Goal: Information Seeking & Learning: Check status

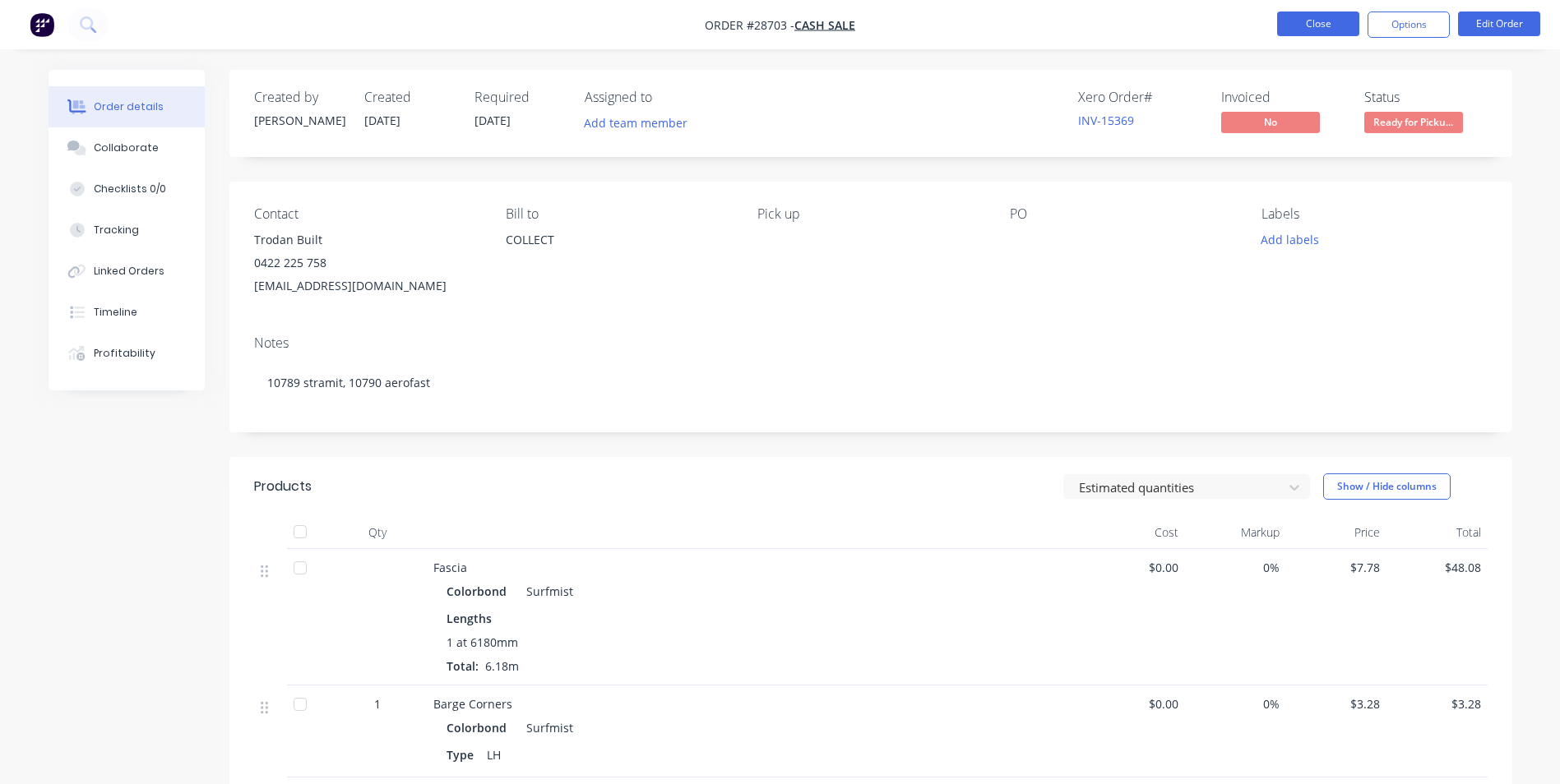
click at [1302, 24] on button "Close" at bounding box center [1319, 23] width 82 height 25
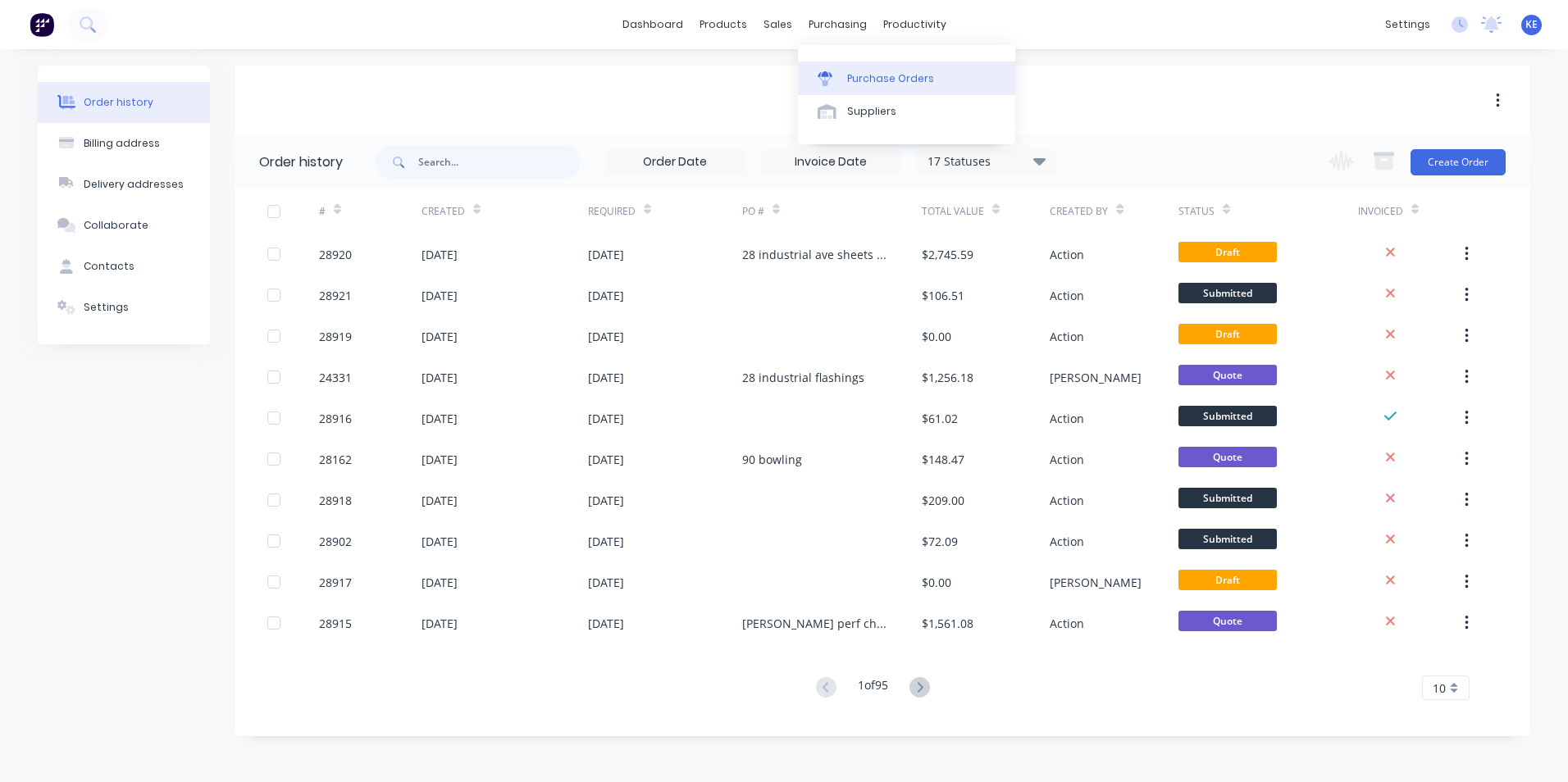
click at [843, 68] on link "Purchase Orders" at bounding box center [907, 78] width 217 height 33
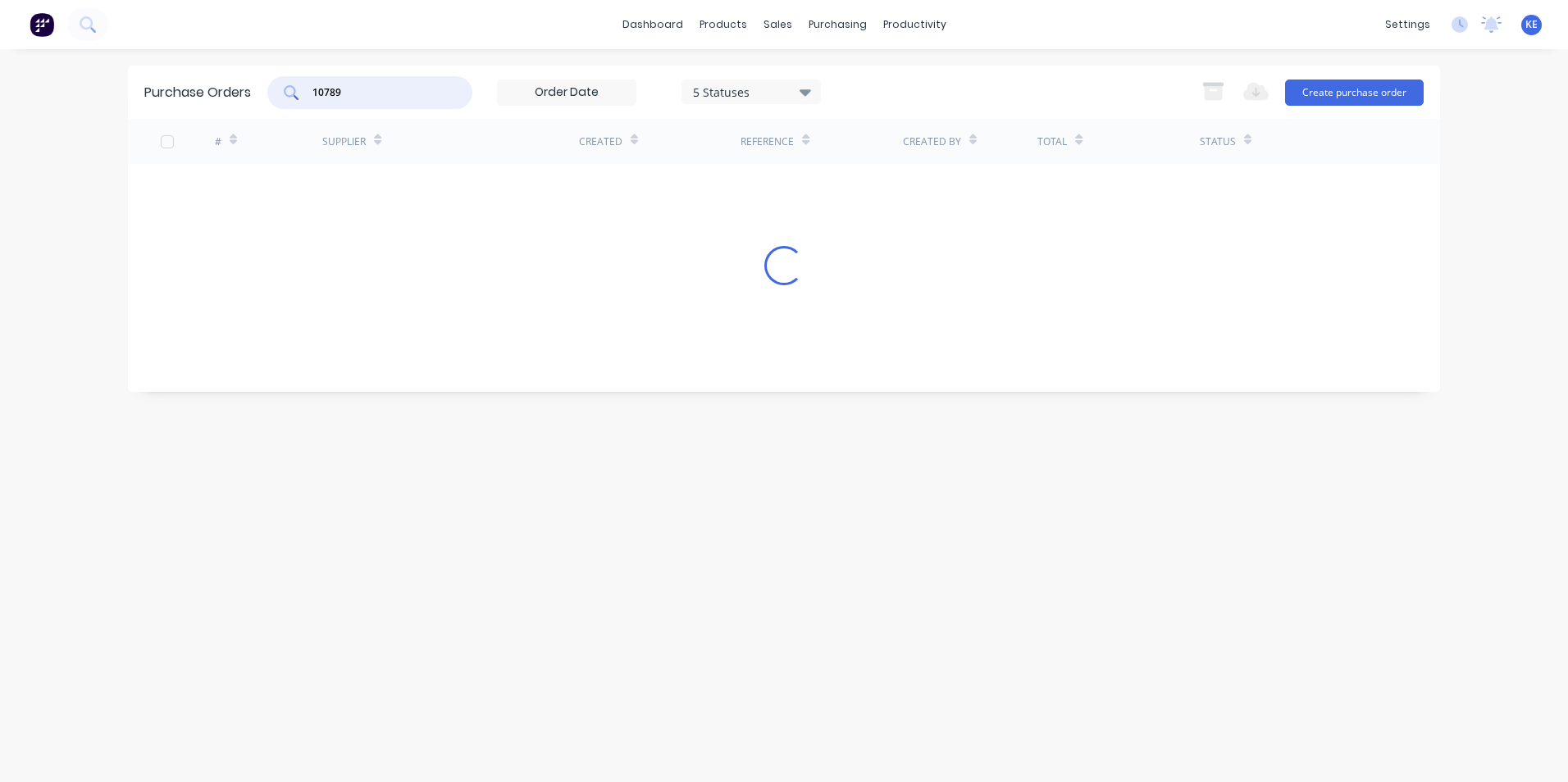
drag, startPoint x: 365, startPoint y: 92, endPoint x: 229, endPoint y: 85, distance: 136.2
click at [229, 85] on div "Purchase Orders 10789 5 Statuses 5 Statuses Export to Excel (XLSX) Create purch…" at bounding box center [784, 92] width 1312 height 53
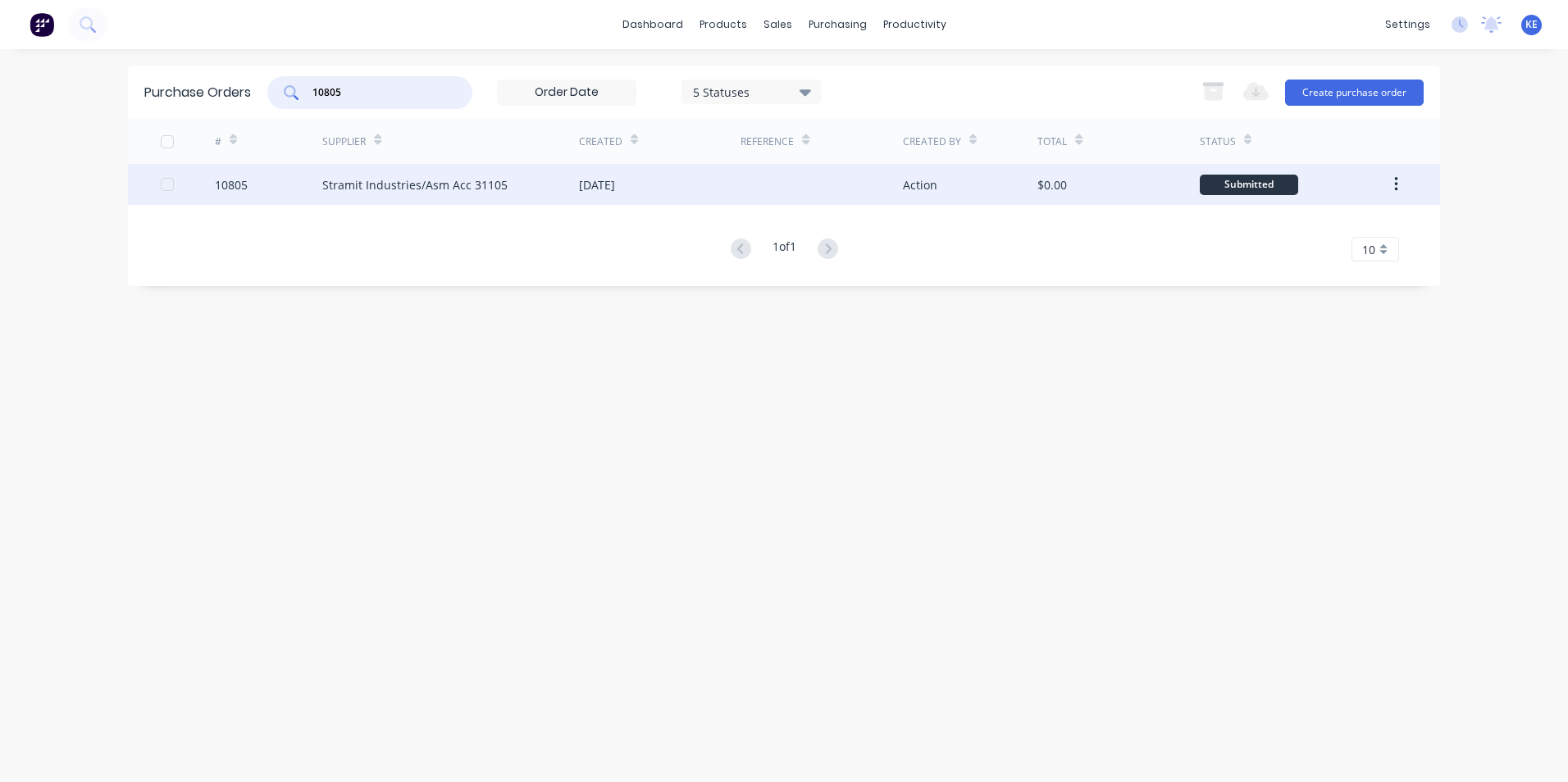
type input "10805"
click at [269, 191] on div "10805" at bounding box center [269, 185] width 109 height 41
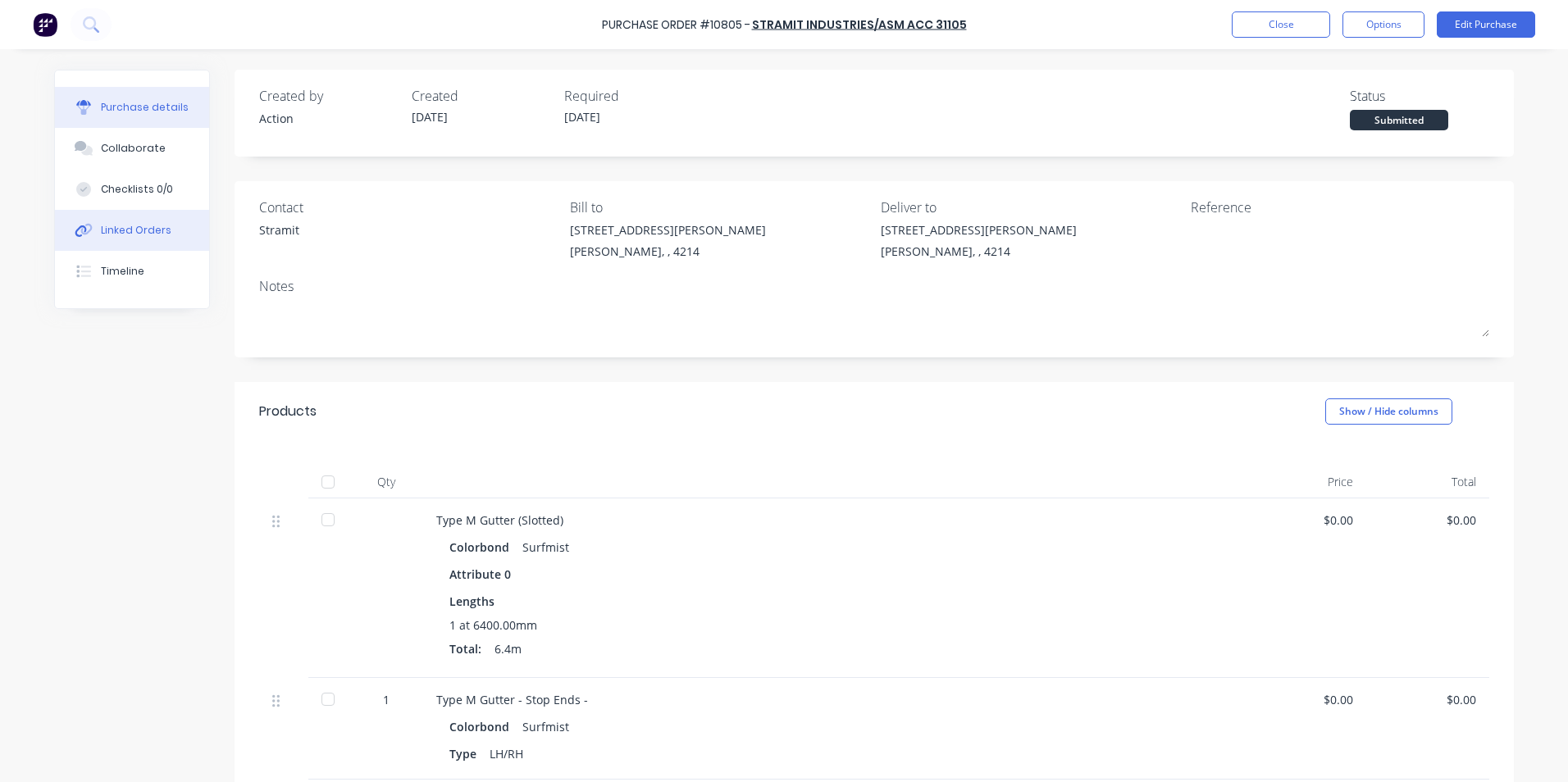
click at [138, 216] on button "Linked Orders" at bounding box center [132, 230] width 154 height 41
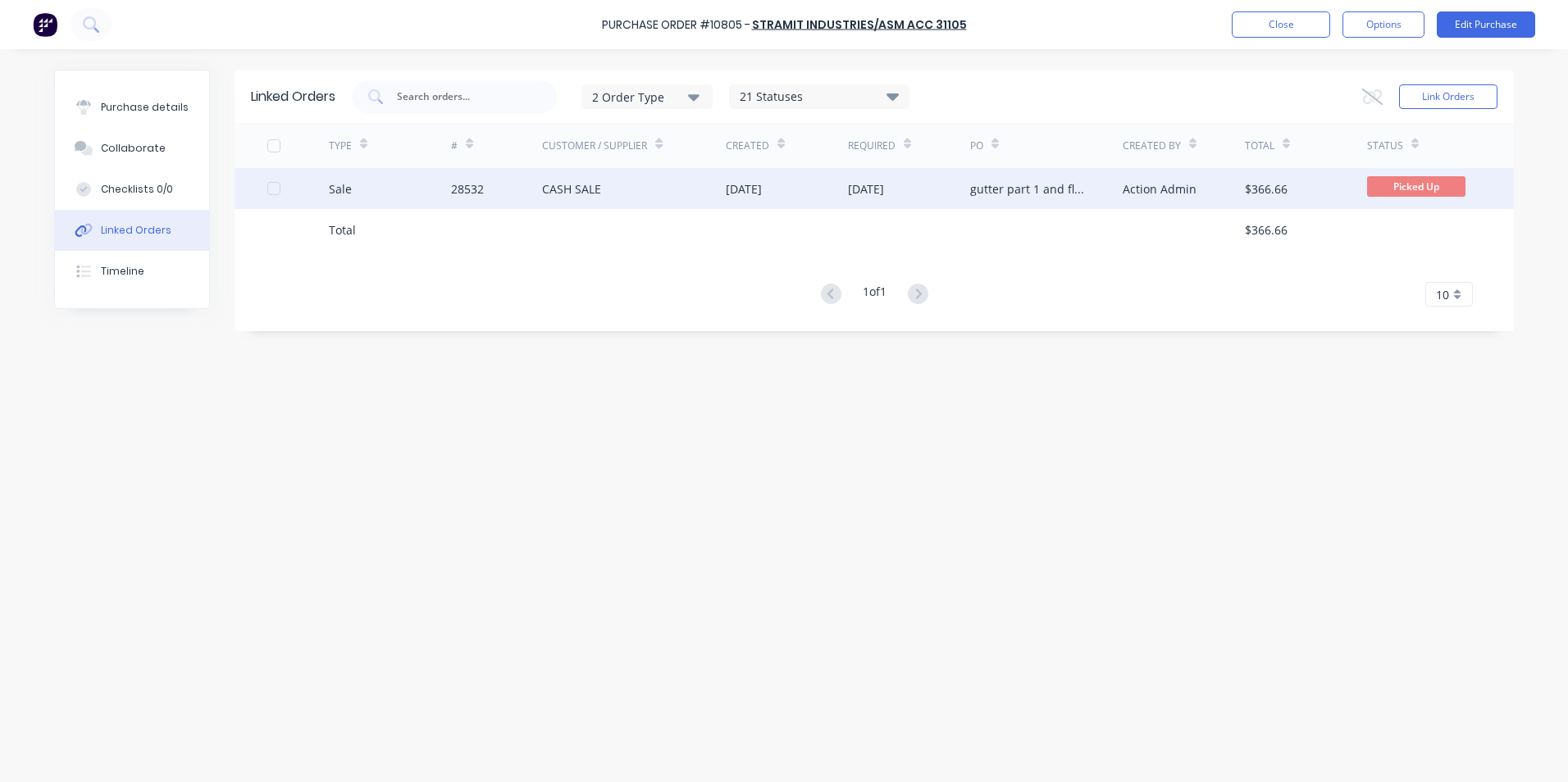
click at [382, 188] on div "Sale" at bounding box center [389, 189] width 122 height 41
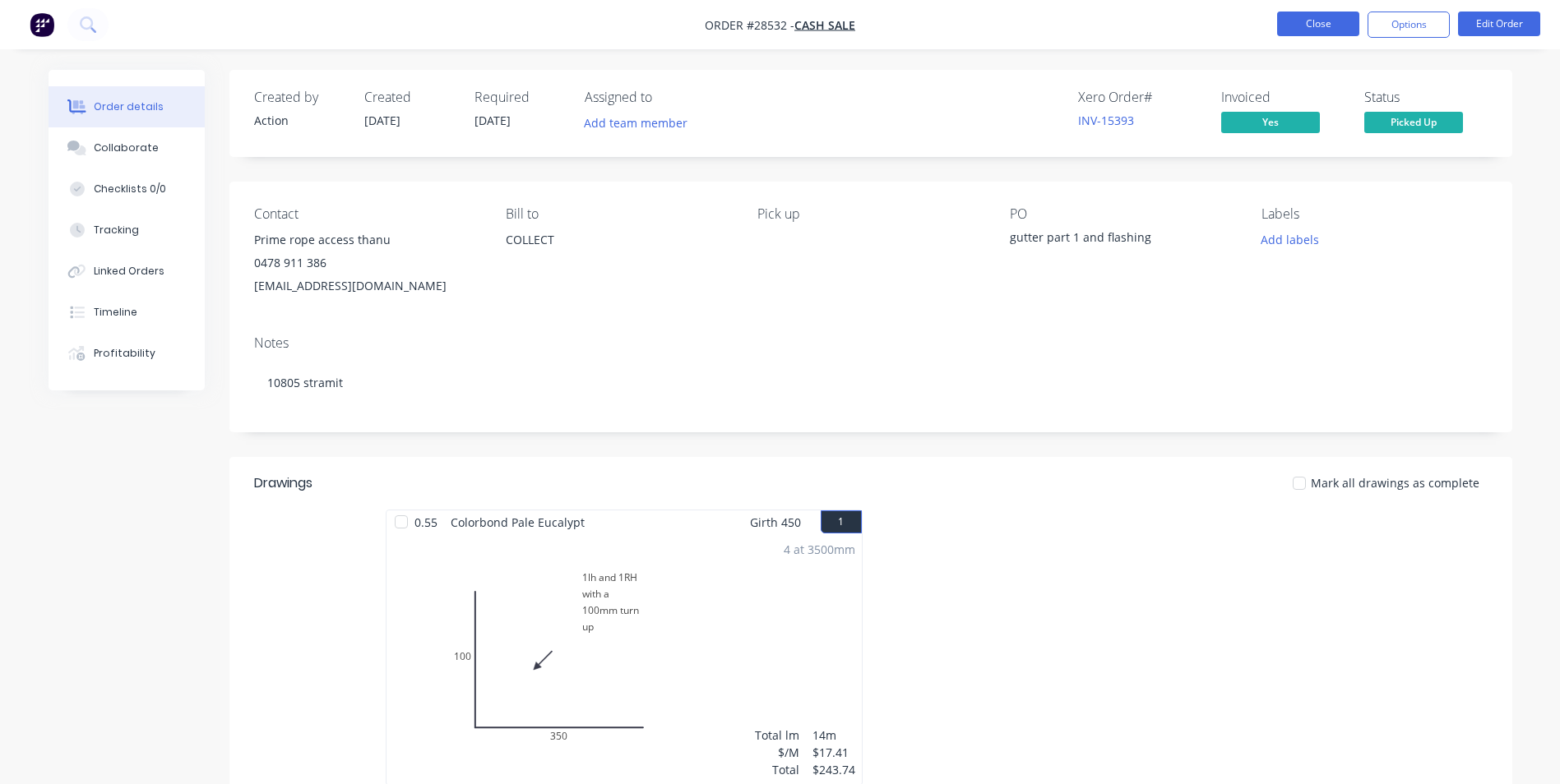
click at [1313, 26] on button "Close" at bounding box center [1319, 23] width 82 height 25
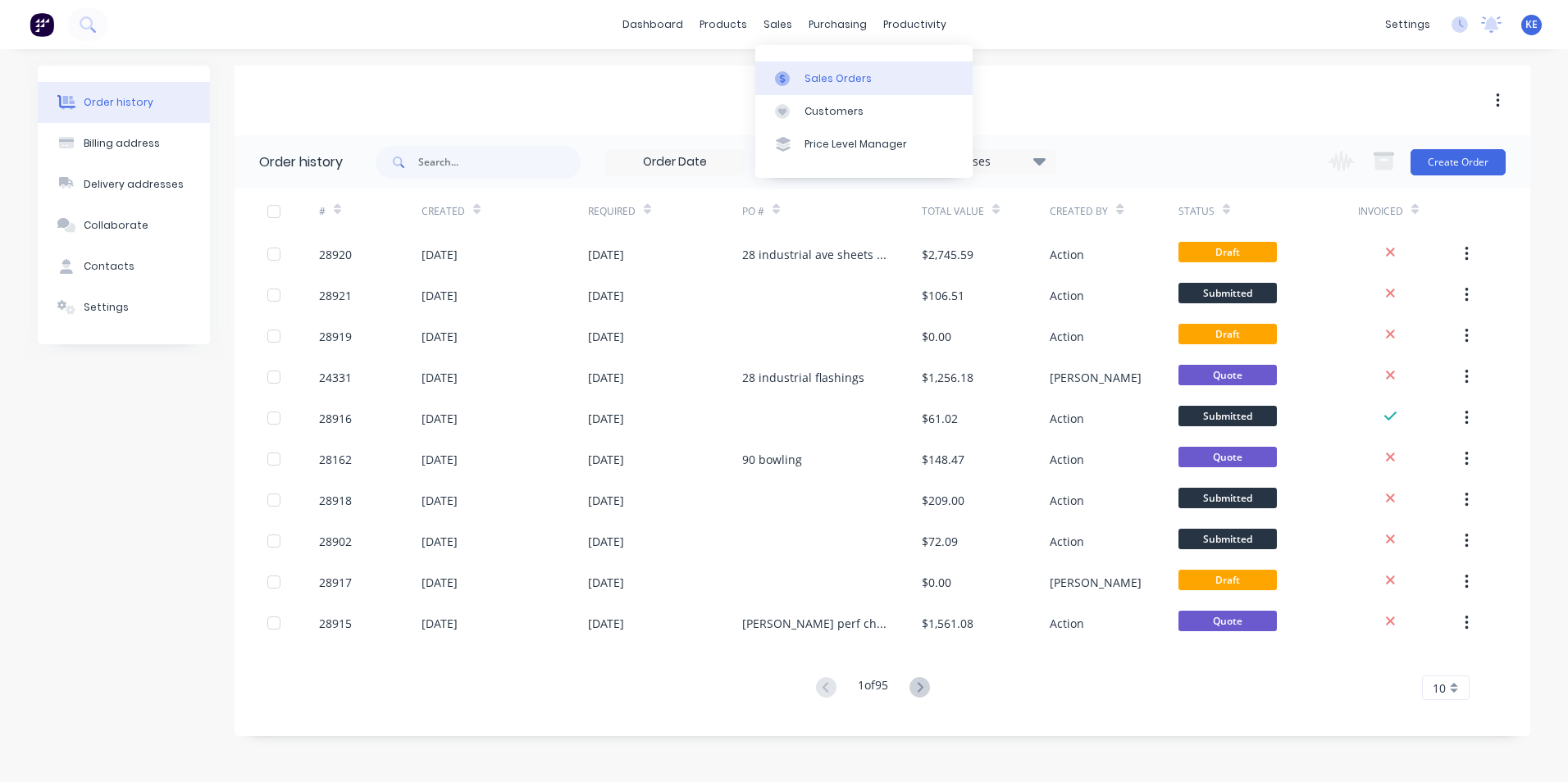
click at [819, 73] on div "Sales Orders" at bounding box center [837, 78] width 68 height 15
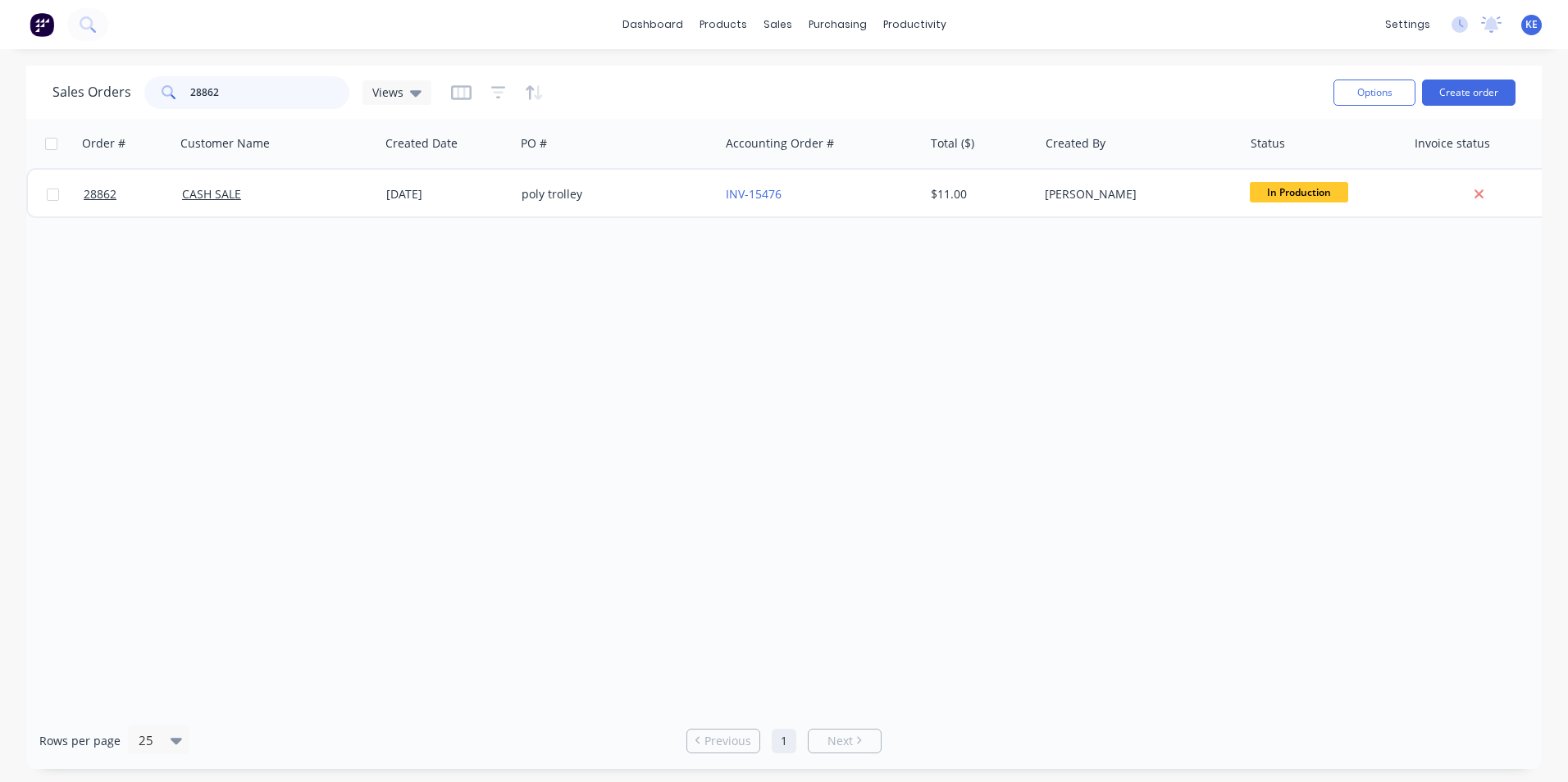
drag, startPoint x: 238, startPoint y: 104, endPoint x: 146, endPoint y: 104, distance: 92.0
click at [146, 104] on div "28862" at bounding box center [247, 92] width 205 height 33
click at [241, 100] on input "287250" at bounding box center [269, 92] width 160 height 33
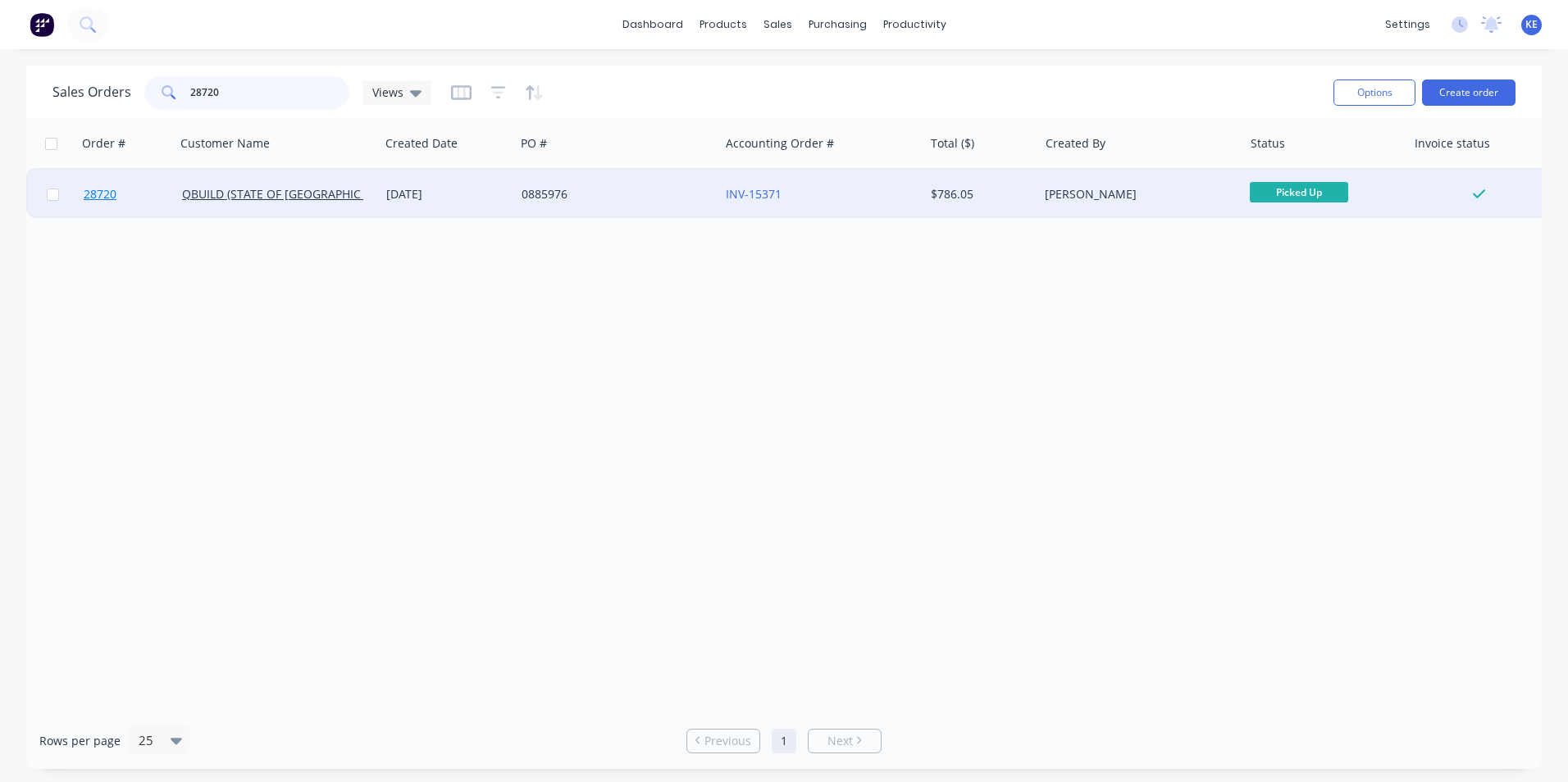
type input "28720"
click at [155, 203] on link "28720" at bounding box center [133, 194] width 98 height 50
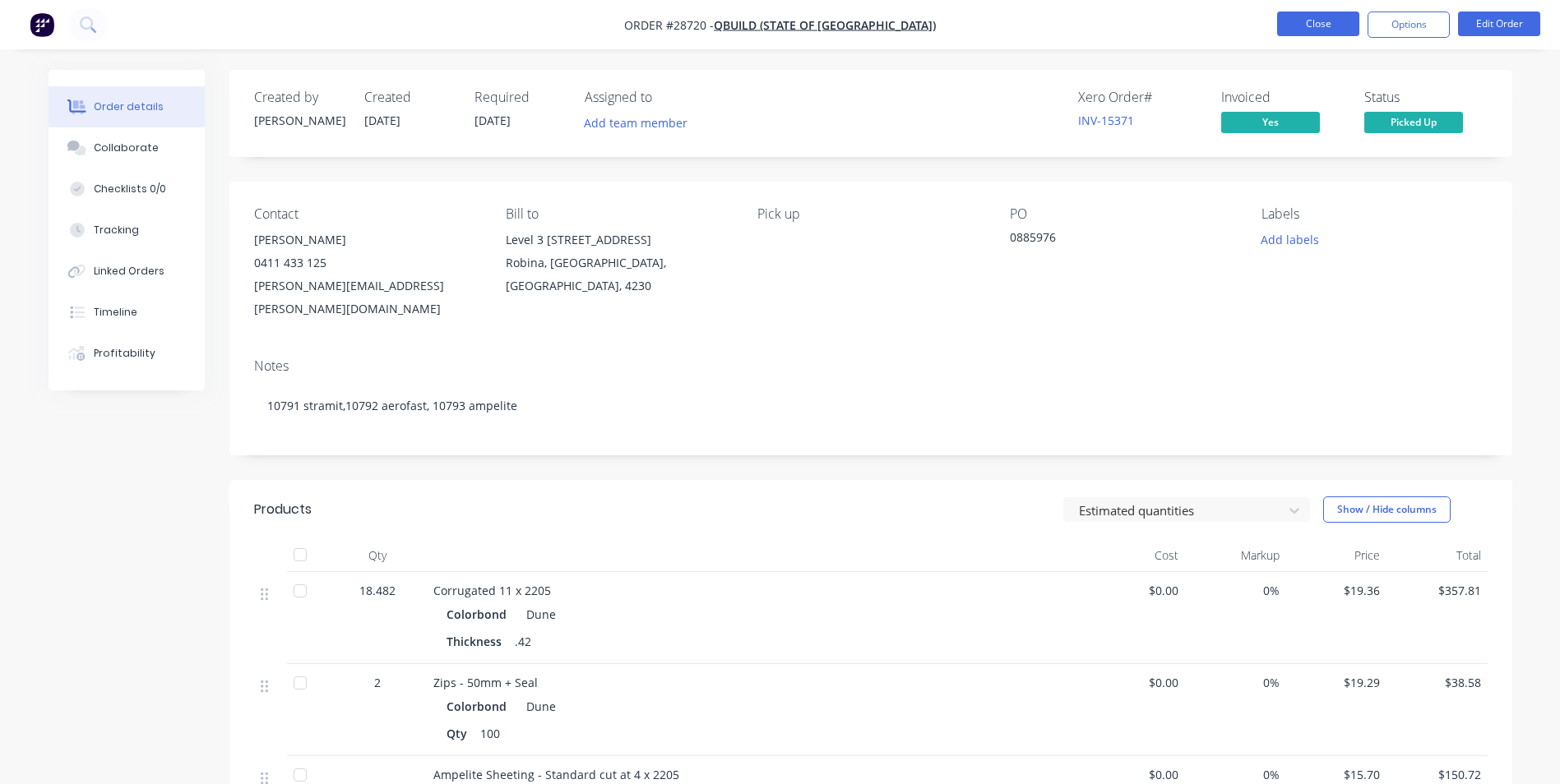
click at [1311, 27] on button "Close" at bounding box center [1319, 23] width 82 height 25
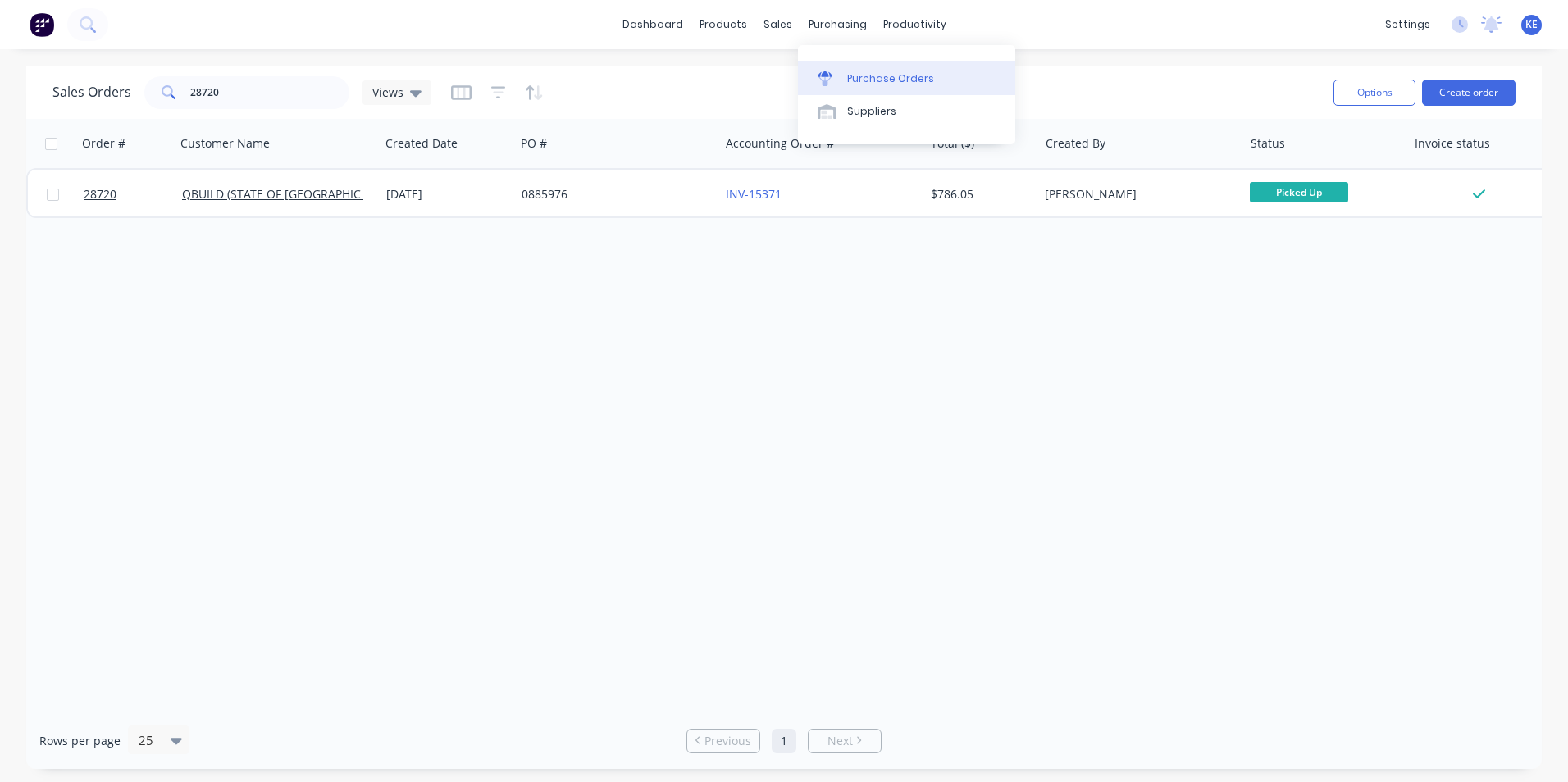
click at [847, 71] on div "Purchase Orders" at bounding box center [891, 78] width 87 height 15
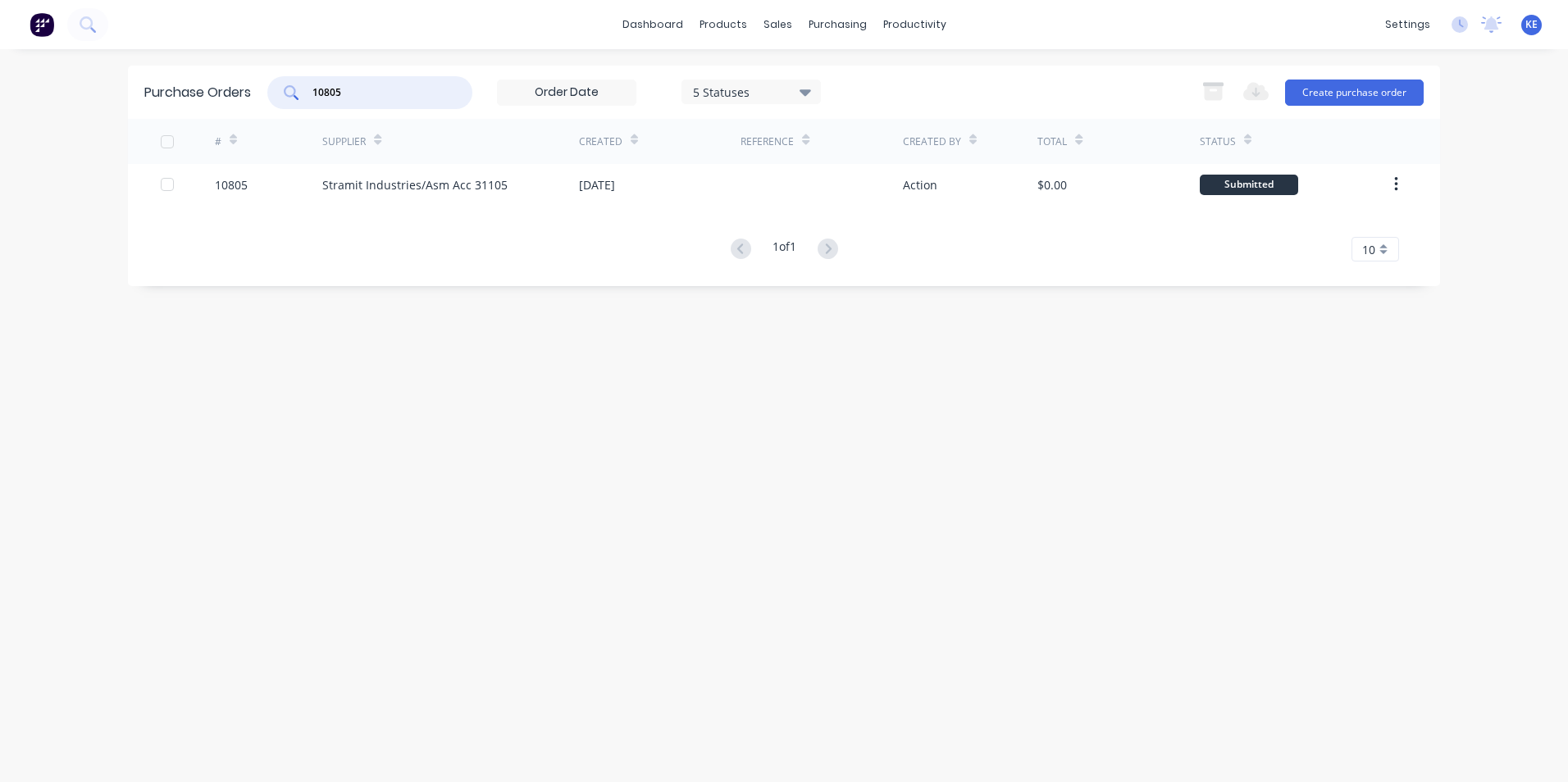
drag, startPoint x: 355, startPoint y: 89, endPoint x: 246, endPoint y: 98, distance: 109.4
click at [246, 98] on div "Purchase Orders 10805 5 Statuses 5 Statuses Export to Excel (XLSX) Create purch…" at bounding box center [784, 92] width 1312 height 53
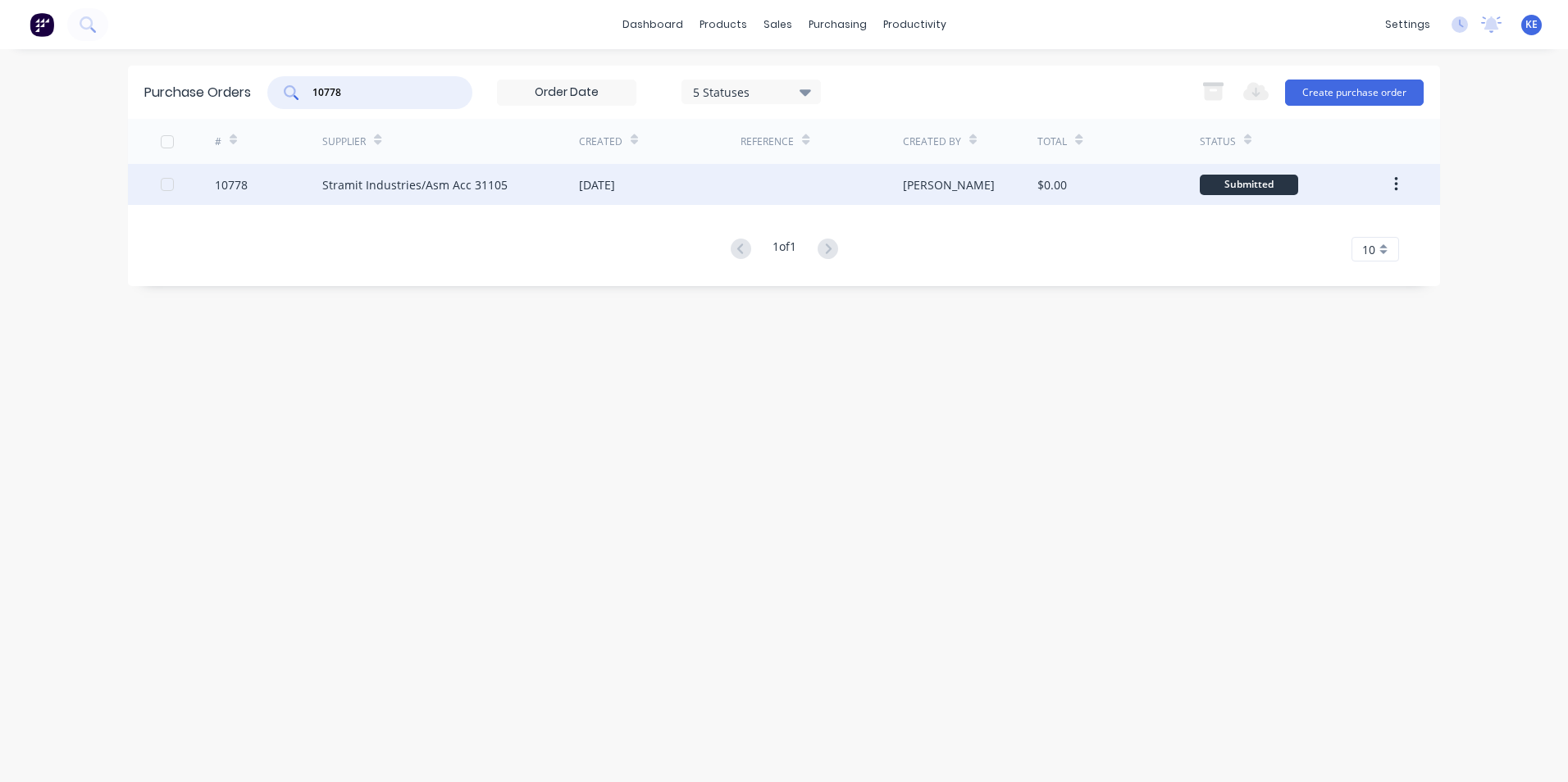
type input "10778"
click at [268, 194] on div "10778" at bounding box center [269, 185] width 109 height 41
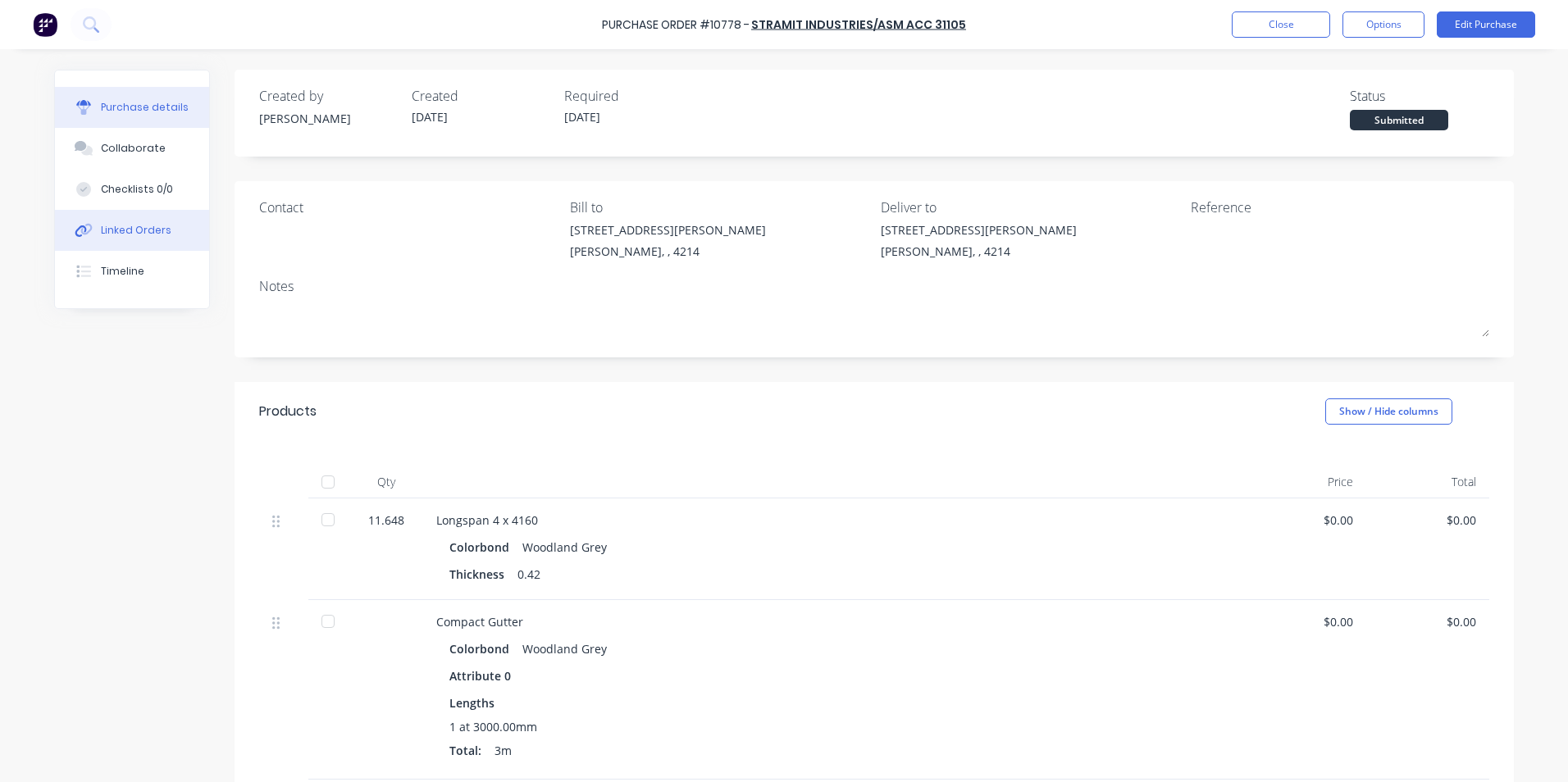
click at [101, 234] on div "Linked Orders" at bounding box center [136, 230] width 70 height 15
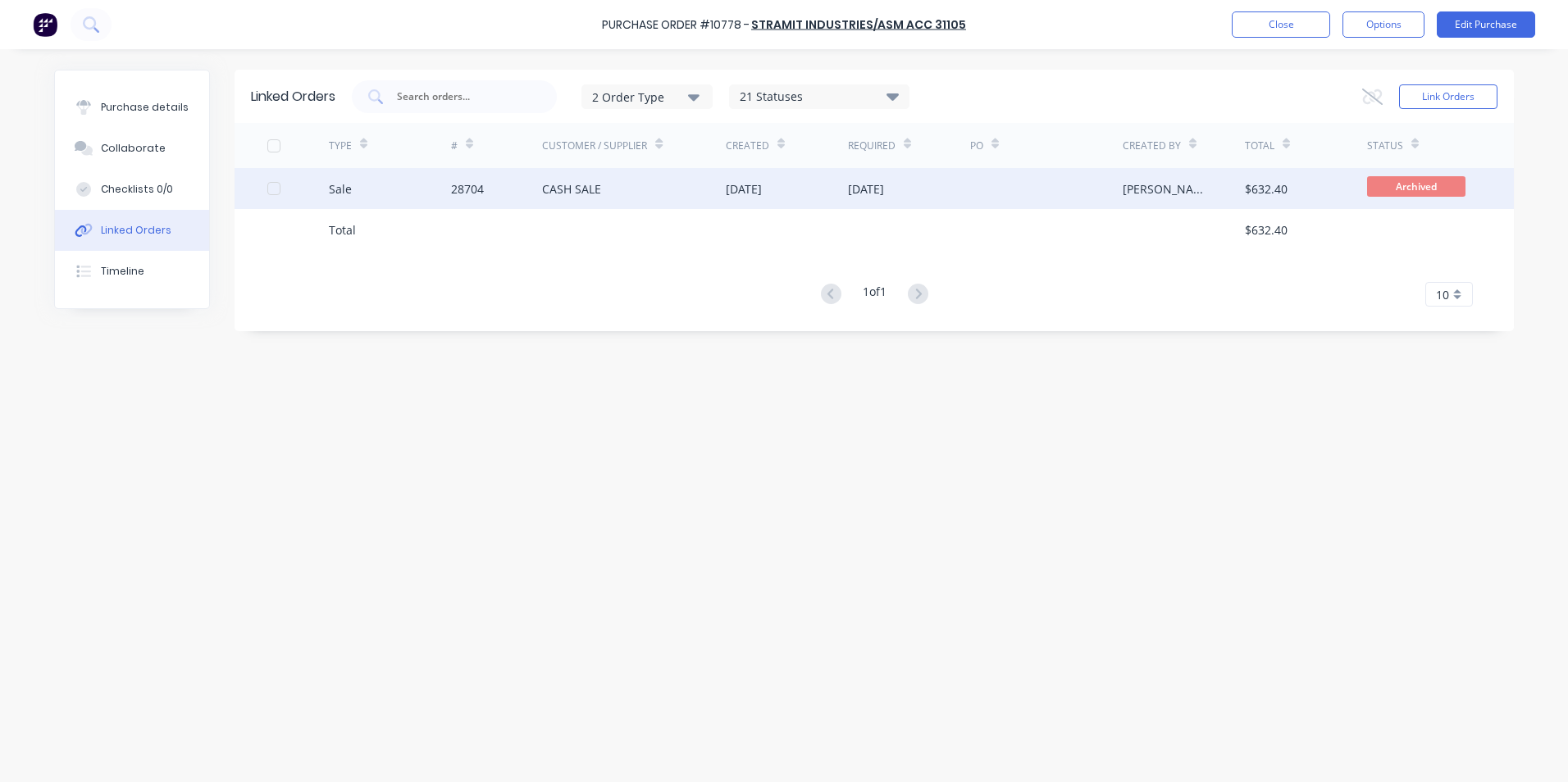
click at [418, 188] on div "Sale" at bounding box center [389, 189] width 122 height 41
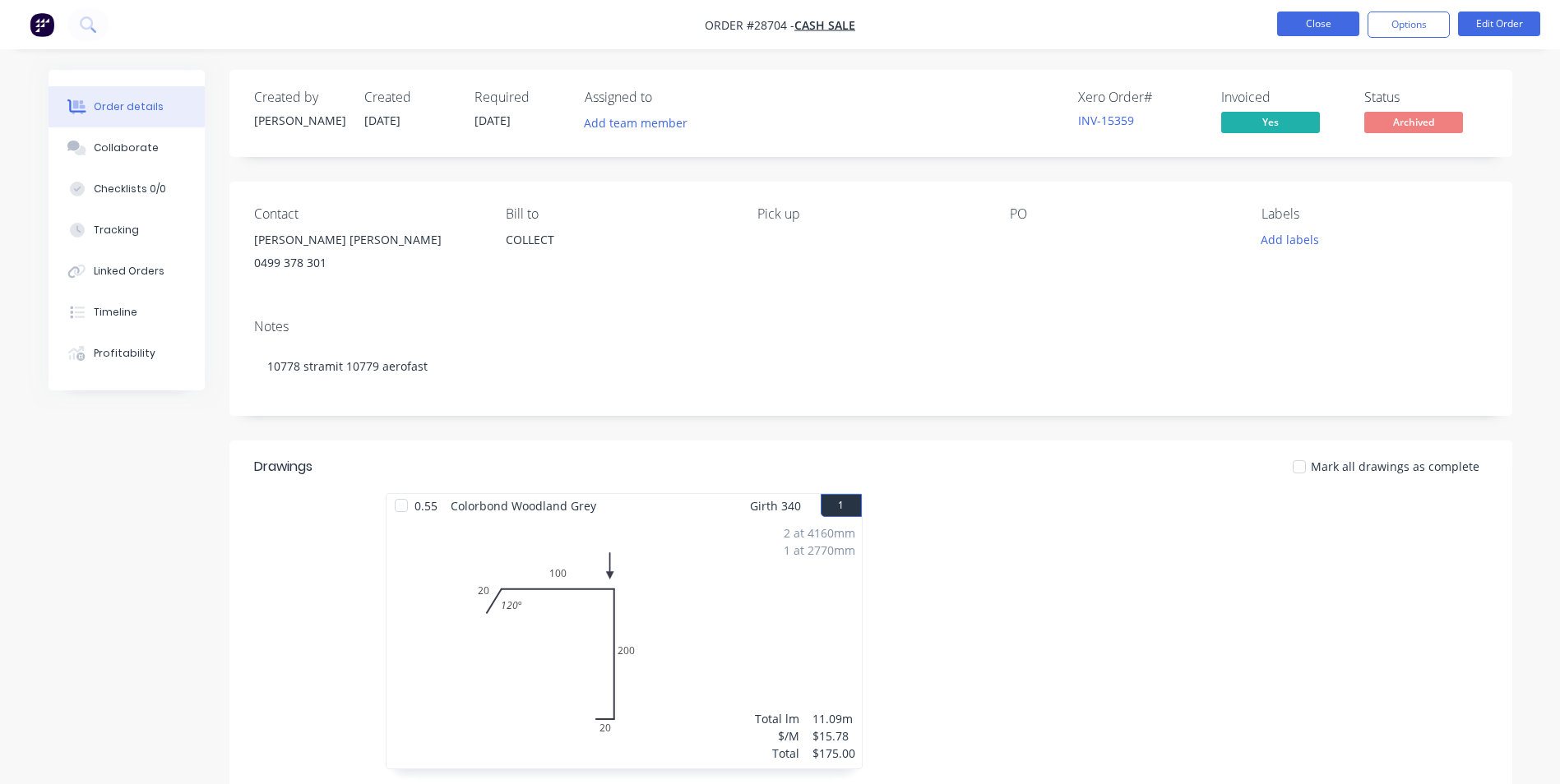
click at [1297, 21] on button "Close" at bounding box center [1319, 23] width 82 height 25
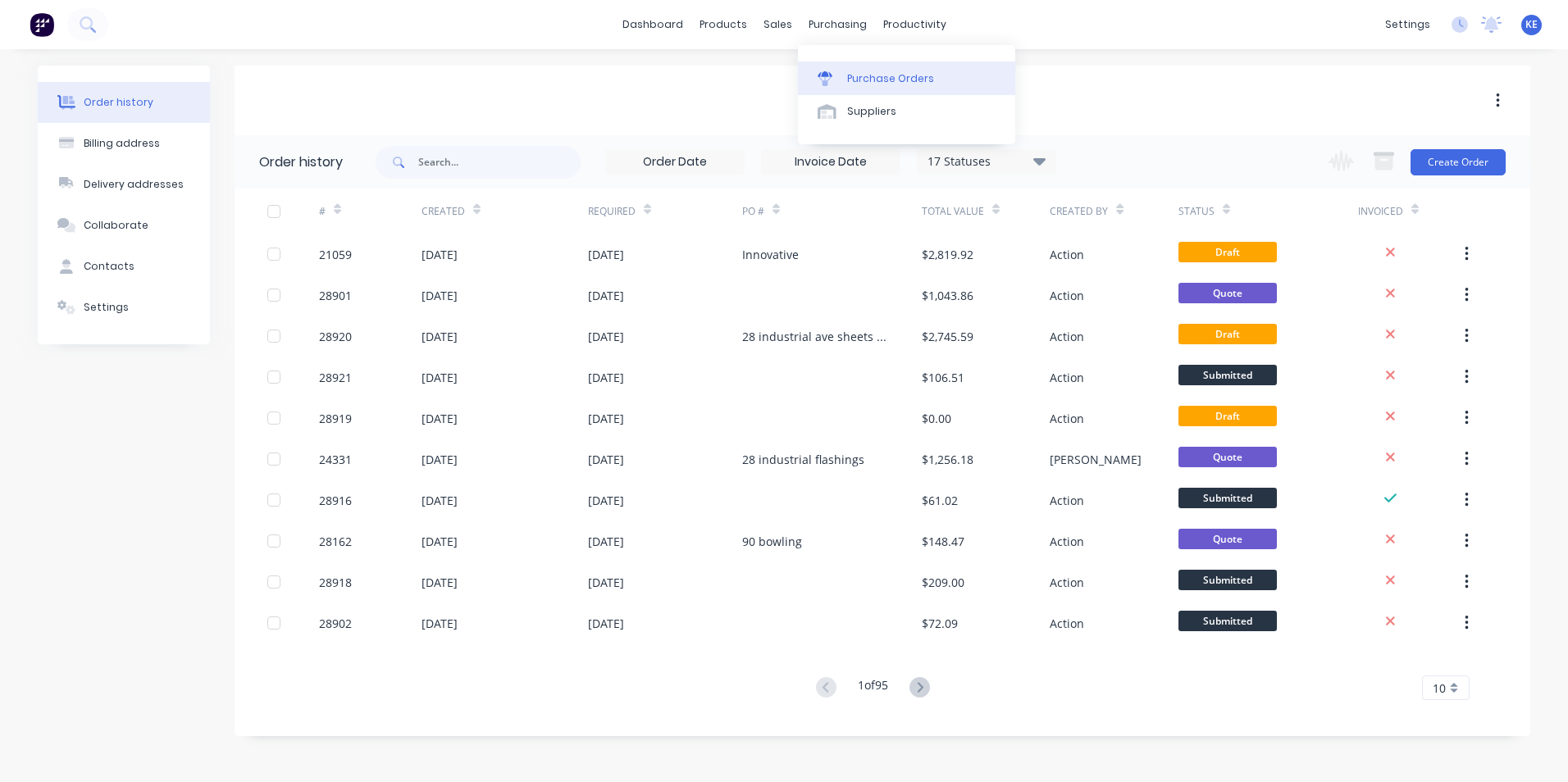
click at [869, 68] on link "Purchase Orders" at bounding box center [907, 78] width 217 height 33
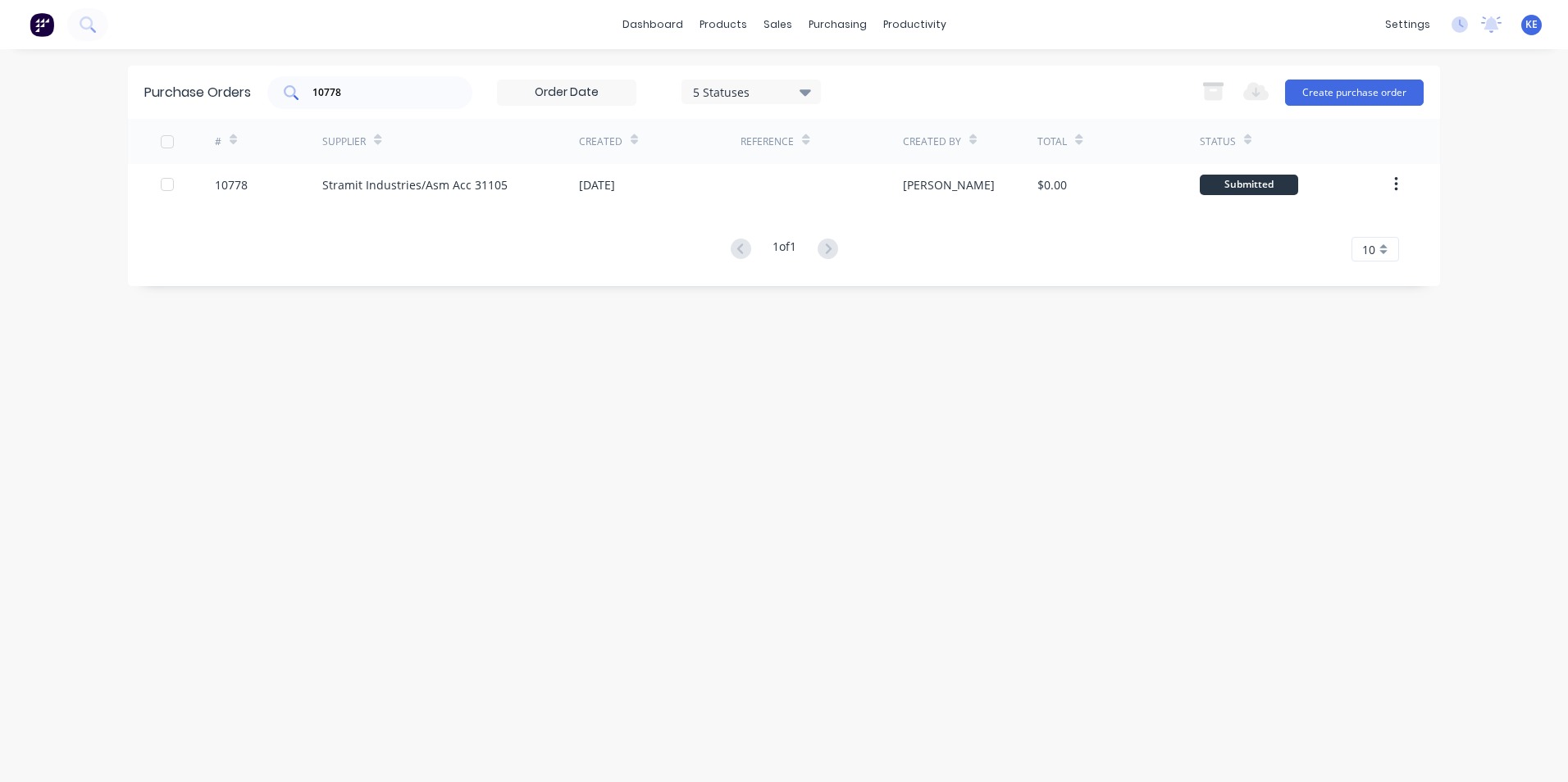
drag, startPoint x: 366, startPoint y: 78, endPoint x: 358, endPoint y: 104, distance: 27.2
click at [283, 99] on div "10778" at bounding box center [370, 92] width 205 height 33
drag, startPoint x: 359, startPoint y: 99, endPoint x: 268, endPoint y: 94, distance: 91.1
click at [268, 94] on div "Purchase Orders 10778 5 Statuses 5 Statuses Export to Excel (XLSX) Create purch…" at bounding box center [784, 92] width 1312 height 53
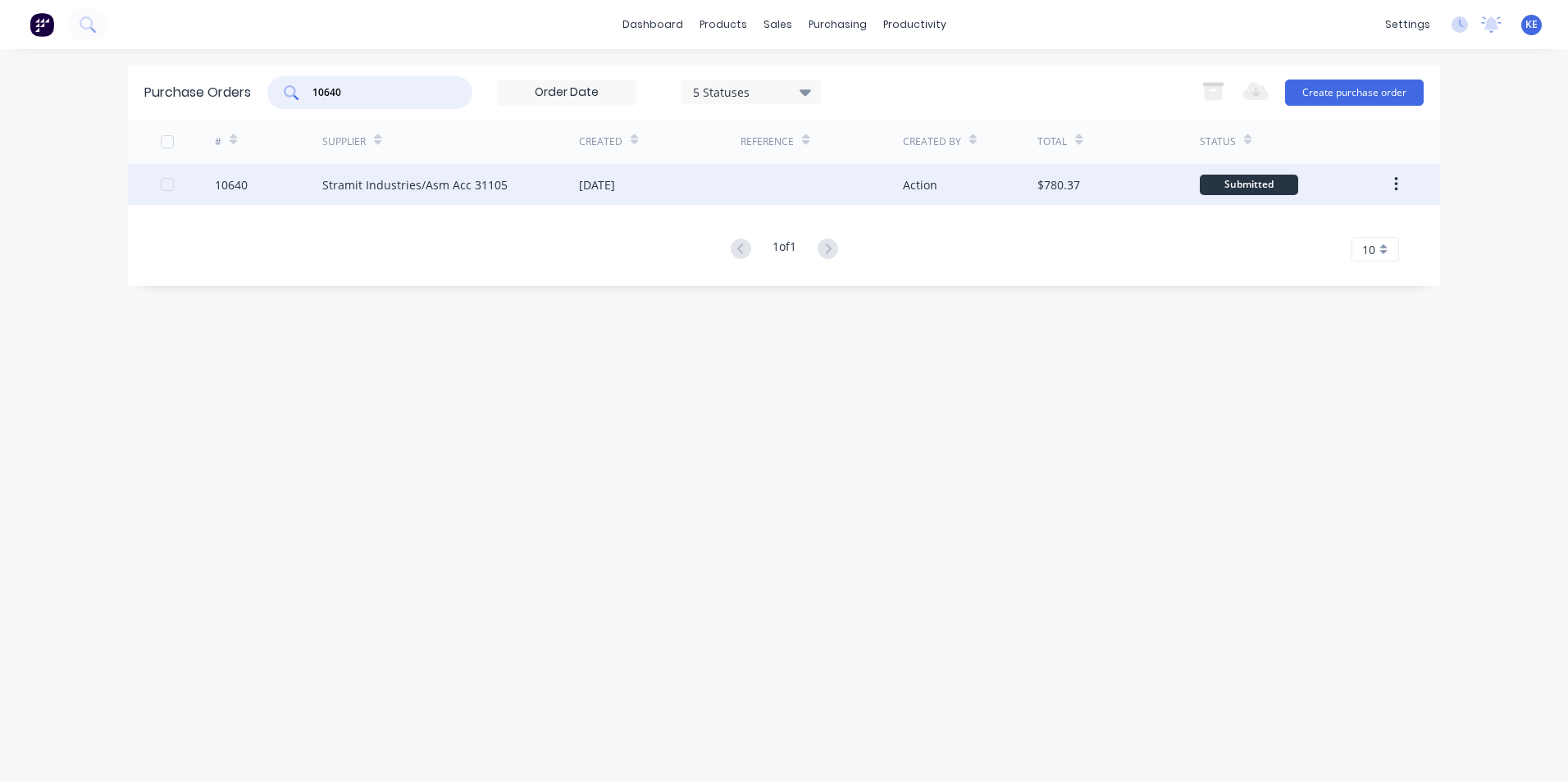
type input "10640"
click at [281, 182] on div "10640" at bounding box center [269, 185] width 109 height 41
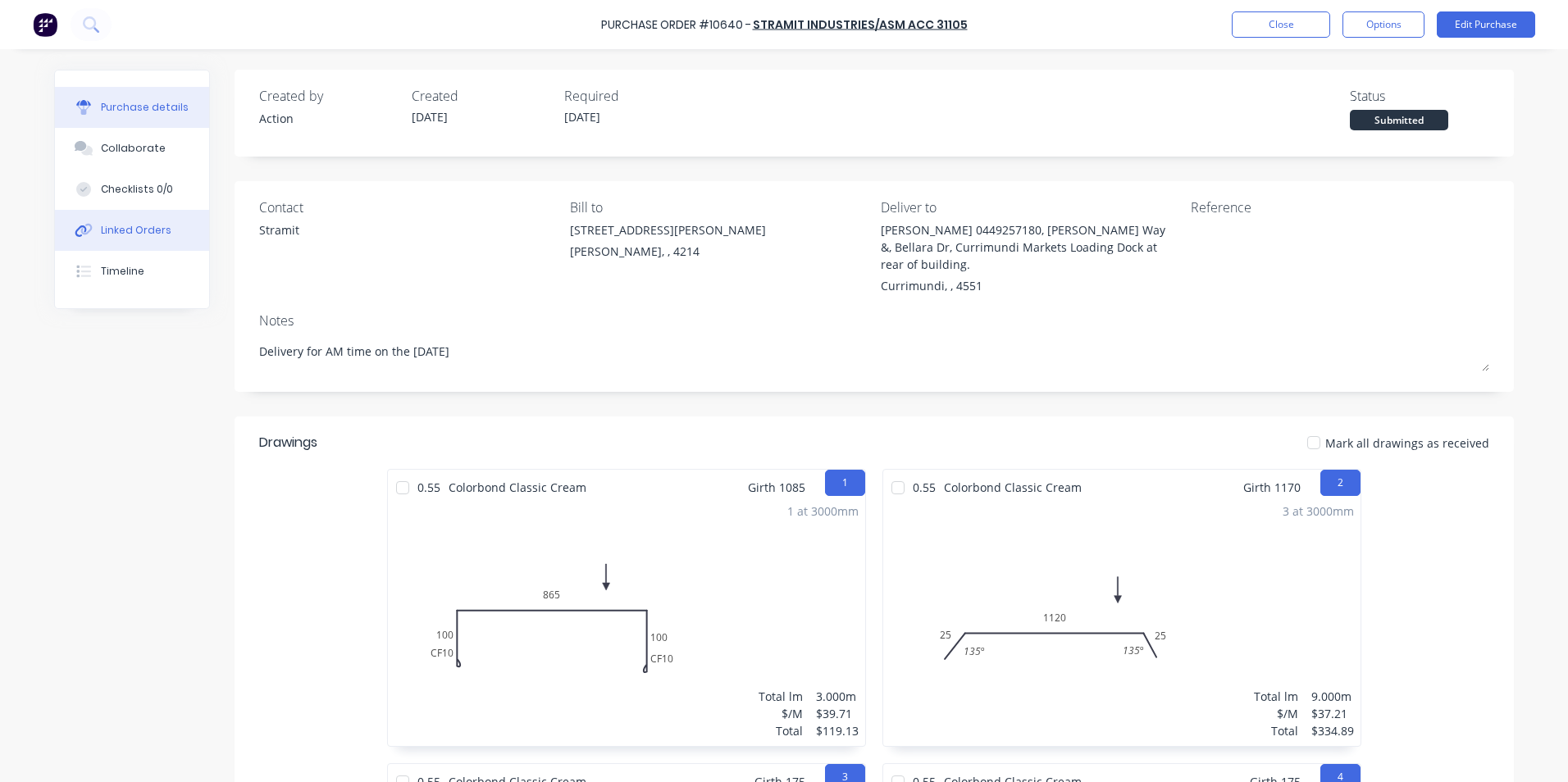
click at [148, 235] on div "Linked Orders" at bounding box center [136, 230] width 70 height 15
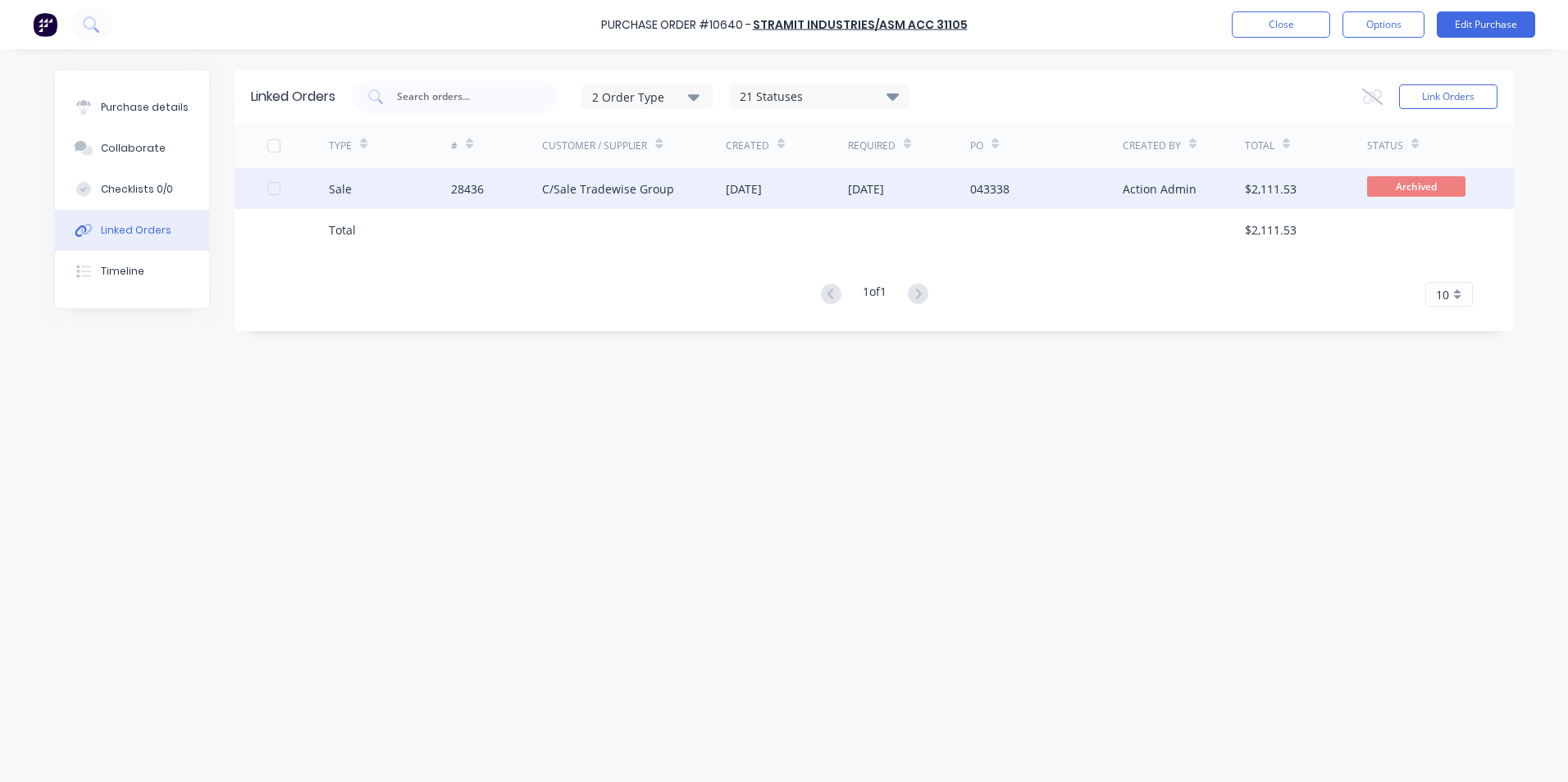
click at [420, 185] on div "Sale" at bounding box center [389, 189] width 122 height 41
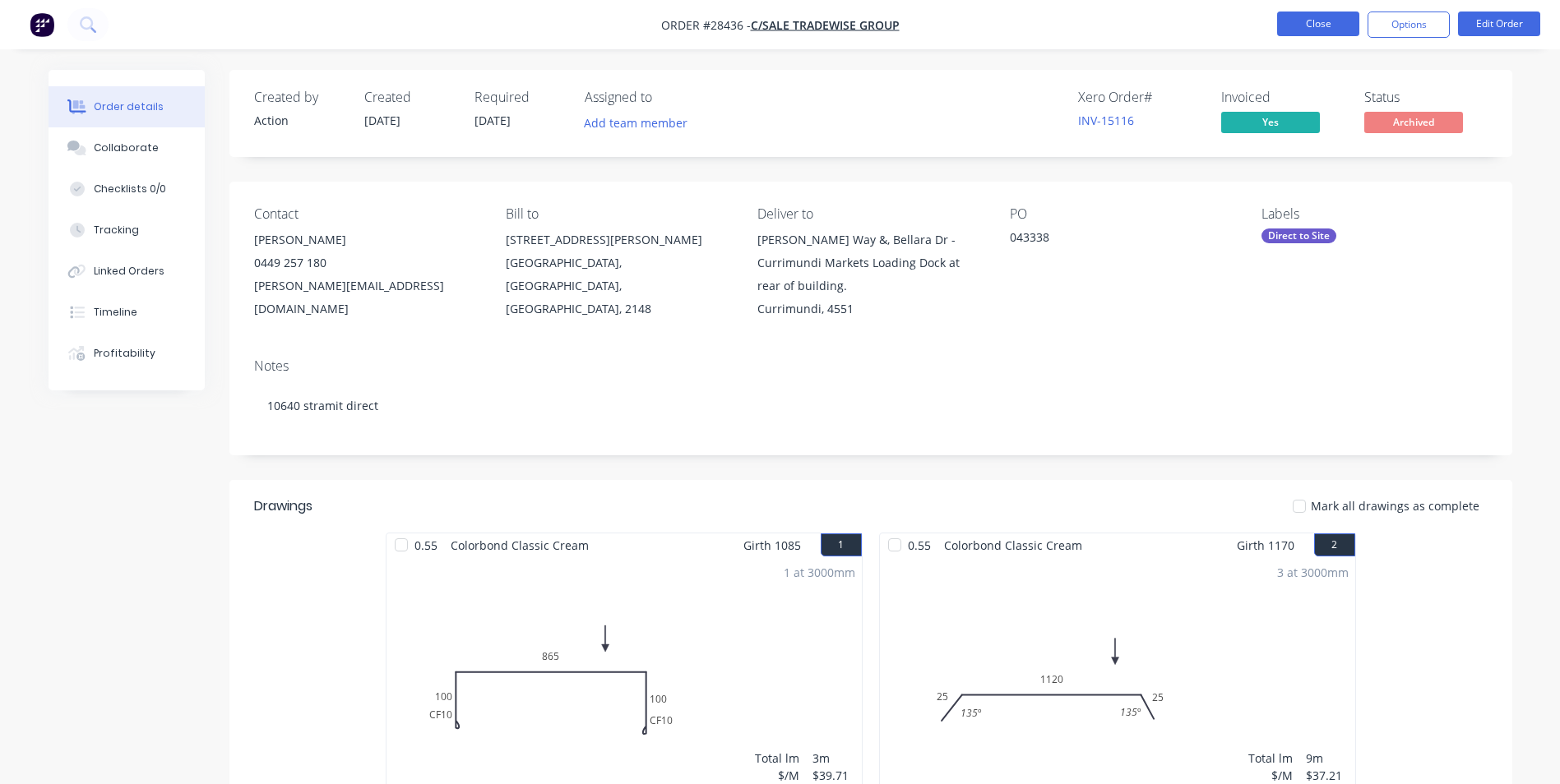
click at [1321, 27] on button "Close" at bounding box center [1319, 23] width 82 height 25
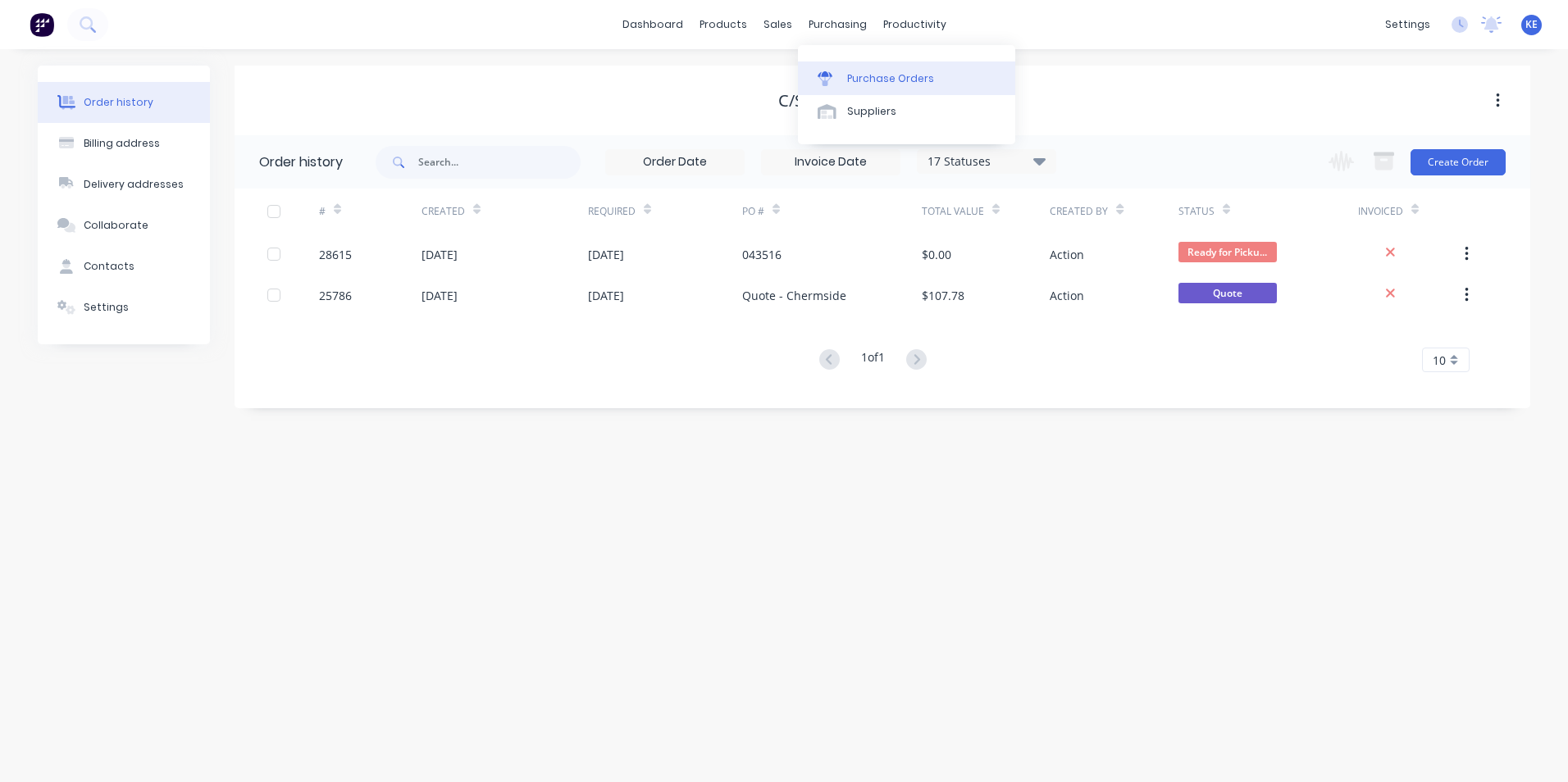
click at [871, 71] on div "Purchase Orders" at bounding box center [891, 78] width 87 height 15
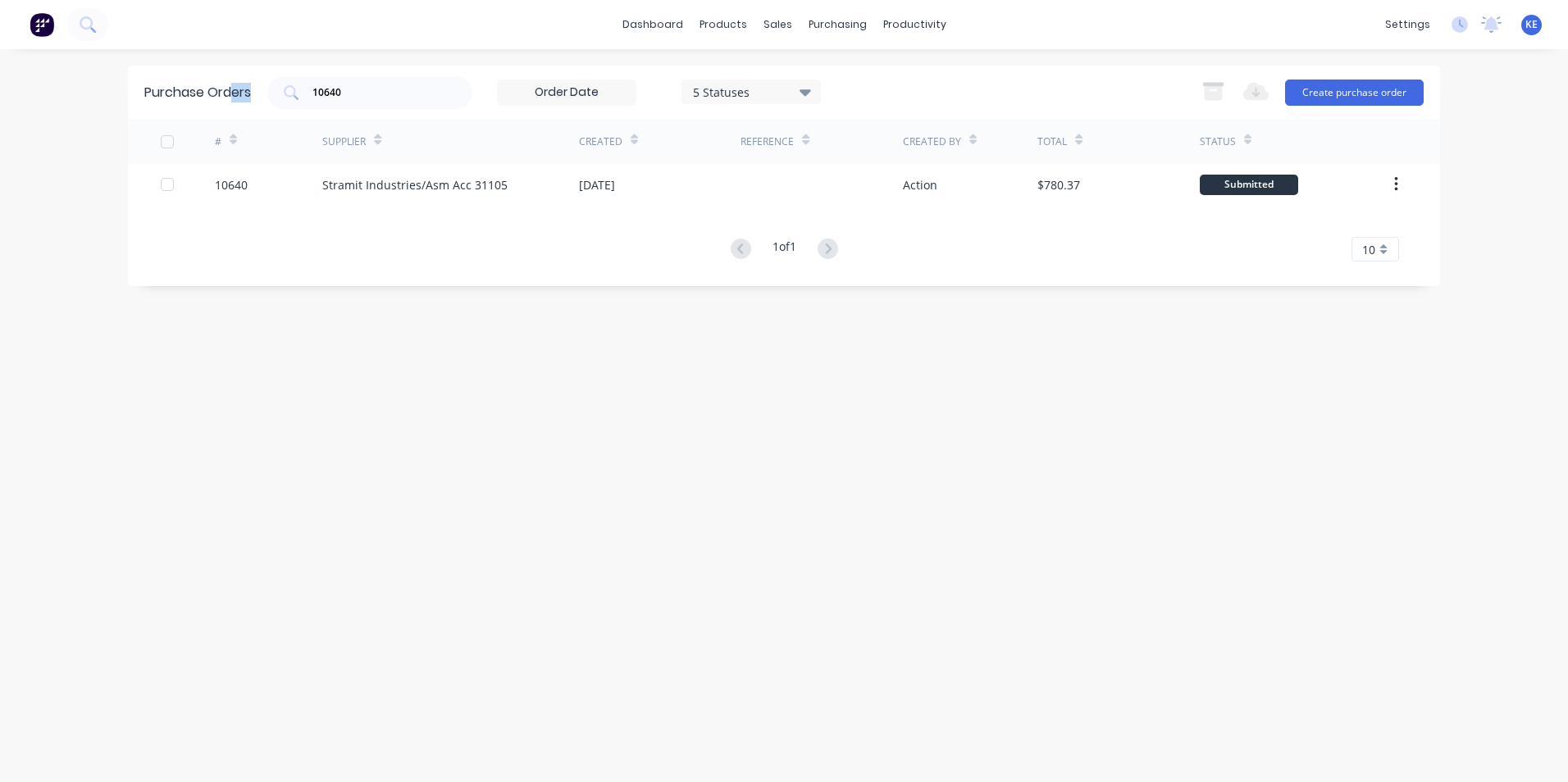
drag, startPoint x: 384, startPoint y: 82, endPoint x: 232, endPoint y: 105, distance: 153.7
click at [232, 105] on div "Purchase Orders 10640 5 Statuses 5 Statuses Export to Excel (XLSX) Create purch…" at bounding box center [784, 92] width 1312 height 53
click at [361, 76] on div "10640" at bounding box center [370, 92] width 205 height 33
click at [286, 101] on div "10640" at bounding box center [370, 92] width 205 height 33
drag, startPoint x: 350, startPoint y: 89, endPoint x: 309, endPoint y: 96, distance: 41.6
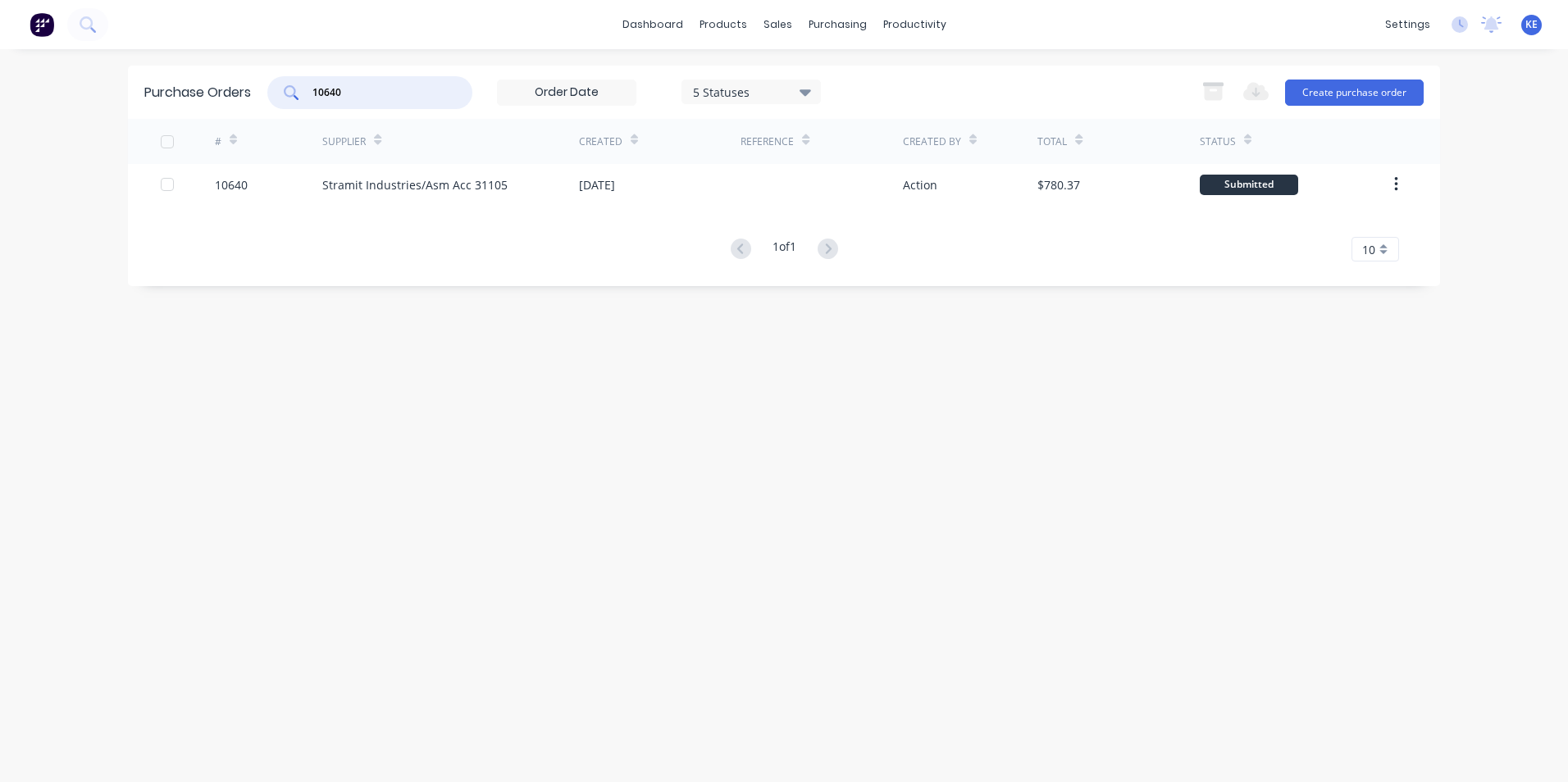
click at [309, 96] on div "10640" at bounding box center [370, 92] width 205 height 33
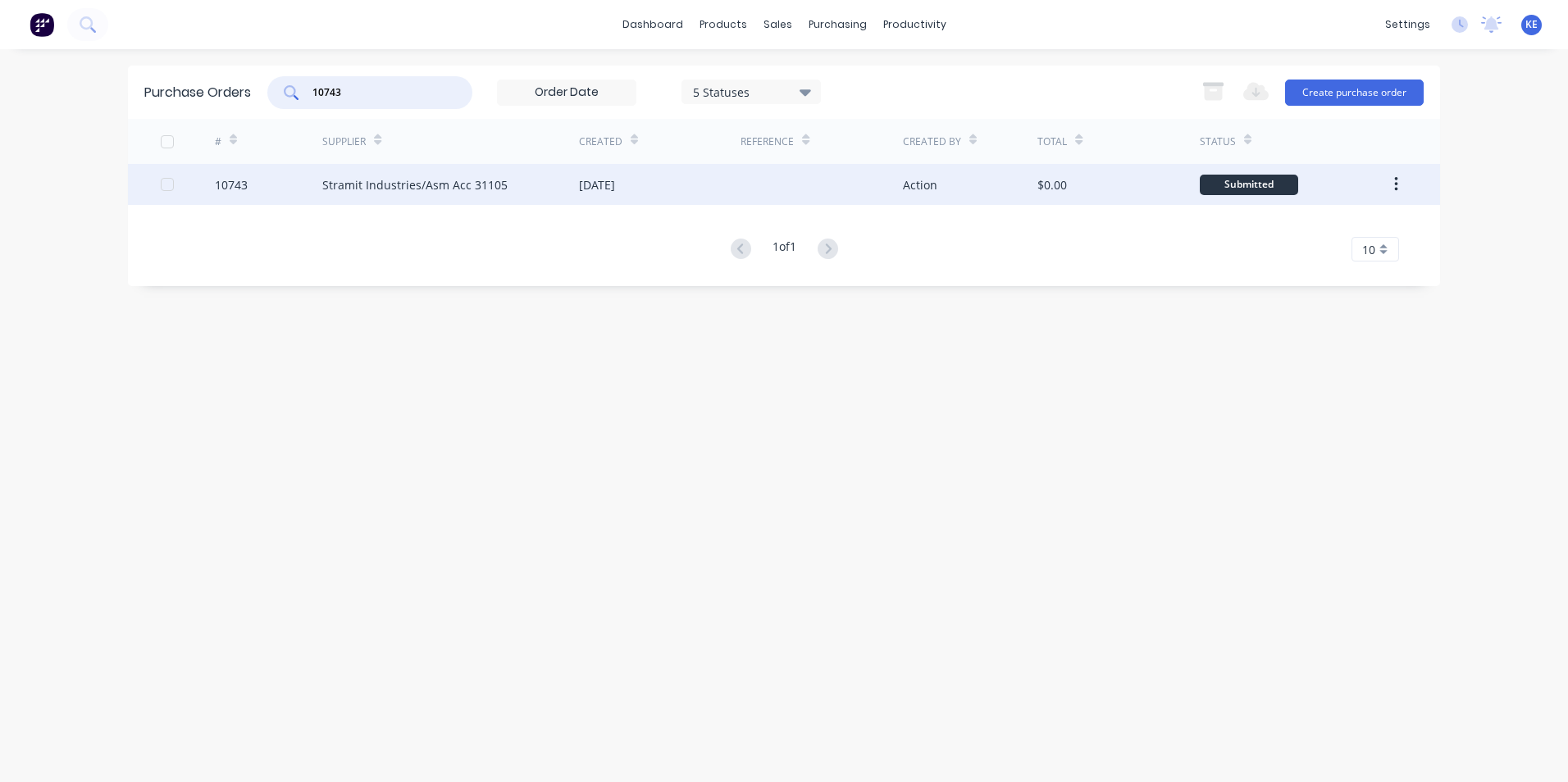
type input "10743"
click at [285, 192] on div "10743" at bounding box center [269, 185] width 109 height 41
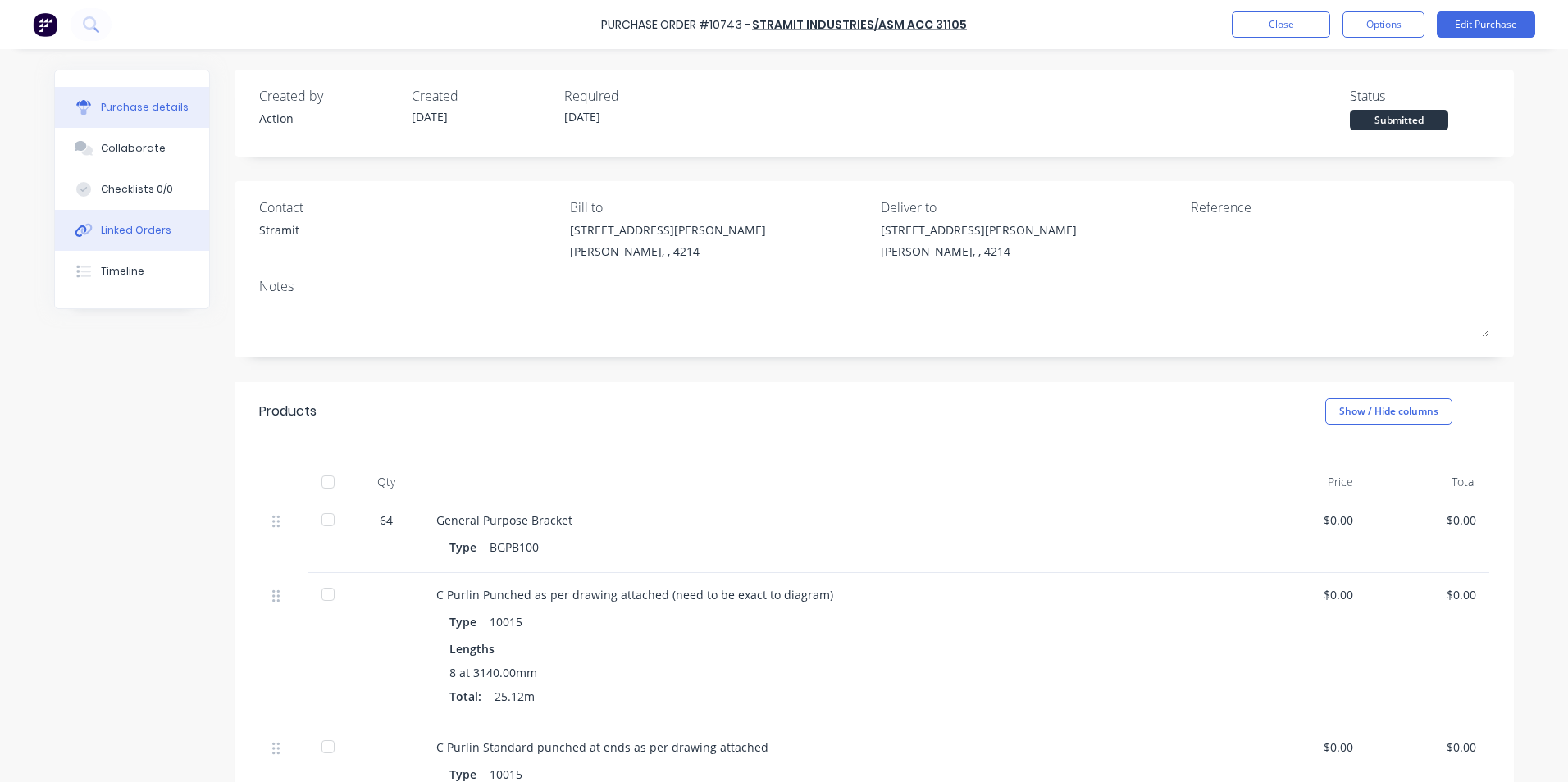
click at [99, 222] on button "Linked Orders" at bounding box center [132, 230] width 154 height 41
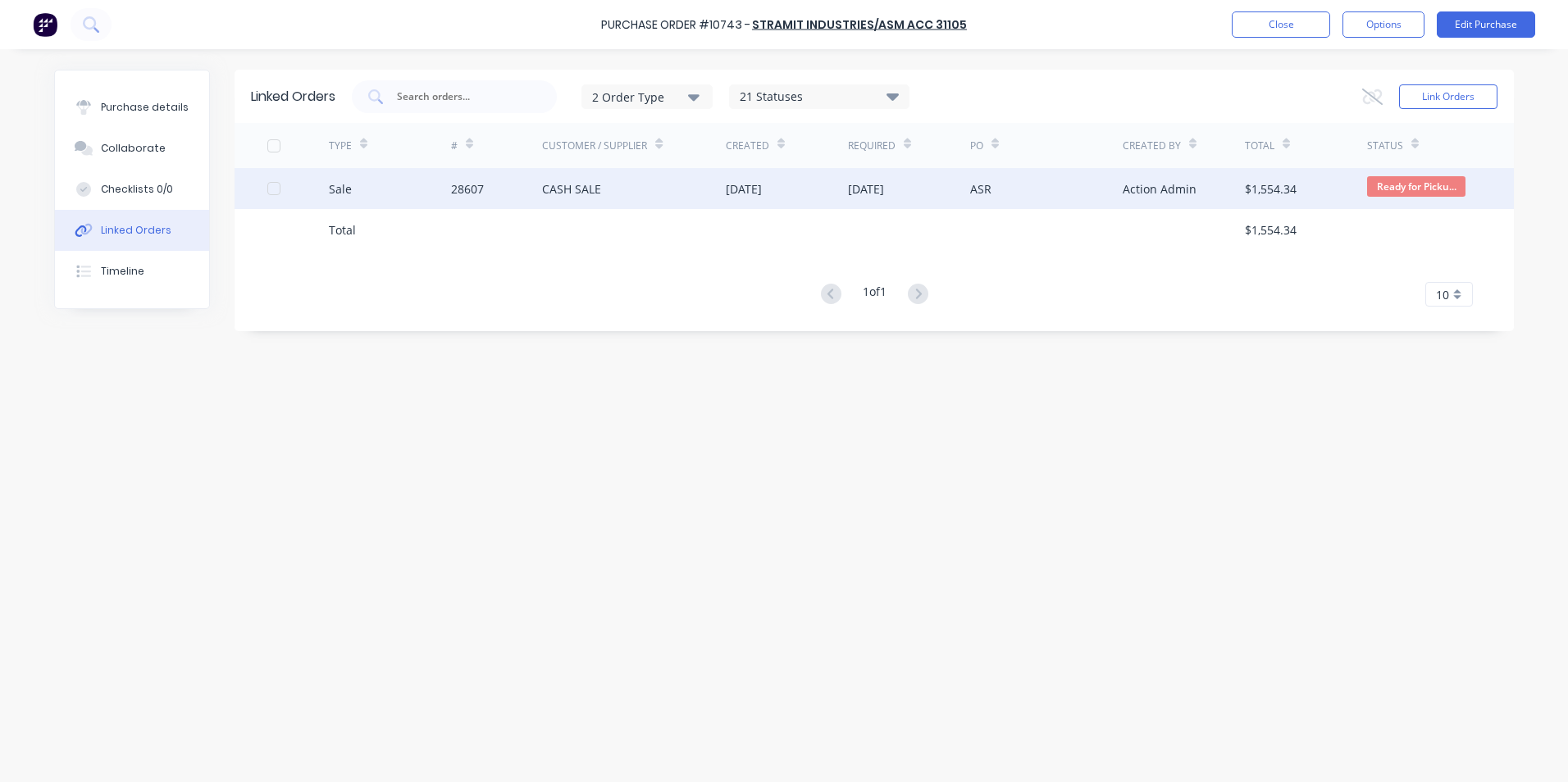
click at [386, 188] on div "Sale" at bounding box center [389, 189] width 122 height 41
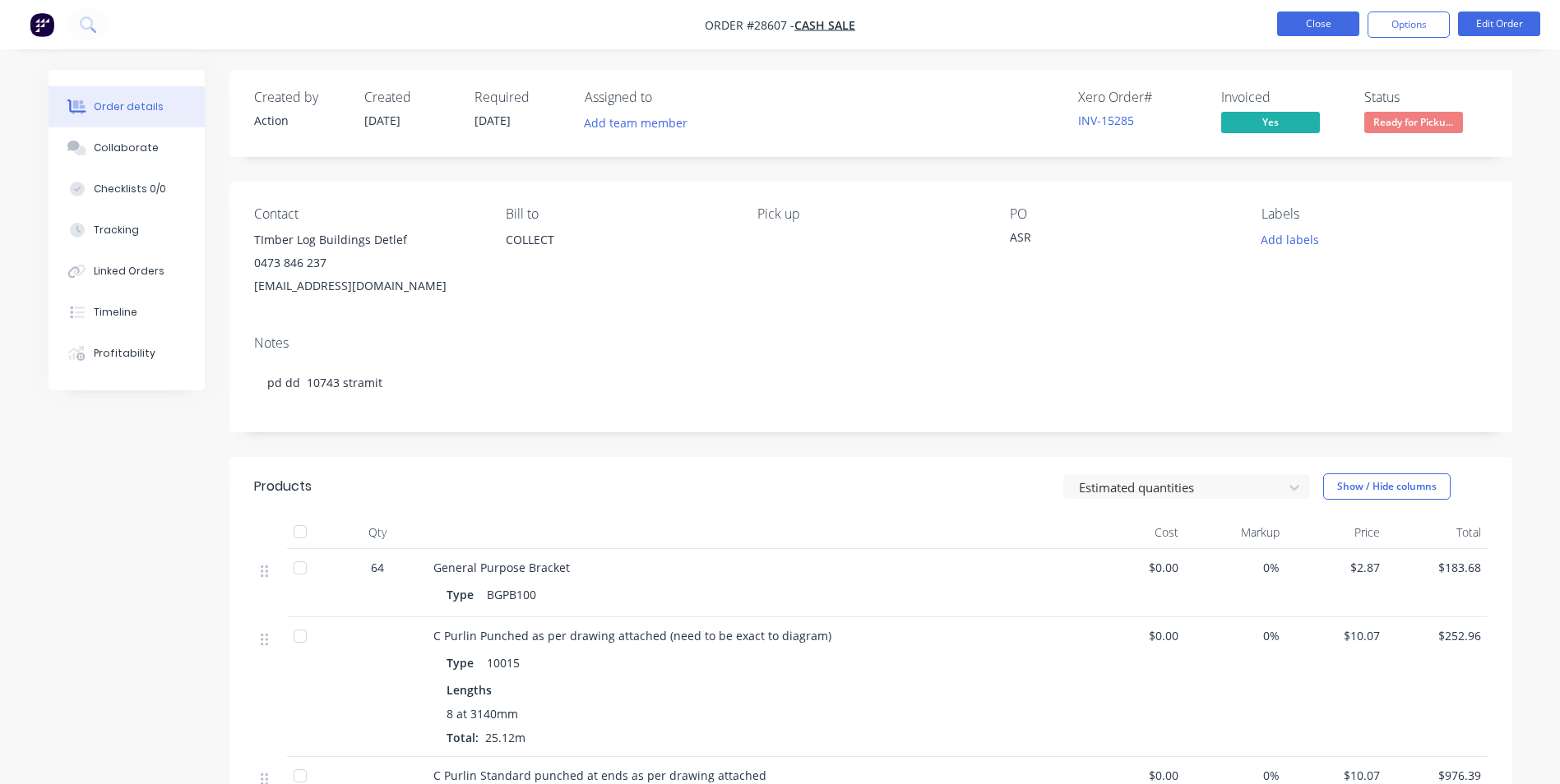
click at [1314, 25] on button "Close" at bounding box center [1319, 23] width 82 height 25
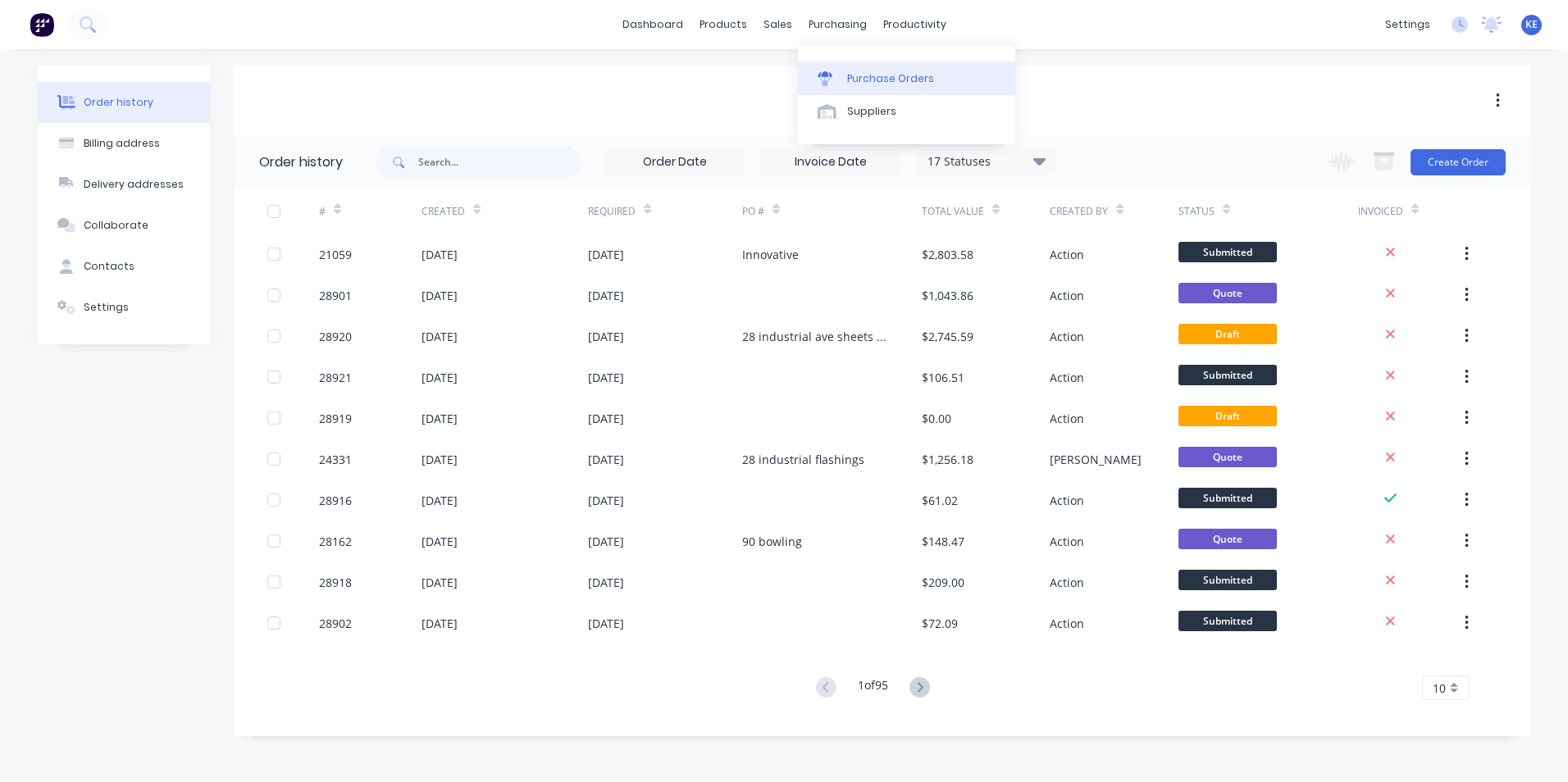
click at [877, 74] on div "Purchase Orders" at bounding box center [891, 78] width 87 height 15
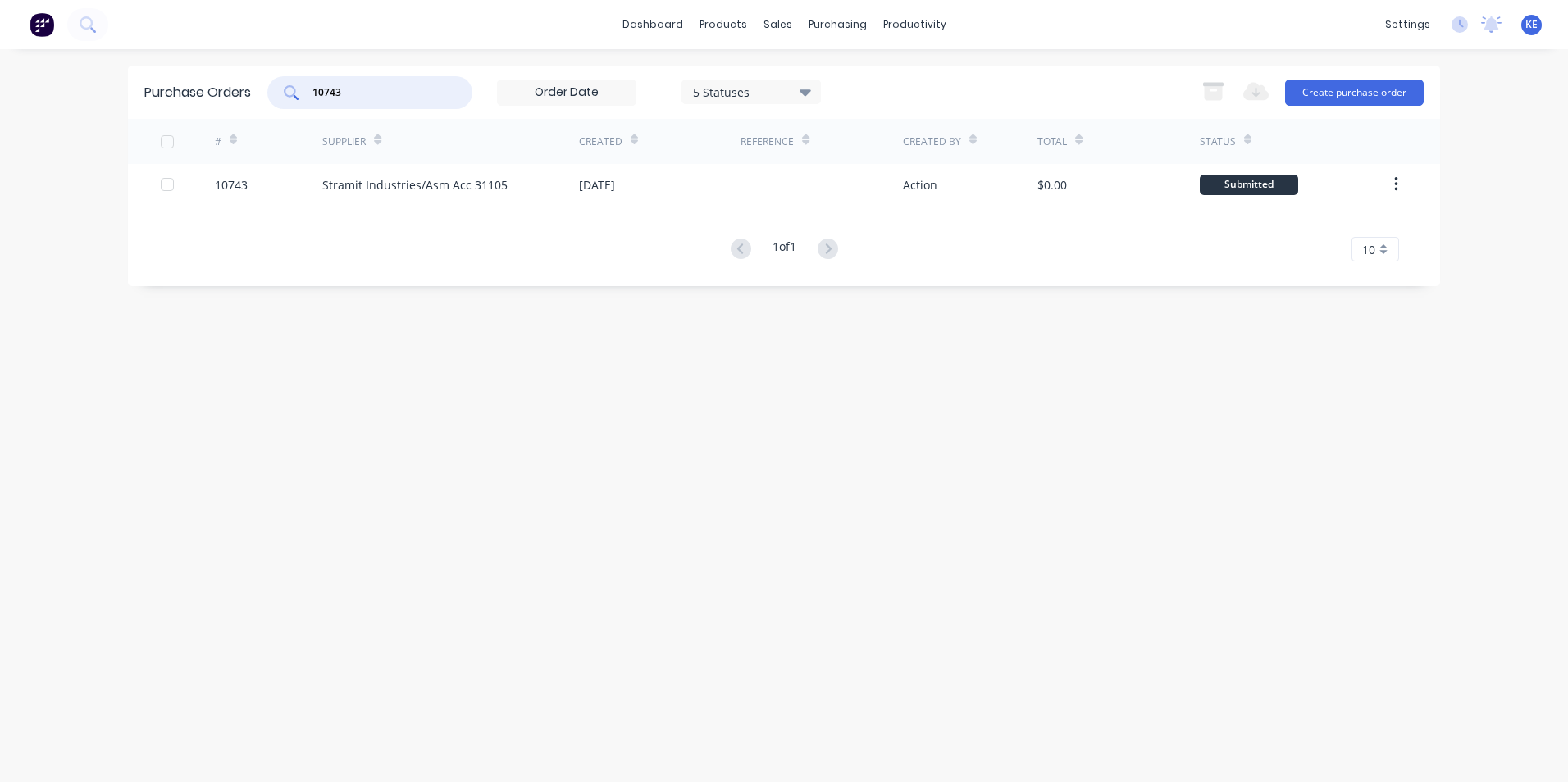
drag, startPoint x: 307, startPoint y: 86, endPoint x: 153, endPoint y: 92, distance: 154.1
click at [153, 92] on div "Purchase Orders 10743 5 Statuses 5 Statuses Export to Excel (XLSX) Create purch…" at bounding box center [784, 92] width 1312 height 53
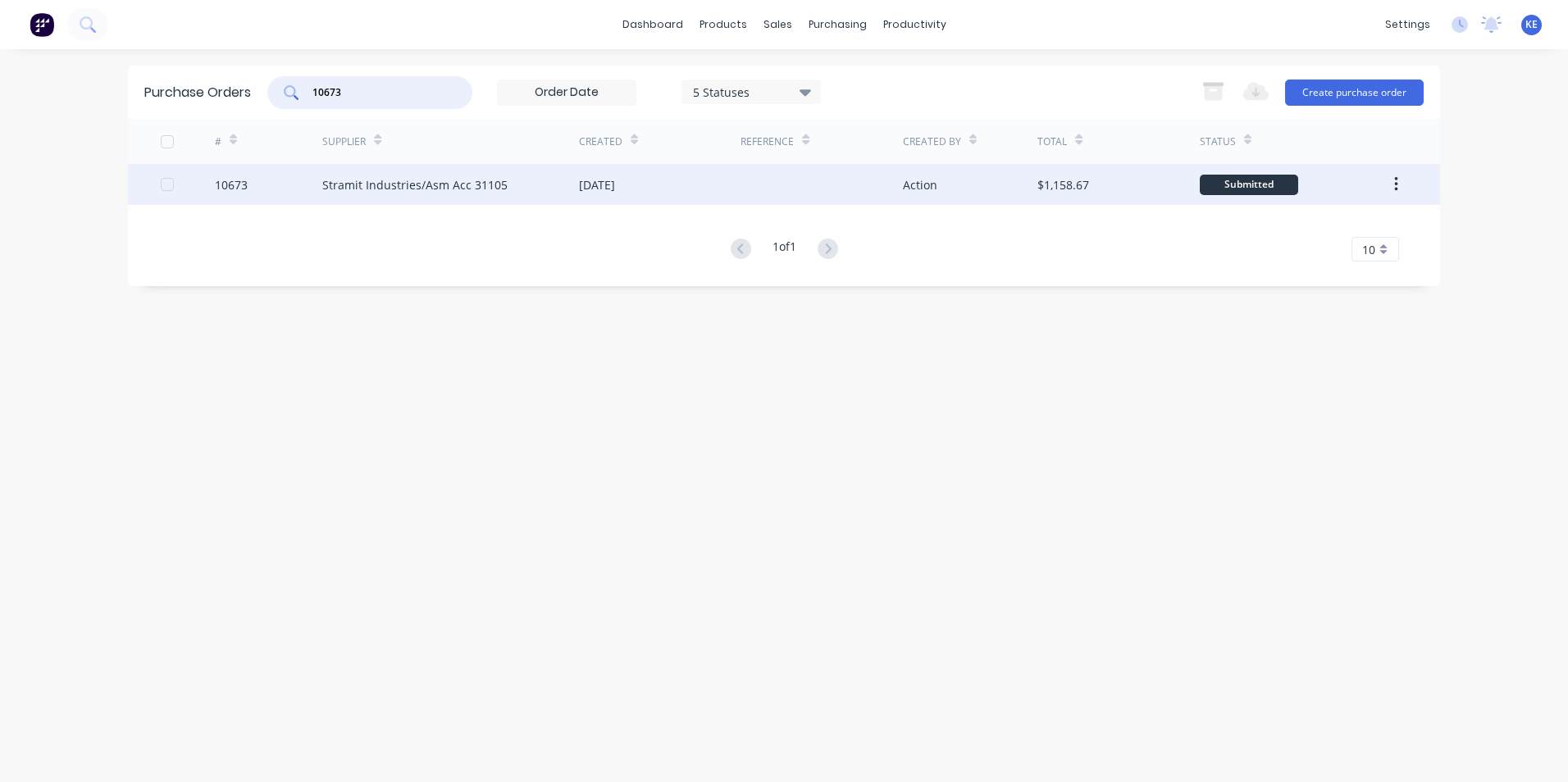
type input "10673"
click at [268, 182] on div "10673" at bounding box center [269, 185] width 109 height 41
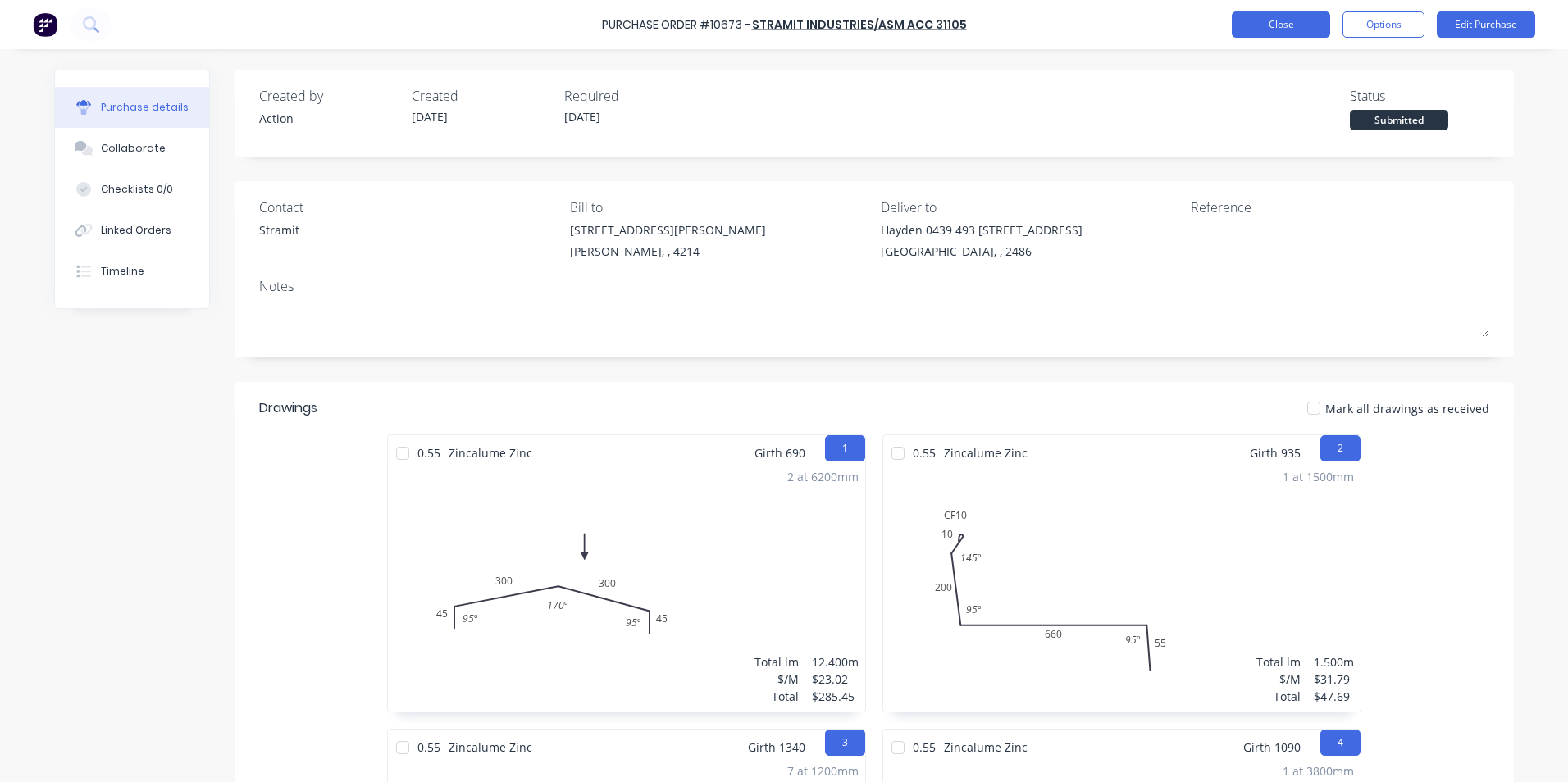
click at [1279, 20] on button "Close" at bounding box center [1281, 24] width 98 height 27
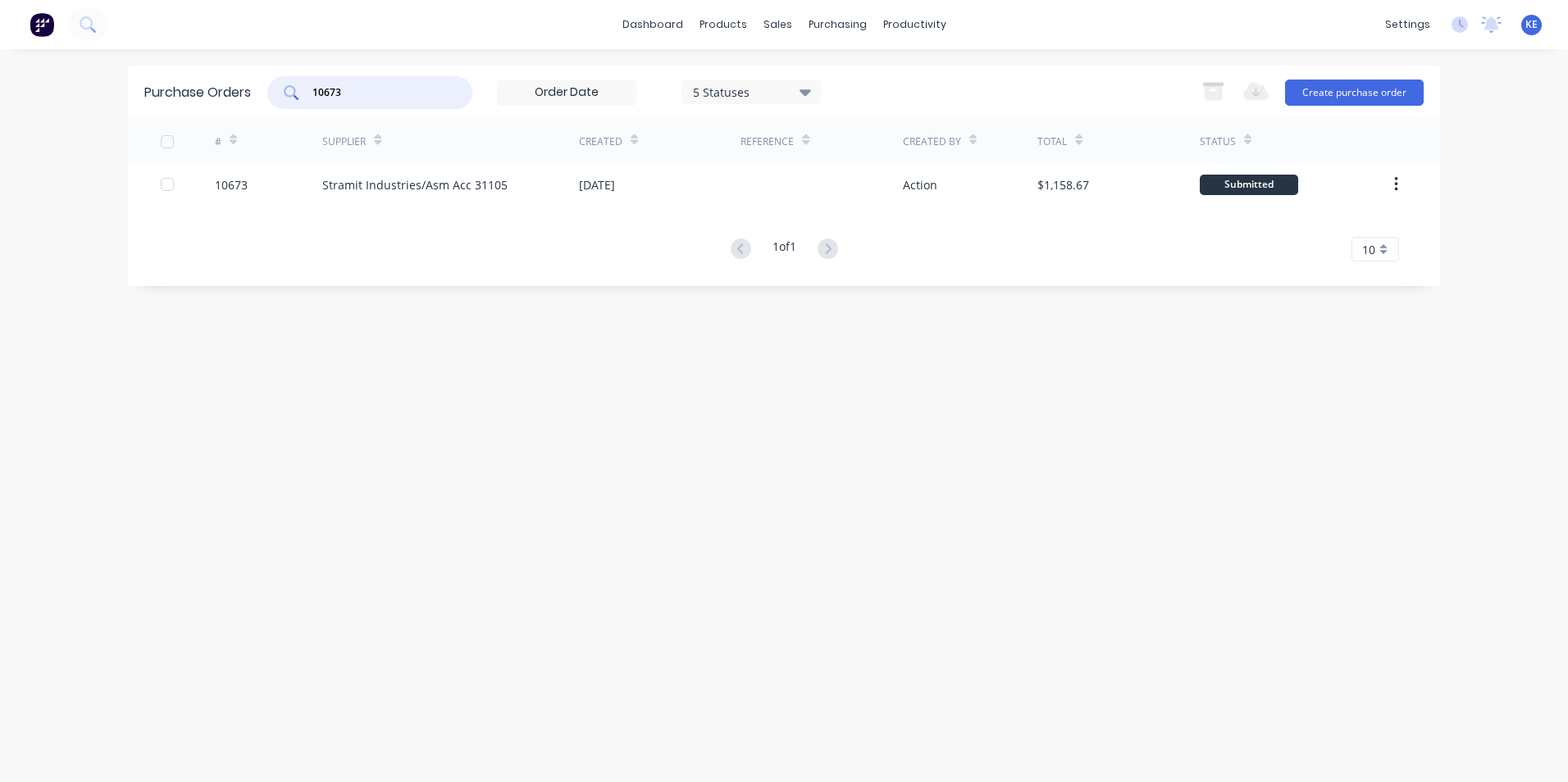
drag, startPoint x: 362, startPoint y: 86, endPoint x: 197, endPoint y: 96, distance: 165.3
click at [197, 96] on div "Purchase Orders 10673 5 Statuses 5 Statuses Export to Excel (XLSX) Create purch…" at bounding box center [784, 92] width 1312 height 53
type input "10795"
click at [275, 188] on div "10795" at bounding box center [269, 185] width 109 height 41
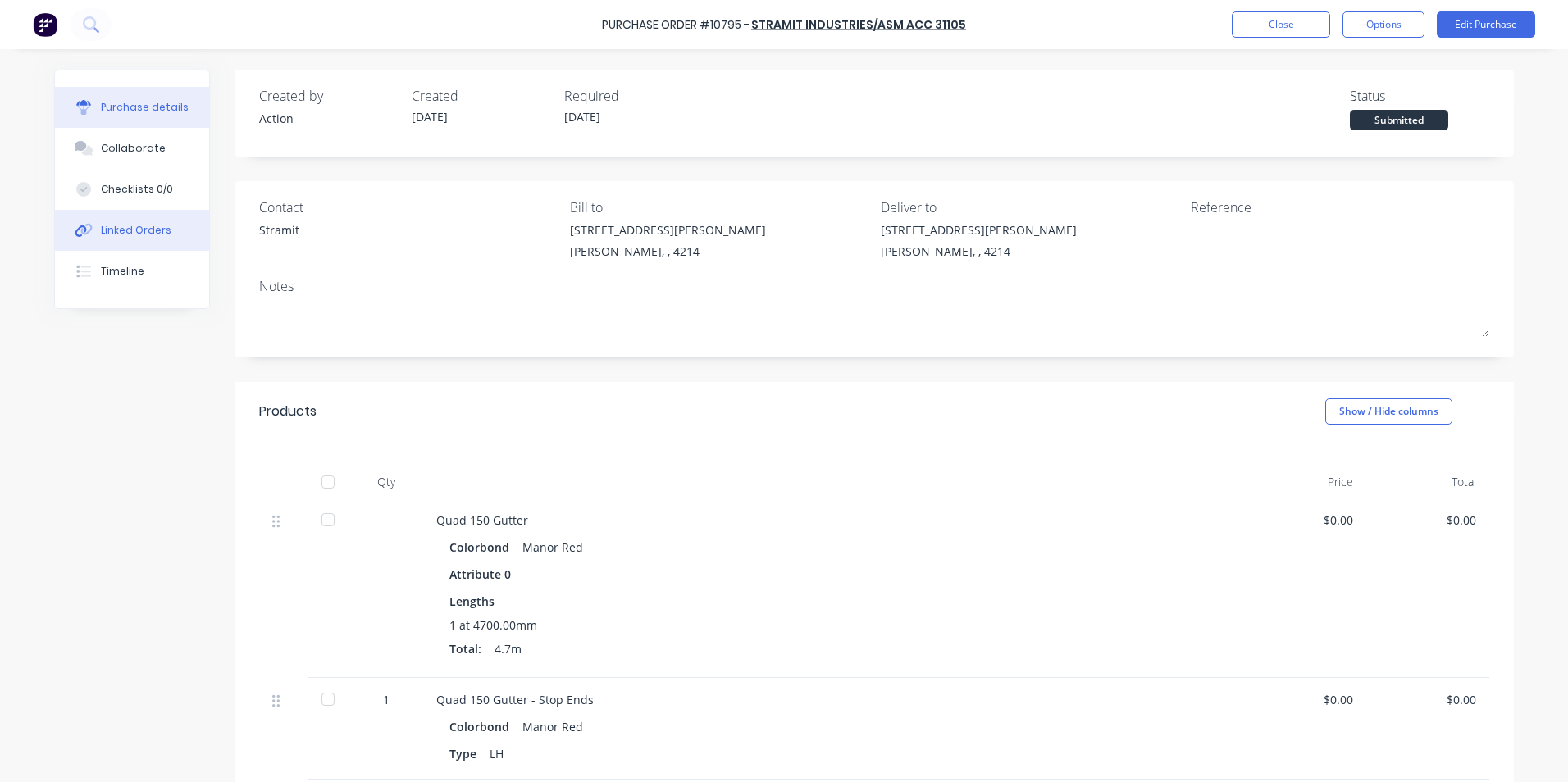
click at [123, 234] on div "Linked Orders" at bounding box center [136, 230] width 70 height 15
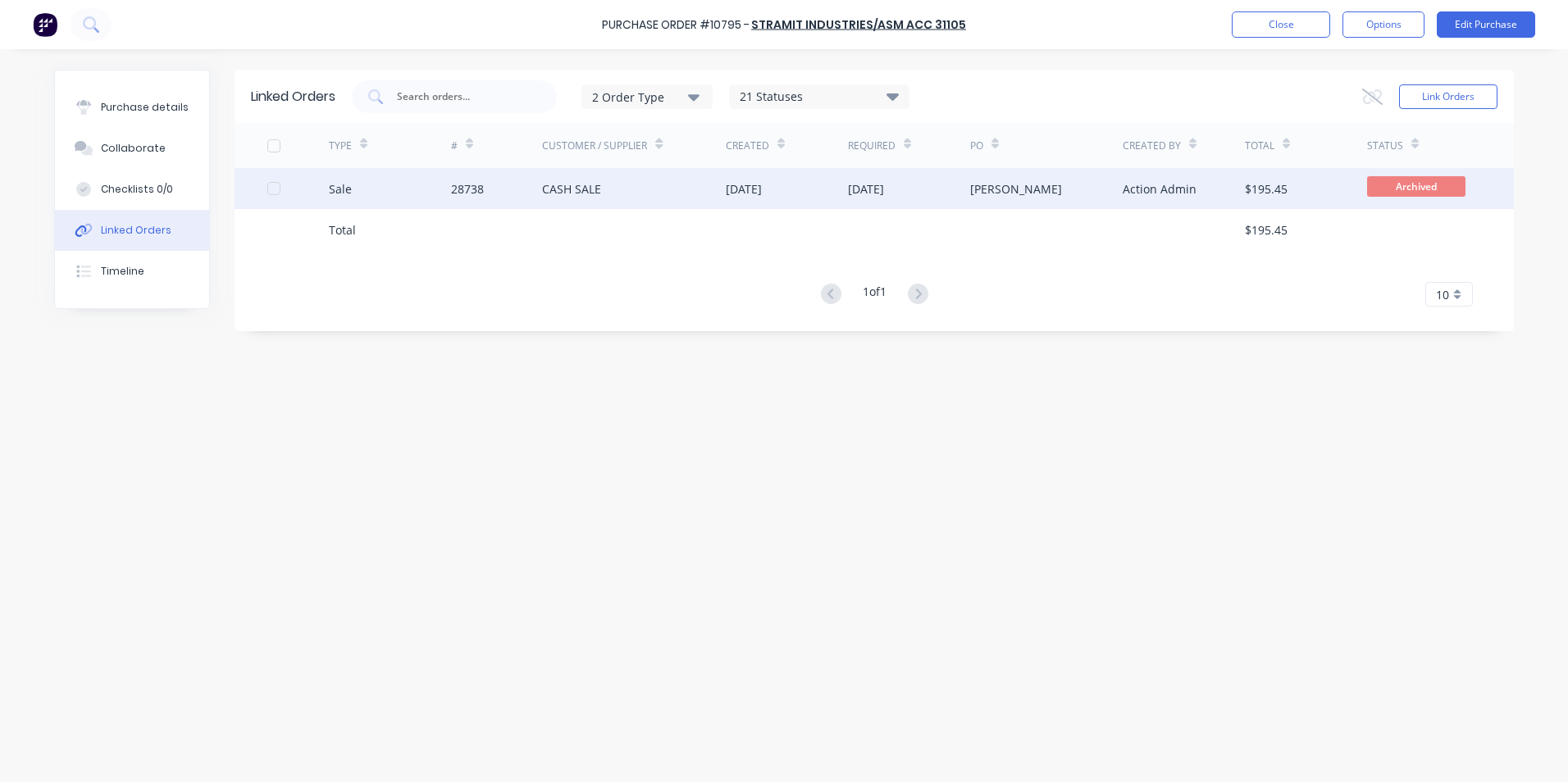
click at [413, 184] on div "Sale" at bounding box center [389, 189] width 122 height 41
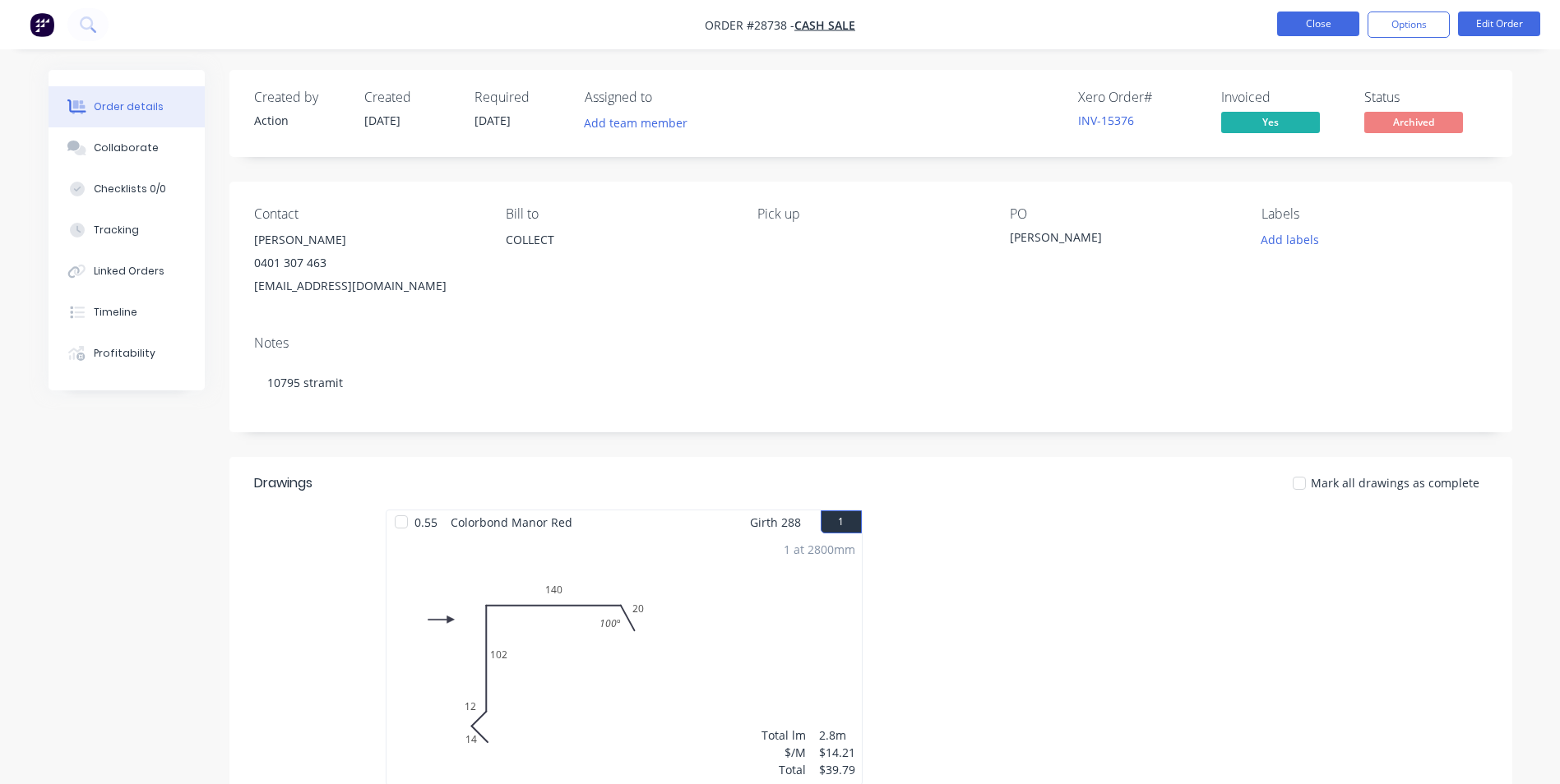
click at [1316, 23] on button "Close" at bounding box center [1319, 23] width 82 height 25
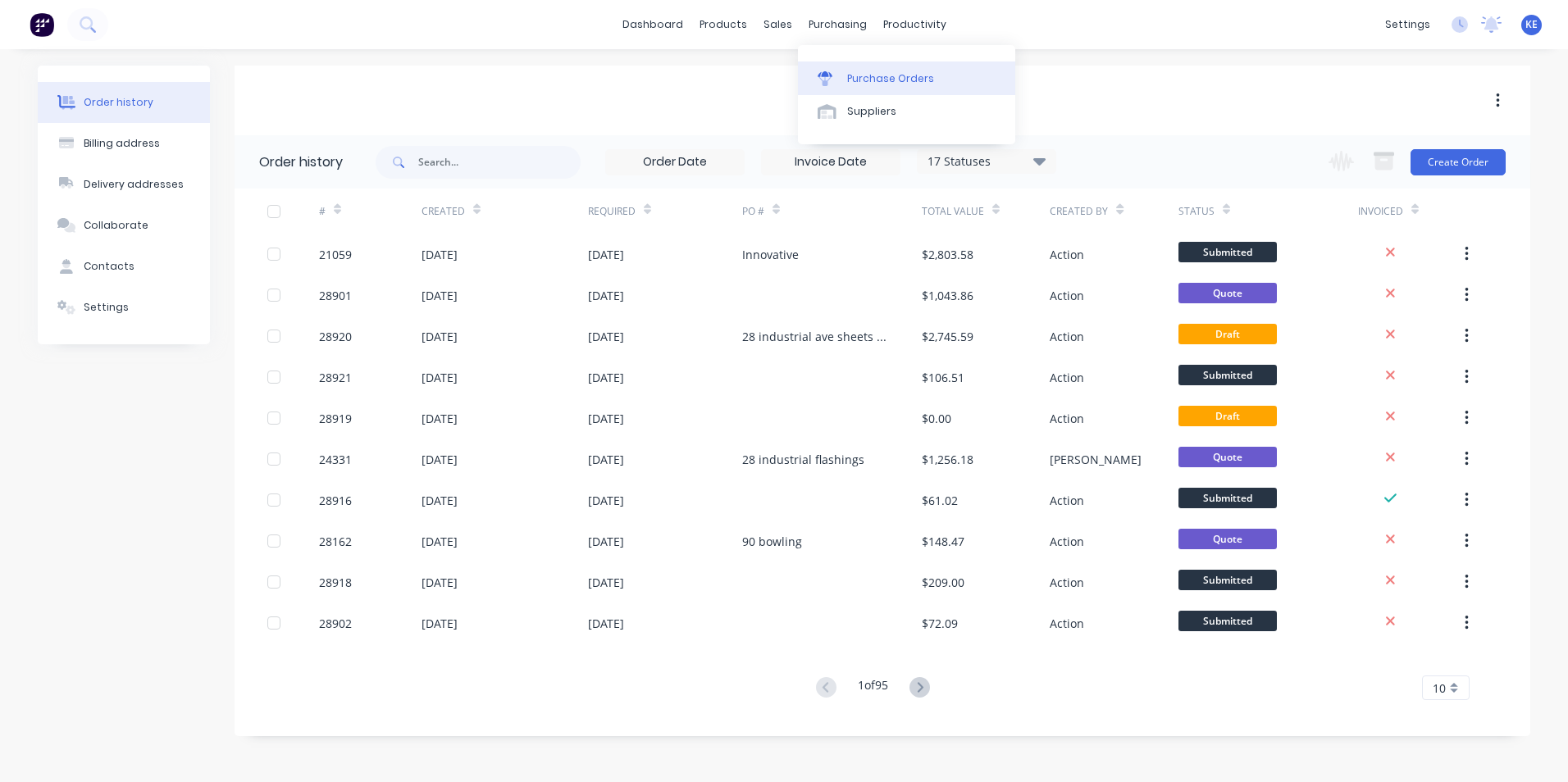
click at [859, 79] on div "Purchase Orders" at bounding box center [891, 78] width 87 height 15
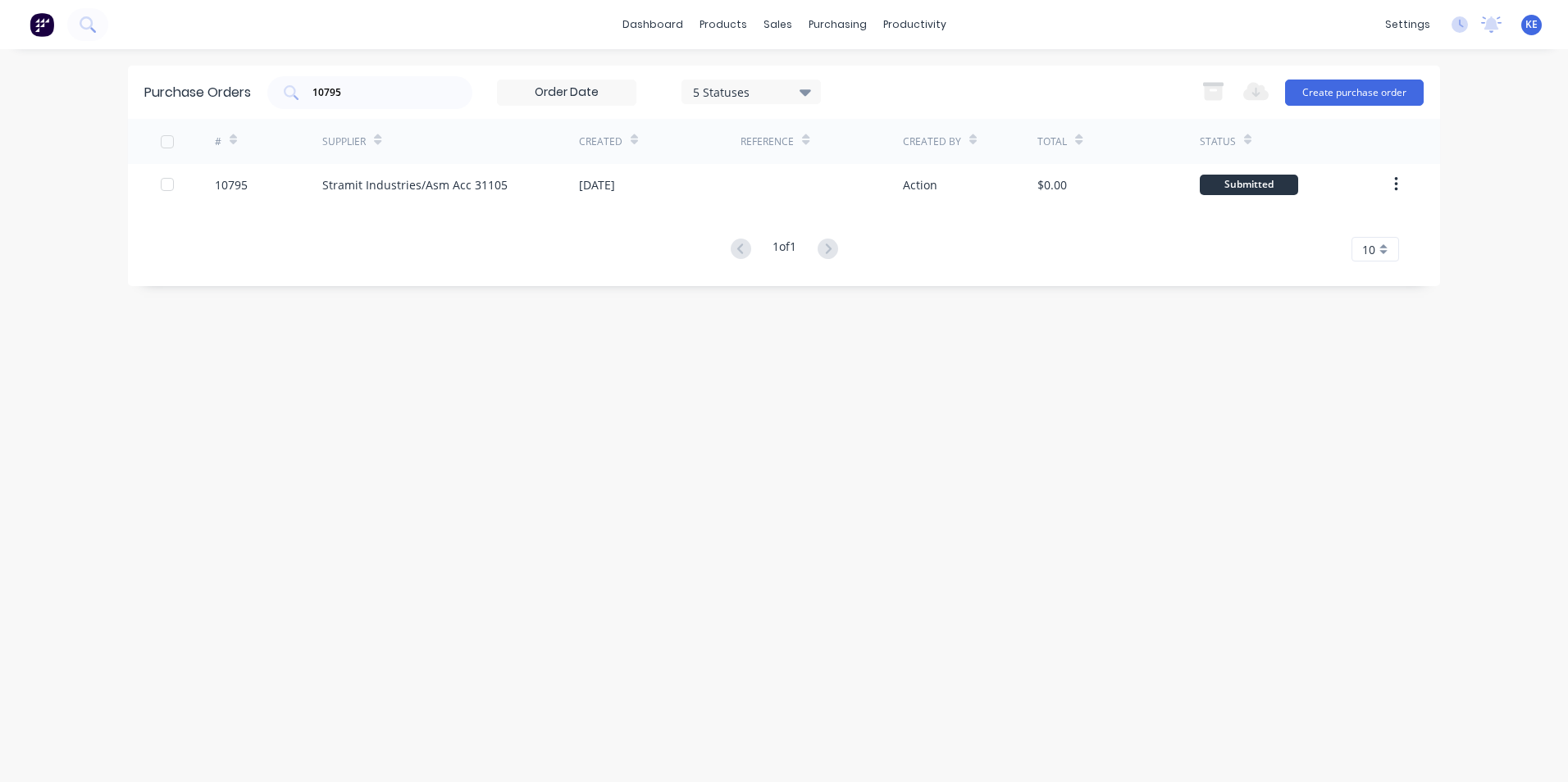
drag, startPoint x: 374, startPoint y: 104, endPoint x: 260, endPoint y: 104, distance: 114.0
click at [260, 104] on div "Purchase Orders 10795 5 Statuses 5 Statuses Export to Excel (XLSX) Create purch…" at bounding box center [784, 92] width 1312 height 53
drag, startPoint x: 332, startPoint y: 88, endPoint x: 263, endPoint y: 93, distance: 69.2
click at [263, 93] on div "Purchase Orders 10795 5 Statuses 5 Statuses Export to Excel (XLSX) Create purch…" at bounding box center [784, 92] width 1312 height 53
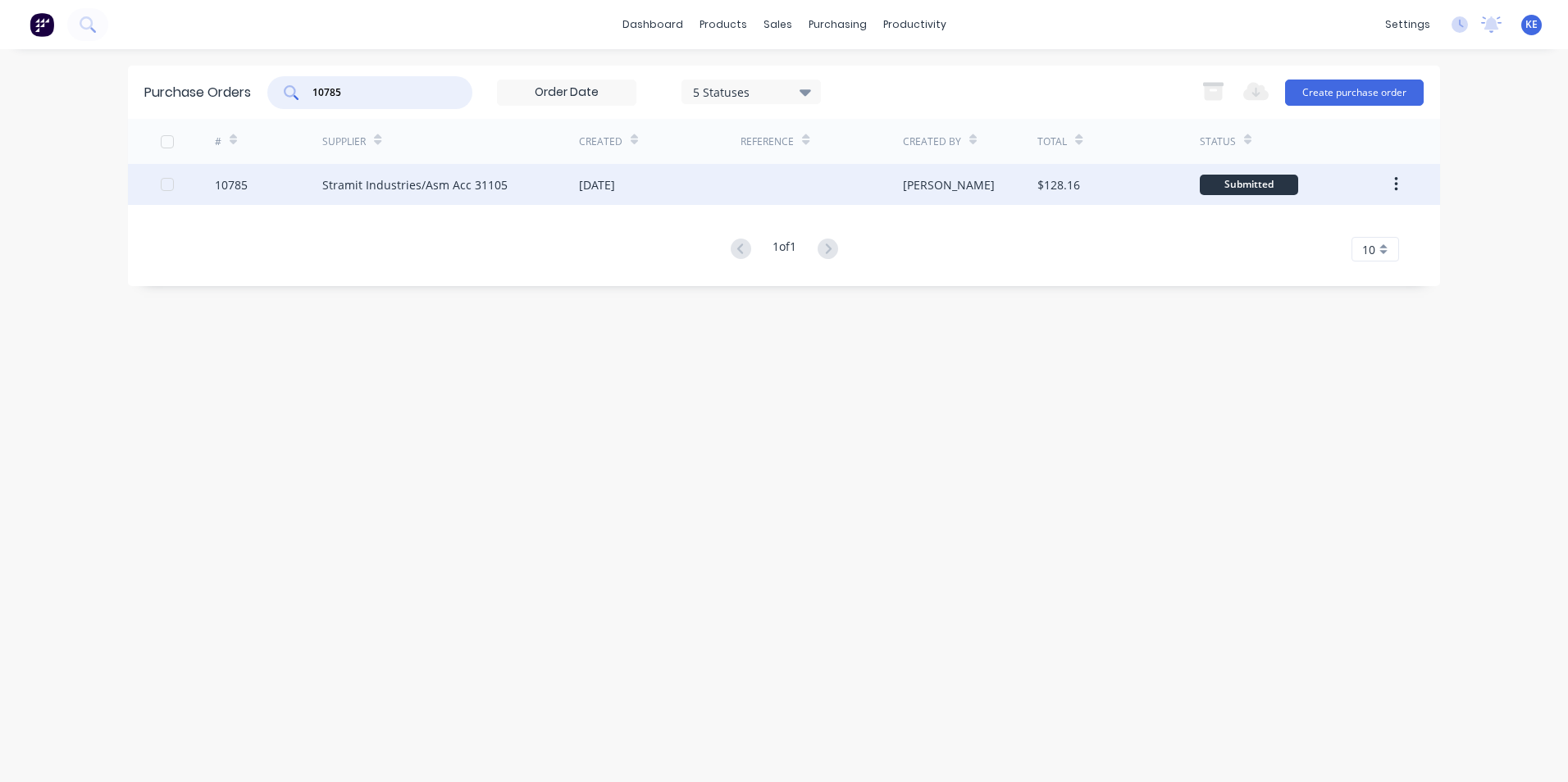
type input "10785"
click at [265, 196] on div "10785" at bounding box center [269, 185] width 109 height 41
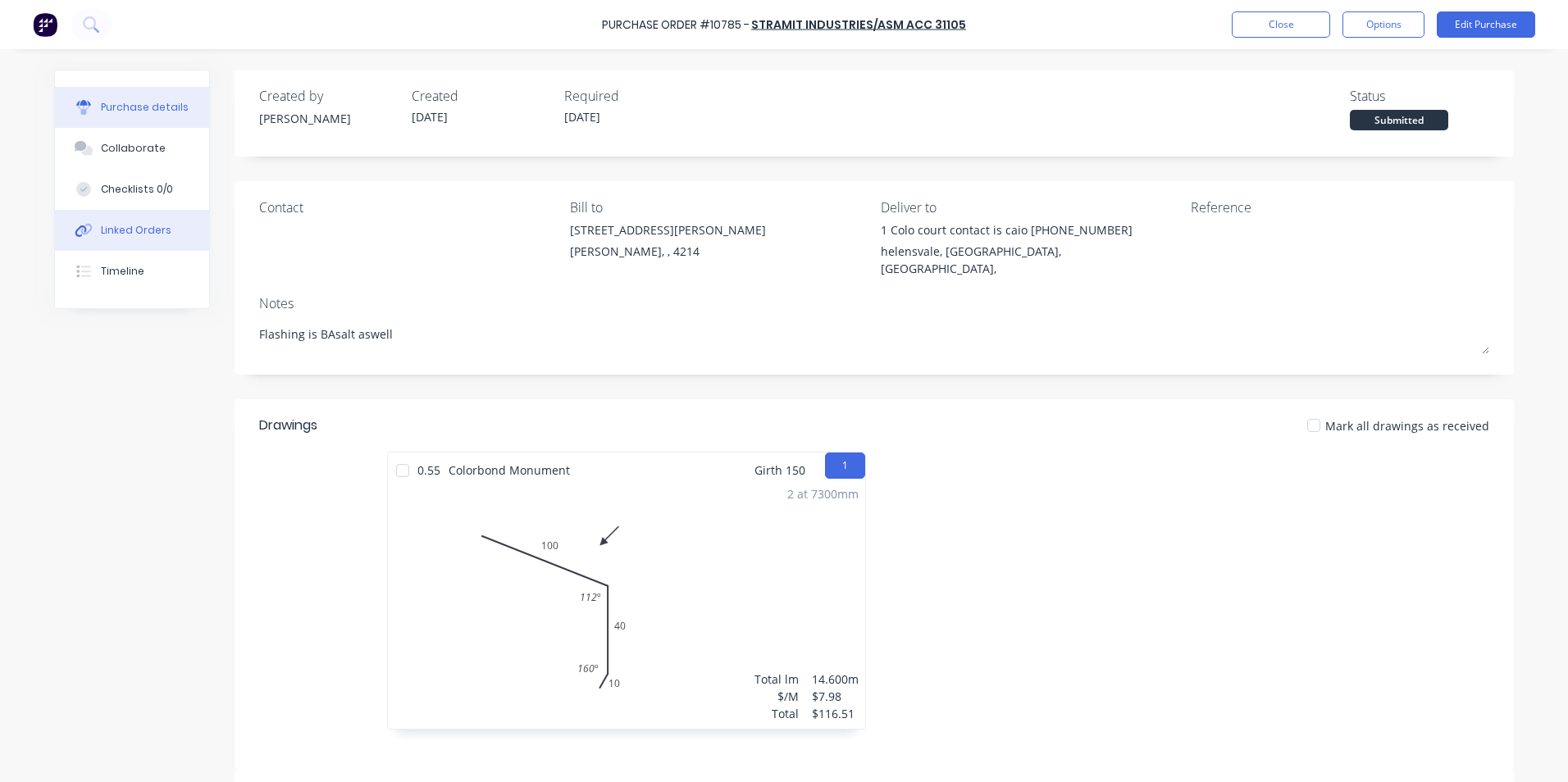
click at [144, 240] on button "Linked Orders" at bounding box center [132, 230] width 154 height 41
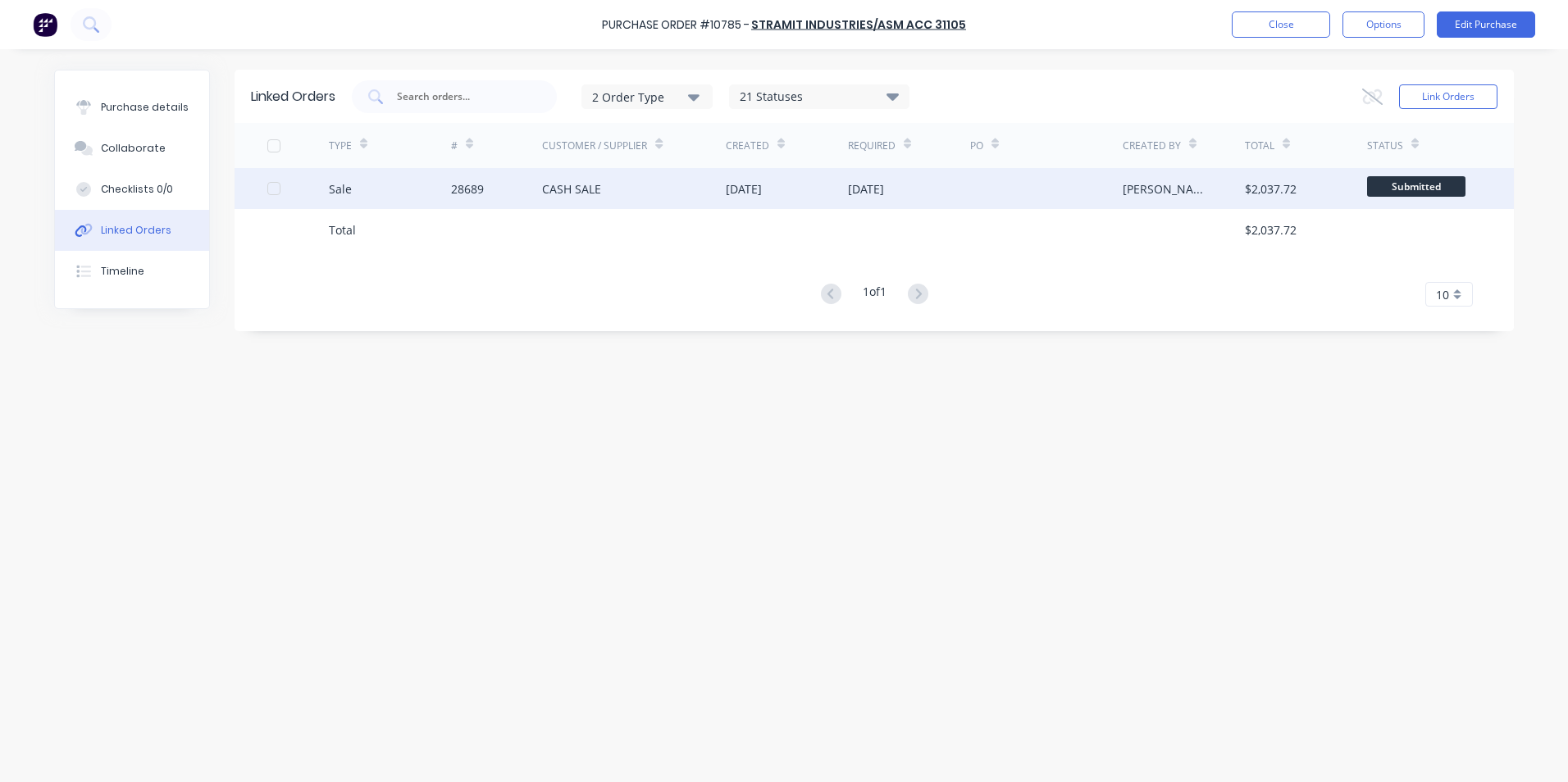
click at [376, 186] on div "Sale" at bounding box center [389, 189] width 122 height 41
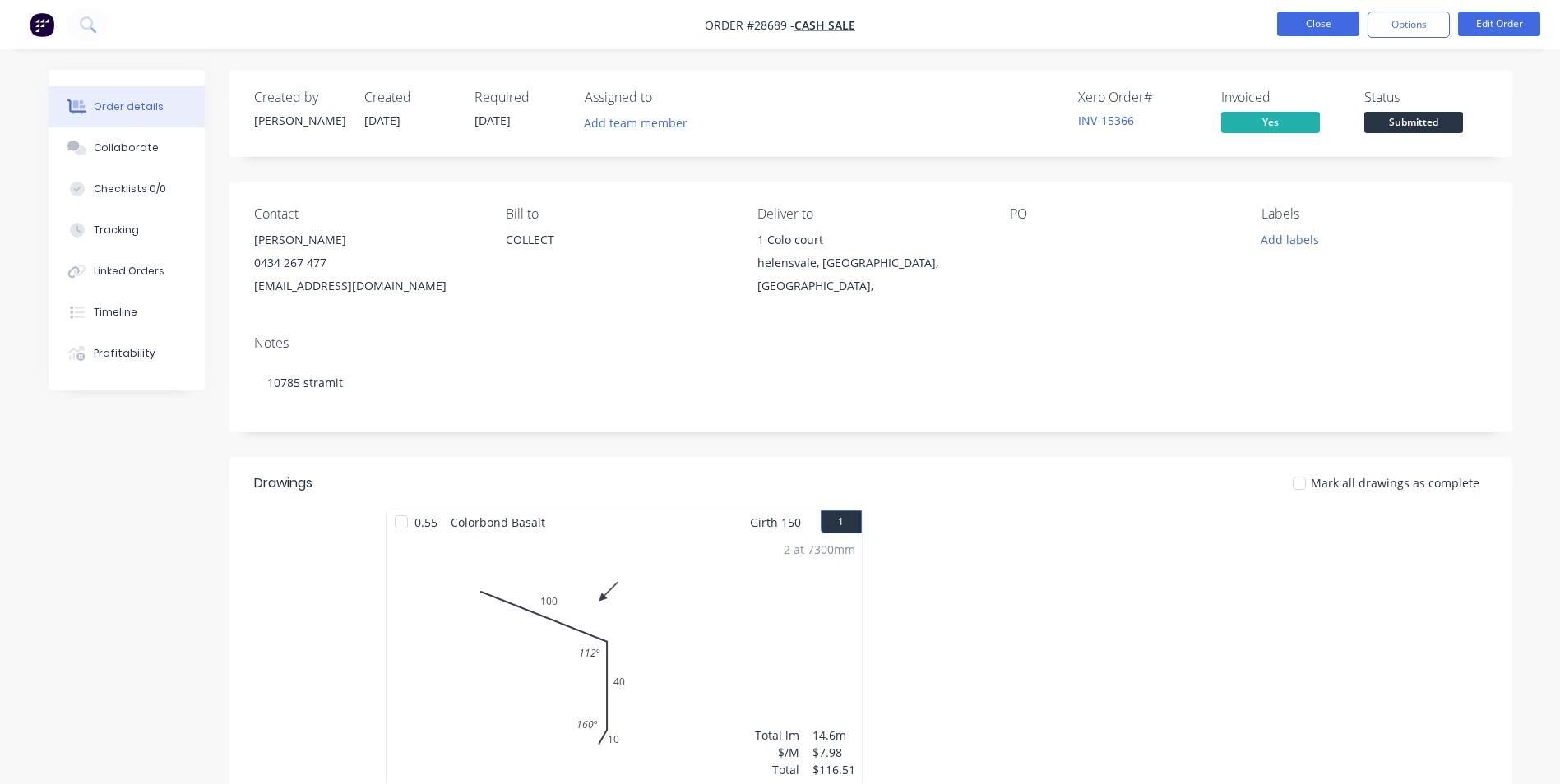
click at [1309, 28] on button "Close" at bounding box center [1319, 23] width 82 height 25
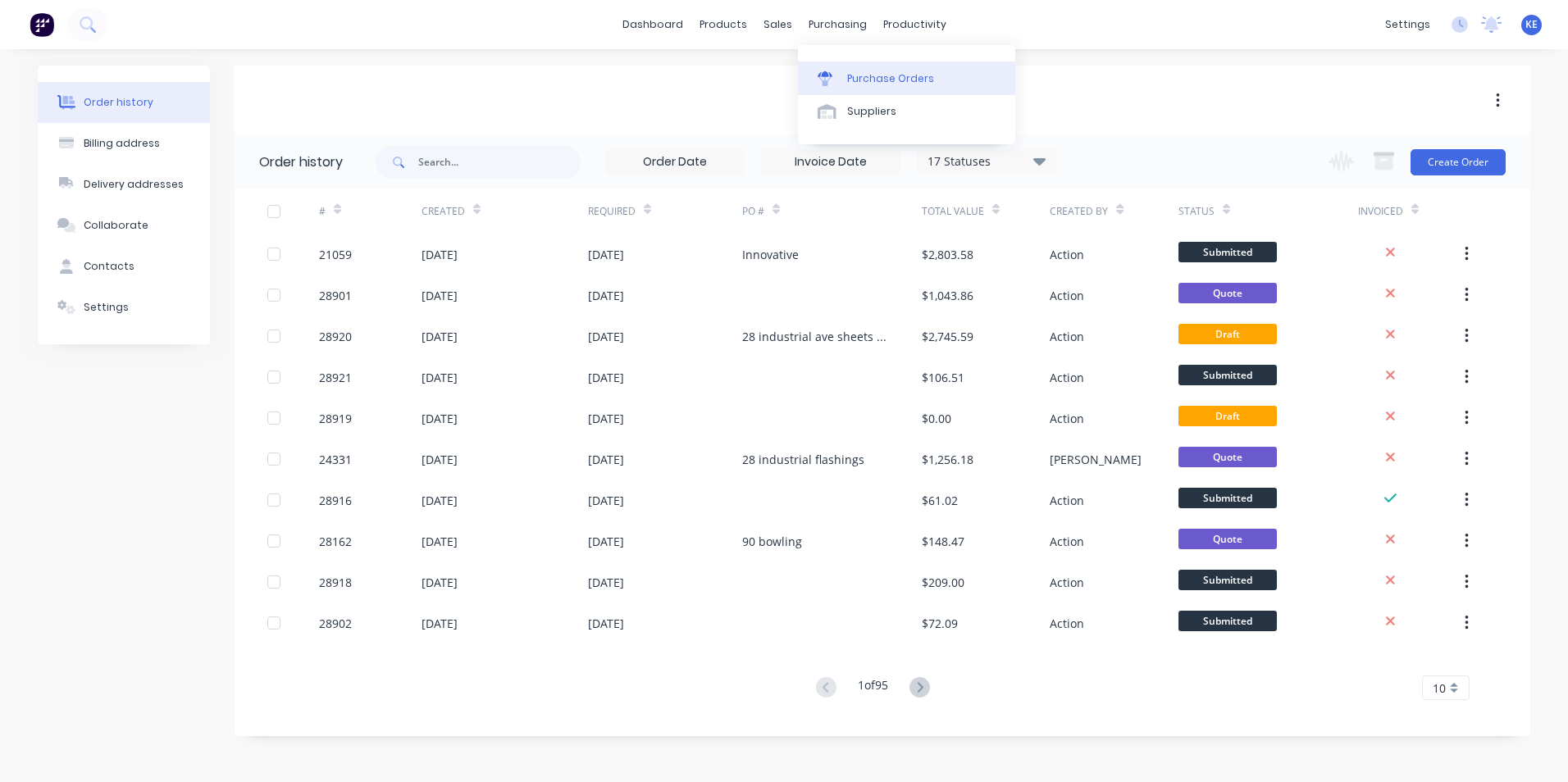
click at [849, 80] on div "Purchase Orders" at bounding box center [891, 78] width 87 height 15
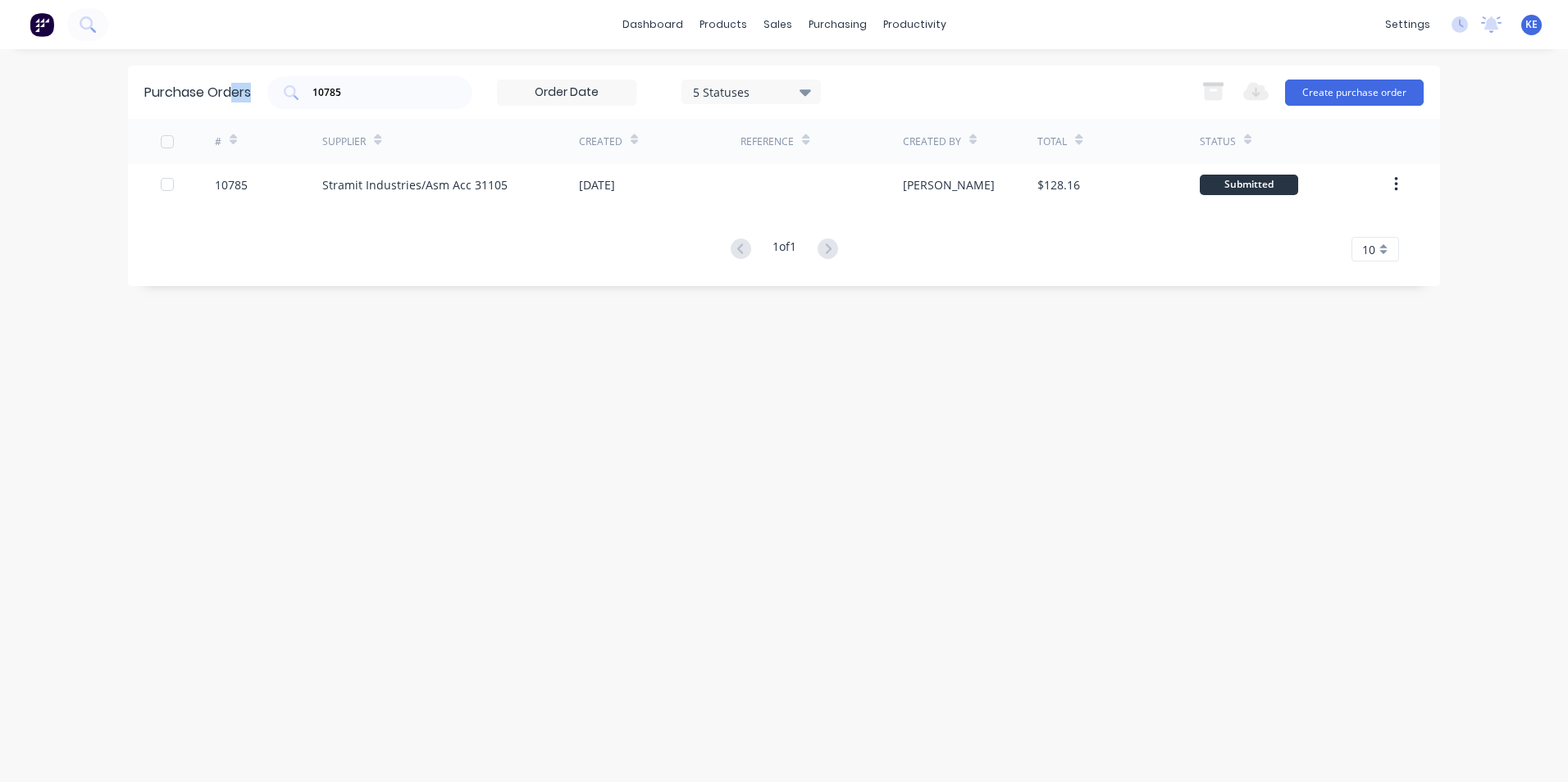
drag, startPoint x: 366, startPoint y: 101, endPoint x: 234, endPoint y: 92, distance: 132.3
click at [234, 92] on div "Purchase Orders 10785 5 Statuses 5 Statuses Export to Excel (XLSX) Create purch…" at bounding box center [784, 92] width 1312 height 53
click at [370, 98] on input "10785" at bounding box center [378, 92] width 136 height 16
drag, startPoint x: 363, startPoint y: 90, endPoint x: 256, endPoint y: 95, distance: 107.1
click at [256, 95] on div "Purchase Orders 10785 5 Statuses 5 Statuses Export to Excel (XLSX) Create purch…" at bounding box center [784, 92] width 1312 height 53
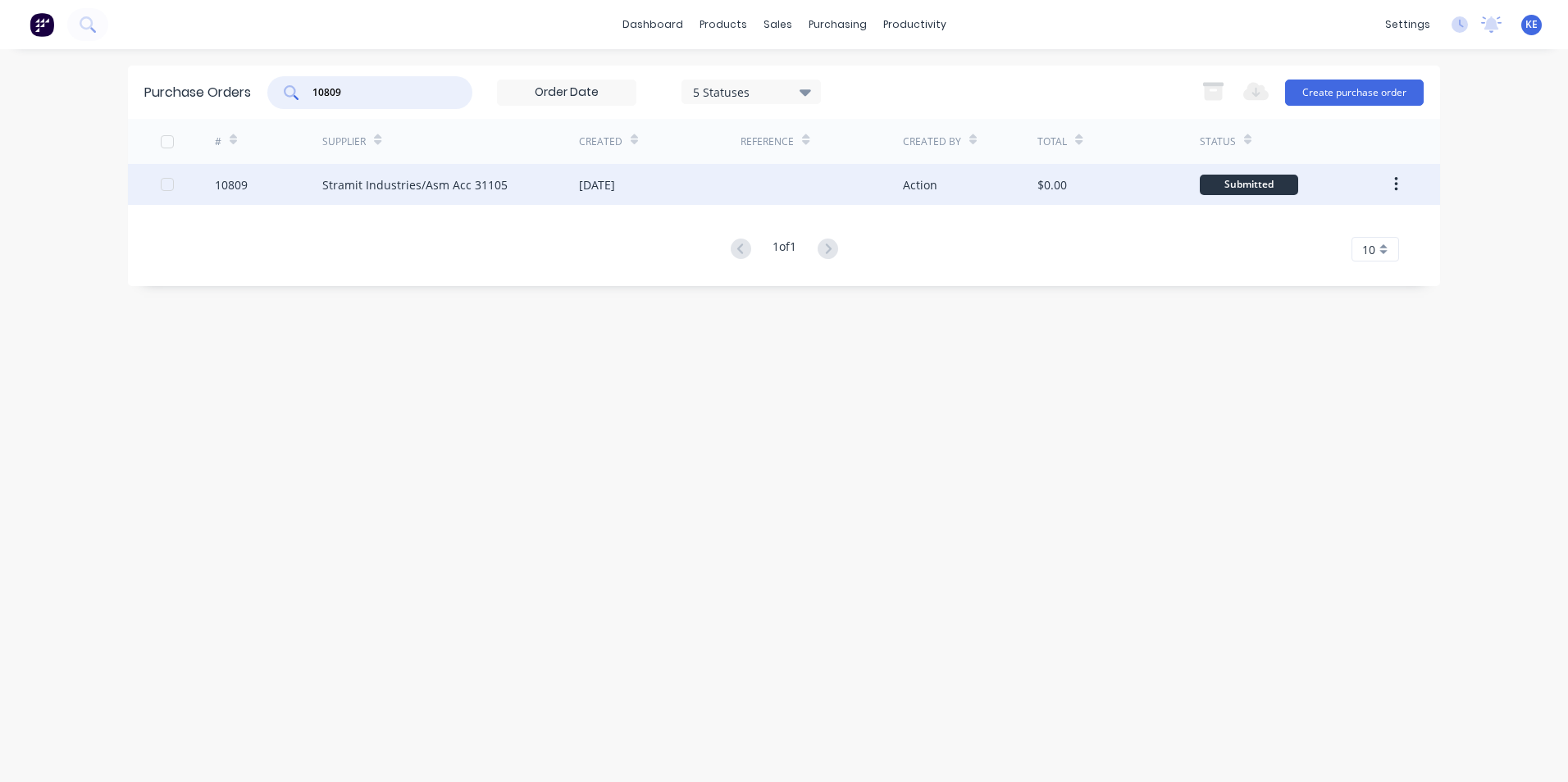
type input "10809"
click at [266, 186] on div "10809" at bounding box center [269, 185] width 109 height 41
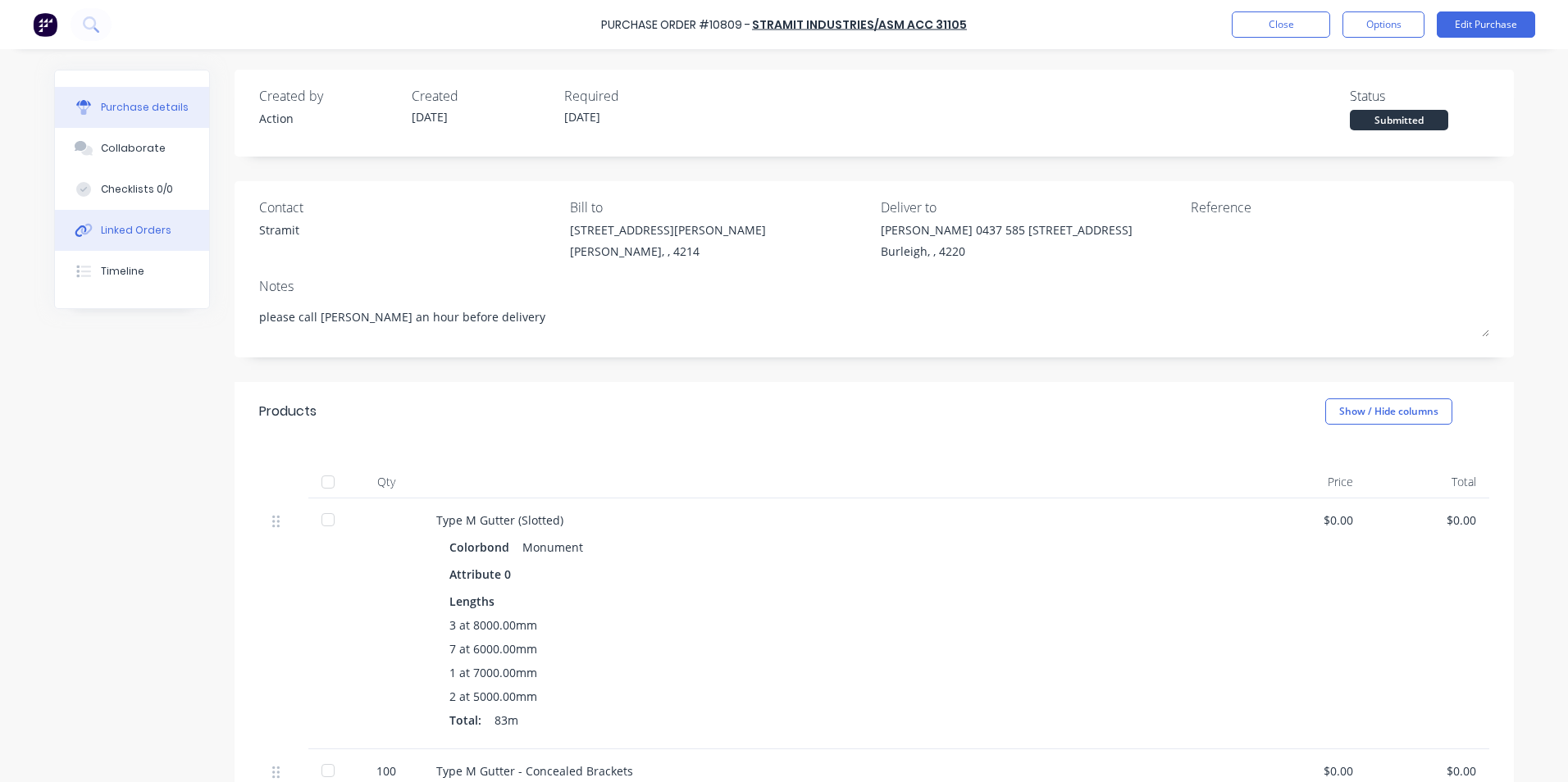
click at [136, 241] on button "Linked Orders" at bounding box center [132, 230] width 154 height 41
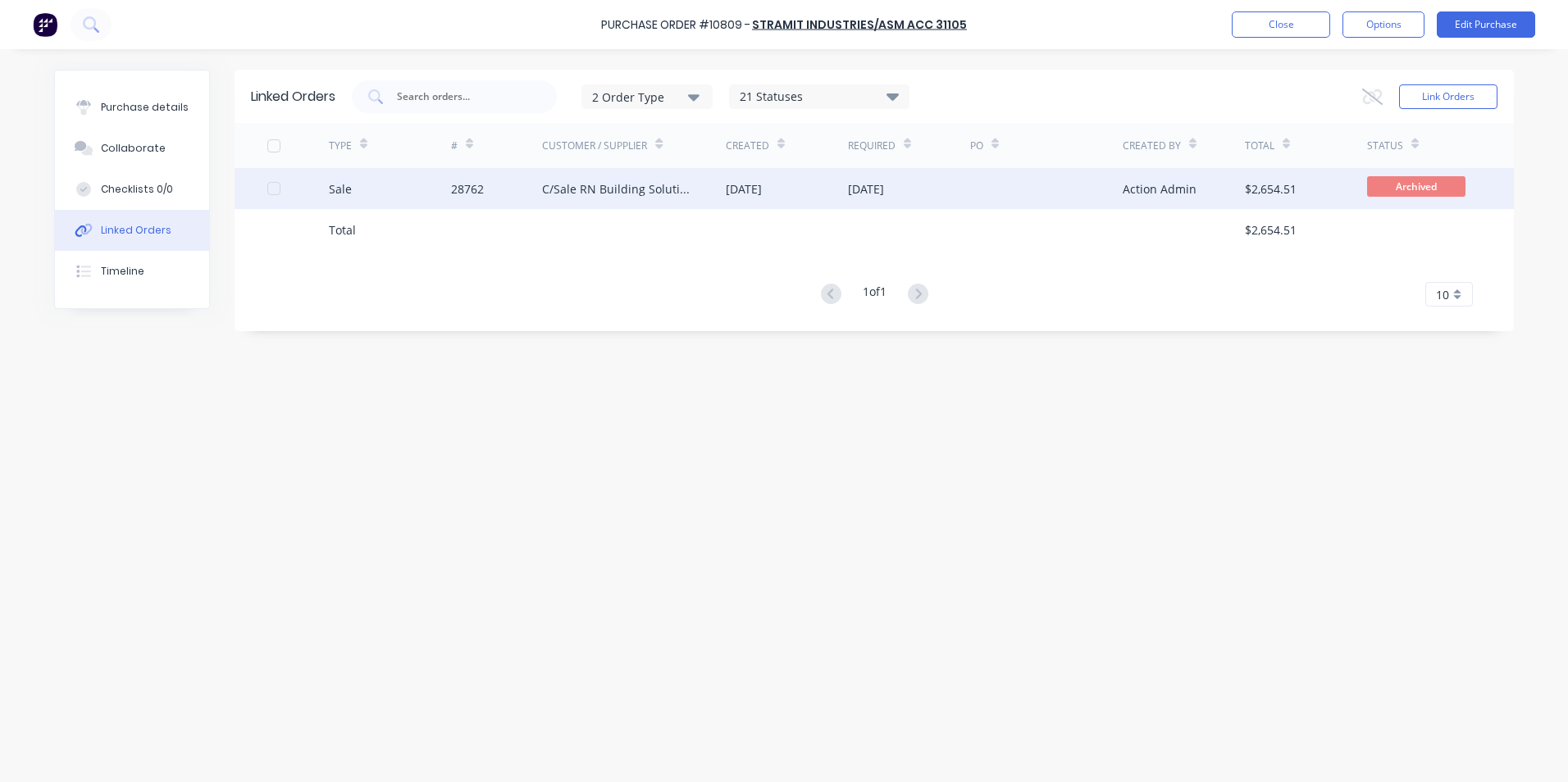
click at [395, 182] on div "Sale" at bounding box center [389, 189] width 122 height 41
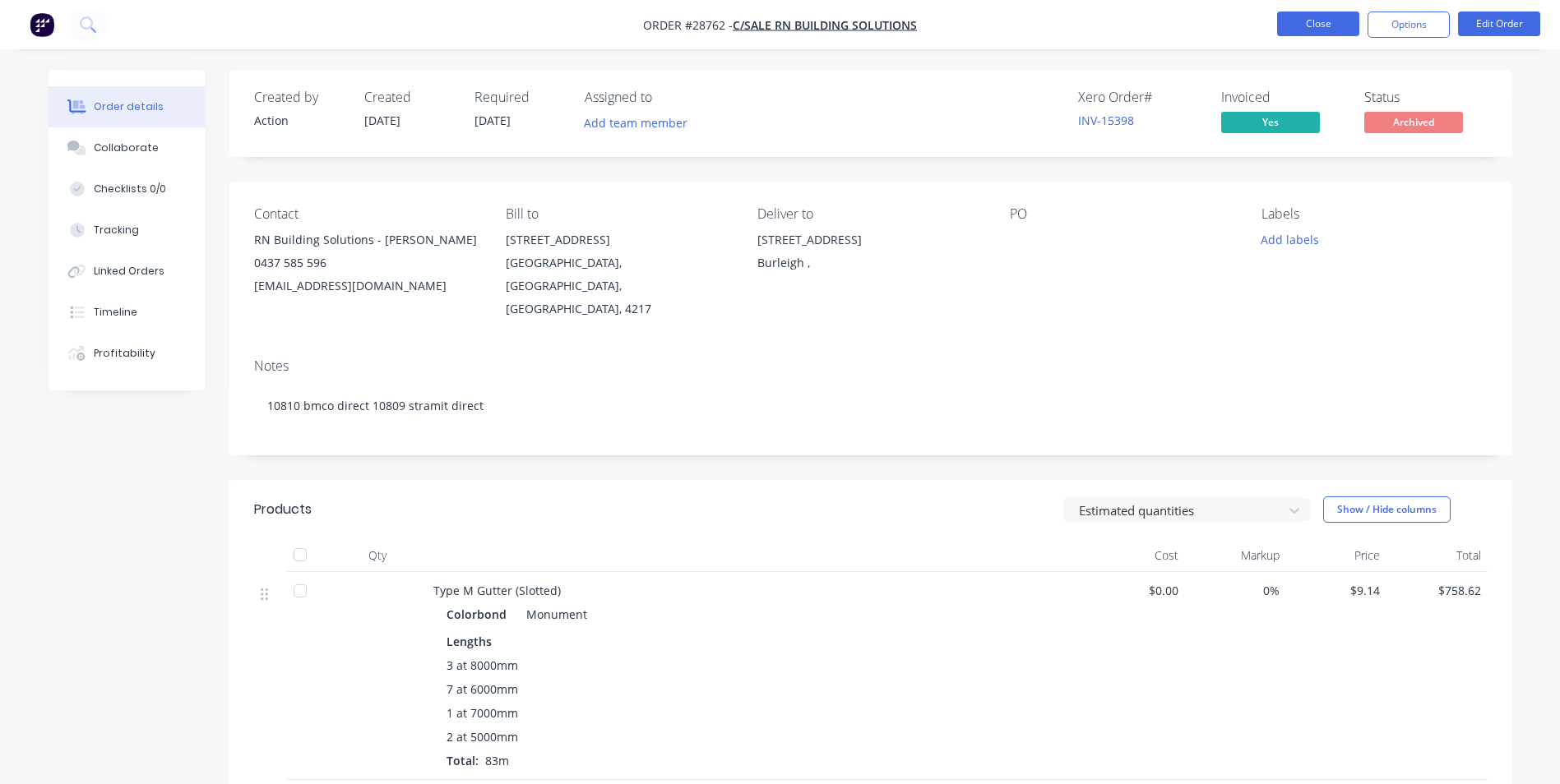
click at [1294, 15] on button "Close" at bounding box center [1319, 23] width 82 height 25
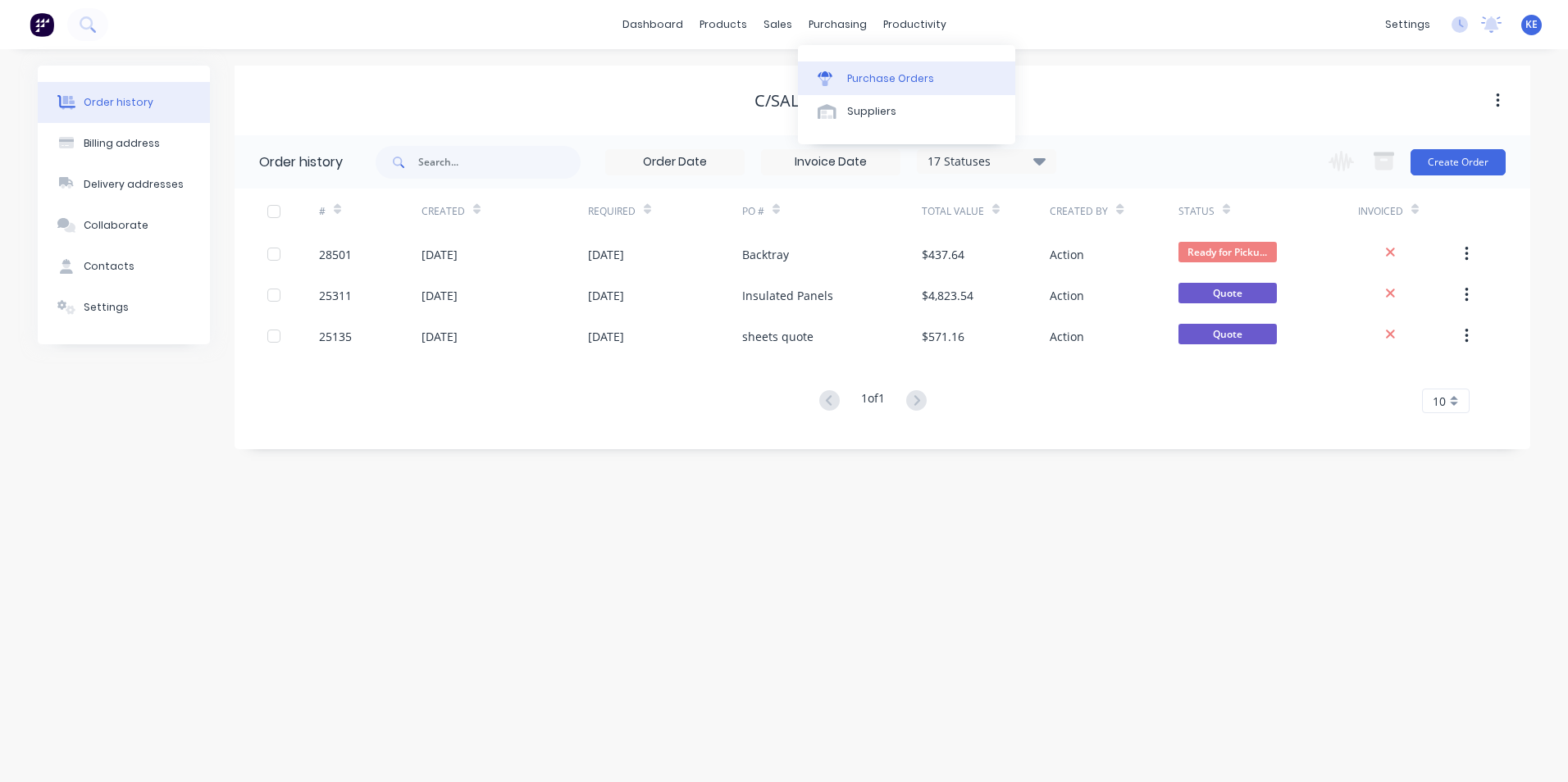
click at [880, 74] on div "Purchase Orders" at bounding box center [891, 78] width 87 height 15
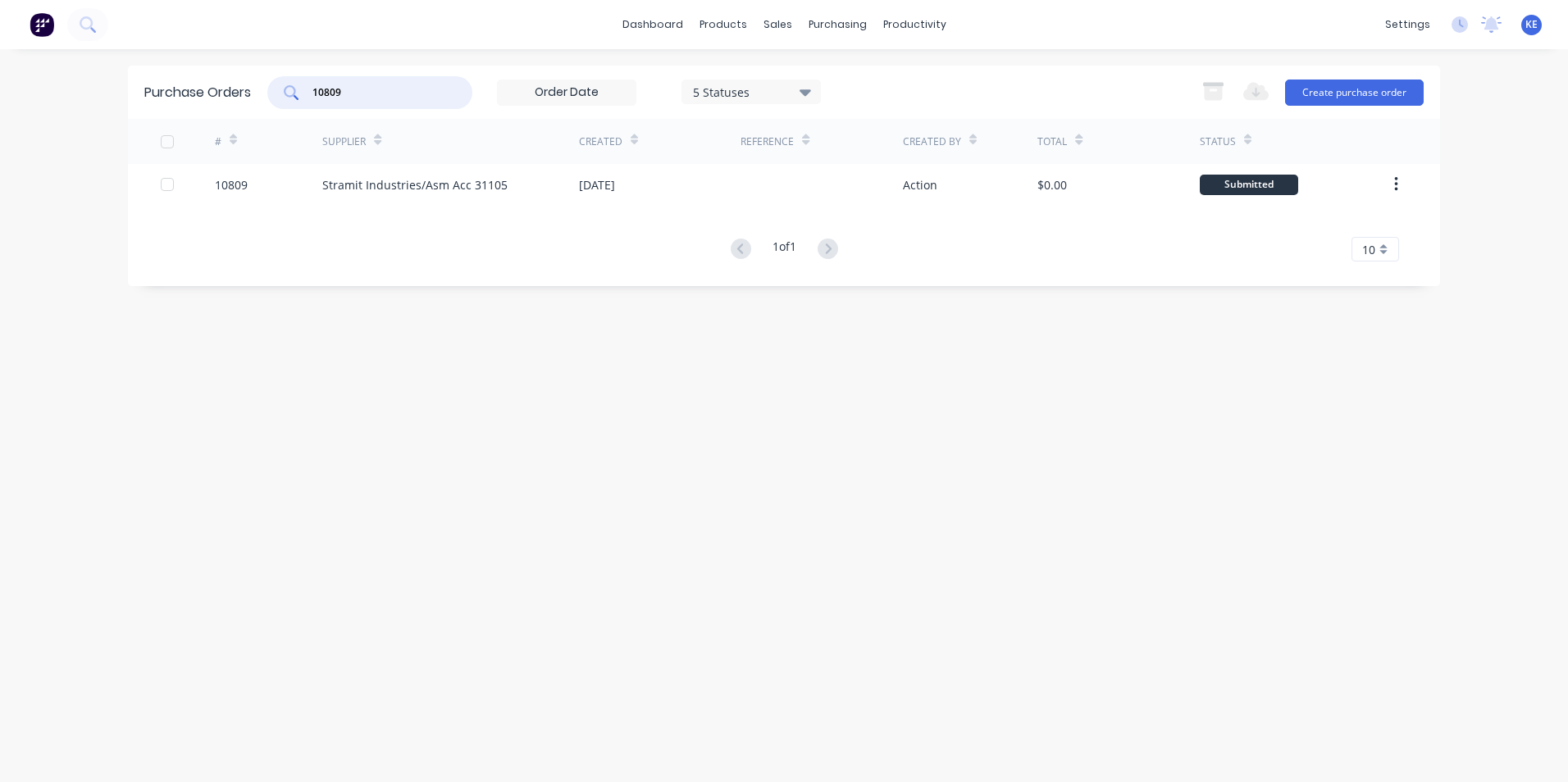
drag, startPoint x: 368, startPoint y: 86, endPoint x: 249, endPoint y: 91, distance: 119.1
click at [249, 91] on div "Purchase Orders 10809 5 Statuses 5 Statuses Export to Excel (XLSX) Create purch…" at bounding box center [784, 92] width 1312 height 53
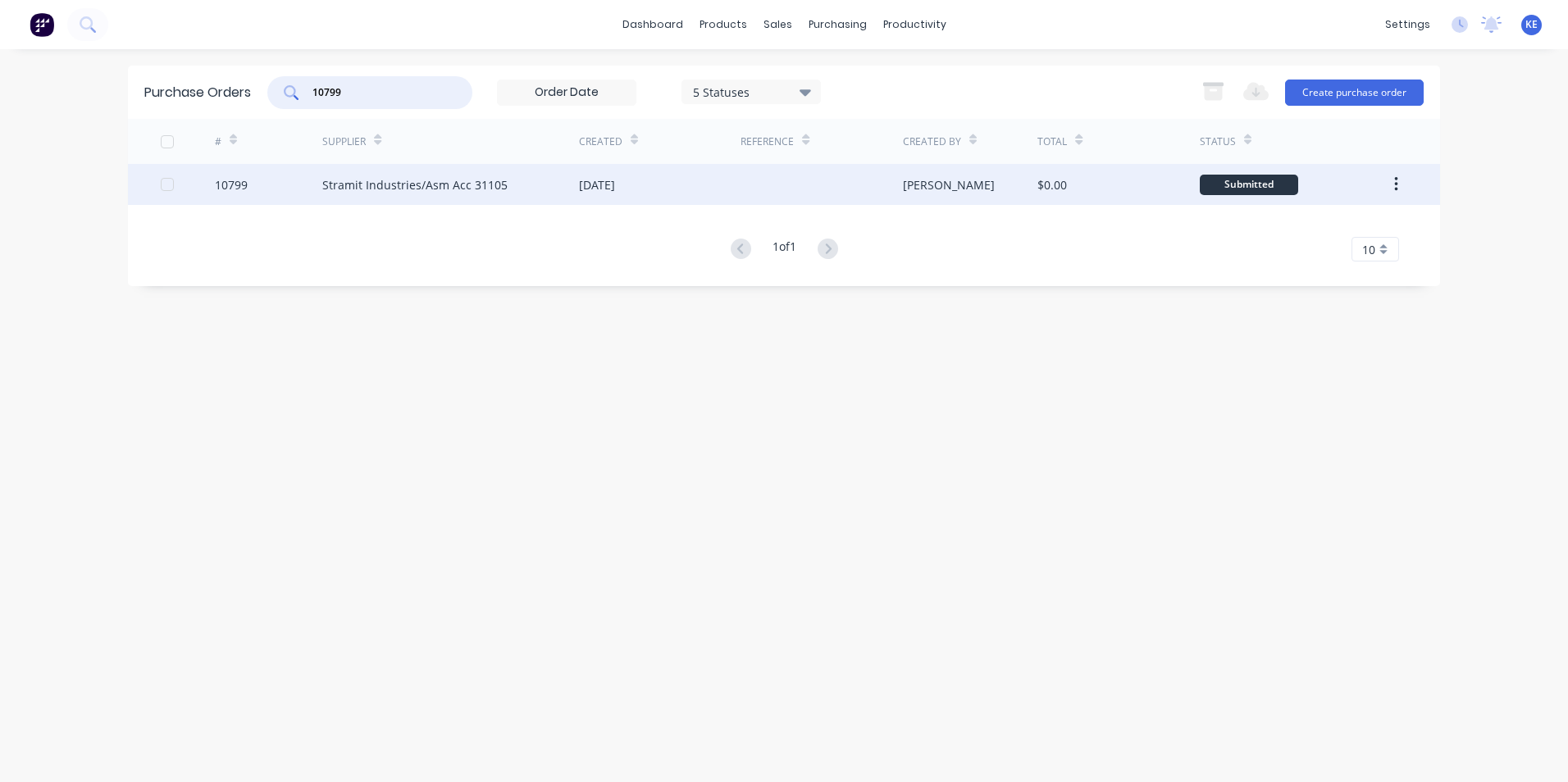
type input "10799"
click at [268, 194] on div "10799" at bounding box center [269, 185] width 109 height 41
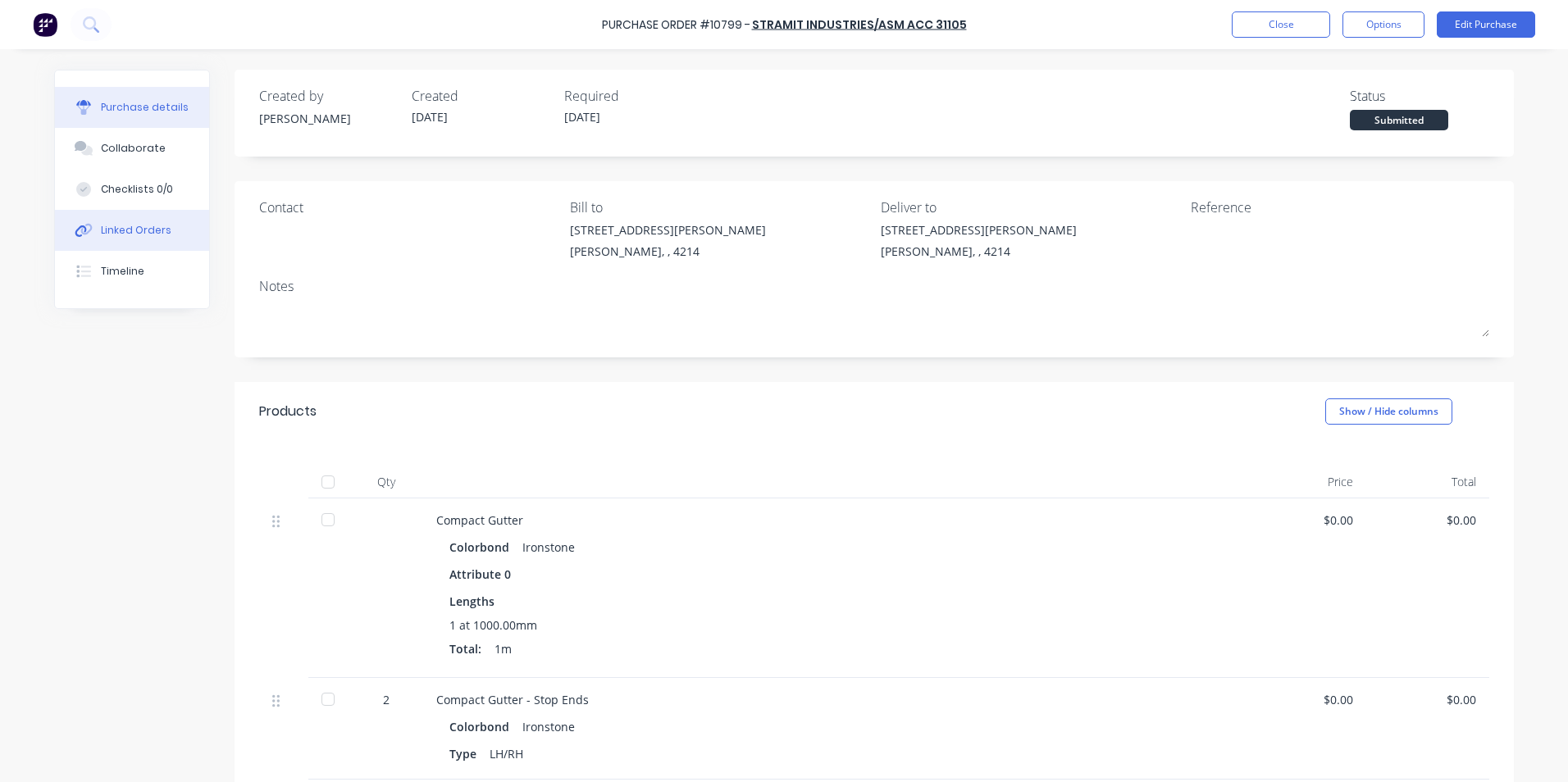
click at [109, 226] on div "Linked Orders" at bounding box center [136, 230] width 70 height 15
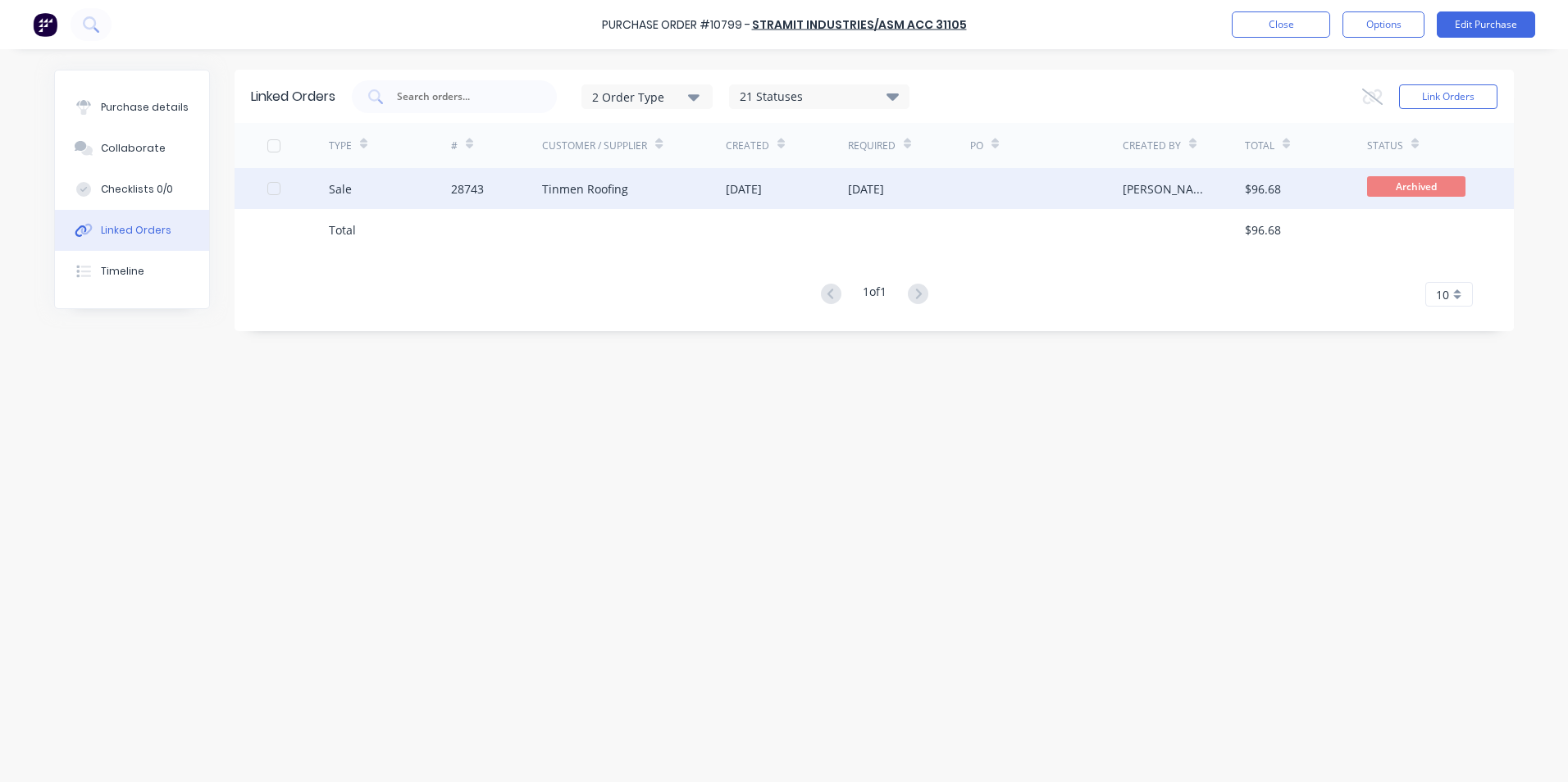
click at [369, 197] on div "Sale" at bounding box center [389, 189] width 122 height 41
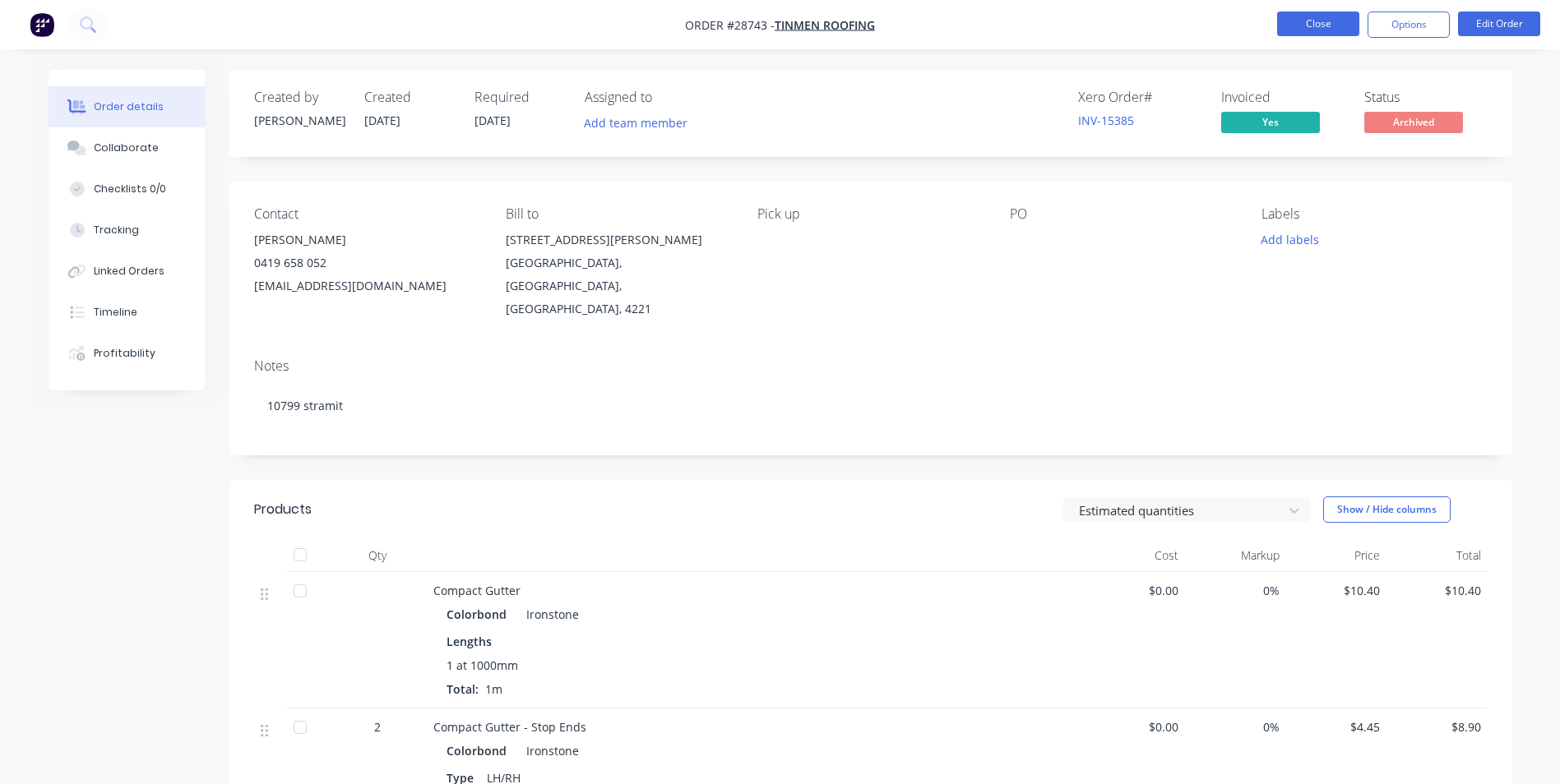
click at [1327, 15] on button "Close" at bounding box center [1319, 23] width 82 height 25
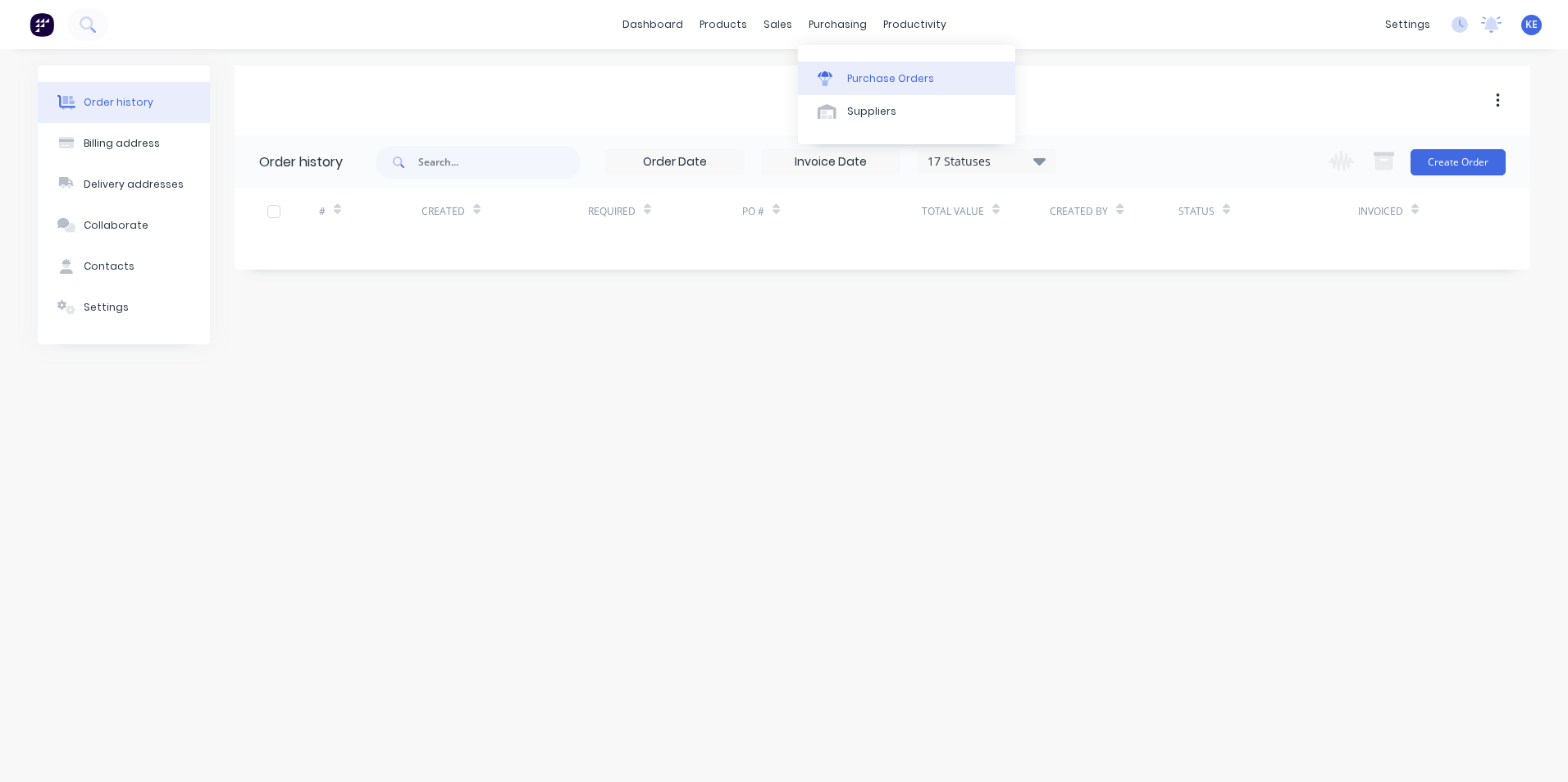
click at [889, 80] on div "Purchase Orders" at bounding box center [891, 78] width 87 height 15
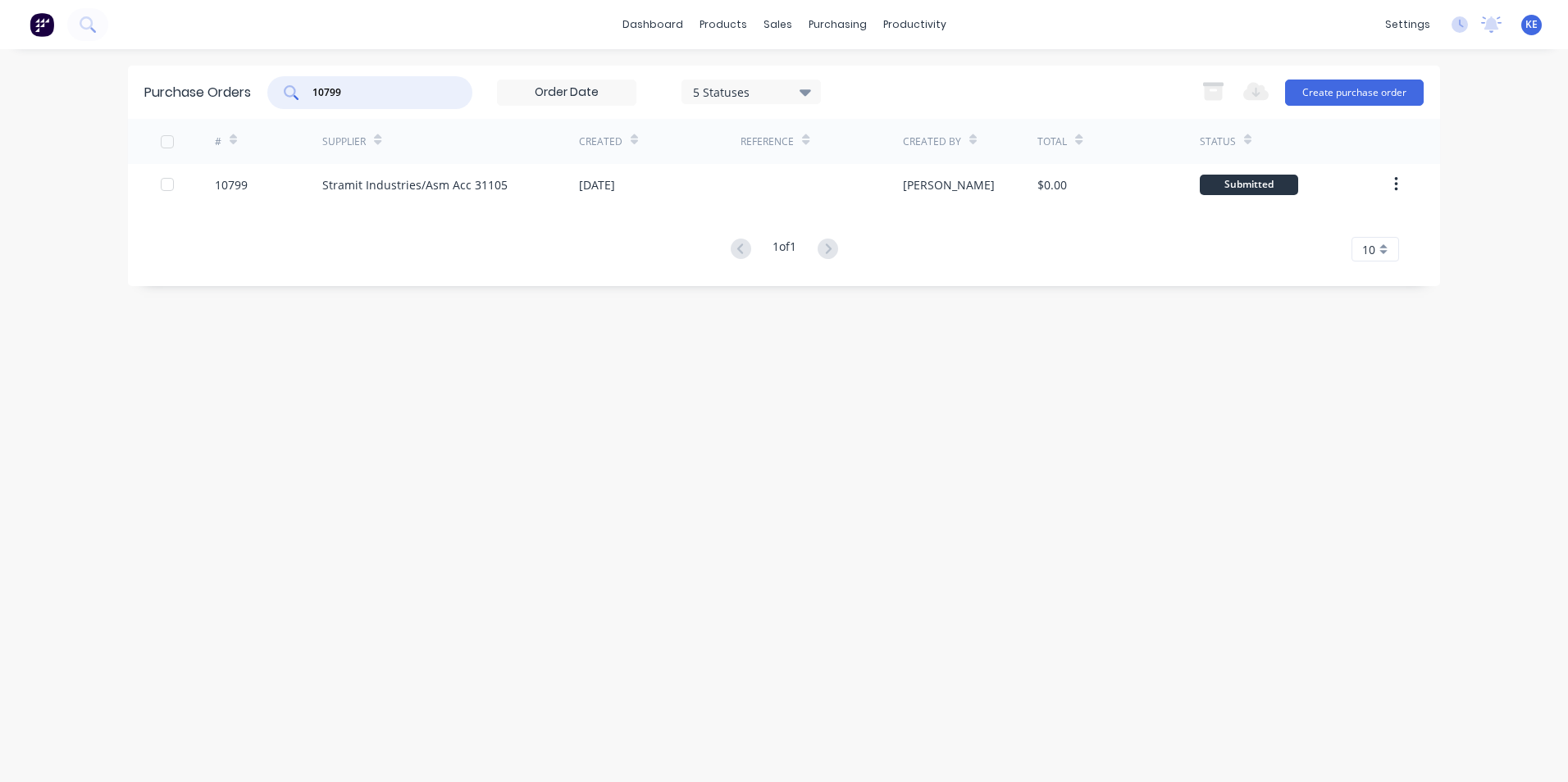
drag, startPoint x: 326, startPoint y: 94, endPoint x: 245, endPoint y: 100, distance: 81.2
click at [245, 100] on div "Purchase Orders 10799 5 Statuses 5 Statuses Export to Excel (XLSX) Create purch…" at bounding box center [784, 92] width 1312 height 53
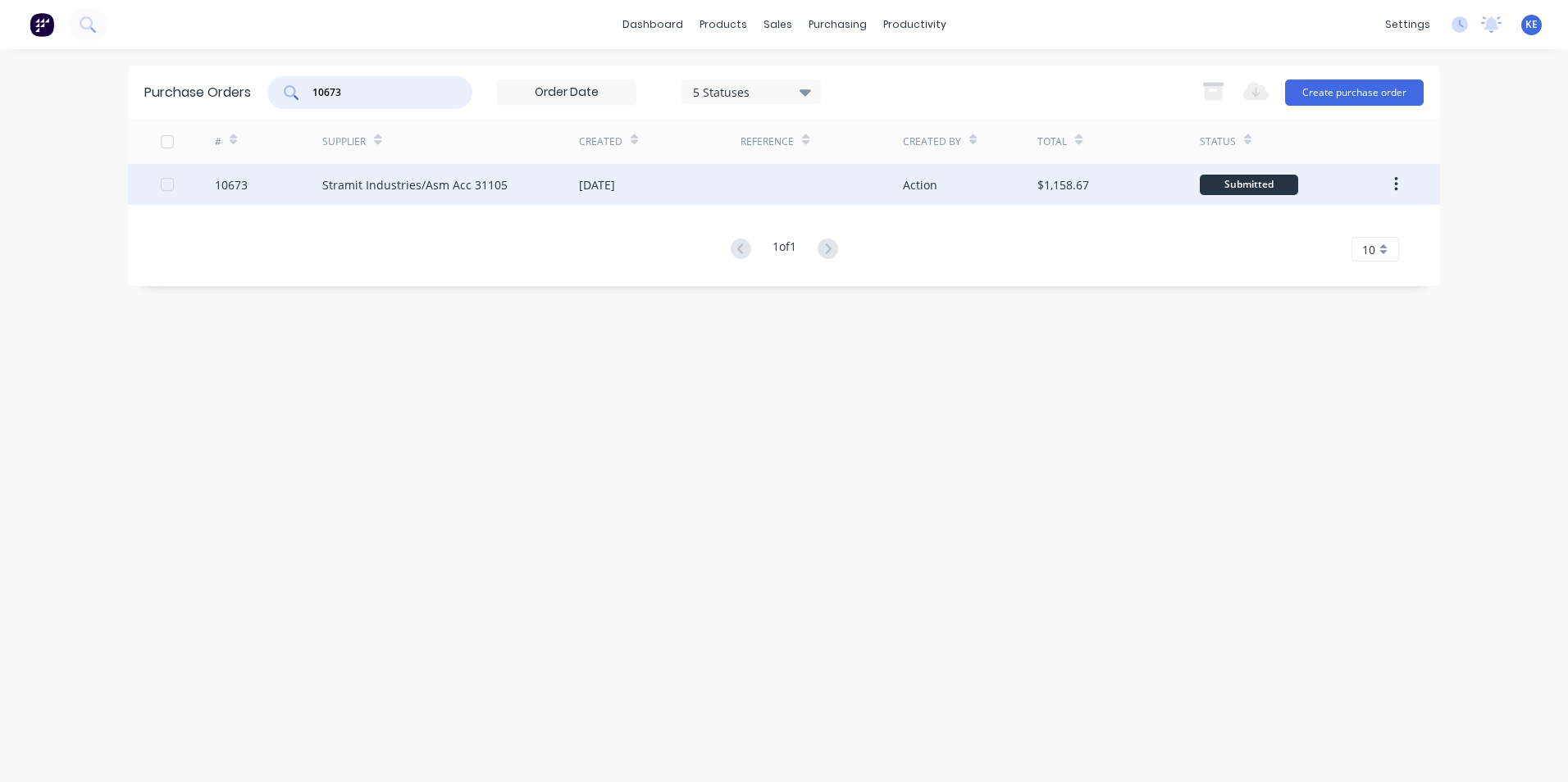
type input "10673"
click at [278, 186] on div "10673" at bounding box center [269, 185] width 109 height 41
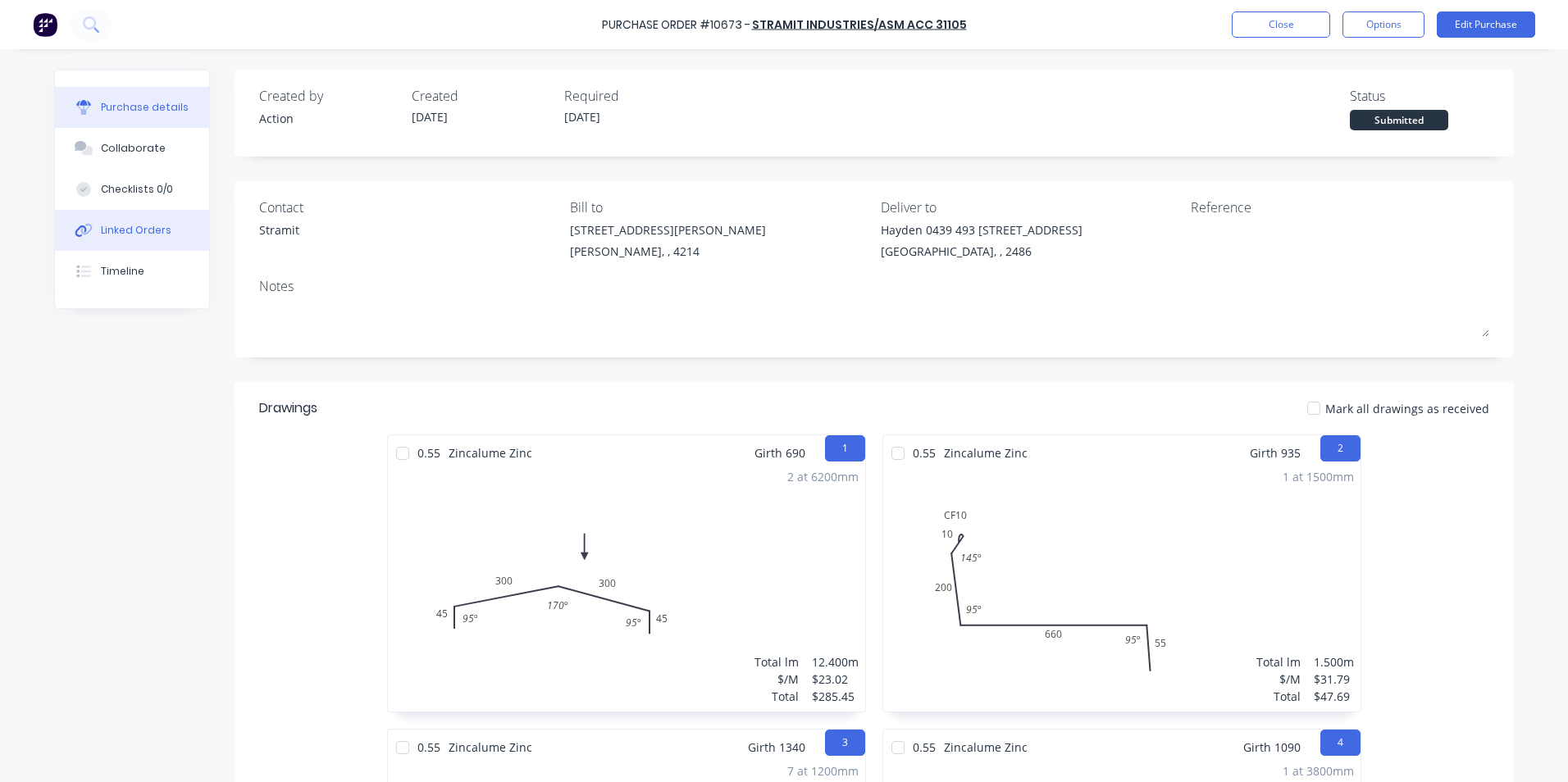
click at [104, 228] on div "Linked Orders" at bounding box center [136, 230] width 70 height 15
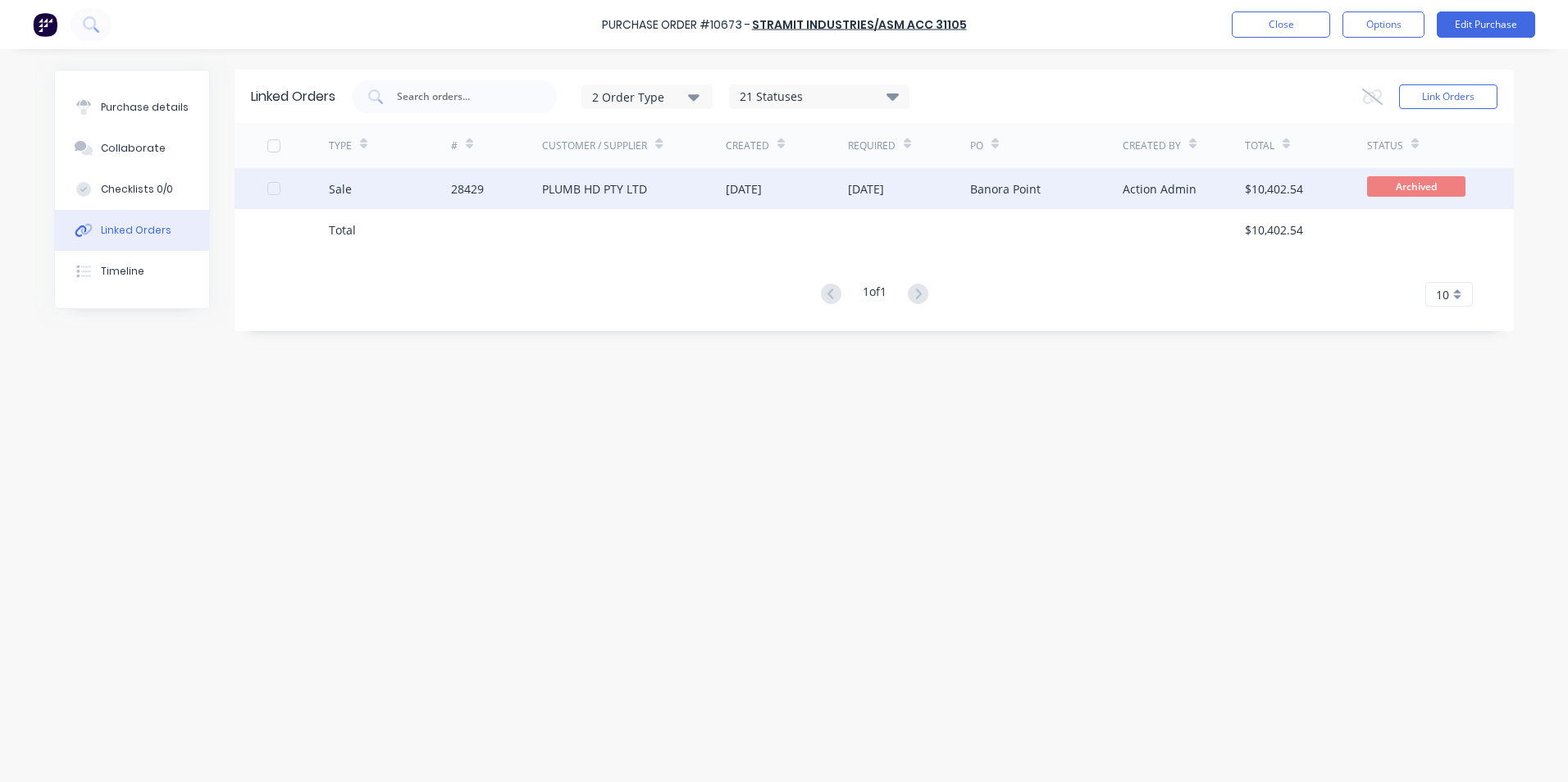
click at [389, 186] on div "Sale" at bounding box center [389, 189] width 122 height 41
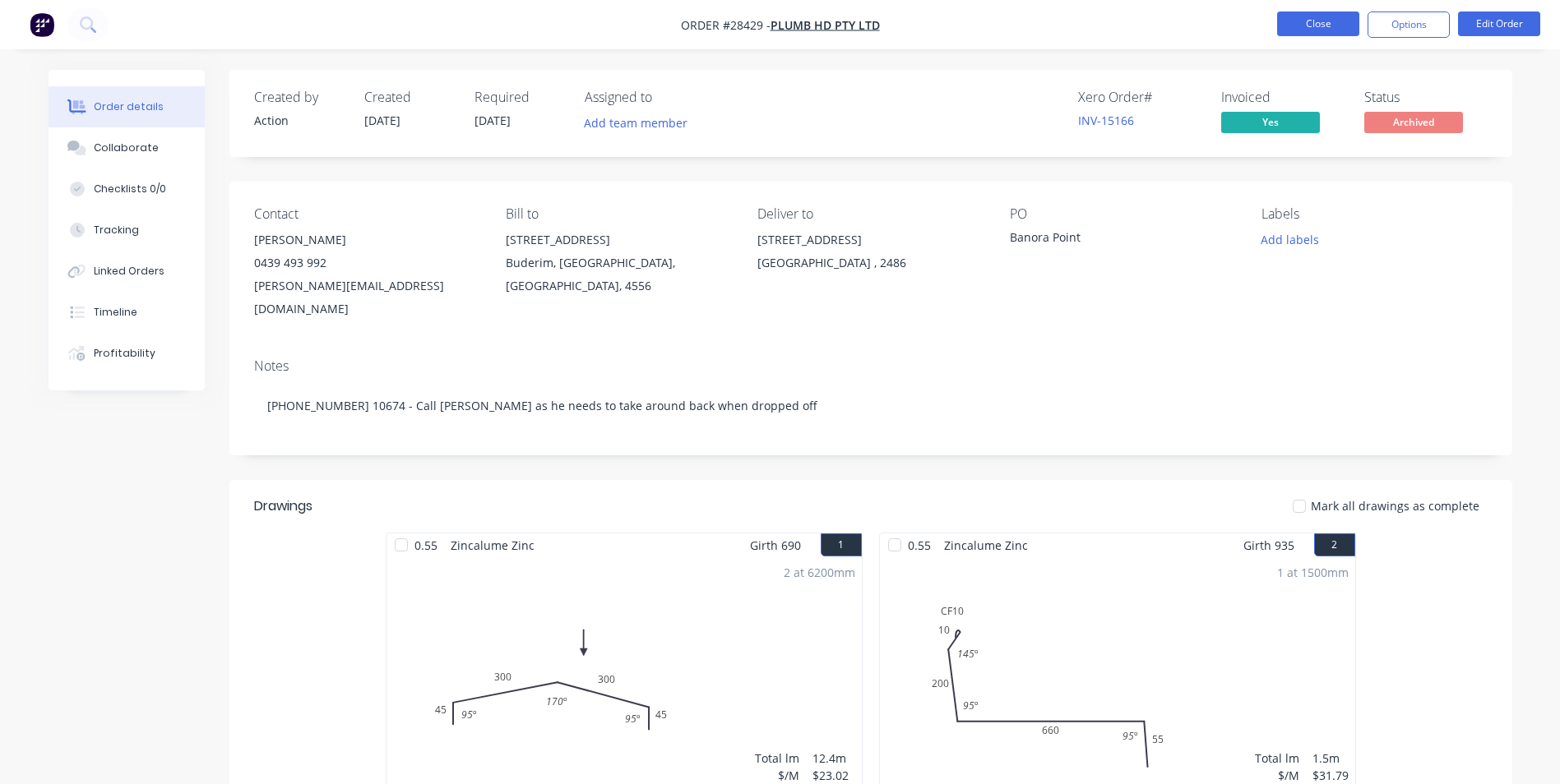
click at [1321, 30] on button "Close" at bounding box center [1319, 23] width 82 height 25
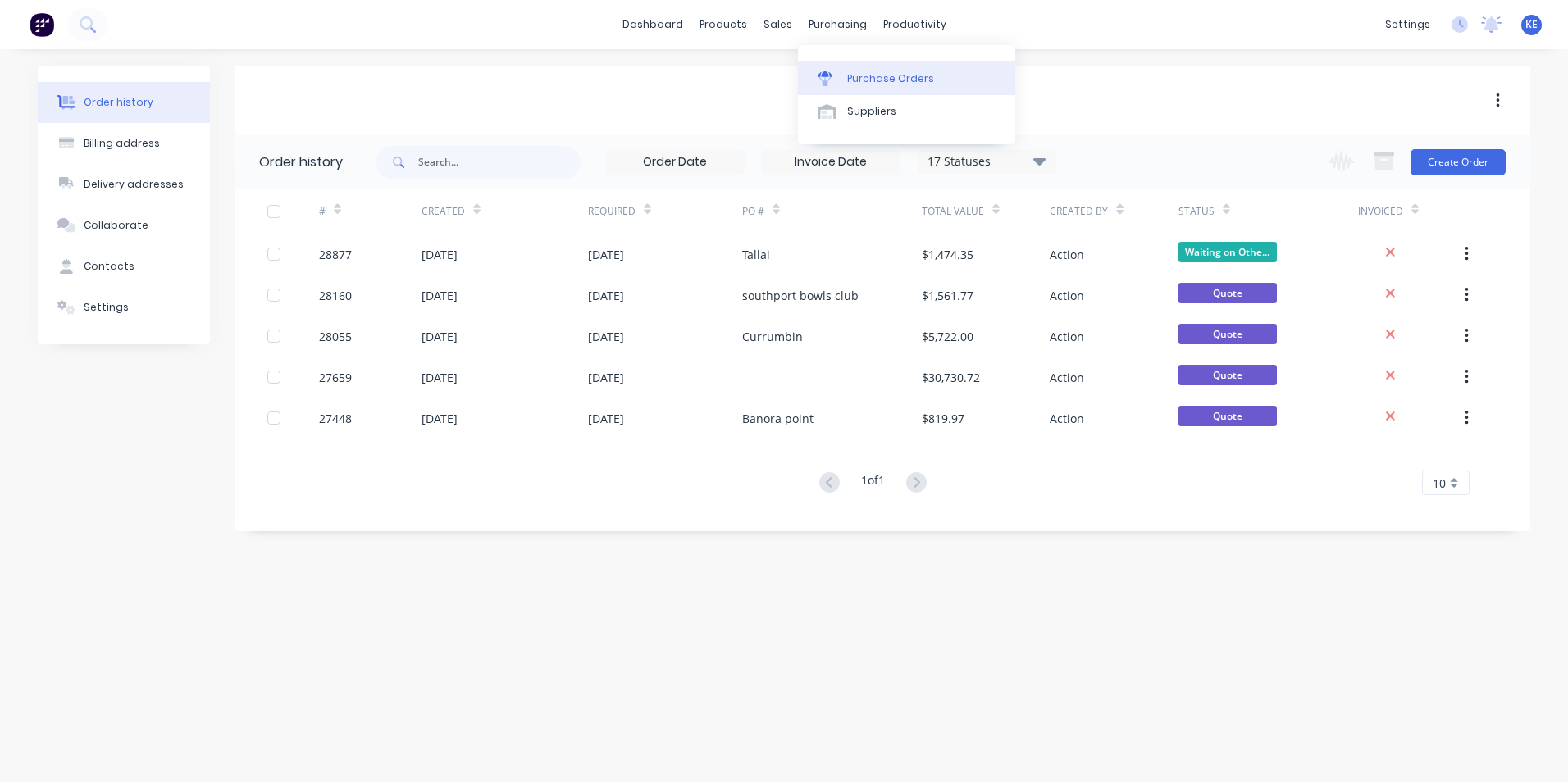
click at [873, 64] on link "Purchase Orders" at bounding box center [907, 78] width 217 height 33
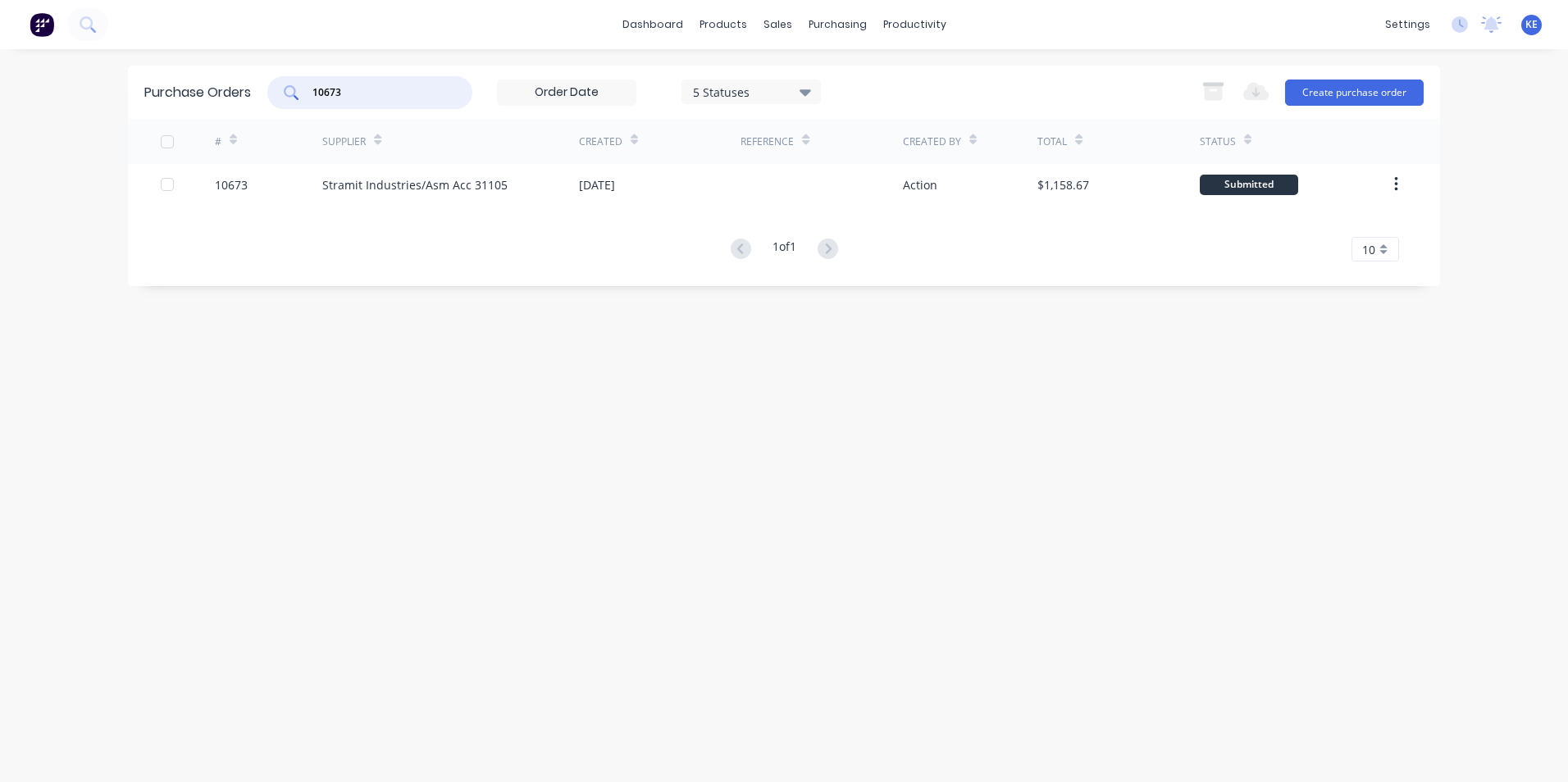
drag, startPoint x: 379, startPoint y: 93, endPoint x: 226, endPoint y: 109, distance: 153.8
click at [226, 109] on div "Purchase Orders 10673 5 Statuses 5 Statuses Export to Excel (XLSX) Create purch…" at bounding box center [784, 92] width 1312 height 53
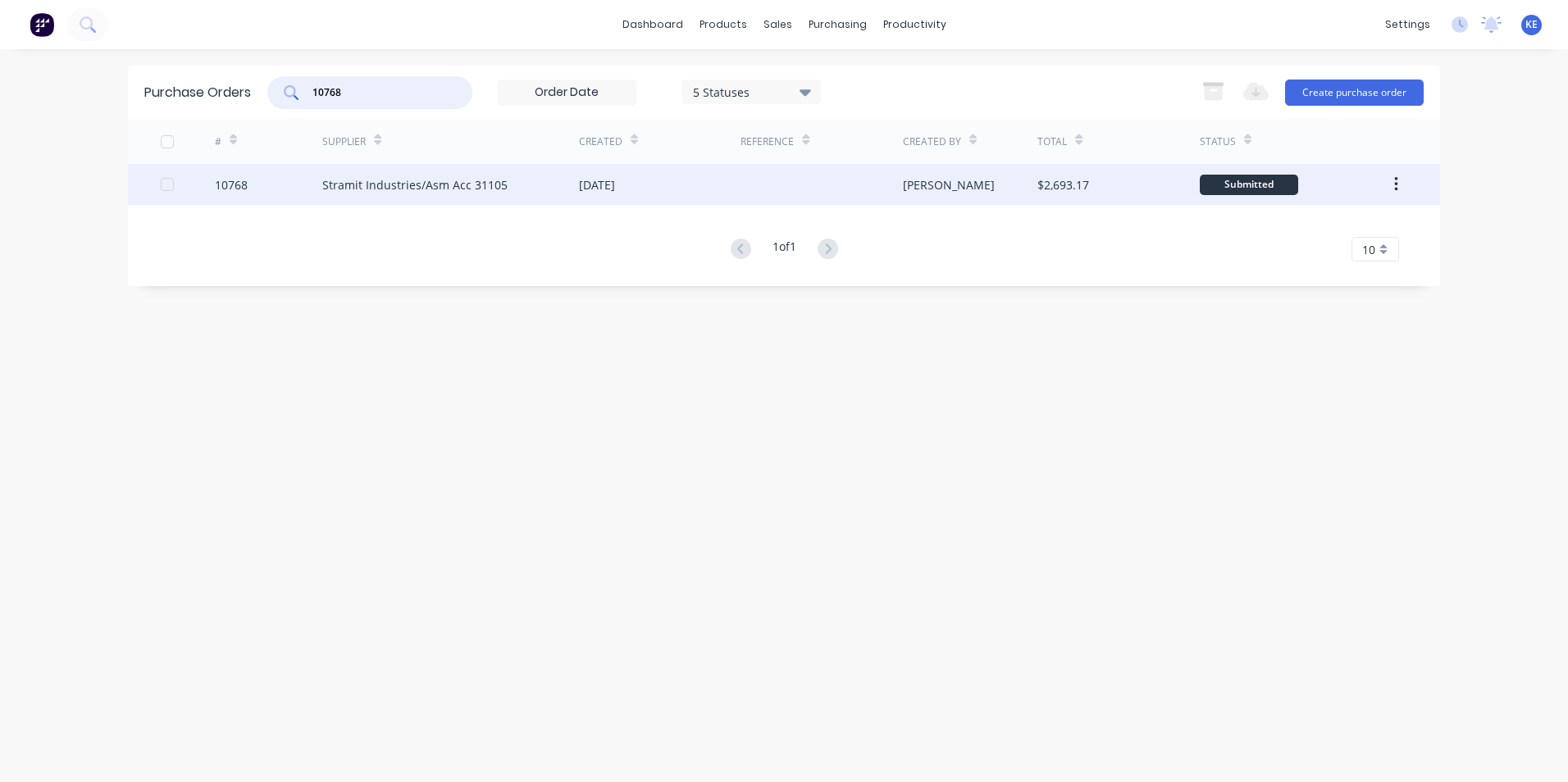
type input "10768"
click at [259, 188] on div "10768" at bounding box center [269, 185] width 109 height 41
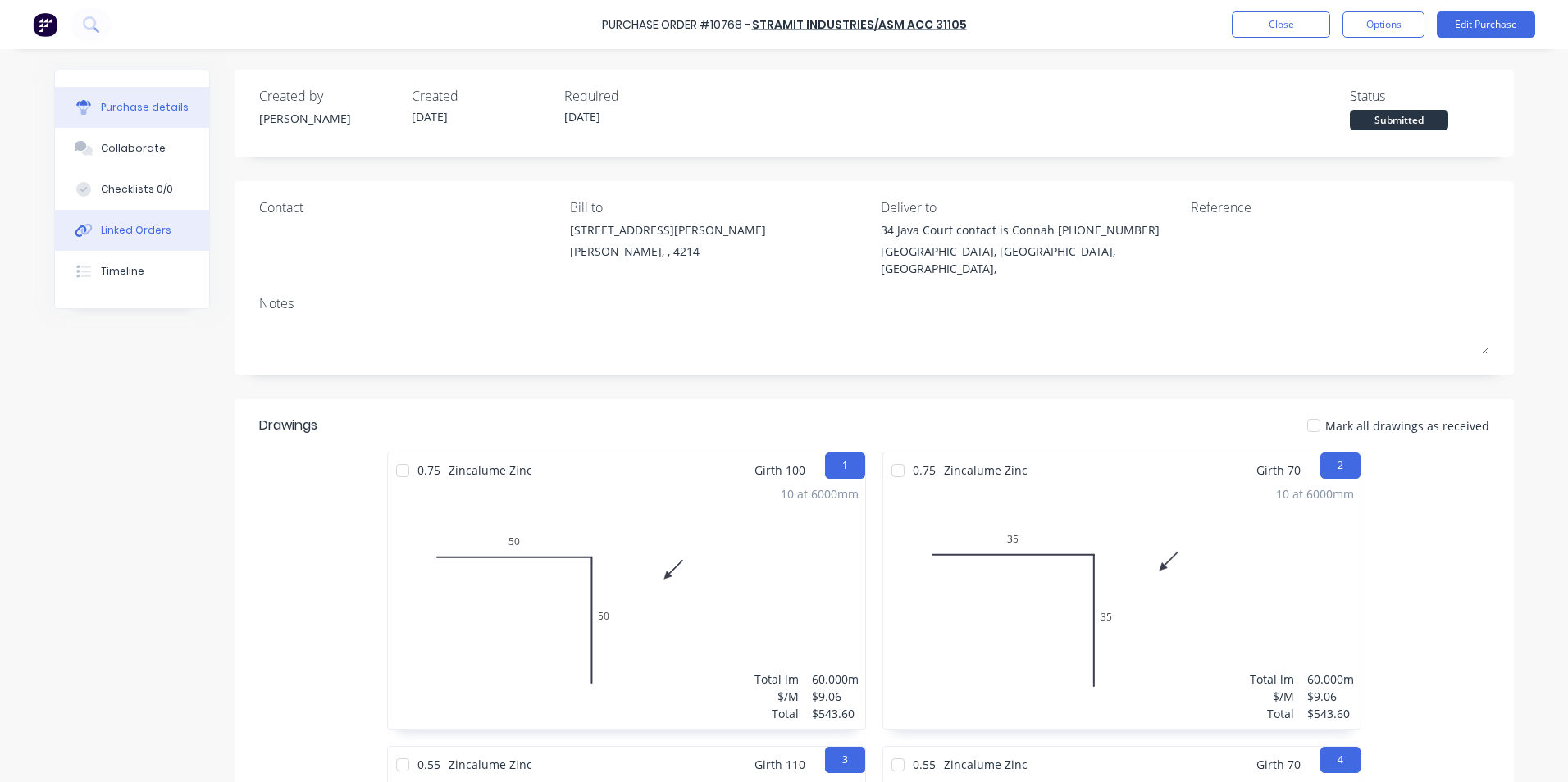
click at [135, 228] on div "Linked Orders" at bounding box center [136, 230] width 70 height 15
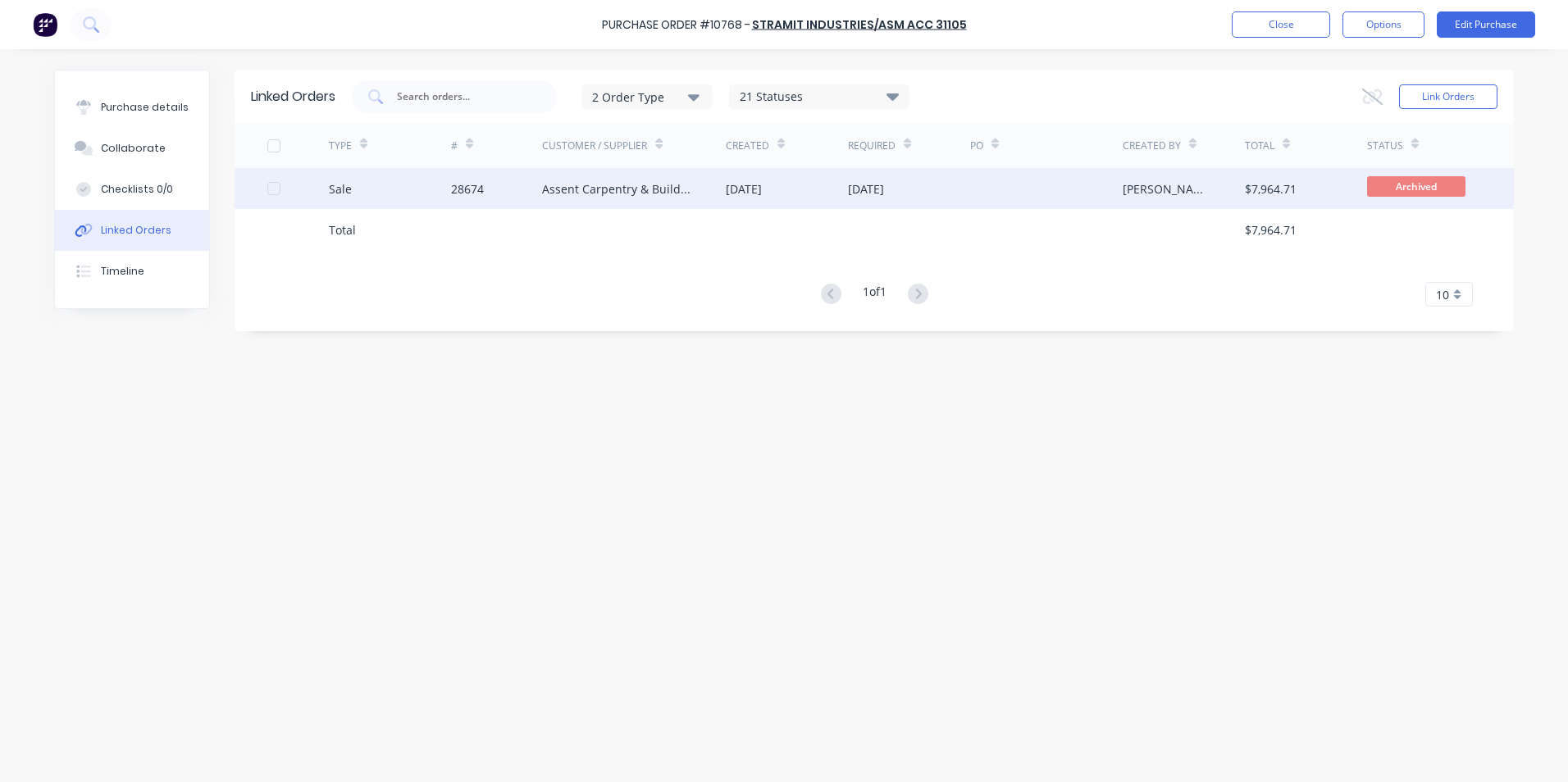
click at [382, 189] on div "Sale" at bounding box center [389, 189] width 122 height 41
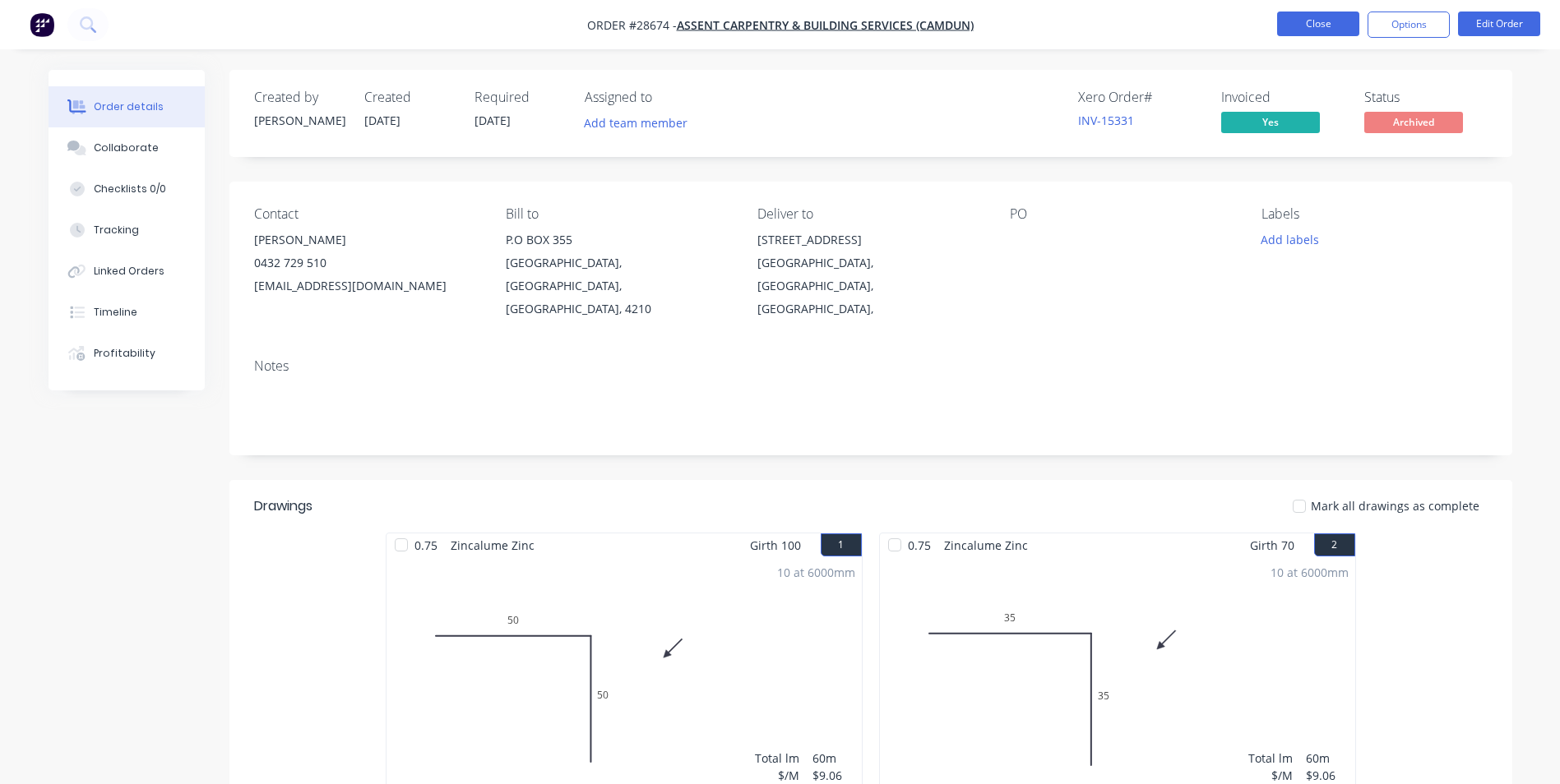
click at [1317, 20] on button "Close" at bounding box center [1319, 23] width 82 height 25
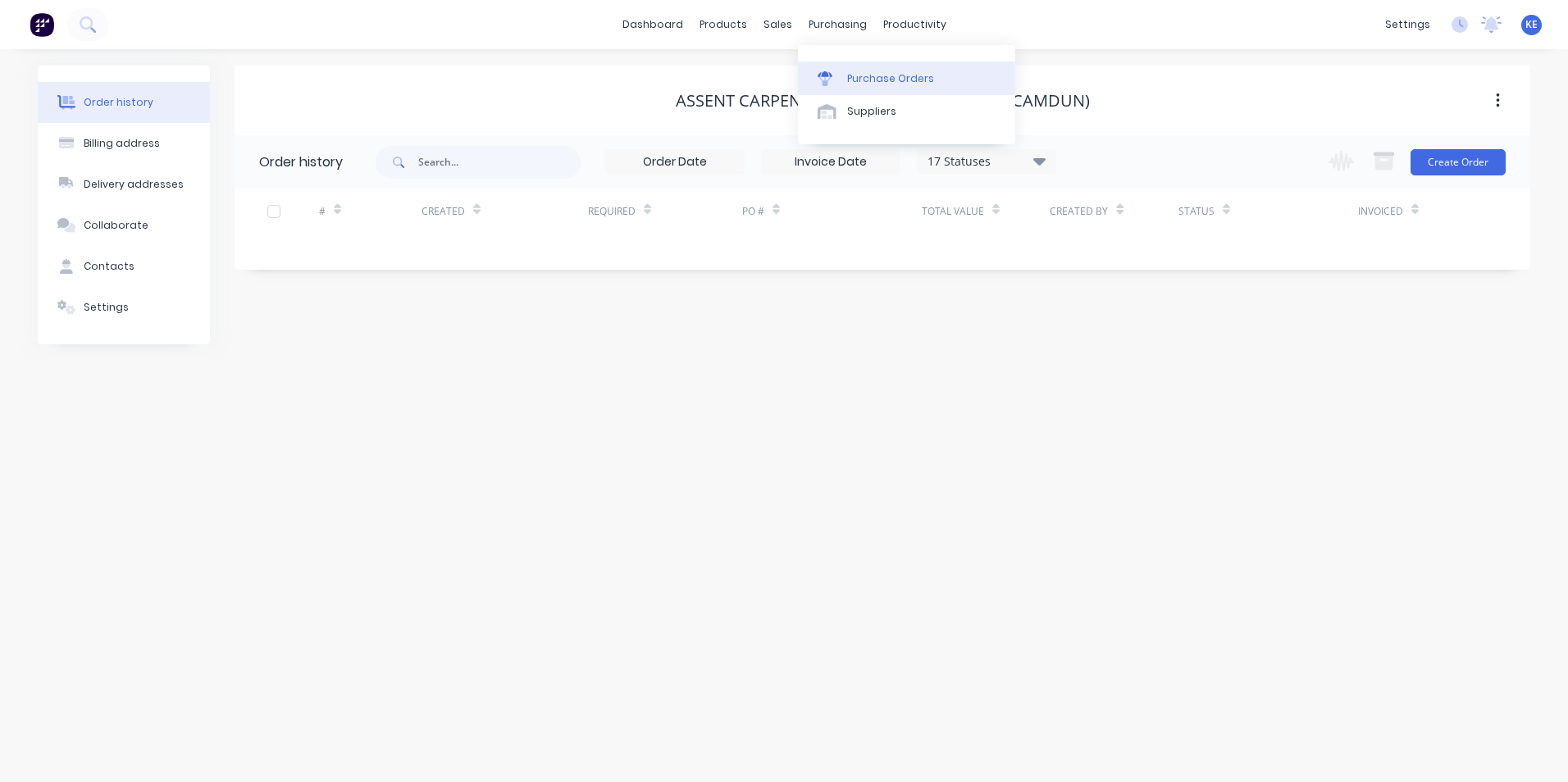
click at [914, 75] on div "Purchase Orders" at bounding box center [891, 78] width 87 height 15
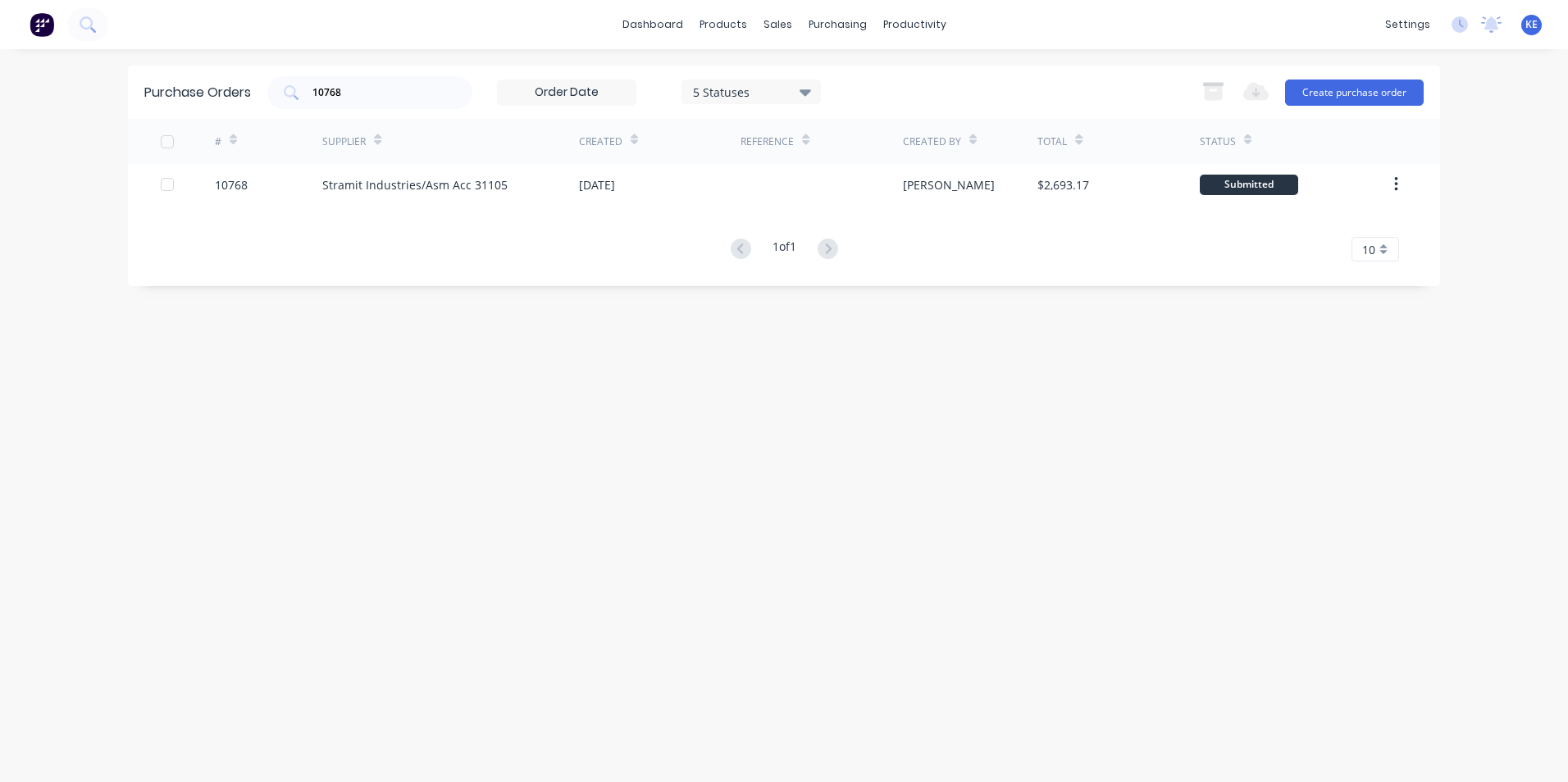
drag, startPoint x: 395, startPoint y: 101, endPoint x: 267, endPoint y: 102, distance: 128.0
click at [267, 102] on div "Purchase Orders 10768 5 Statuses 5 Statuses Export to Excel (XLSX) Create purch…" at bounding box center [784, 92] width 1312 height 53
click at [367, 93] on input "10768" at bounding box center [378, 92] width 136 height 16
drag, startPoint x: 367, startPoint y: 93, endPoint x: 267, endPoint y: 91, distance: 100.0
click at [267, 91] on div "Purchase Orders 10768 5 Statuses 5 Statuses Export to Excel (XLSX) Create purch…" at bounding box center [784, 92] width 1312 height 53
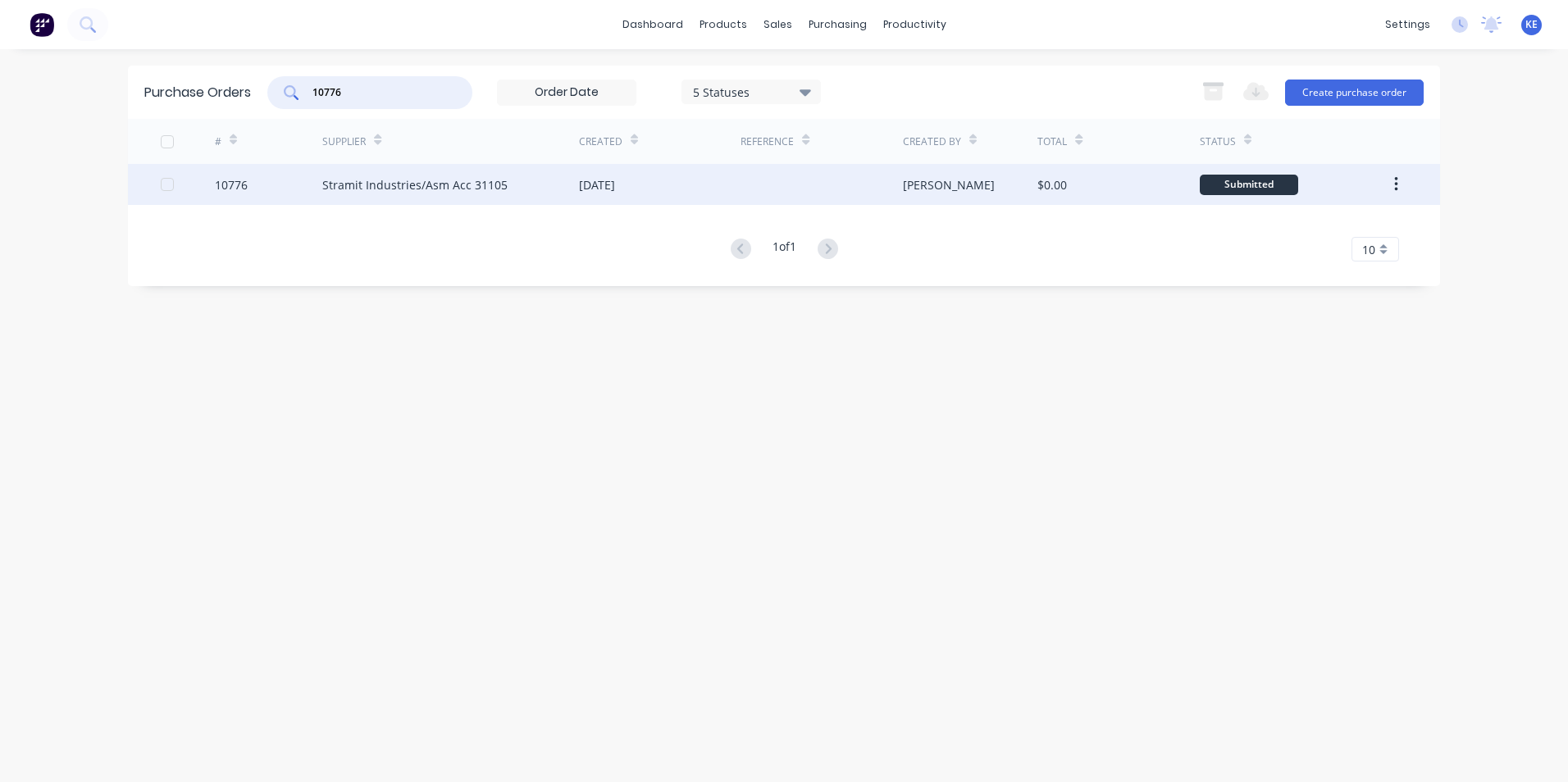
type input "10776"
click at [273, 184] on div "10776" at bounding box center [269, 185] width 109 height 41
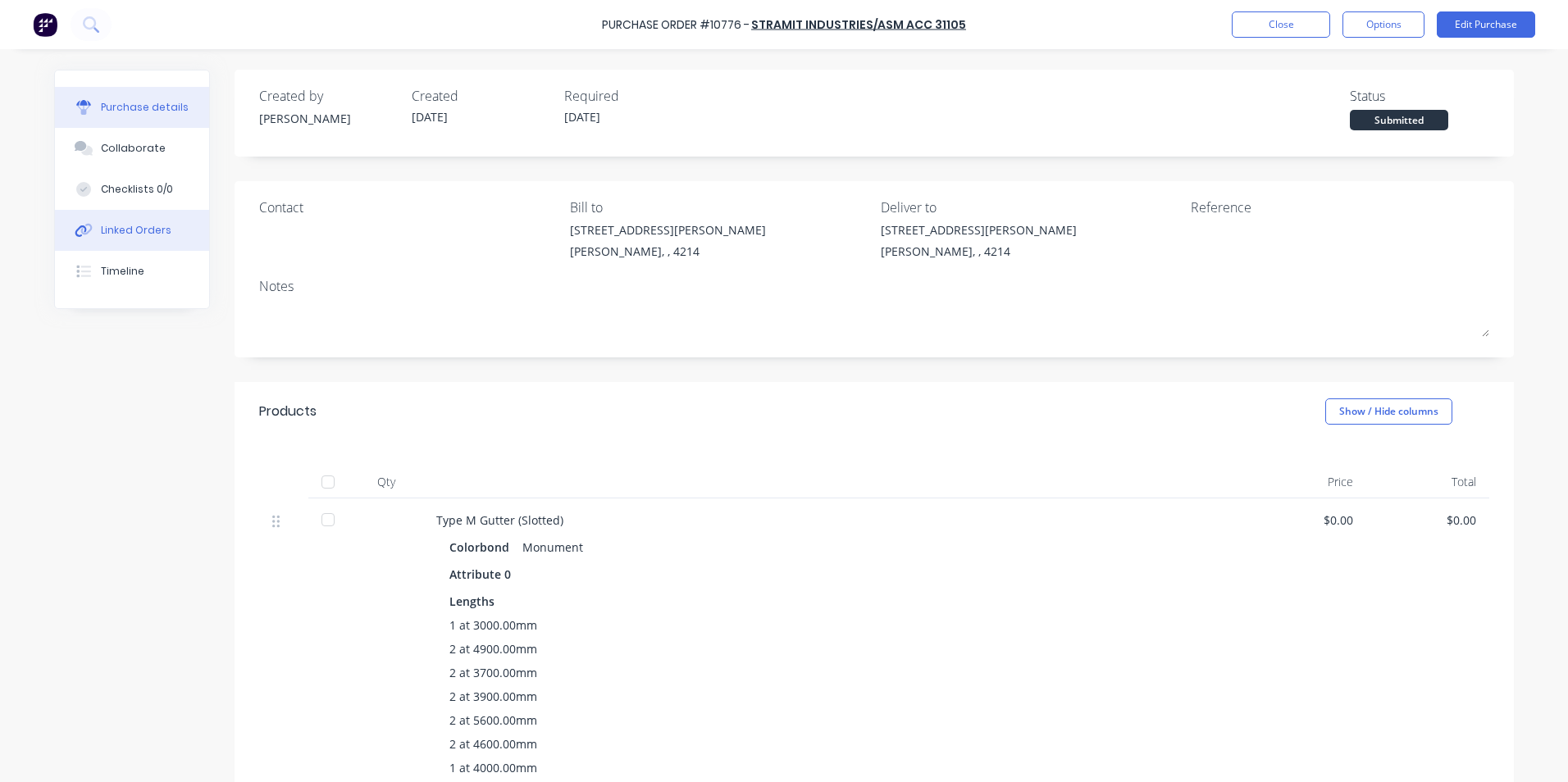
click at [126, 229] on div "Linked Orders" at bounding box center [136, 230] width 70 height 15
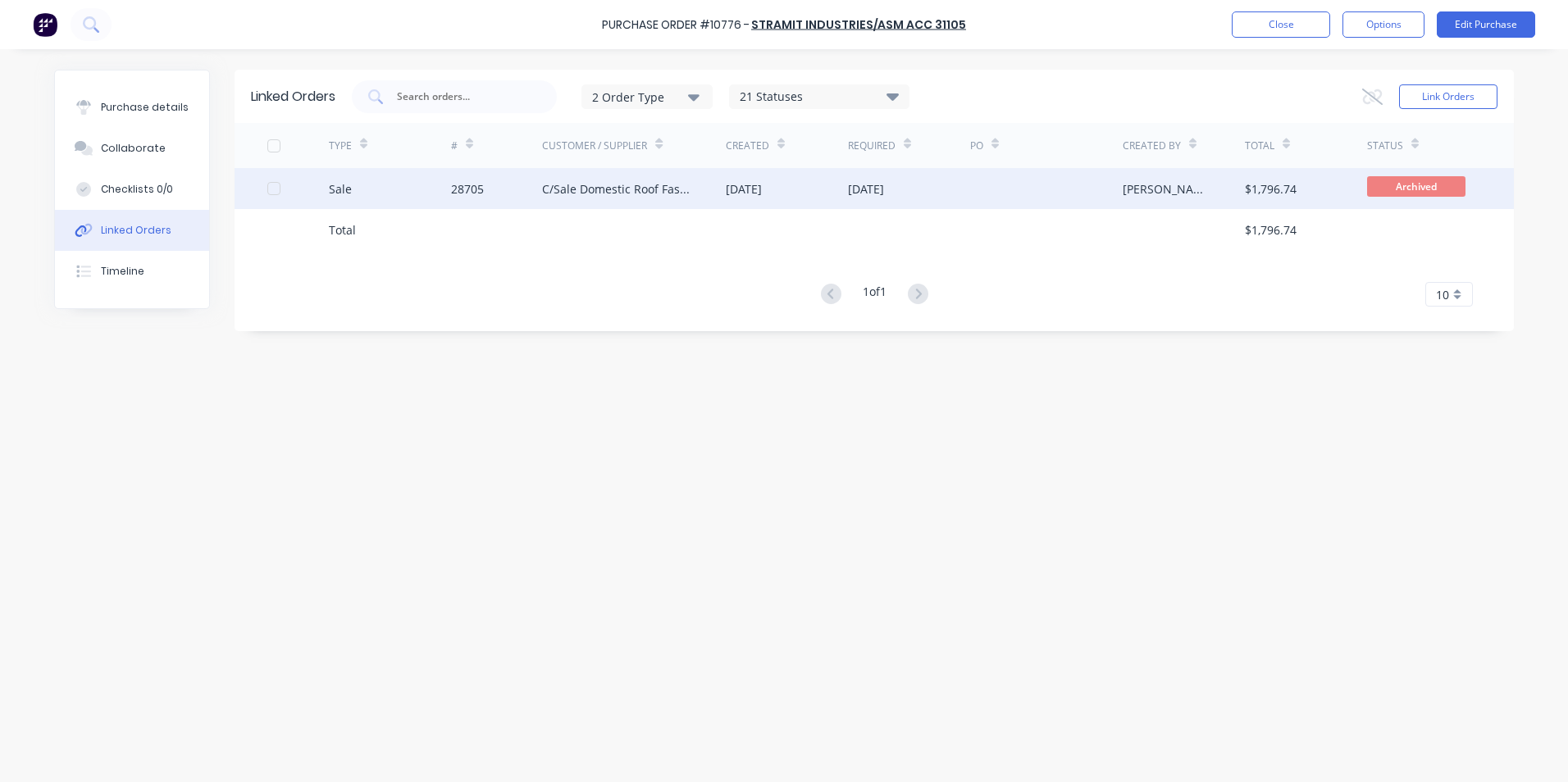
click at [388, 192] on div "Sale" at bounding box center [389, 189] width 122 height 41
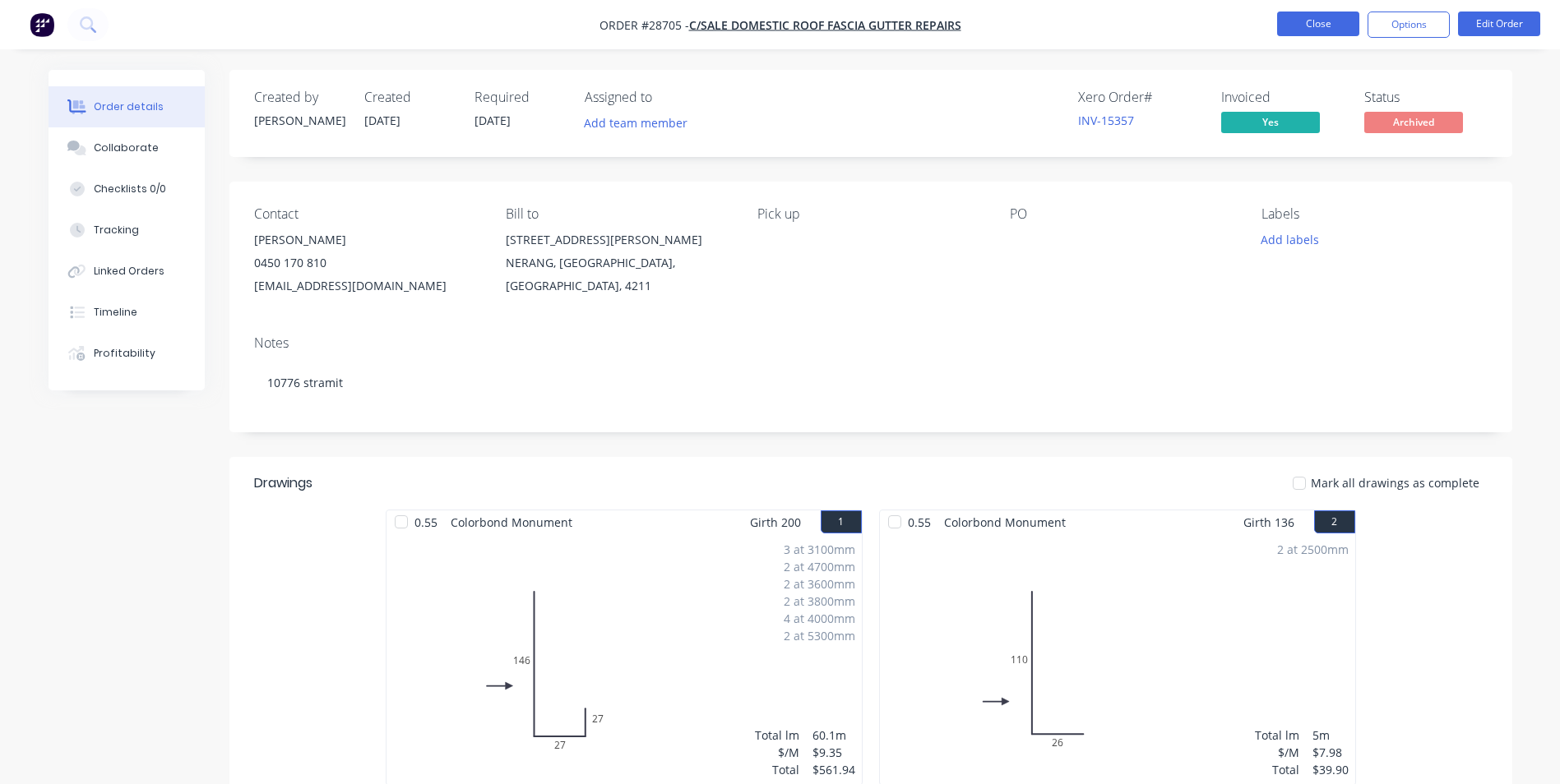
click at [1310, 33] on button "Close" at bounding box center [1319, 23] width 82 height 25
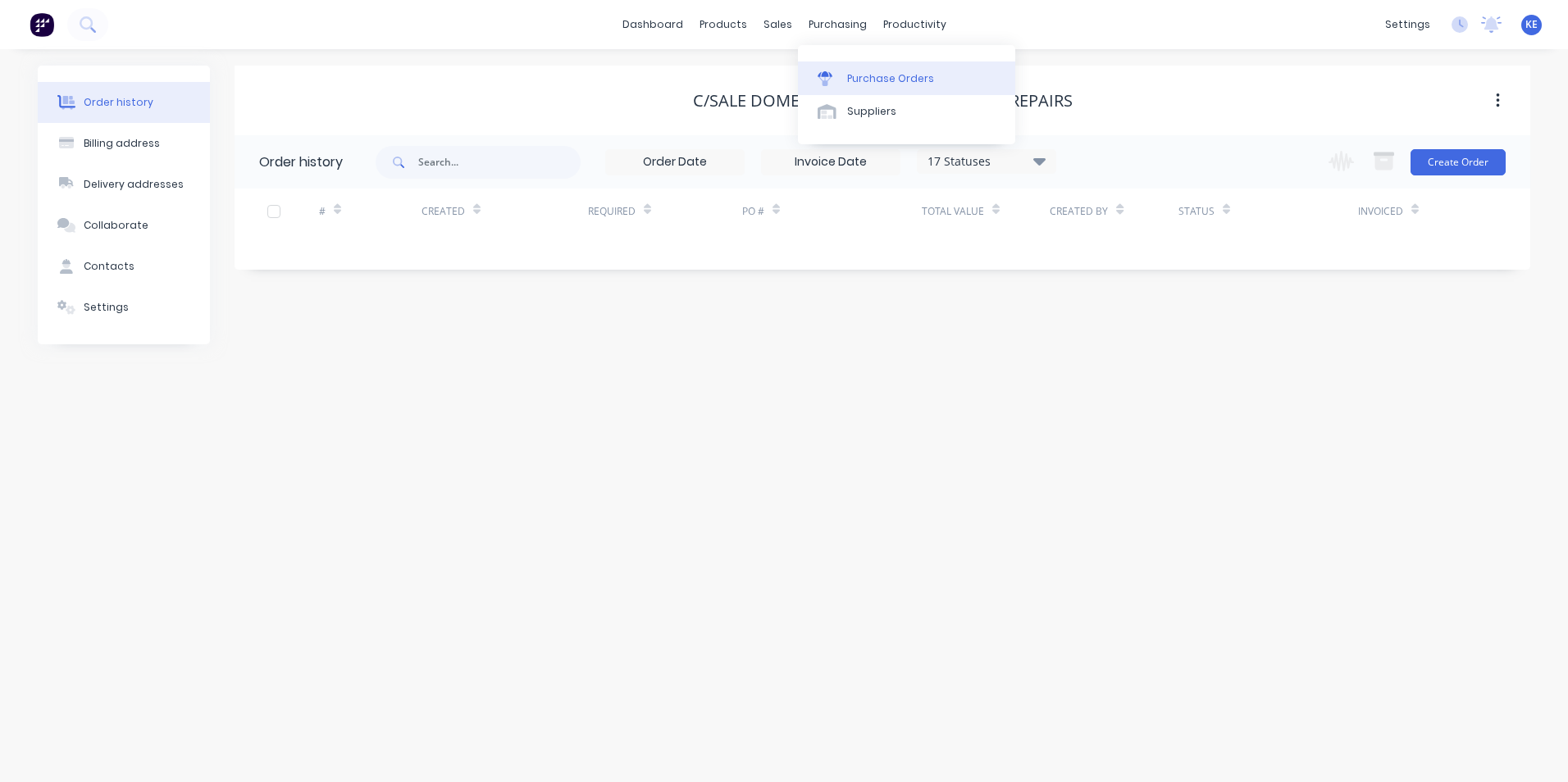
click at [882, 71] on div "Purchase Orders" at bounding box center [891, 78] width 87 height 15
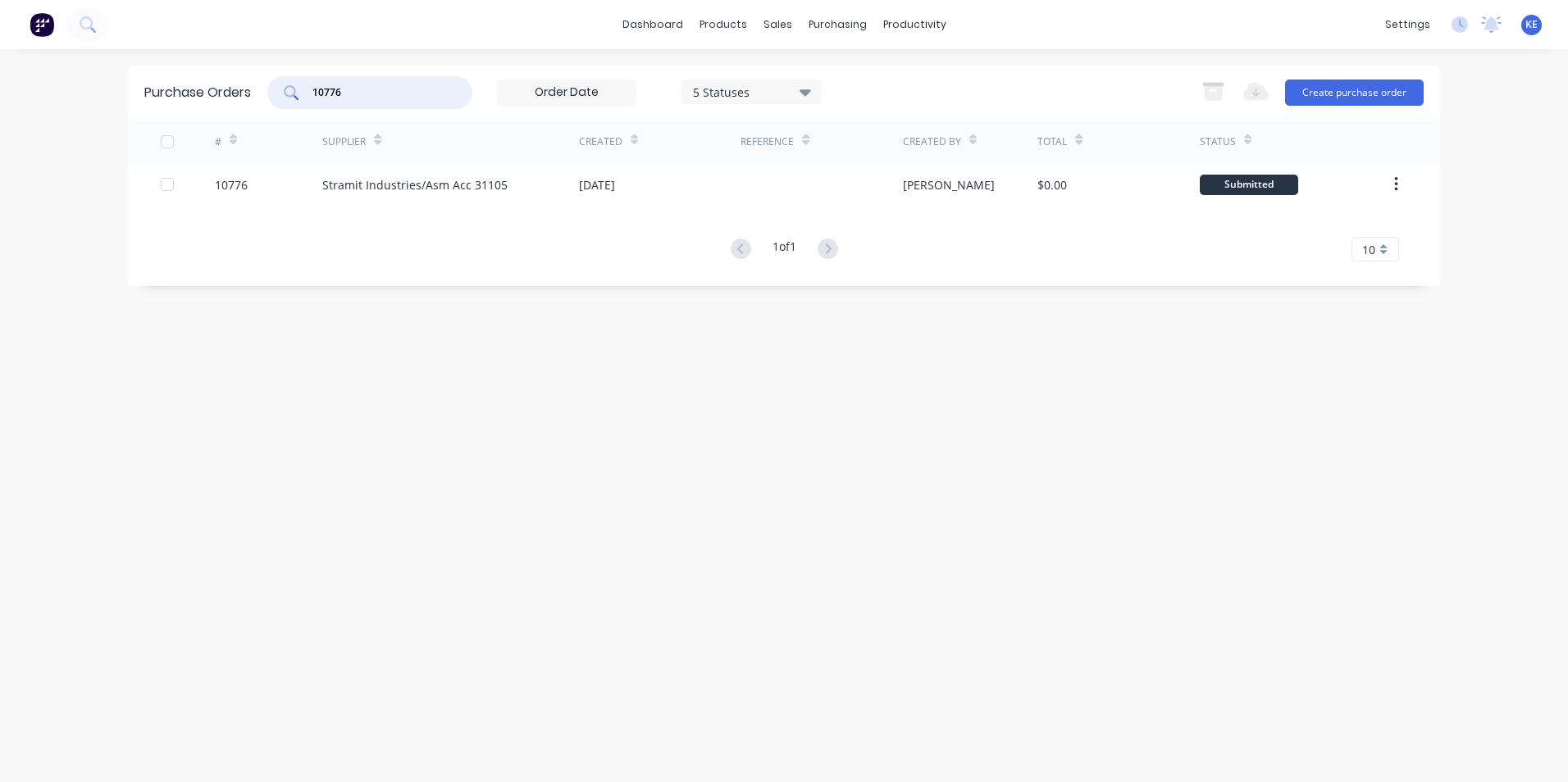
drag, startPoint x: 361, startPoint y: 98, endPoint x: 246, endPoint y: 104, distance: 115.2
click at [246, 104] on div "Purchase Orders 10776 5 Statuses 5 Statuses Export to Excel (XLSX) Create purch…" at bounding box center [784, 92] width 1312 height 53
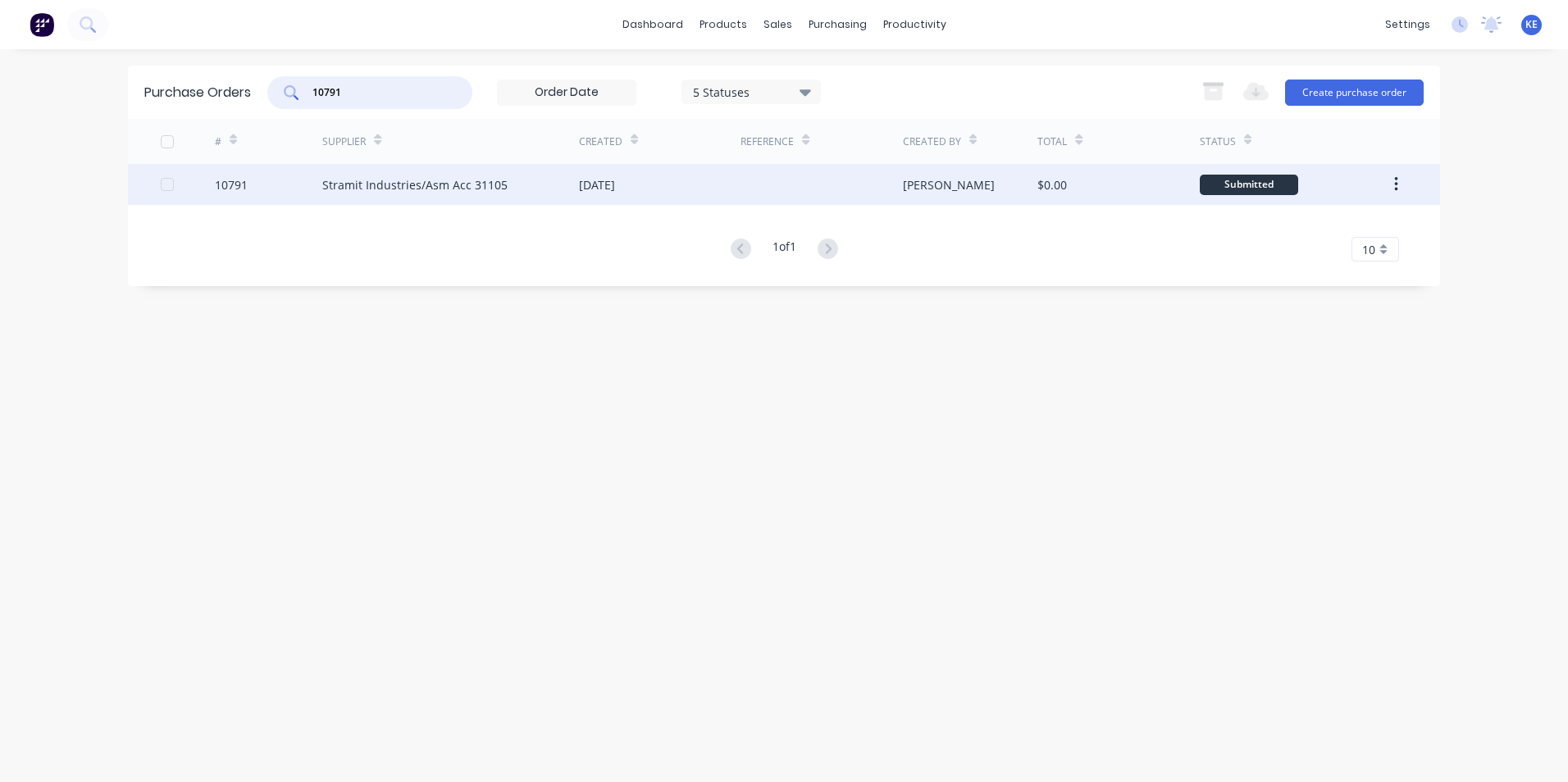
type input "10791"
click at [258, 188] on div "10791" at bounding box center [269, 185] width 109 height 41
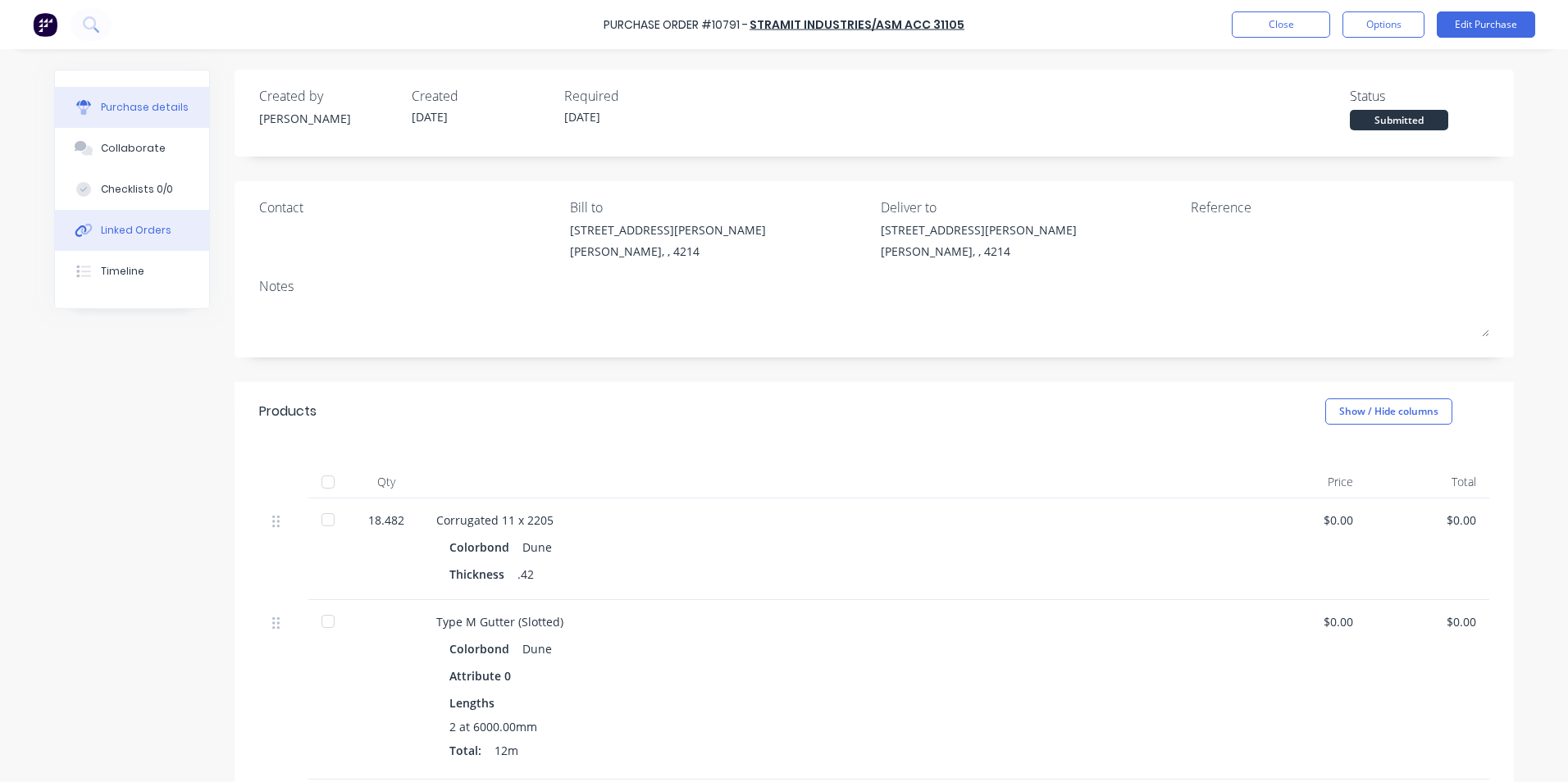
click at [133, 230] on div "Linked Orders" at bounding box center [136, 230] width 70 height 15
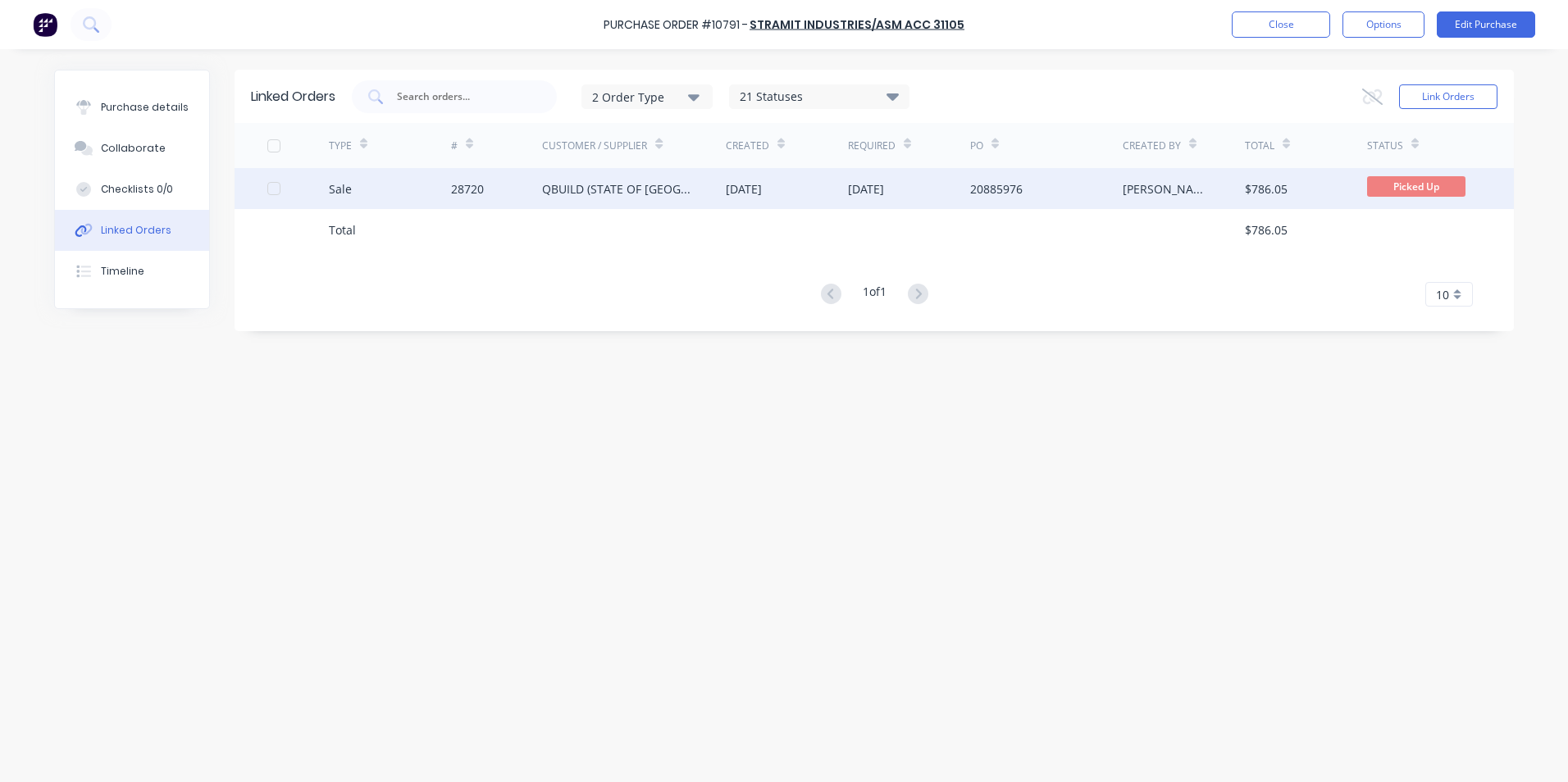
click at [406, 190] on div "Sale" at bounding box center [389, 189] width 122 height 41
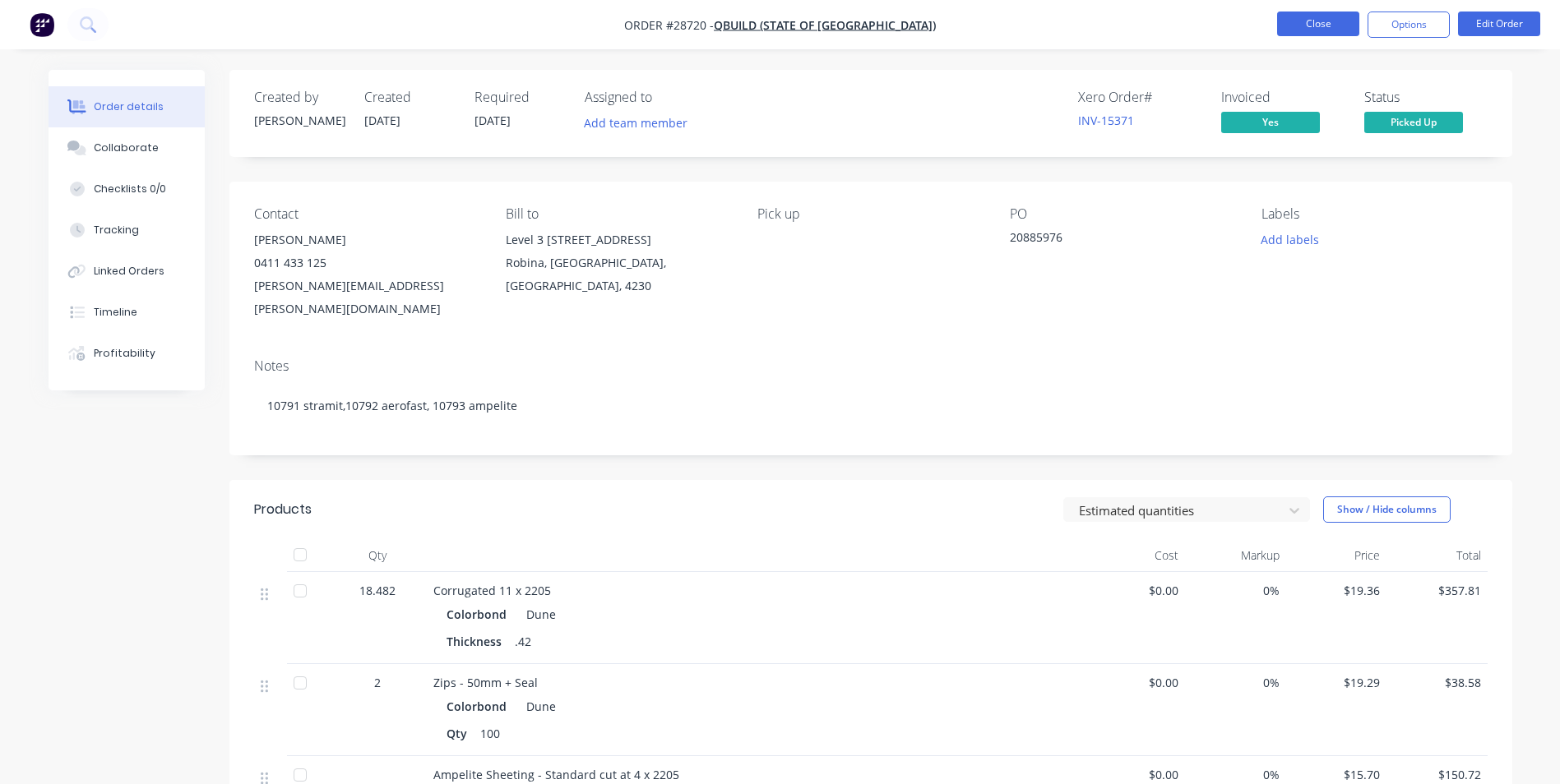
click at [1301, 23] on button "Close" at bounding box center [1319, 23] width 82 height 25
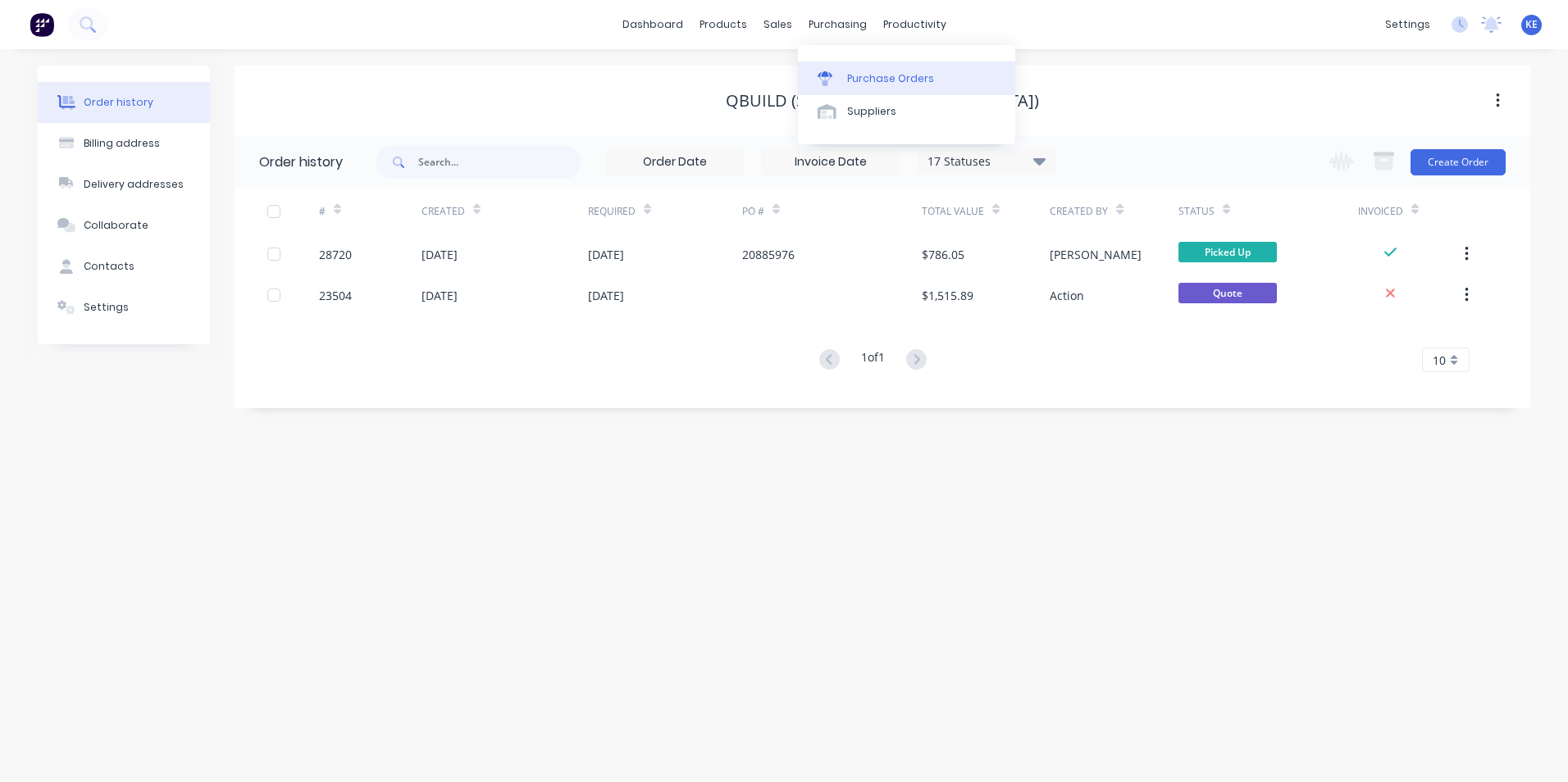
click at [888, 79] on div "Purchase Orders" at bounding box center [891, 78] width 87 height 15
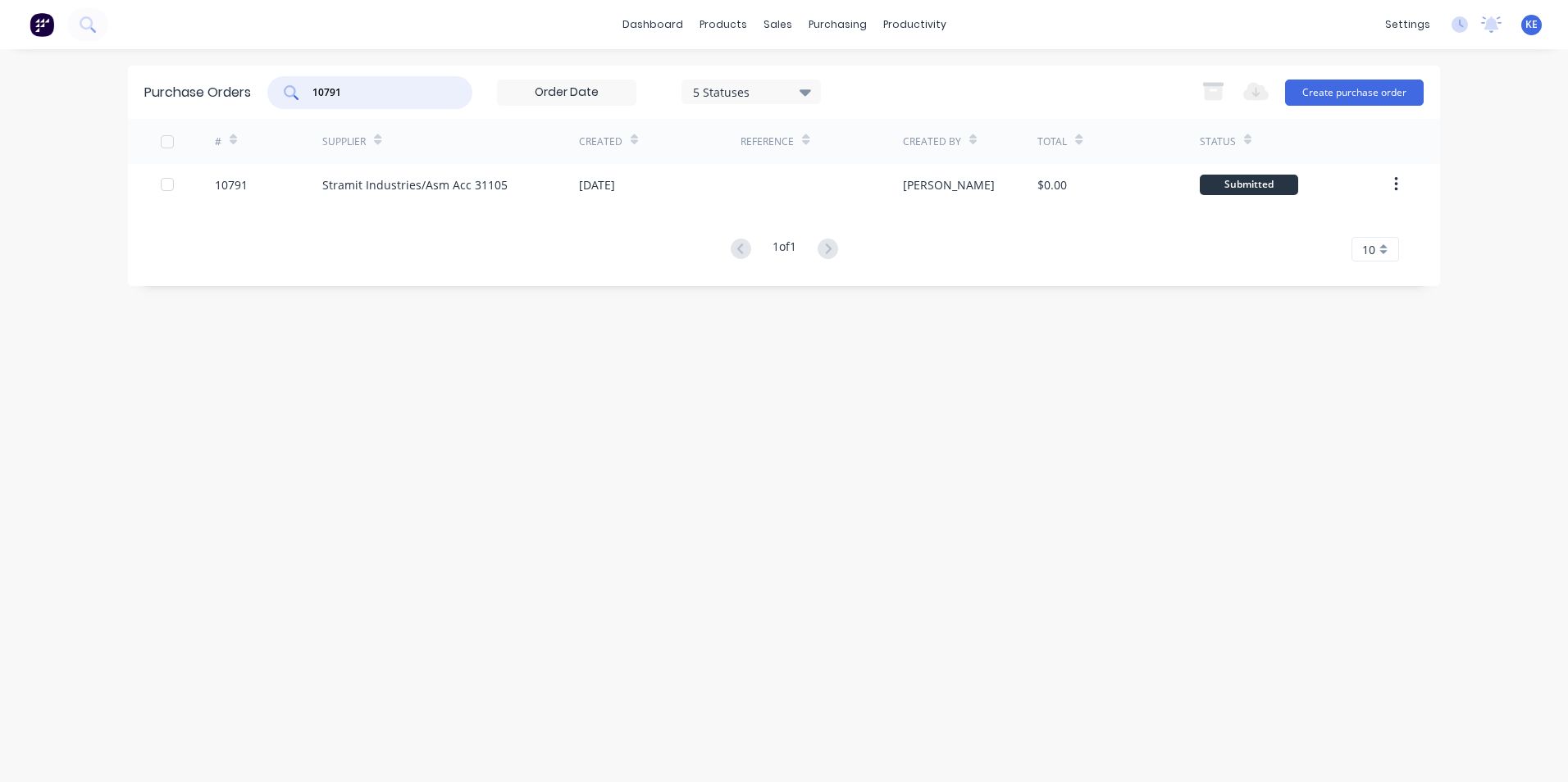
drag, startPoint x: 386, startPoint y: 93, endPoint x: 203, endPoint y: 108, distance: 183.6
click at [203, 108] on div "Purchase Orders 10791 5 Statuses 5 Statuses Export to Excel (XLSX) Create purch…" at bounding box center [784, 92] width 1312 height 53
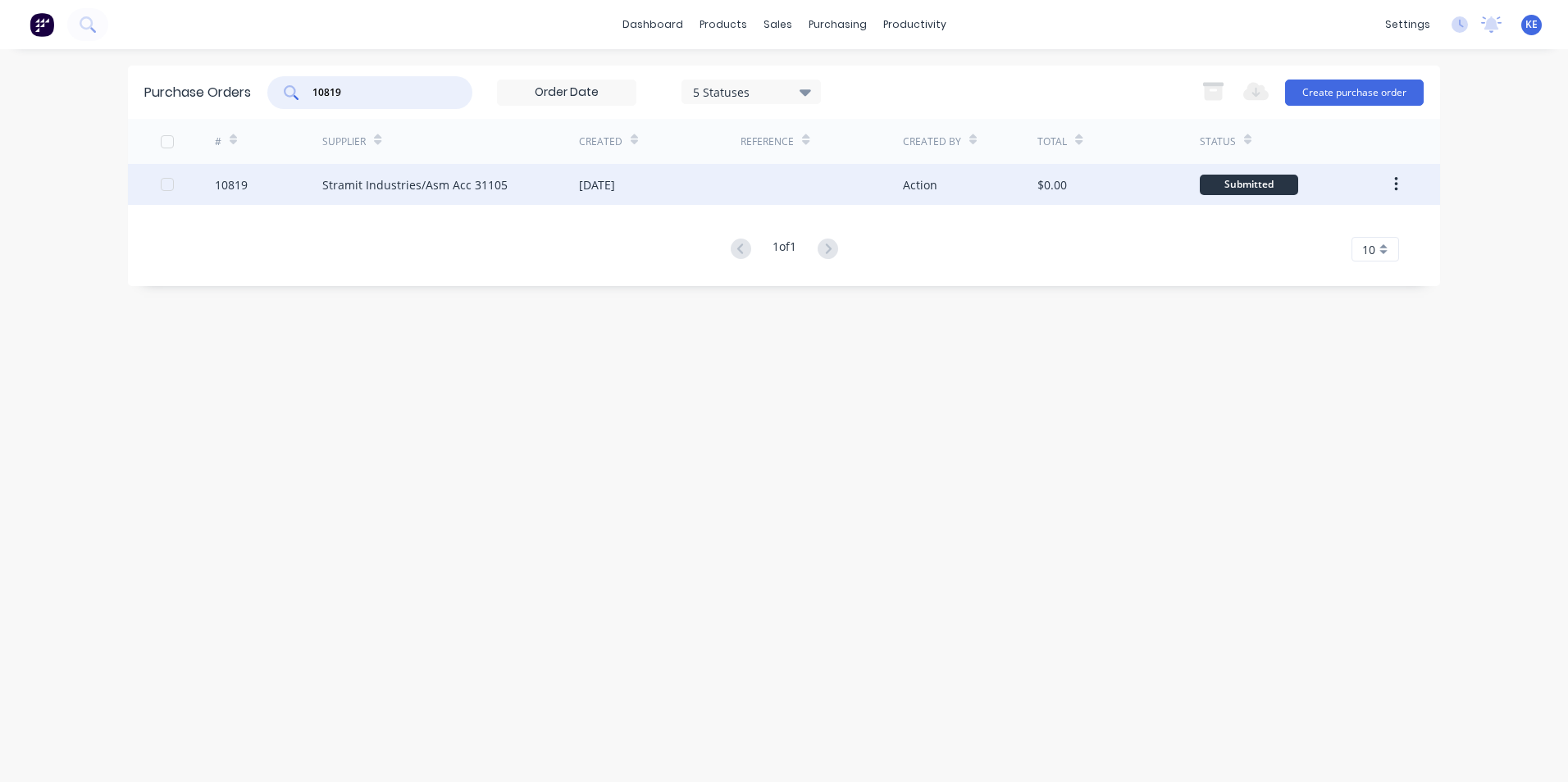
type input "10819"
click at [267, 181] on div "10819" at bounding box center [269, 185] width 109 height 41
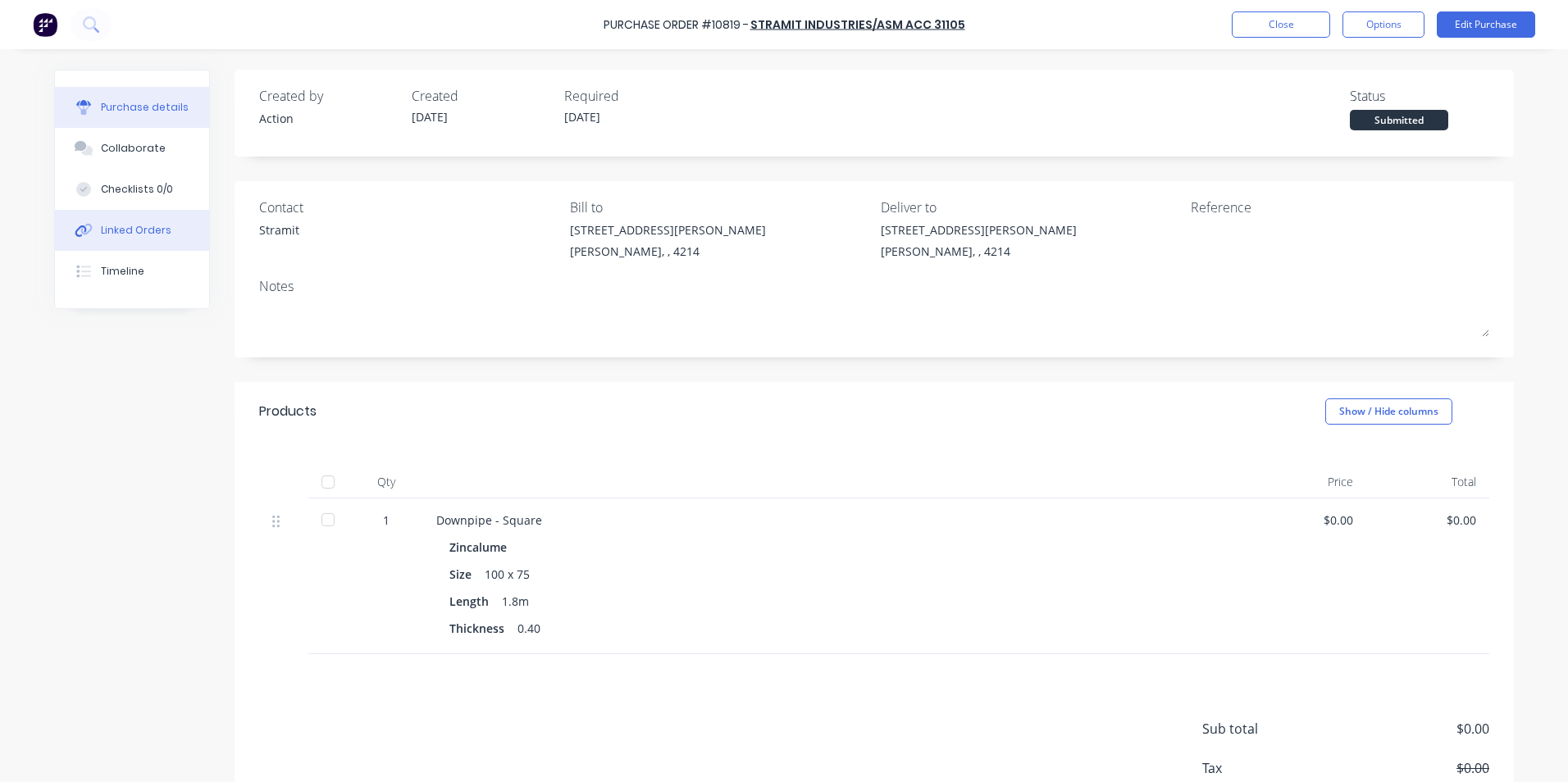
click at [118, 226] on div "Linked Orders" at bounding box center [136, 230] width 70 height 15
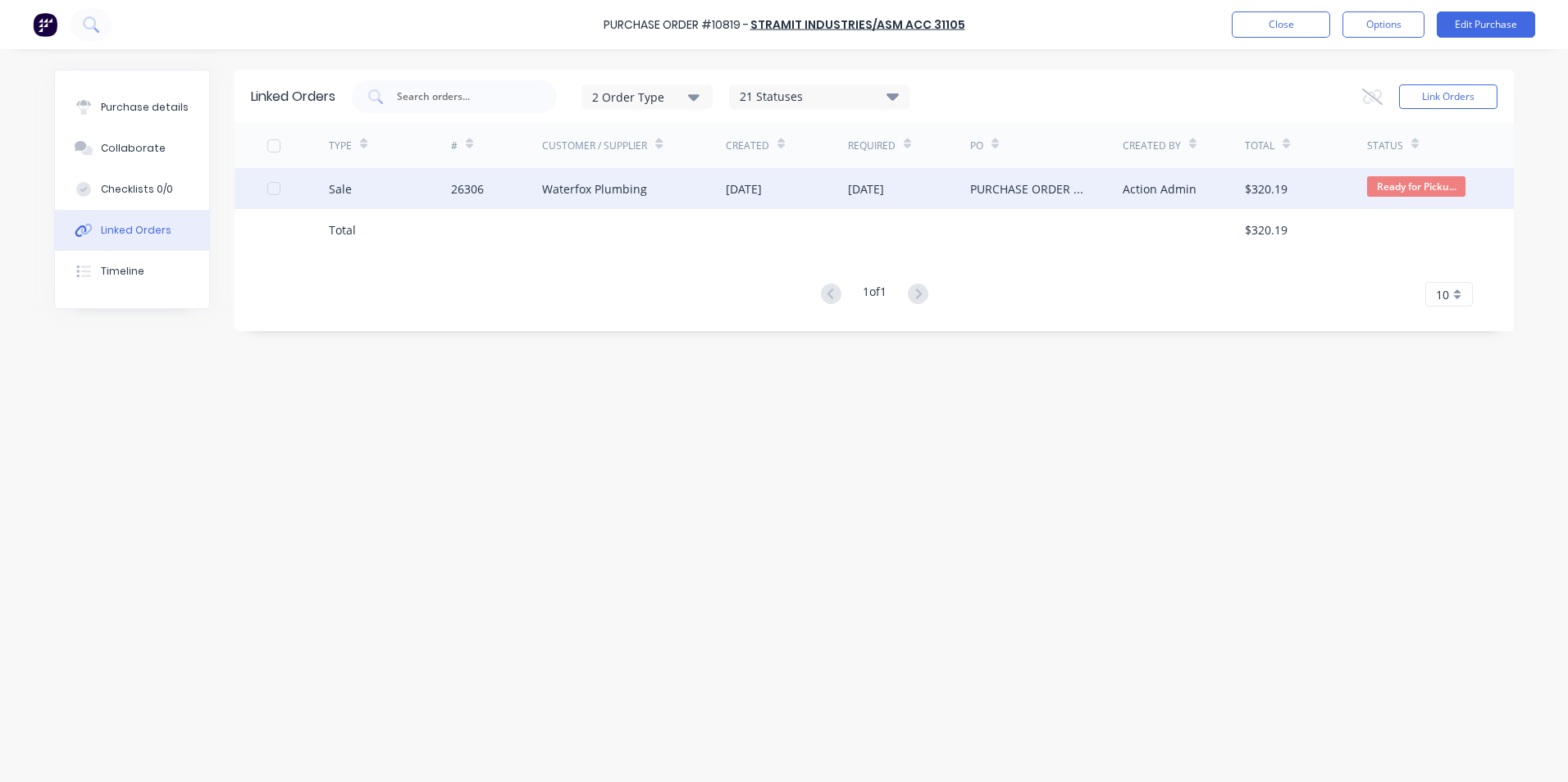
click at [391, 187] on div "Sale" at bounding box center [389, 189] width 122 height 41
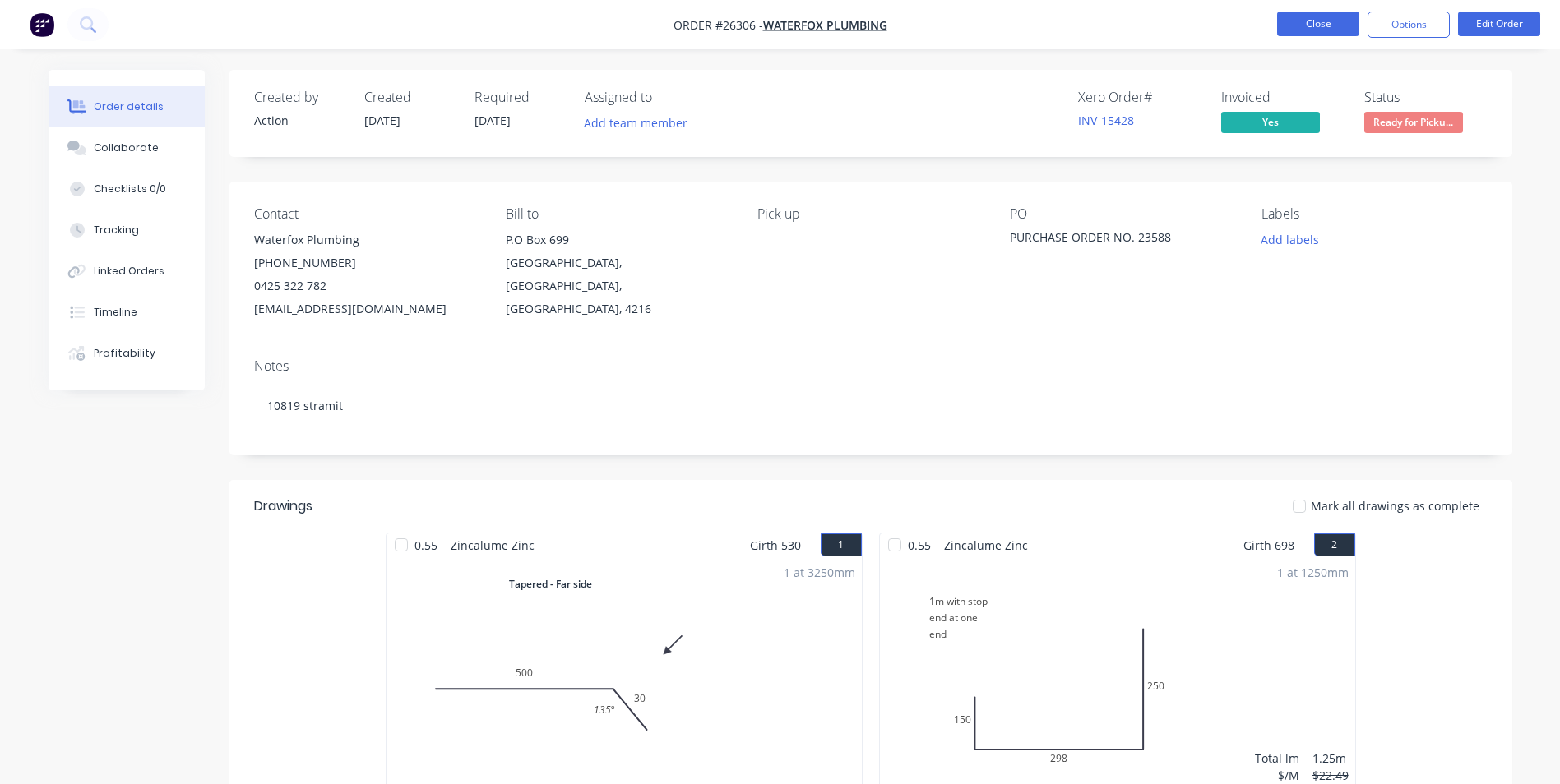
click at [1307, 32] on button "Close" at bounding box center [1319, 23] width 82 height 25
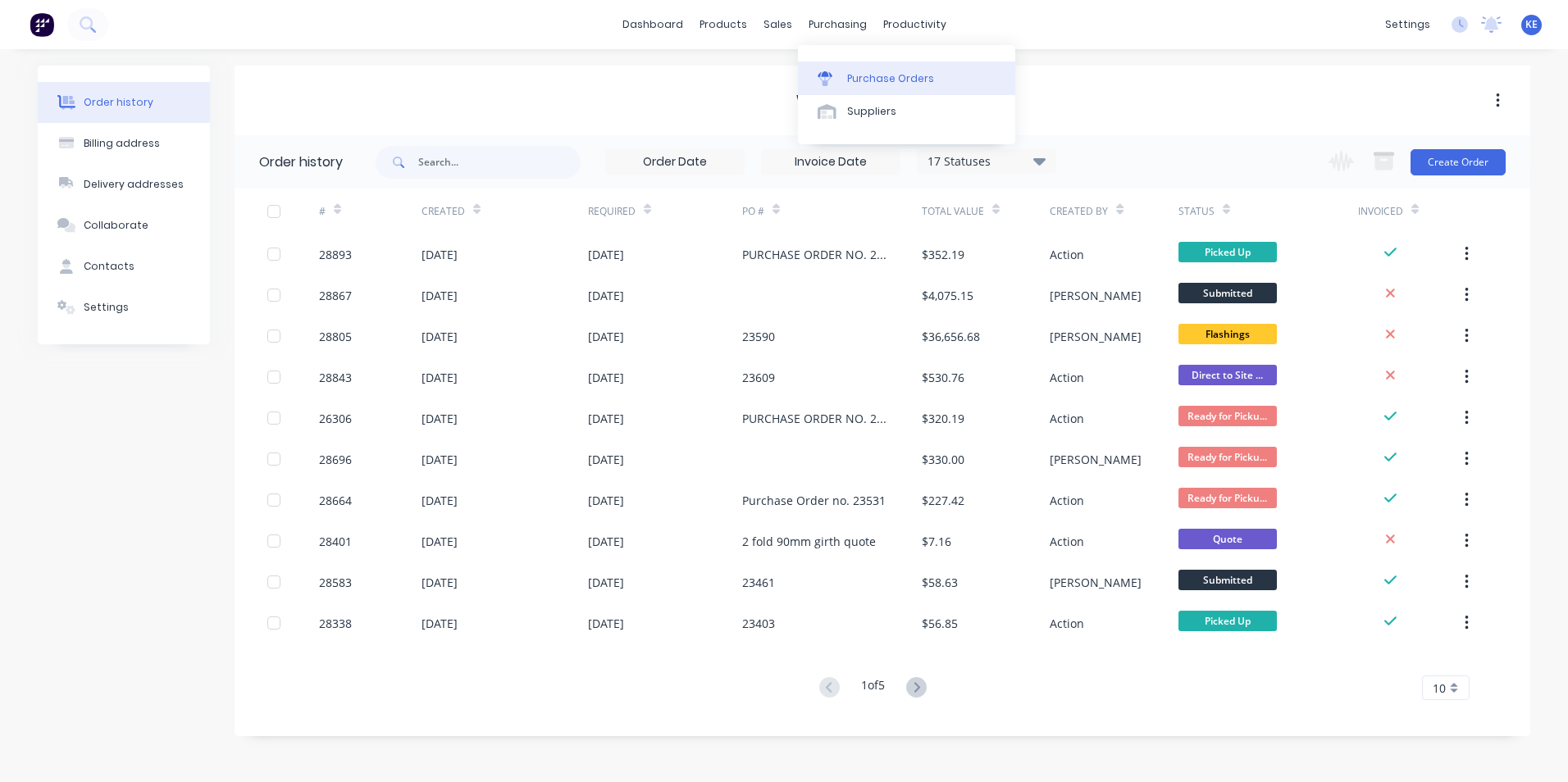
click at [857, 89] on link "Purchase Orders" at bounding box center [907, 78] width 217 height 33
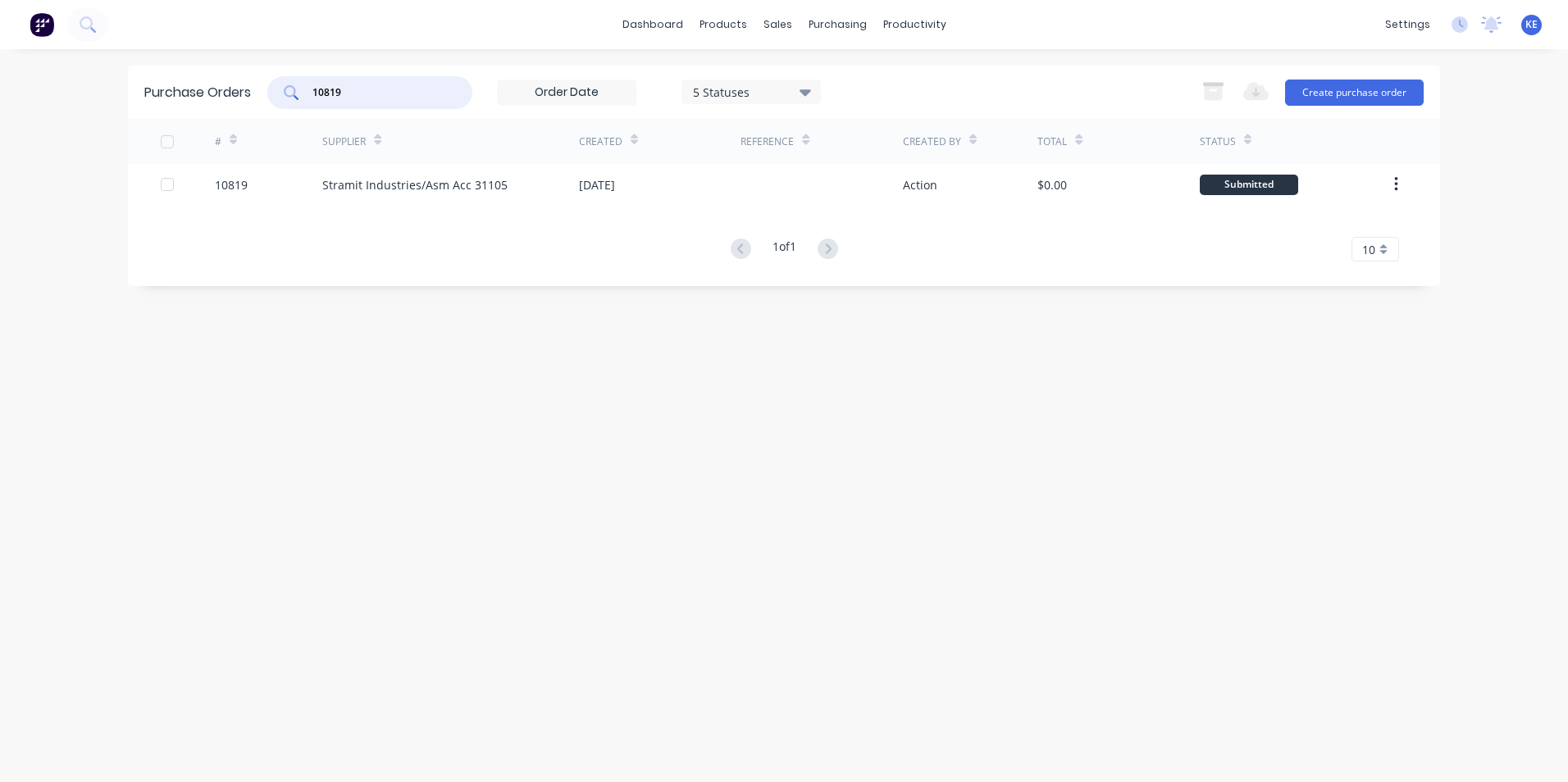
drag, startPoint x: 379, startPoint y: 96, endPoint x: 264, endPoint y: 96, distance: 115.0
click at [264, 96] on div "Purchase Orders 10819 5 Statuses 5 Statuses Export to Excel (XLSX) Create purch…" at bounding box center [784, 92] width 1312 height 53
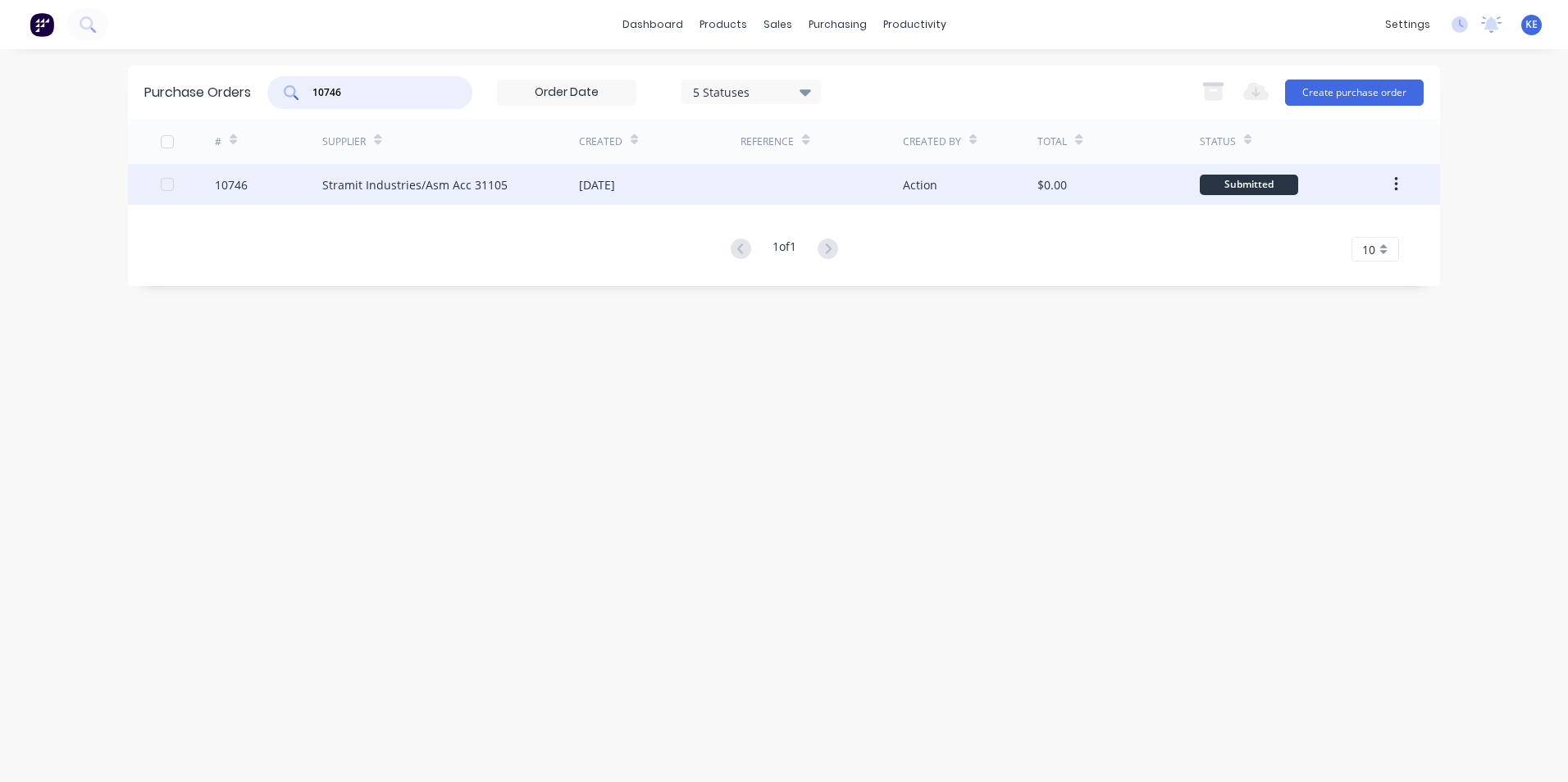
type input "10746"
click at [263, 188] on div "10746" at bounding box center [269, 185] width 109 height 41
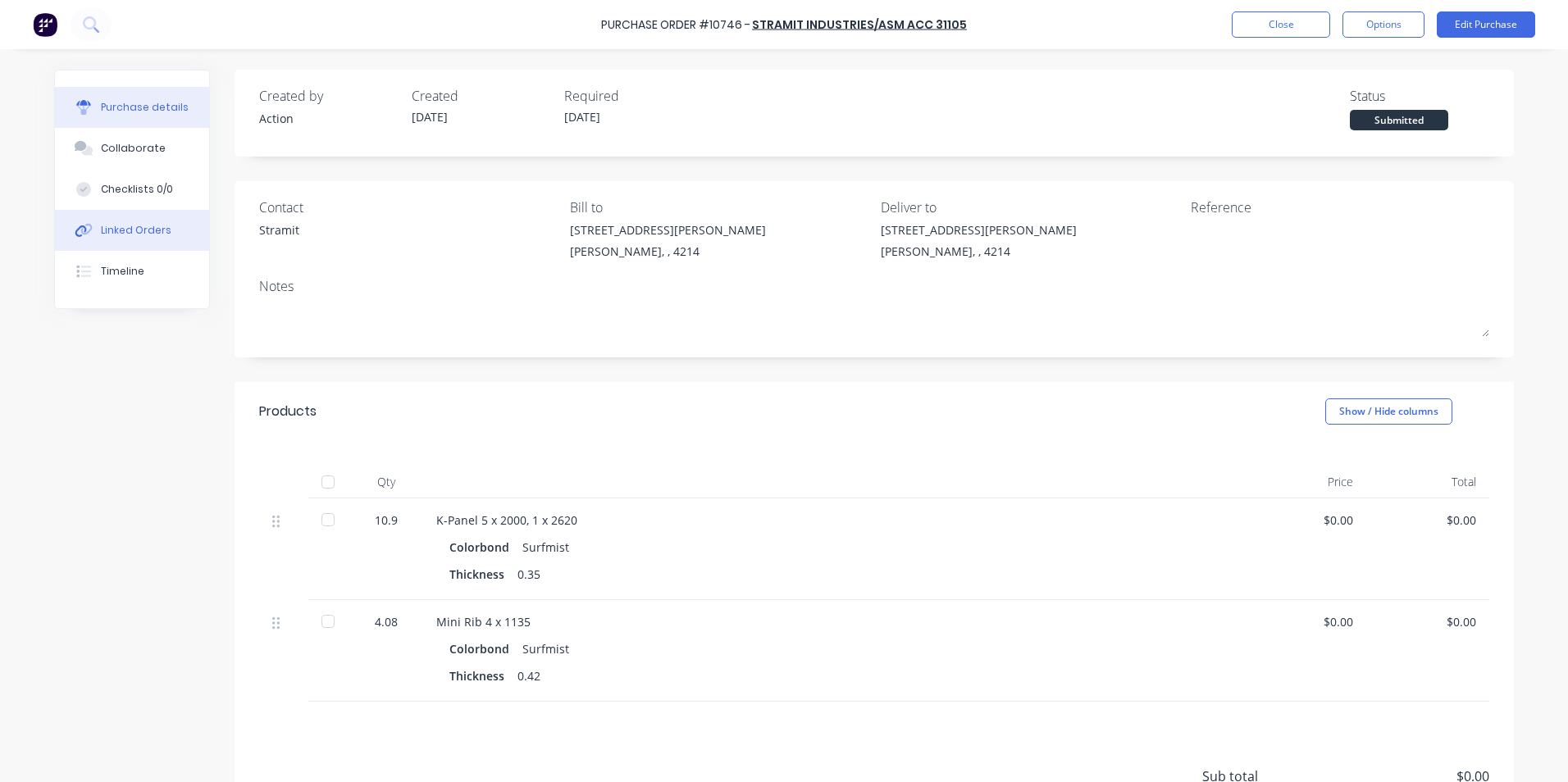
click at [114, 235] on div "Linked Orders" at bounding box center [136, 230] width 70 height 15
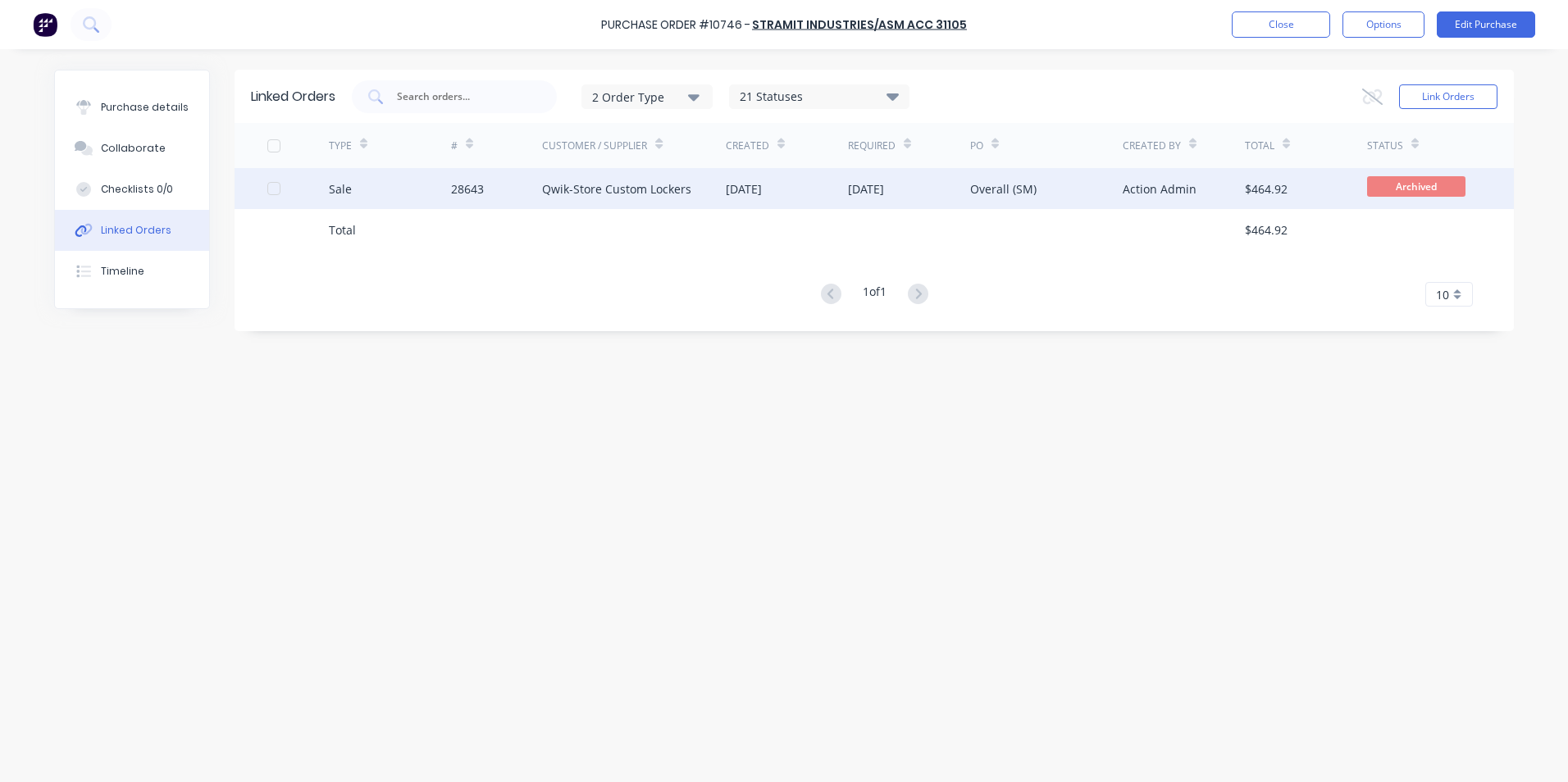
click at [424, 187] on div "Sale" at bounding box center [389, 189] width 122 height 41
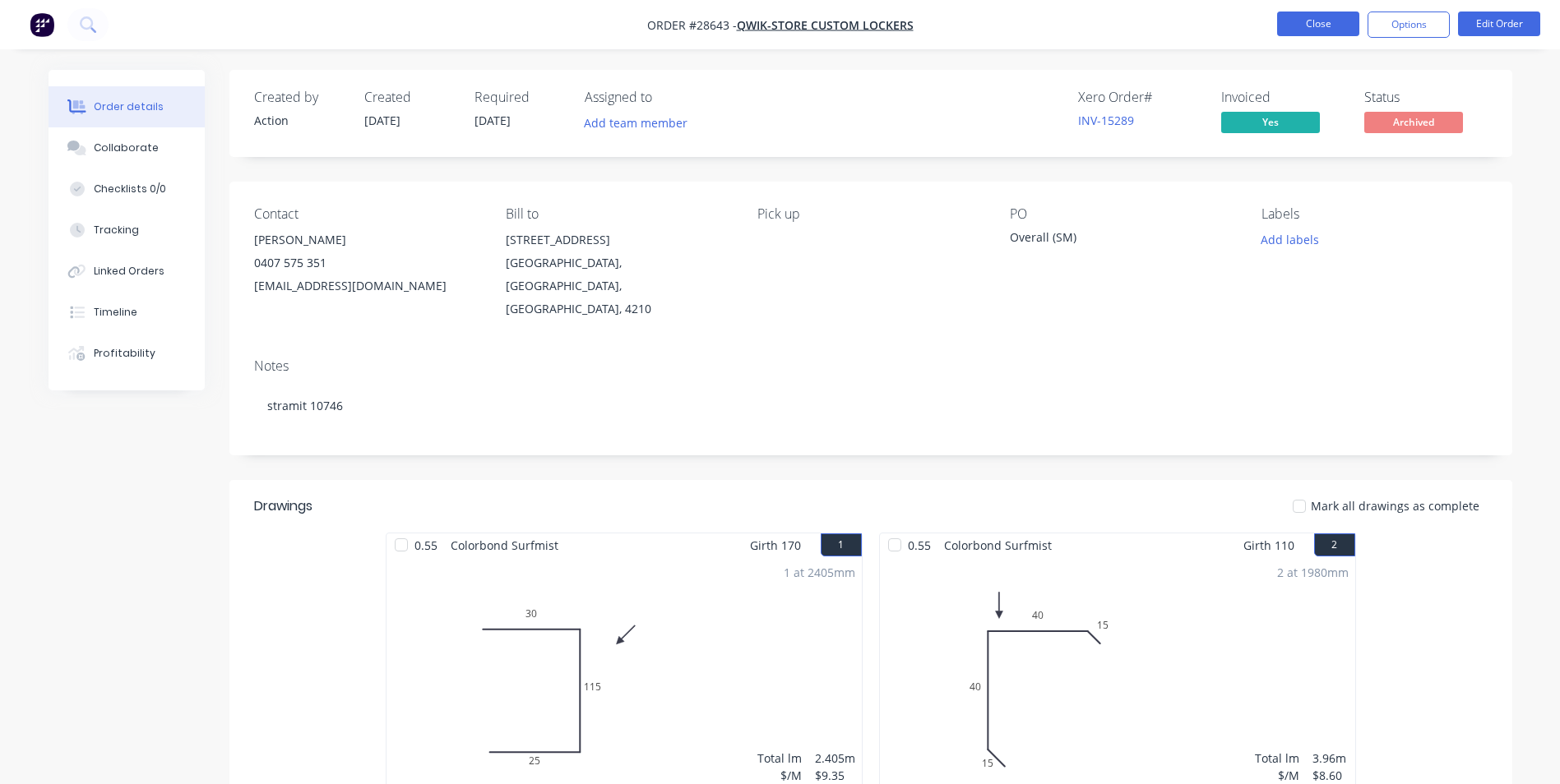
click at [1314, 24] on button "Close" at bounding box center [1319, 23] width 82 height 25
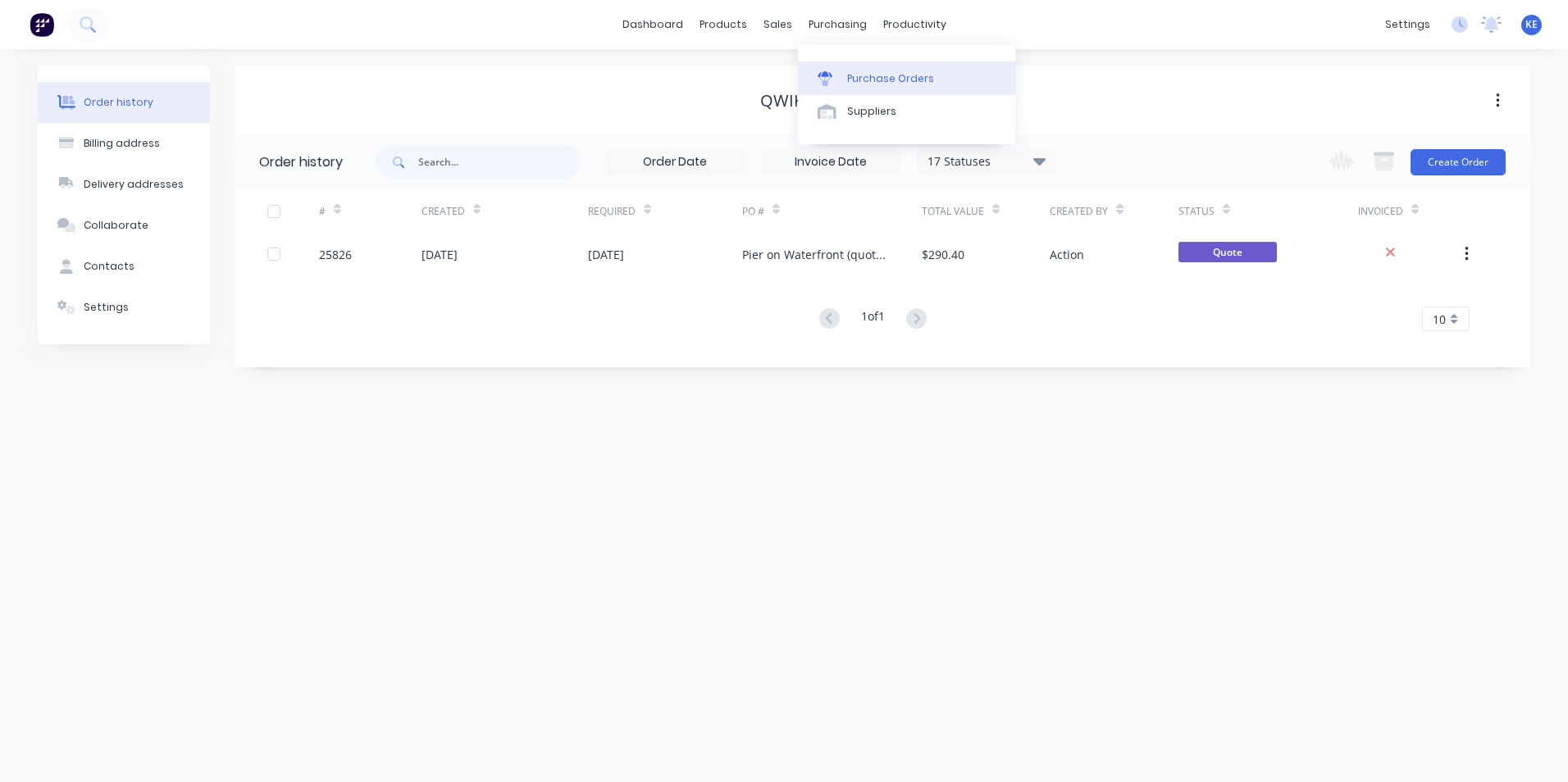
click at [867, 84] on div "Purchase Orders" at bounding box center [891, 78] width 87 height 15
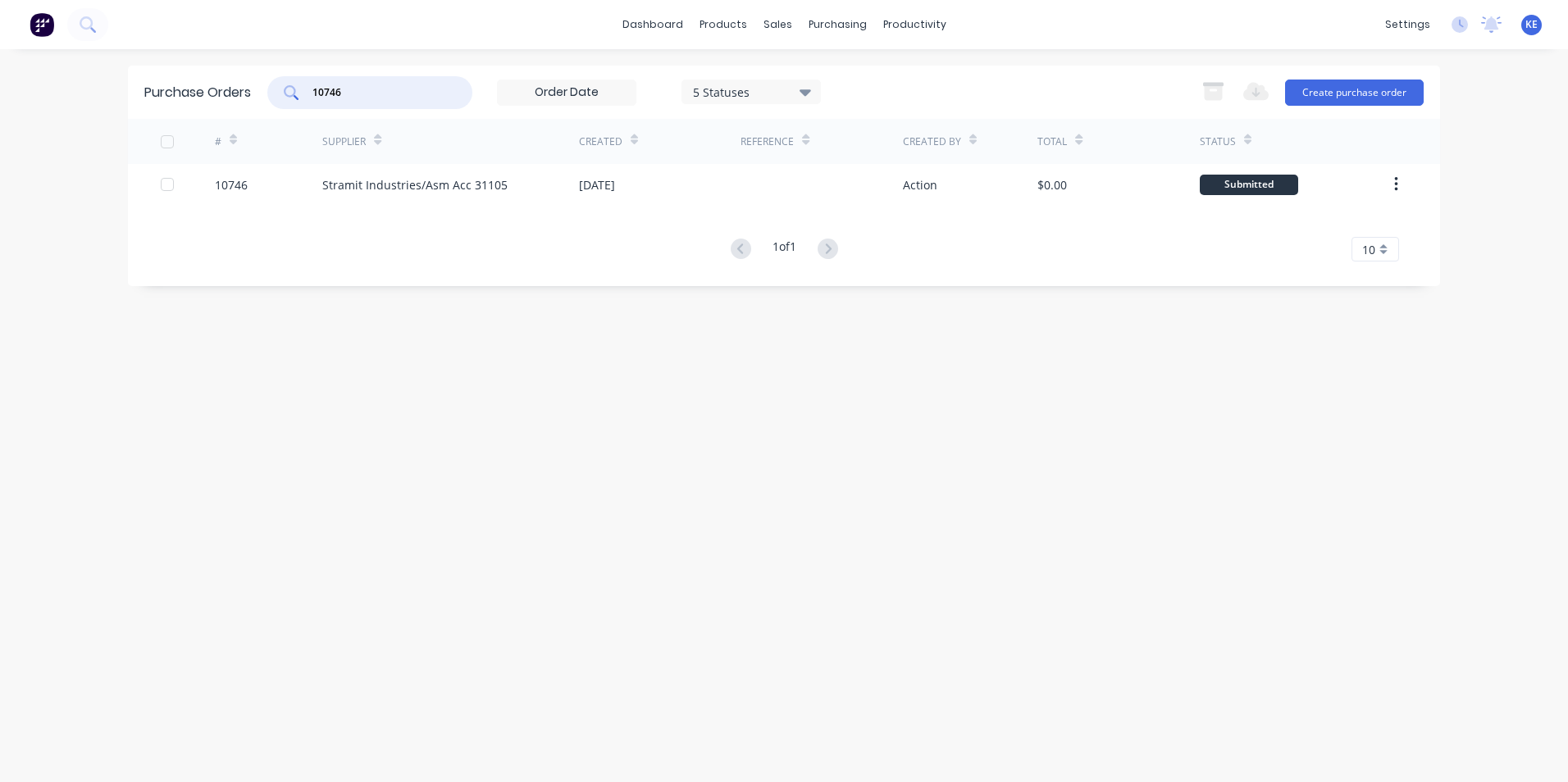
drag, startPoint x: 326, startPoint y: 101, endPoint x: 236, endPoint y: 116, distance: 91.2
click at [236, 116] on div "Purchase Orders 10746 5 Statuses 5 Statuses Export to Excel (XLSX) Create purch…" at bounding box center [784, 92] width 1312 height 53
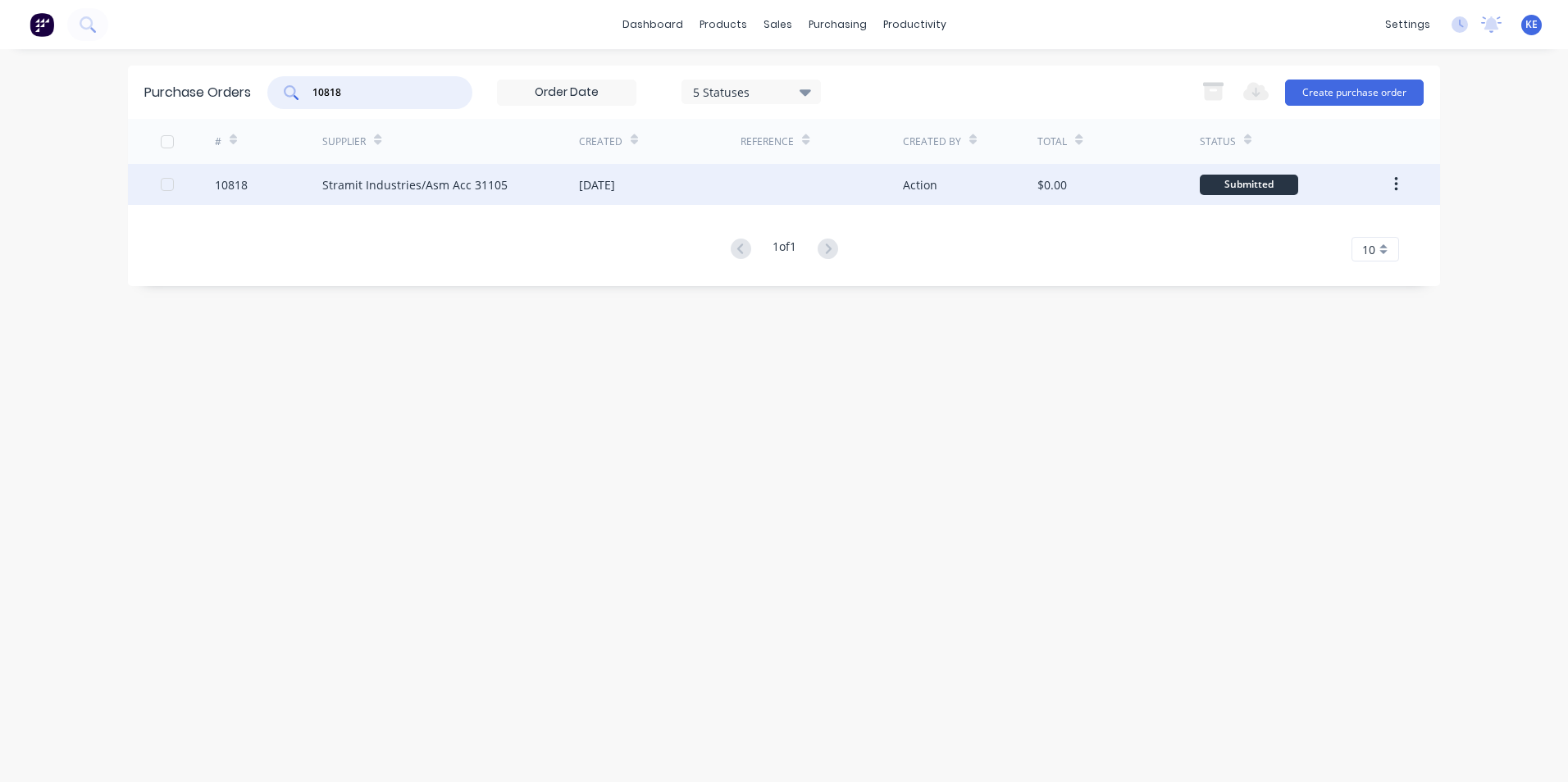
type input "10818"
click at [263, 187] on div "10818" at bounding box center [269, 185] width 109 height 41
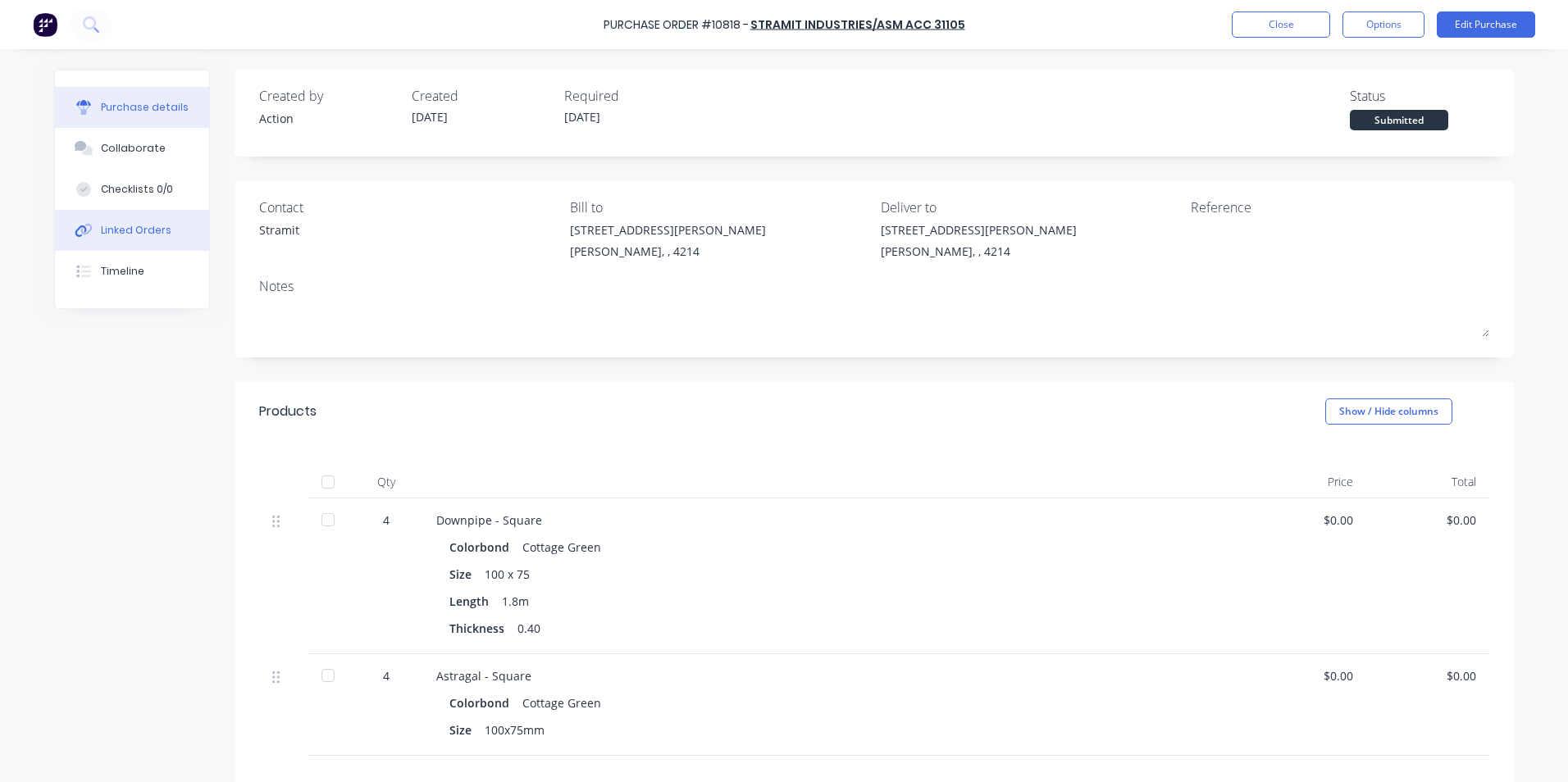
click at [128, 224] on div "Linked Orders" at bounding box center [136, 230] width 70 height 15
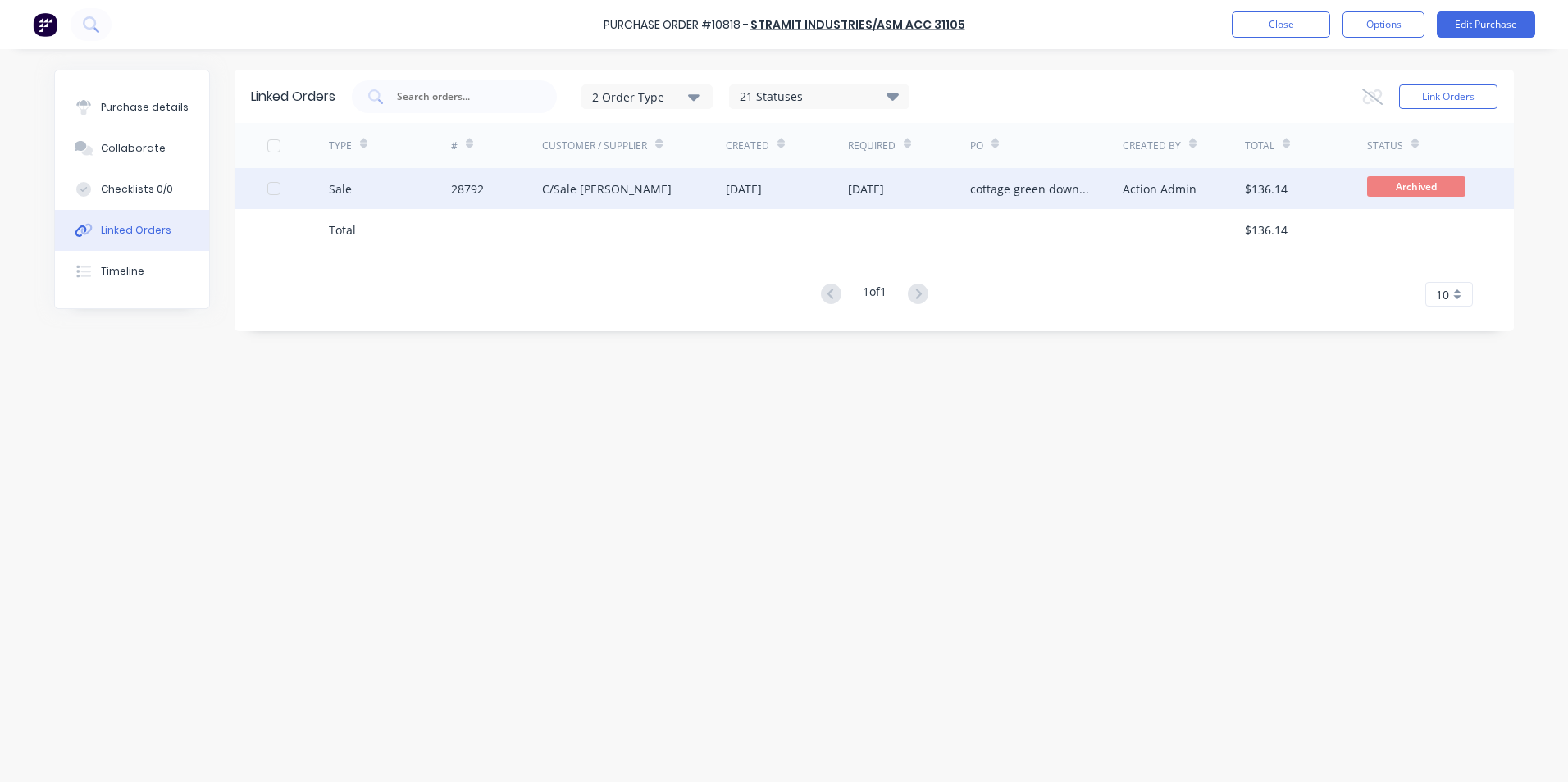
click at [419, 181] on div "Sale" at bounding box center [389, 189] width 122 height 41
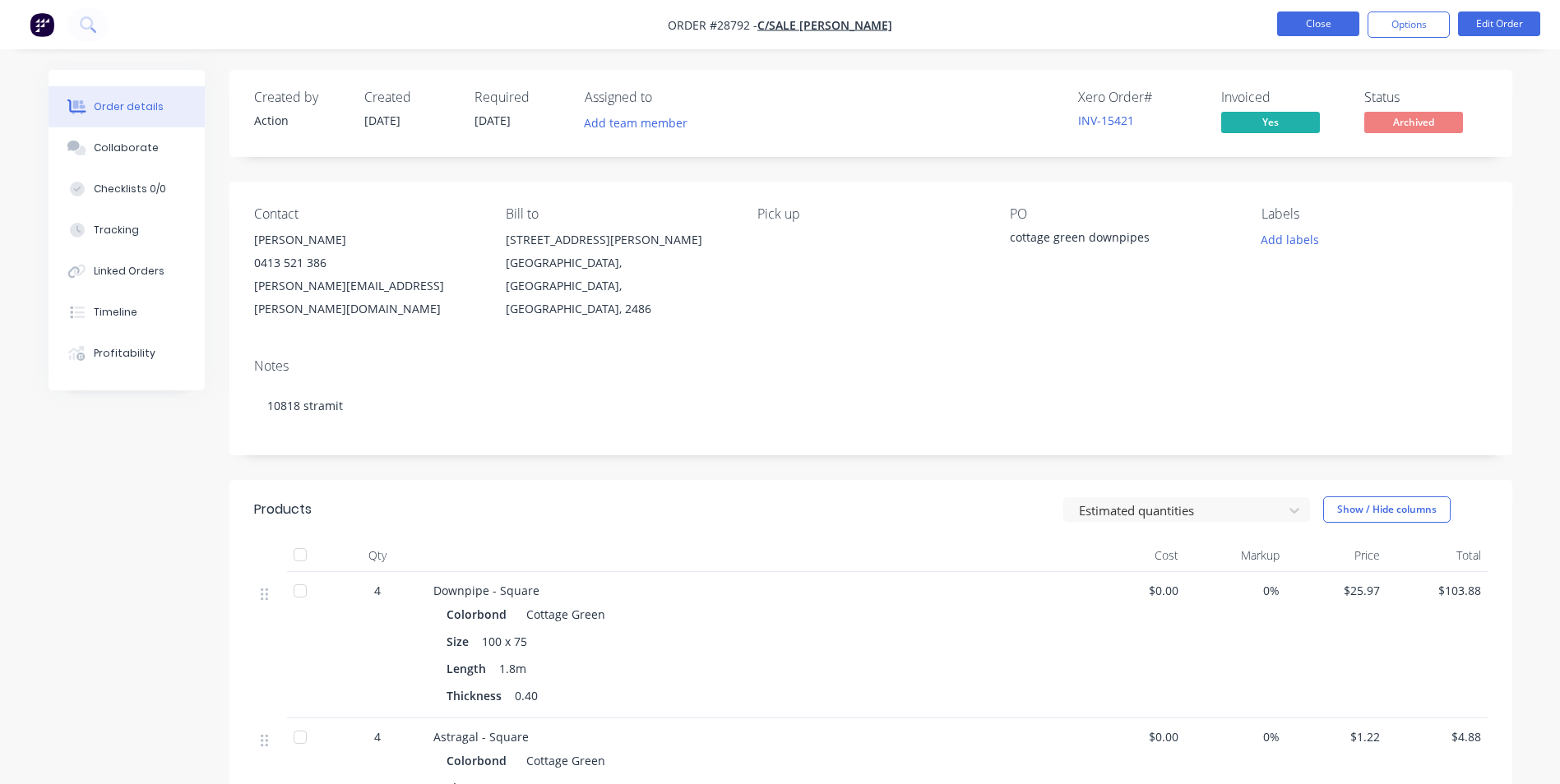
click at [1327, 25] on button "Close" at bounding box center [1319, 23] width 82 height 25
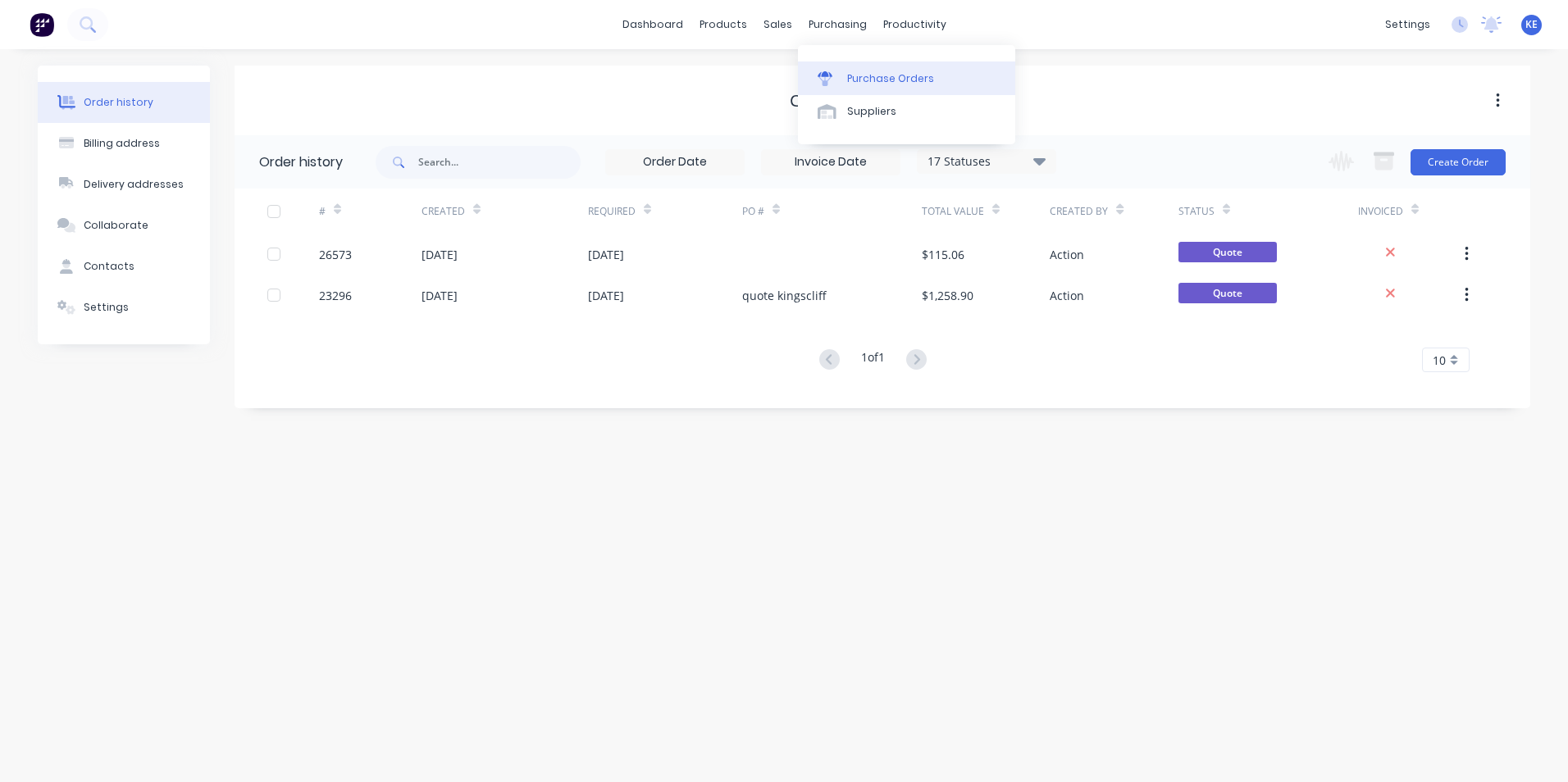
click at [864, 69] on link "Purchase Orders" at bounding box center [907, 78] width 217 height 33
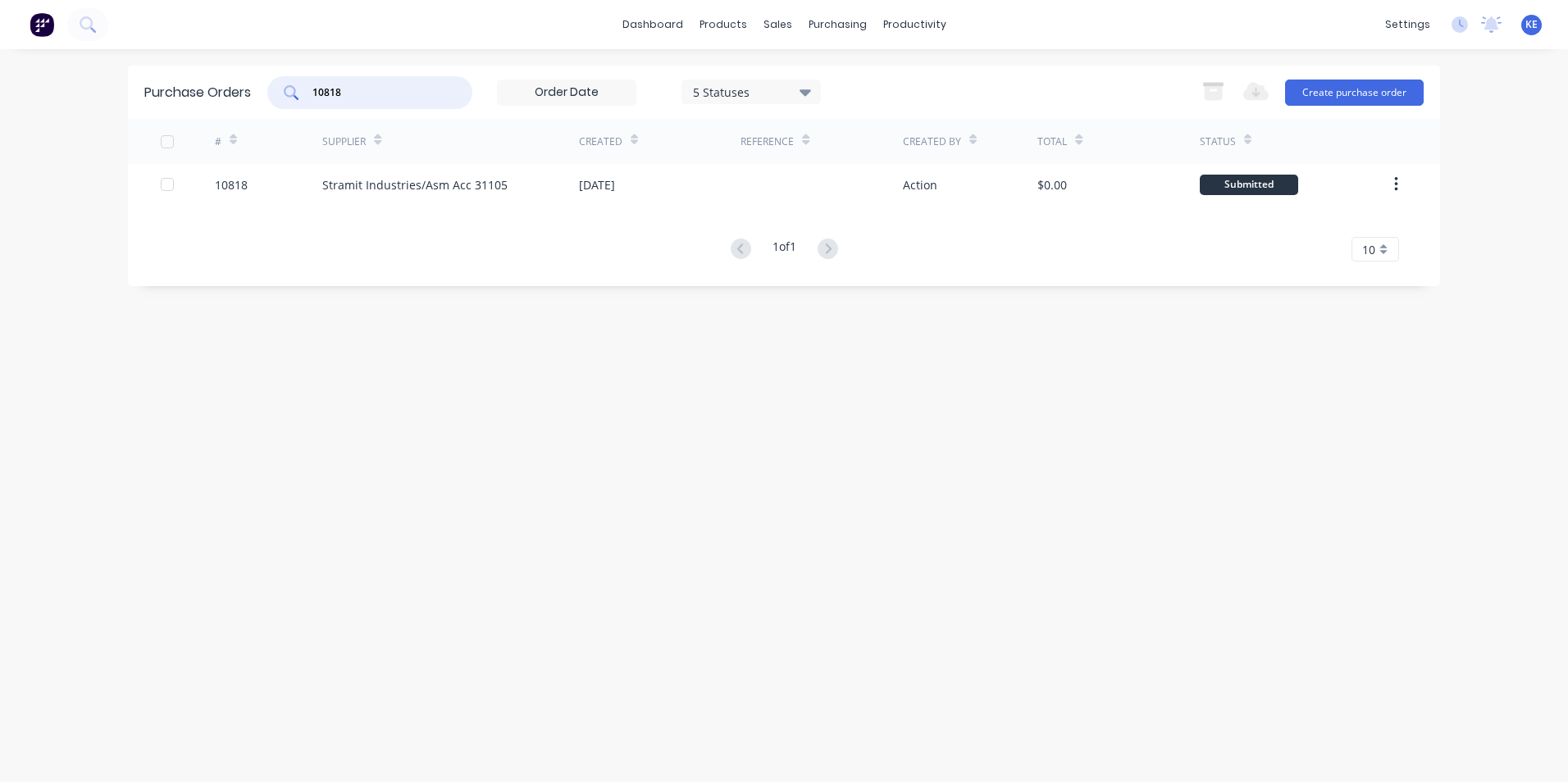
drag, startPoint x: 395, startPoint y: 99, endPoint x: 279, endPoint y: 109, distance: 116.4
click at [279, 109] on div "Purchase Orders 10818 5 Statuses 5 Statuses Export to Excel (XLSX) Create purch…" at bounding box center [784, 92] width 1312 height 53
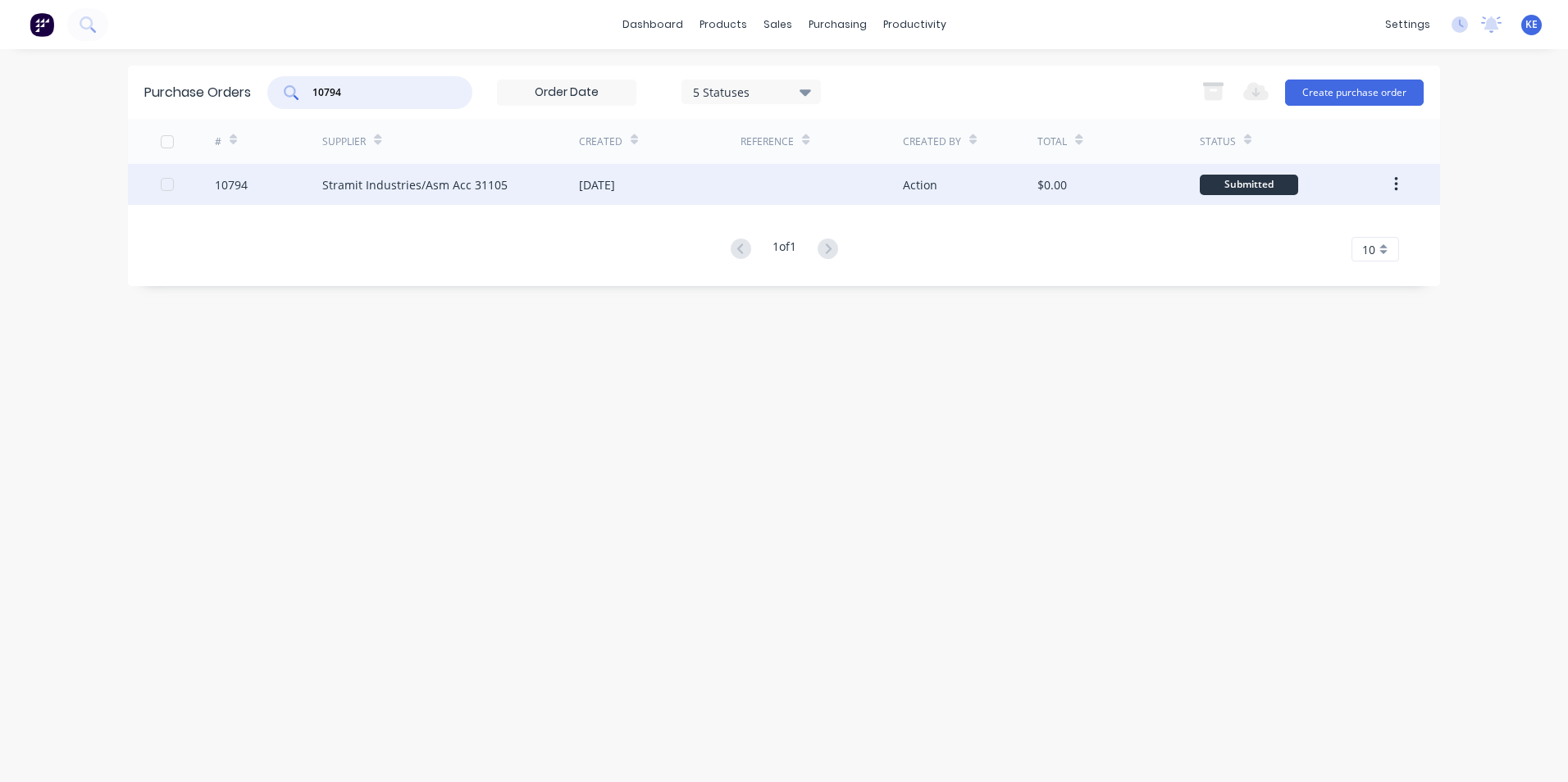
type input "10794"
click at [269, 187] on div "10794" at bounding box center [269, 185] width 109 height 41
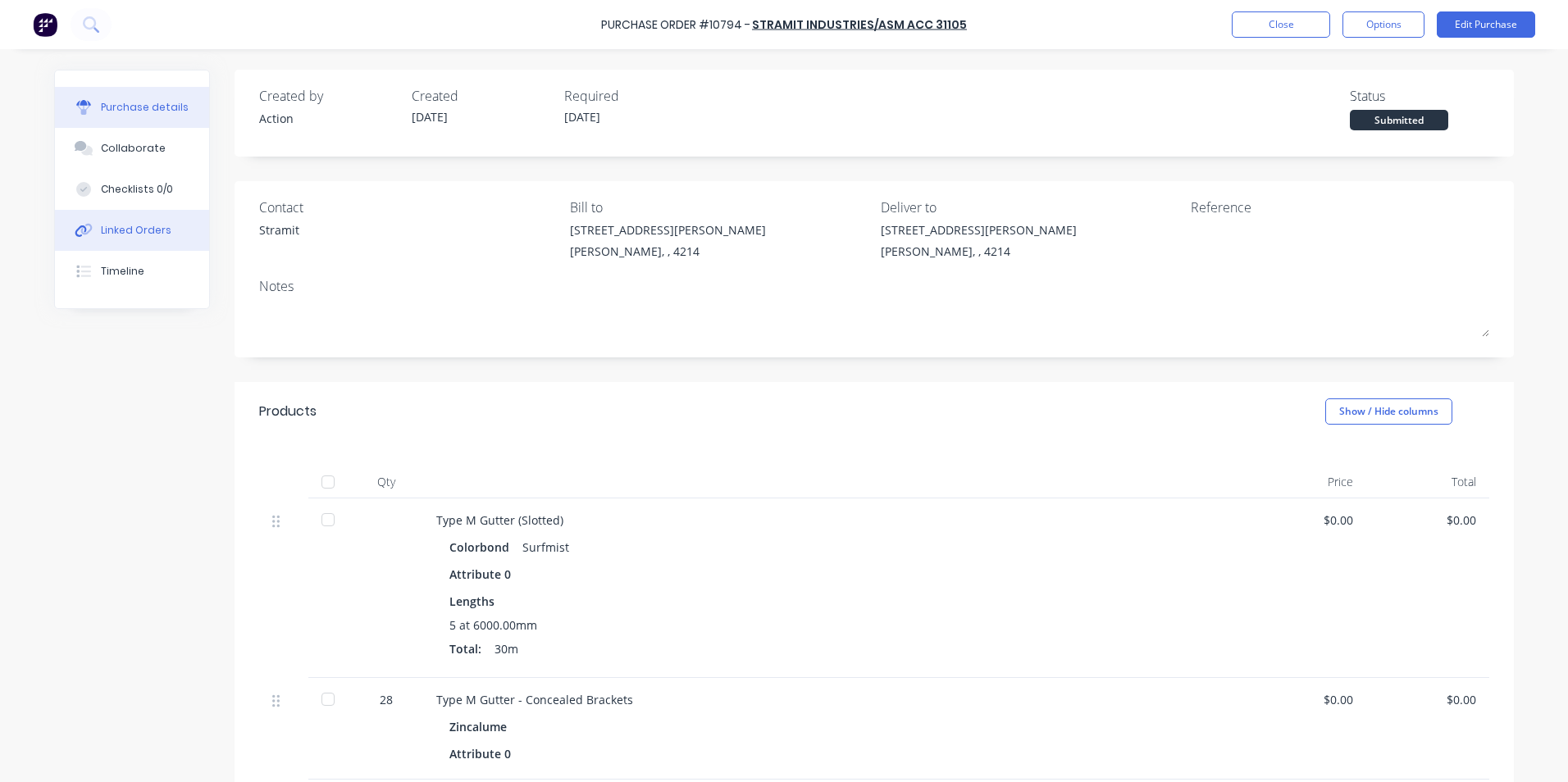
click at [123, 231] on div "Linked Orders" at bounding box center [136, 230] width 70 height 15
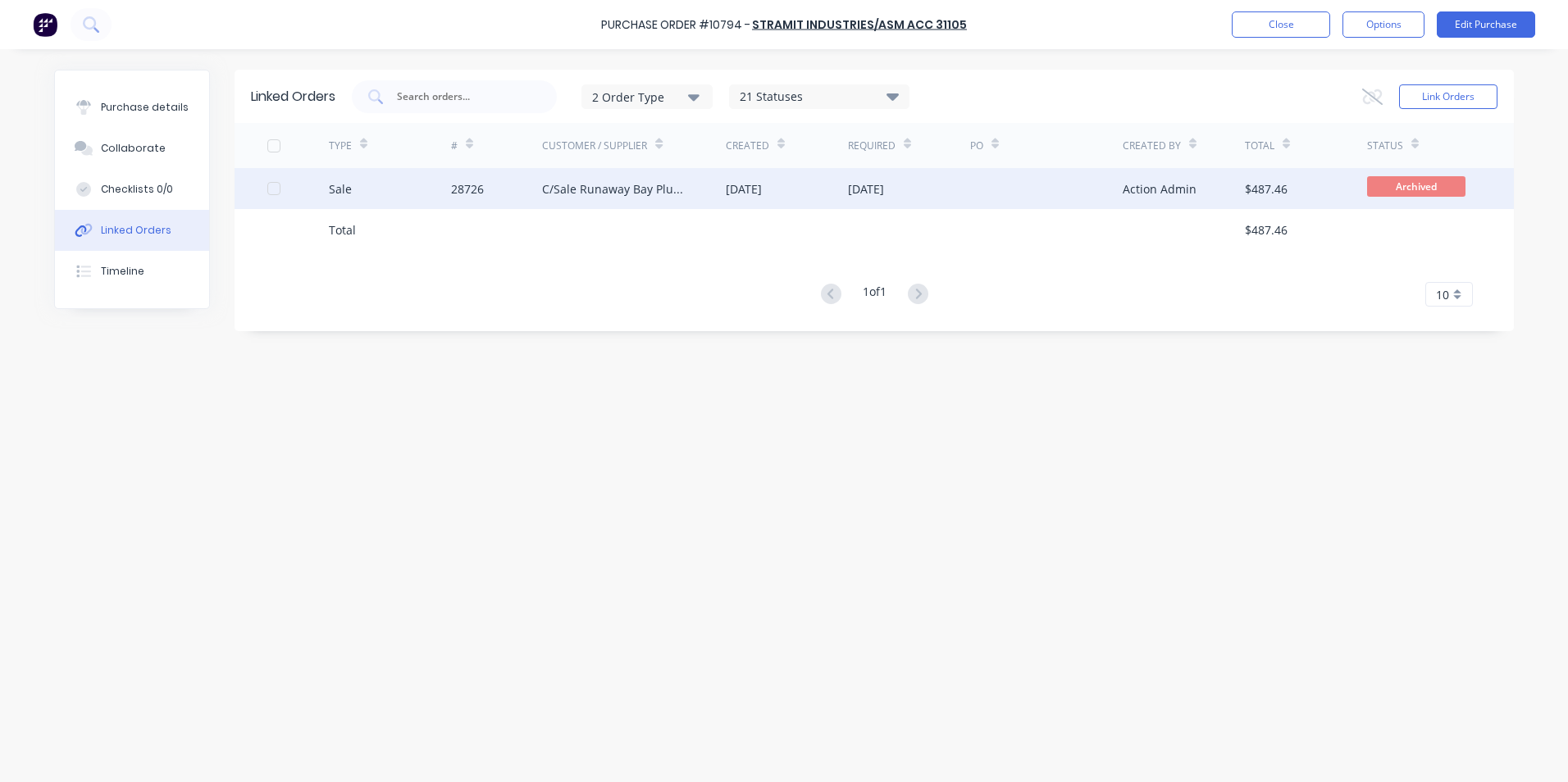
click at [403, 186] on div "Sale" at bounding box center [389, 189] width 122 height 41
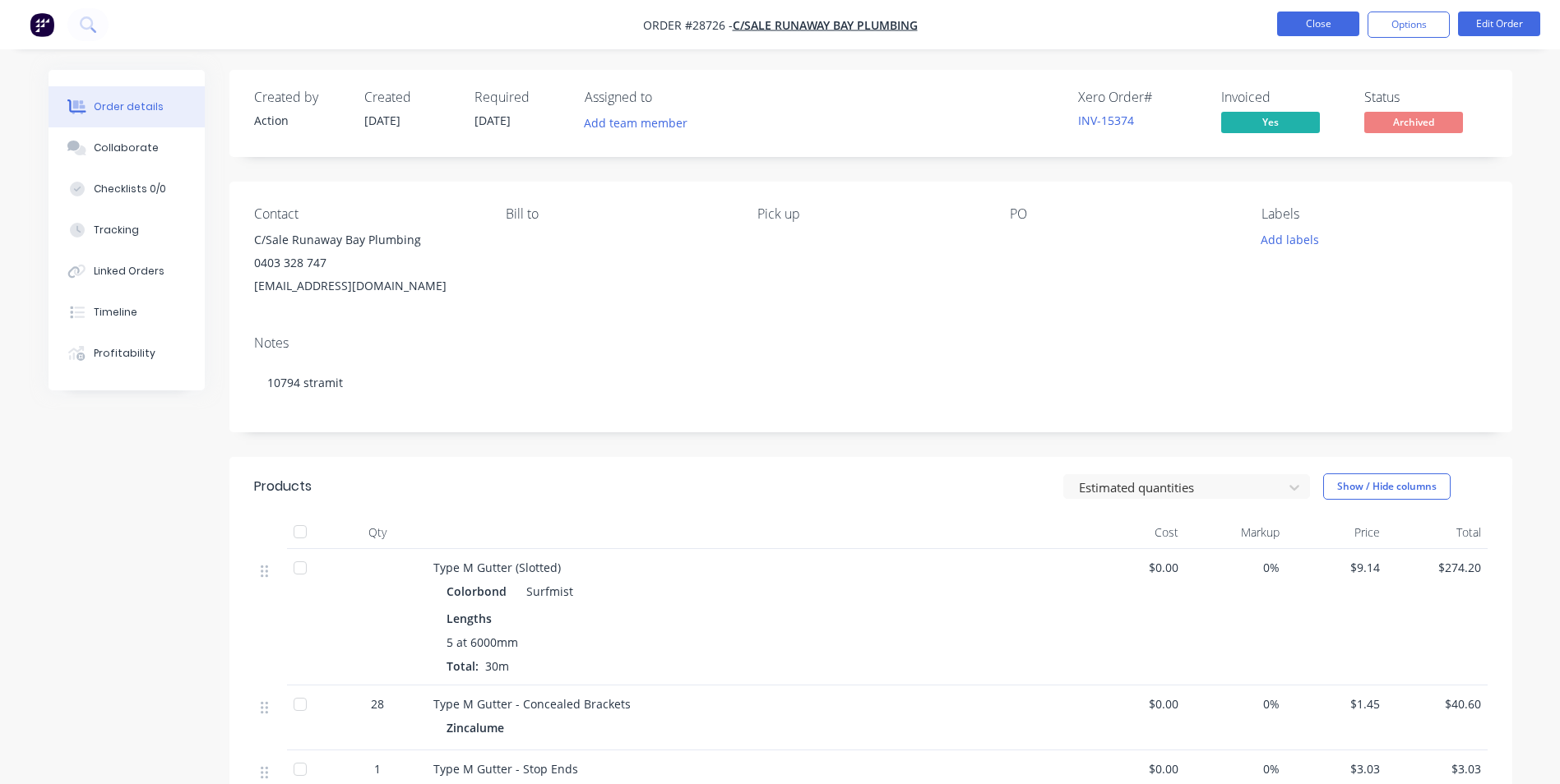
click at [1304, 20] on button "Close" at bounding box center [1319, 23] width 82 height 25
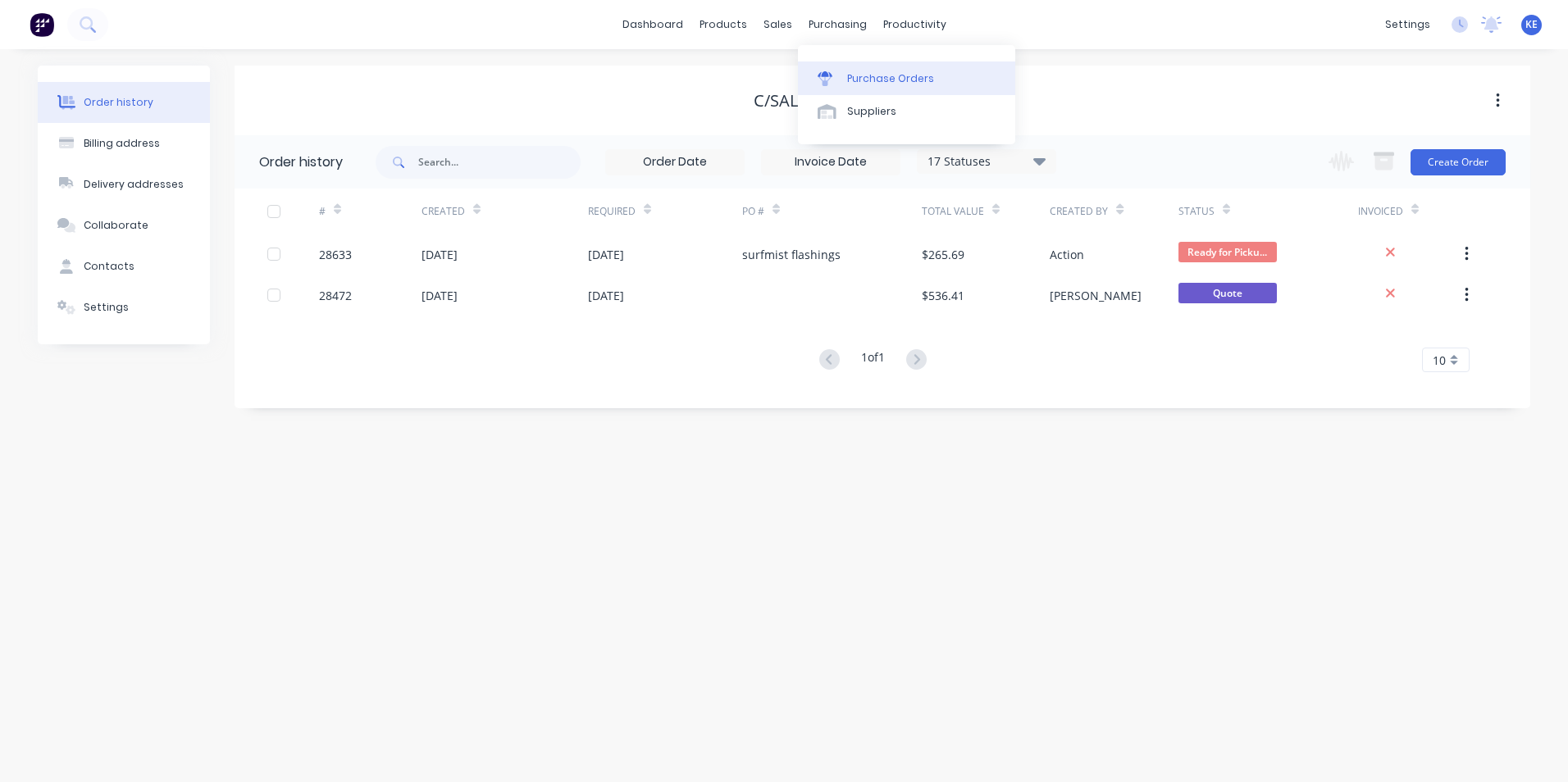
click at [877, 73] on div "Purchase Orders" at bounding box center [891, 78] width 87 height 15
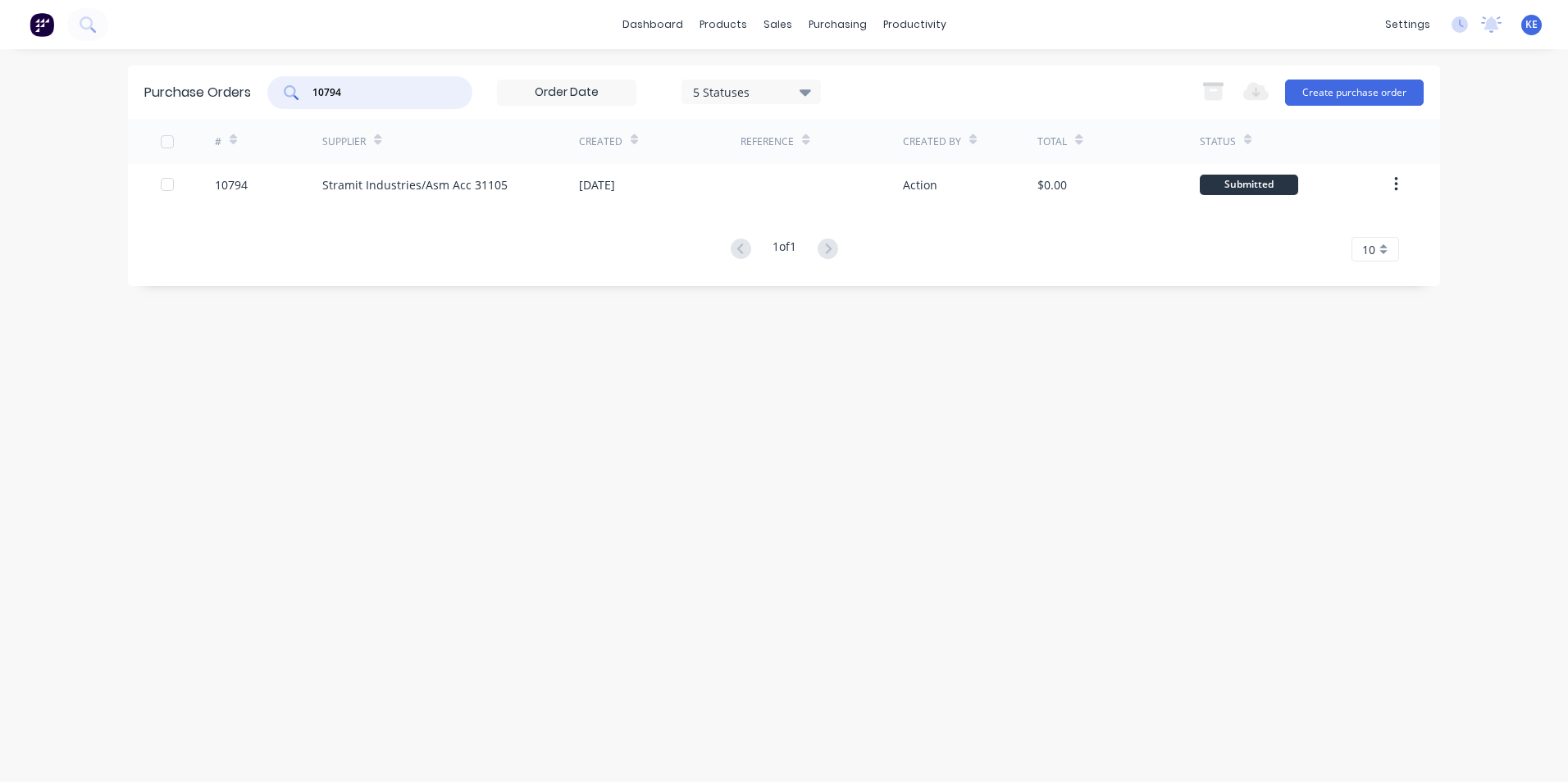
drag, startPoint x: 366, startPoint y: 98, endPoint x: 284, endPoint y: 96, distance: 82.0
click at [284, 96] on div "10794" at bounding box center [370, 92] width 205 height 33
drag, startPoint x: 376, startPoint y: 82, endPoint x: 310, endPoint y: 89, distance: 66.4
click at [310, 89] on div "10794" at bounding box center [370, 92] width 205 height 33
drag, startPoint x: 343, startPoint y: 102, endPoint x: 306, endPoint y: 95, distance: 37.7
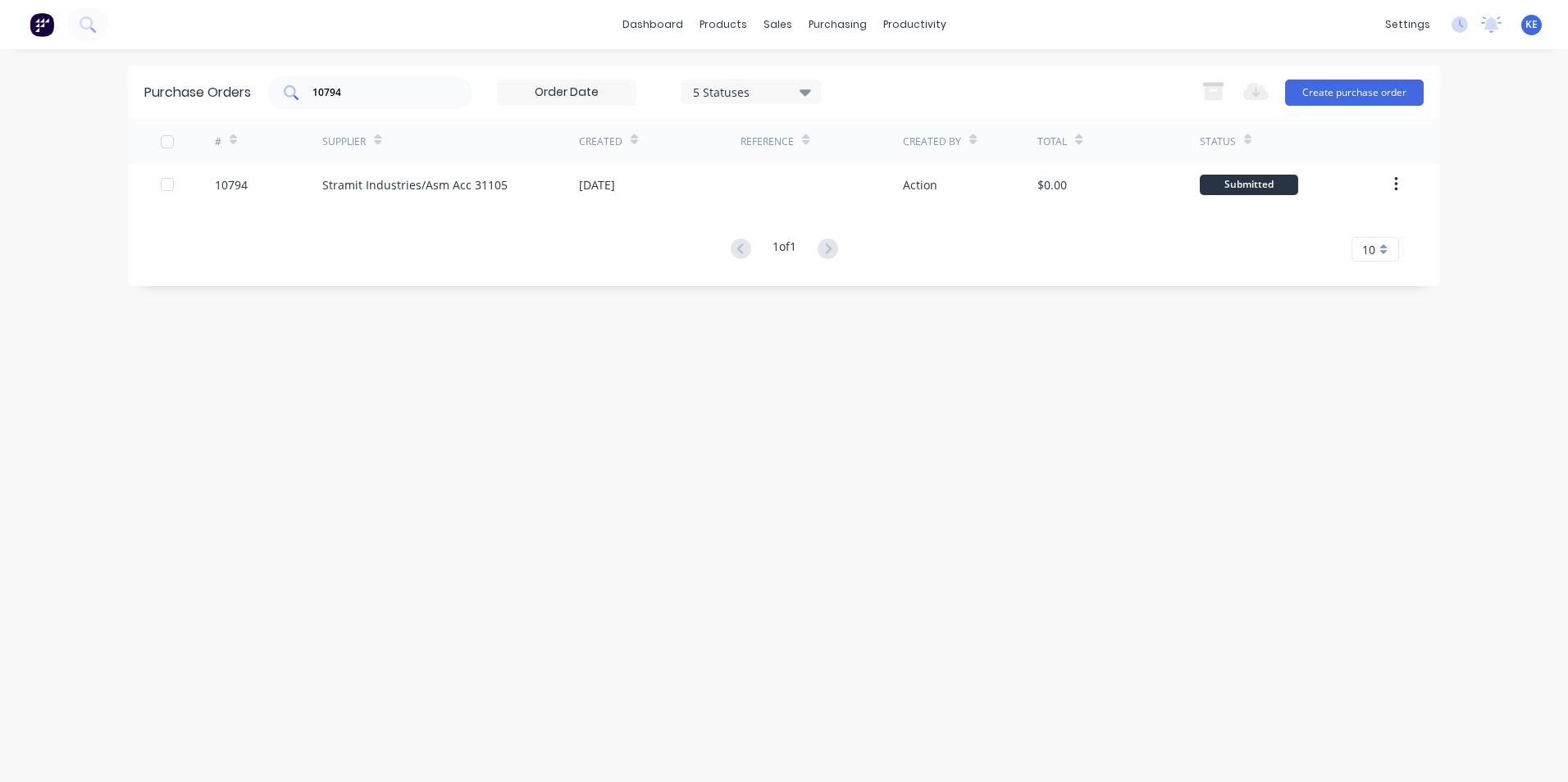
click at [306, 95] on div "10794" at bounding box center [370, 92] width 205 height 33
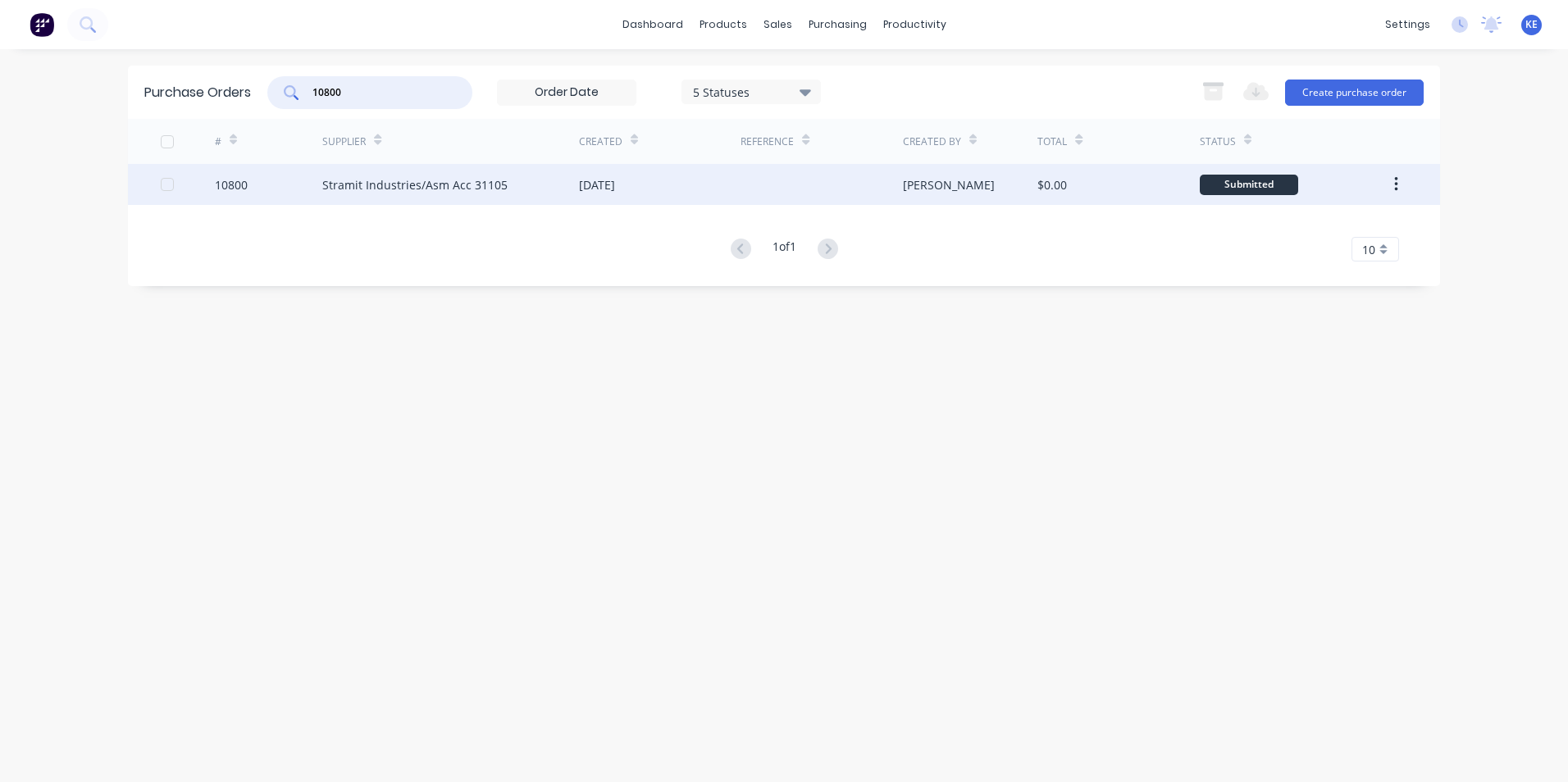
type input "10800"
click at [271, 175] on div "10800" at bounding box center [269, 185] width 109 height 41
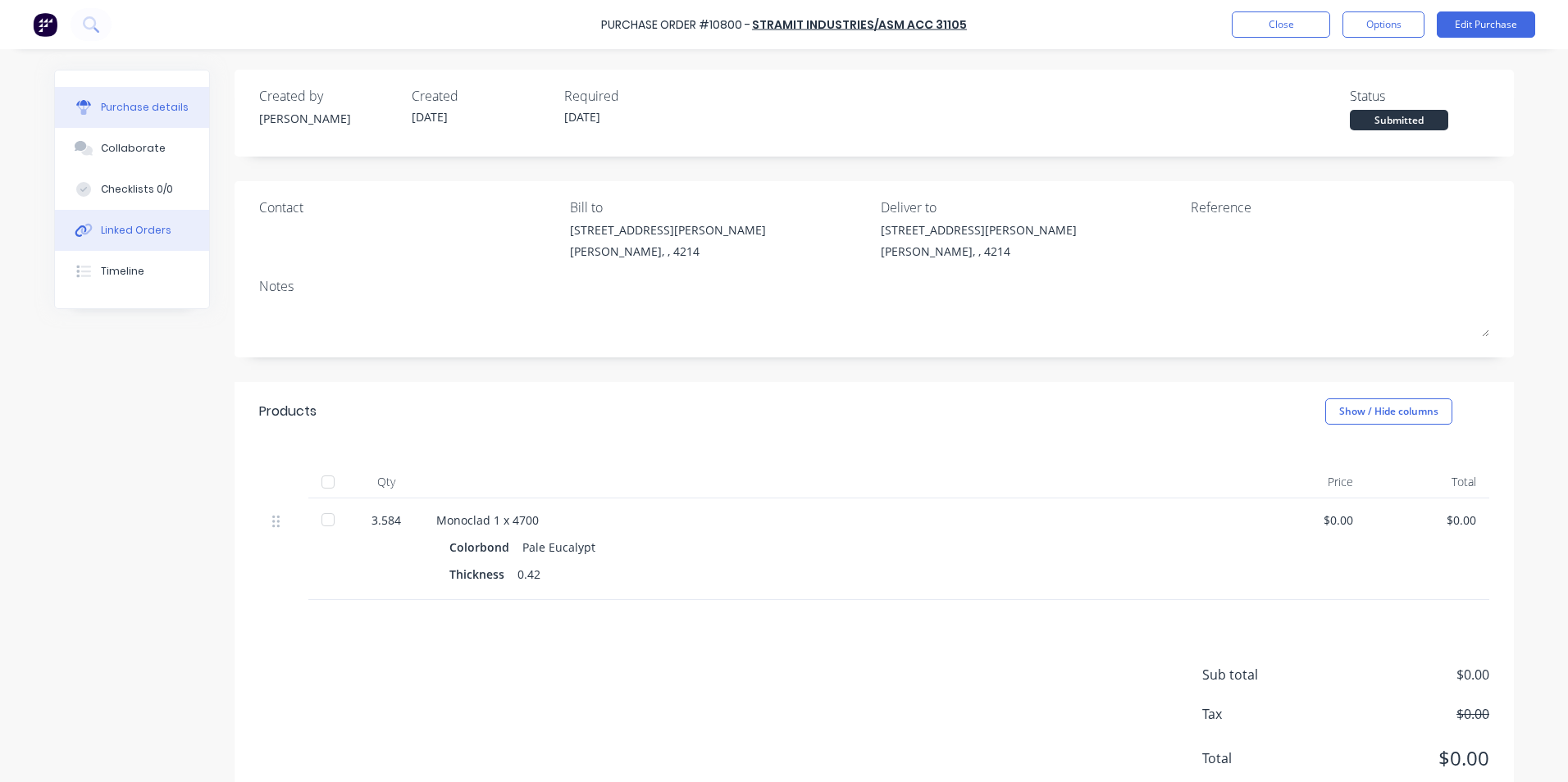
click at [132, 234] on div "Linked Orders" at bounding box center [136, 230] width 70 height 15
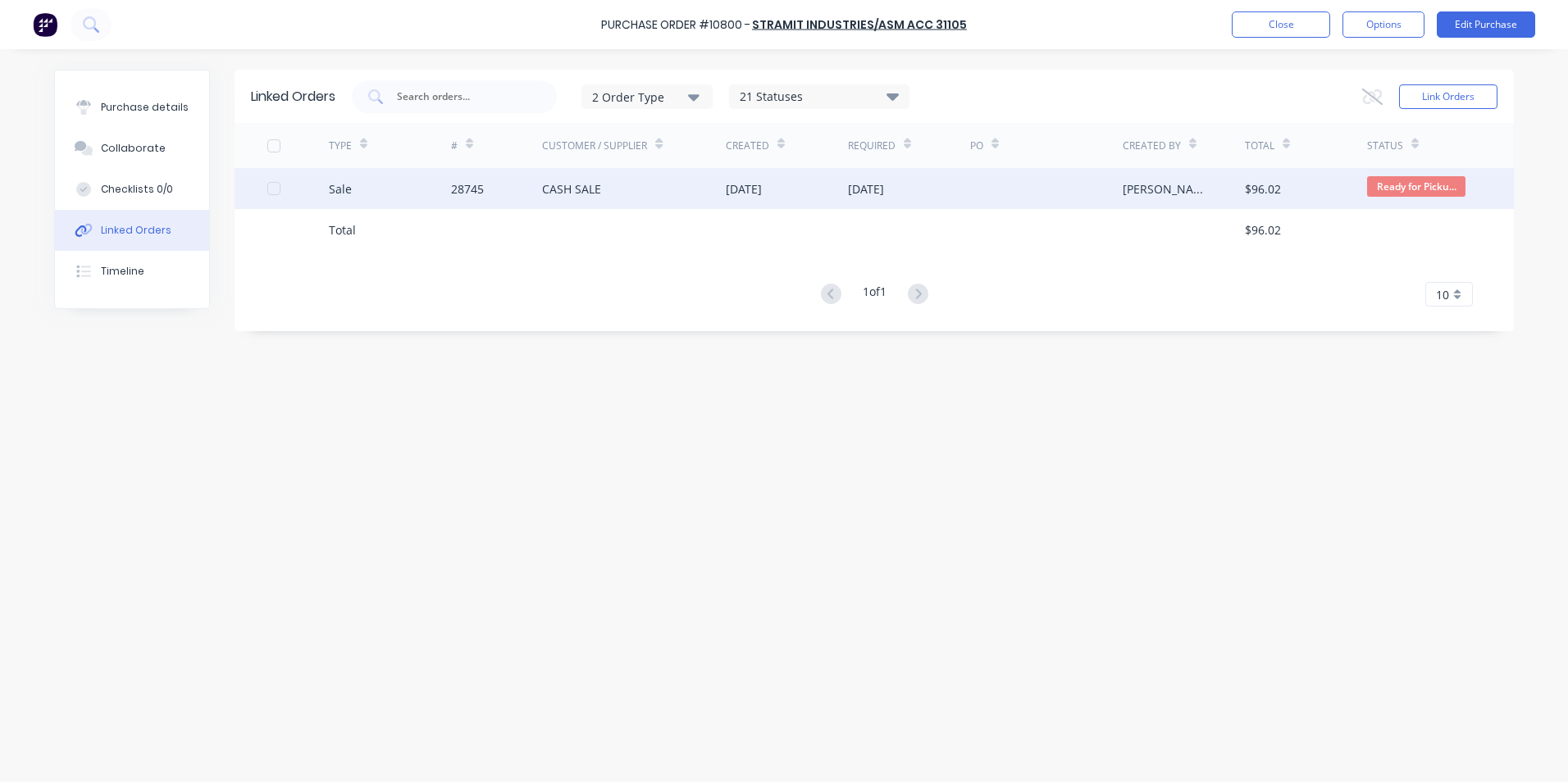
click at [415, 195] on div "Sale" at bounding box center [389, 189] width 122 height 41
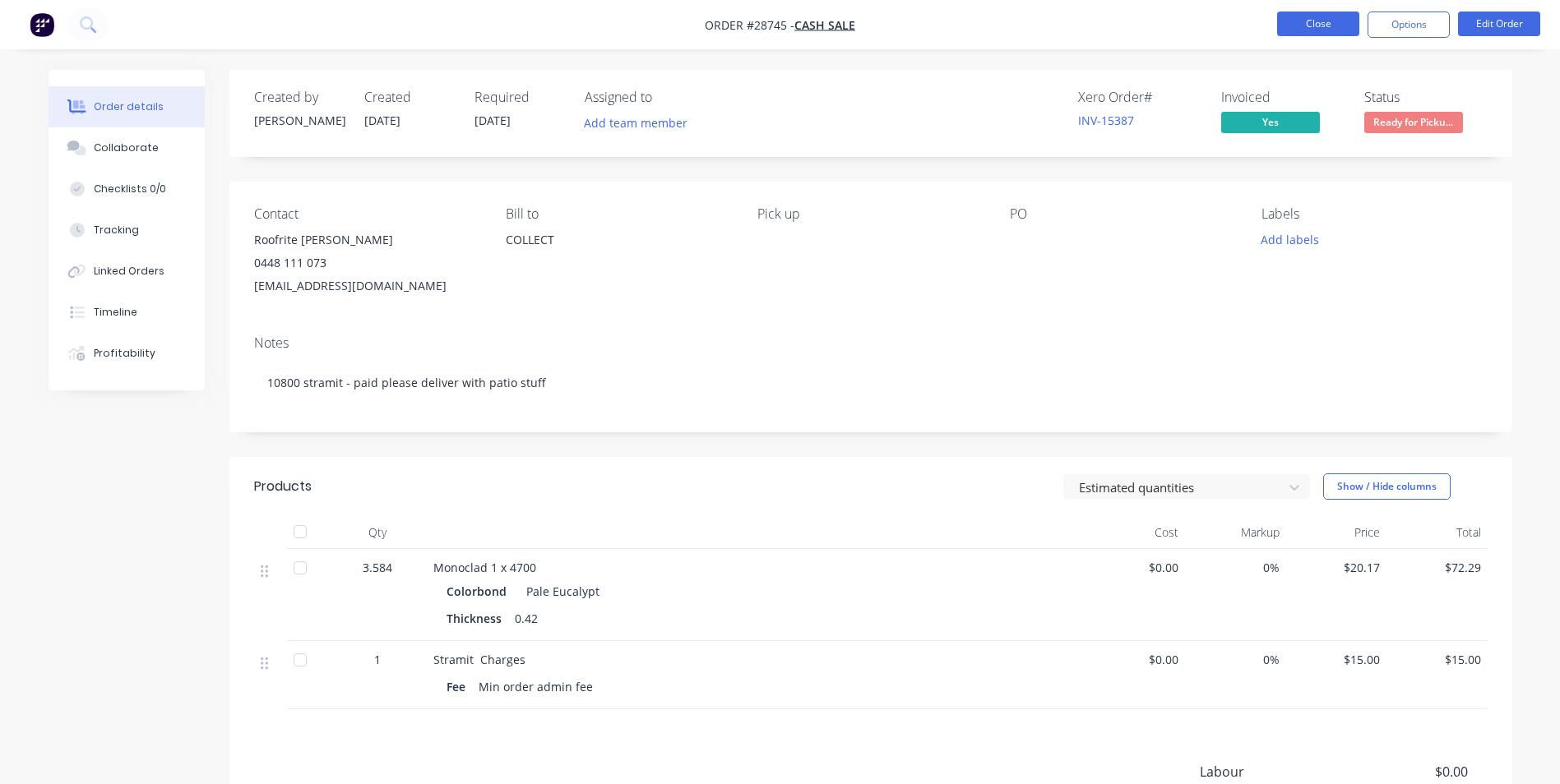
click at [1301, 21] on button "Close" at bounding box center [1319, 23] width 82 height 25
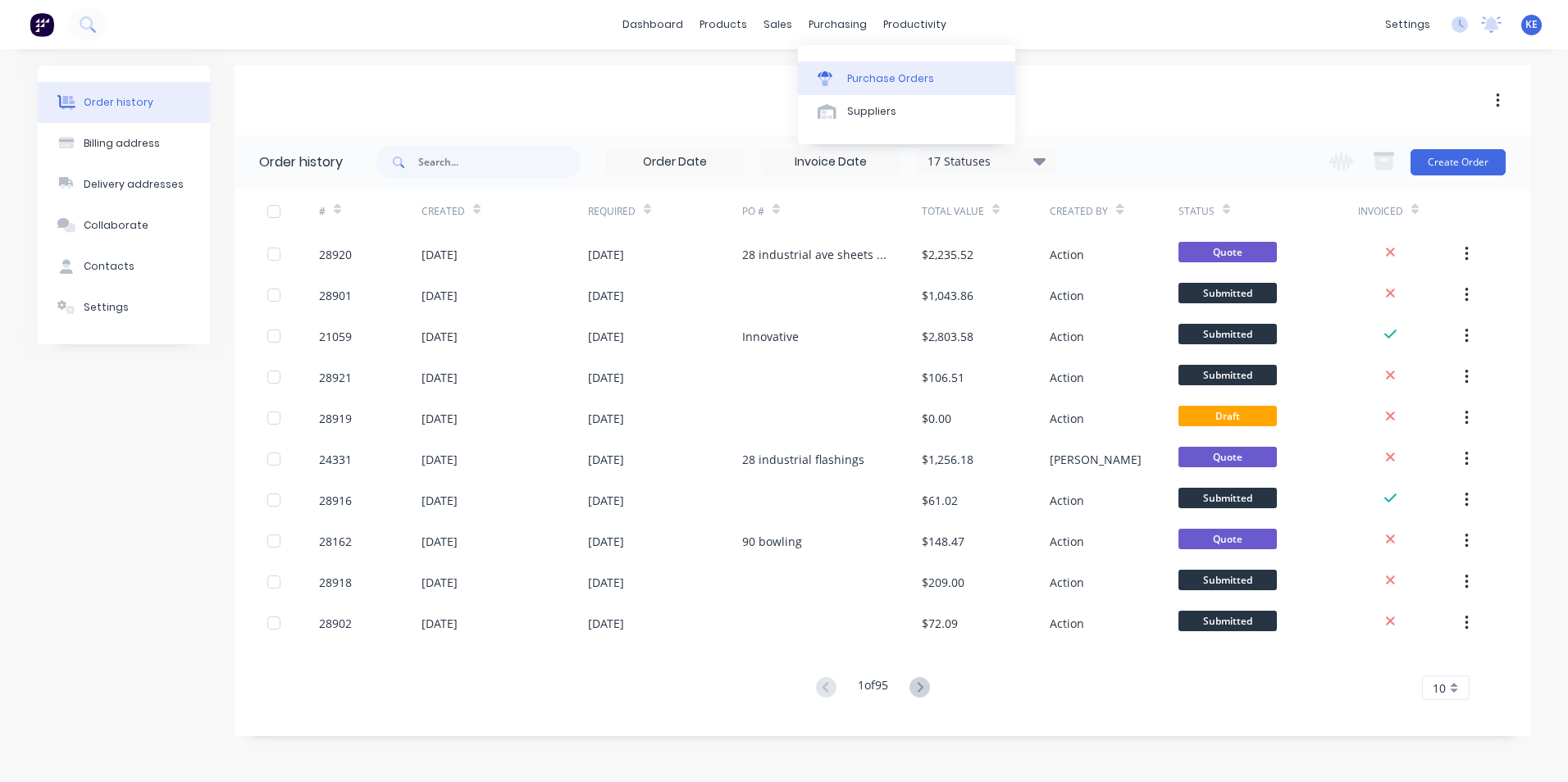
click at [850, 80] on div "Purchase Orders" at bounding box center [891, 78] width 87 height 15
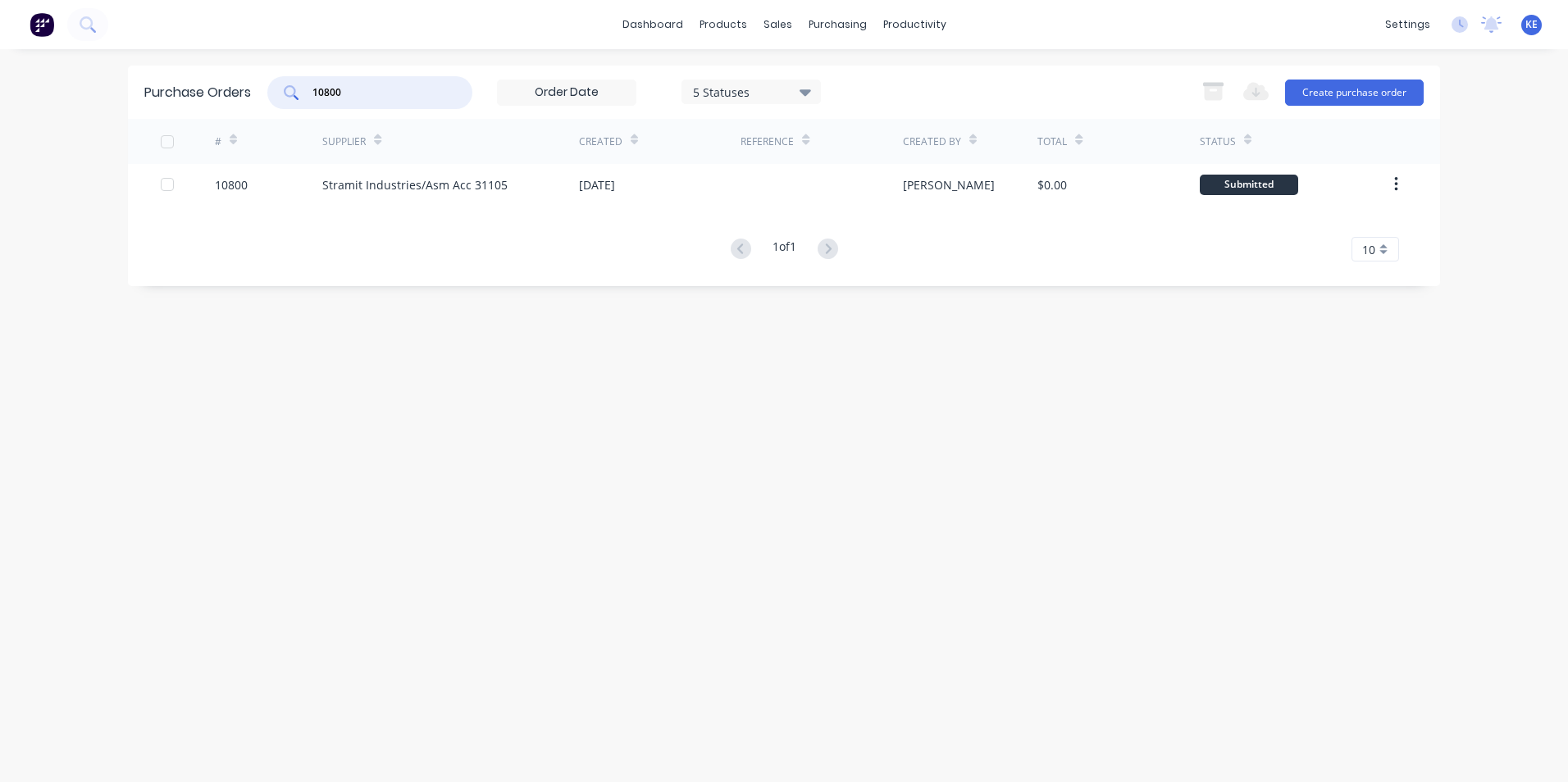
drag, startPoint x: 383, startPoint y: 86, endPoint x: 256, endPoint y: 103, distance: 128.1
click at [256, 103] on div "Purchase Orders 10800 5 Statuses 5 Statuses Export to Excel (XLSX) Create purch…" at bounding box center [784, 92] width 1312 height 53
type input "10796"
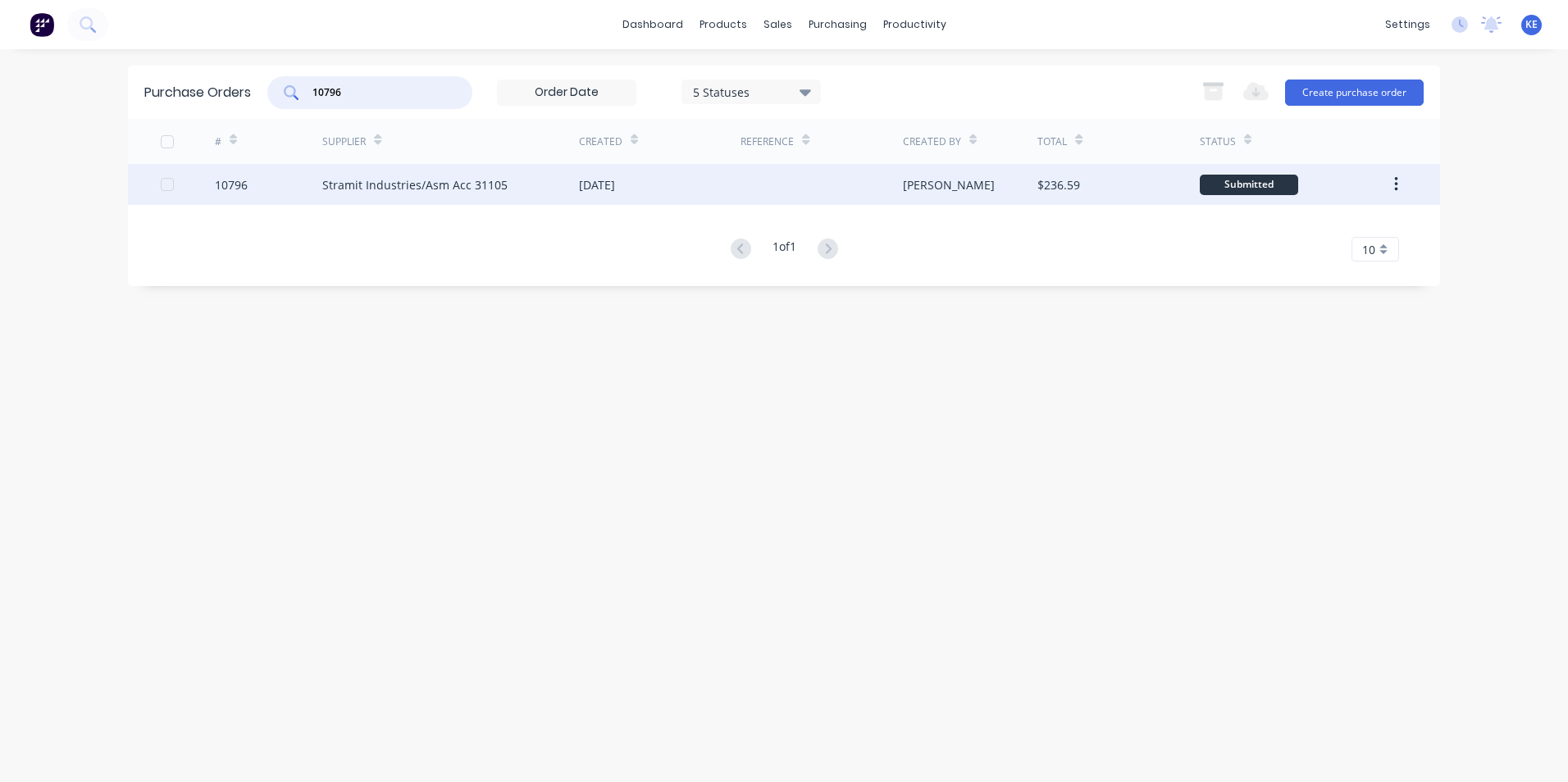
click at [266, 192] on div "10796" at bounding box center [269, 185] width 109 height 41
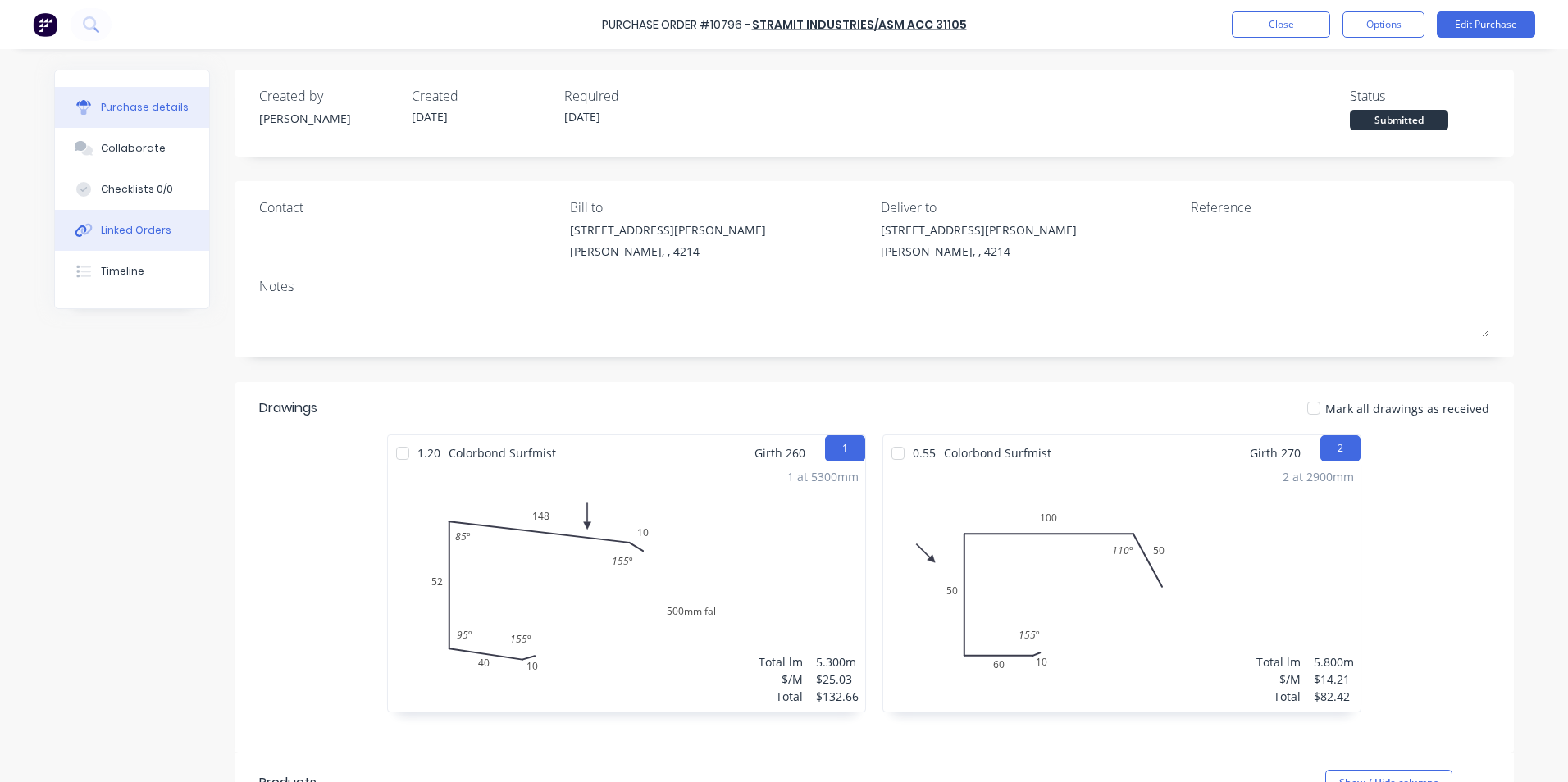
click at [133, 234] on div "Linked Orders" at bounding box center [136, 230] width 70 height 15
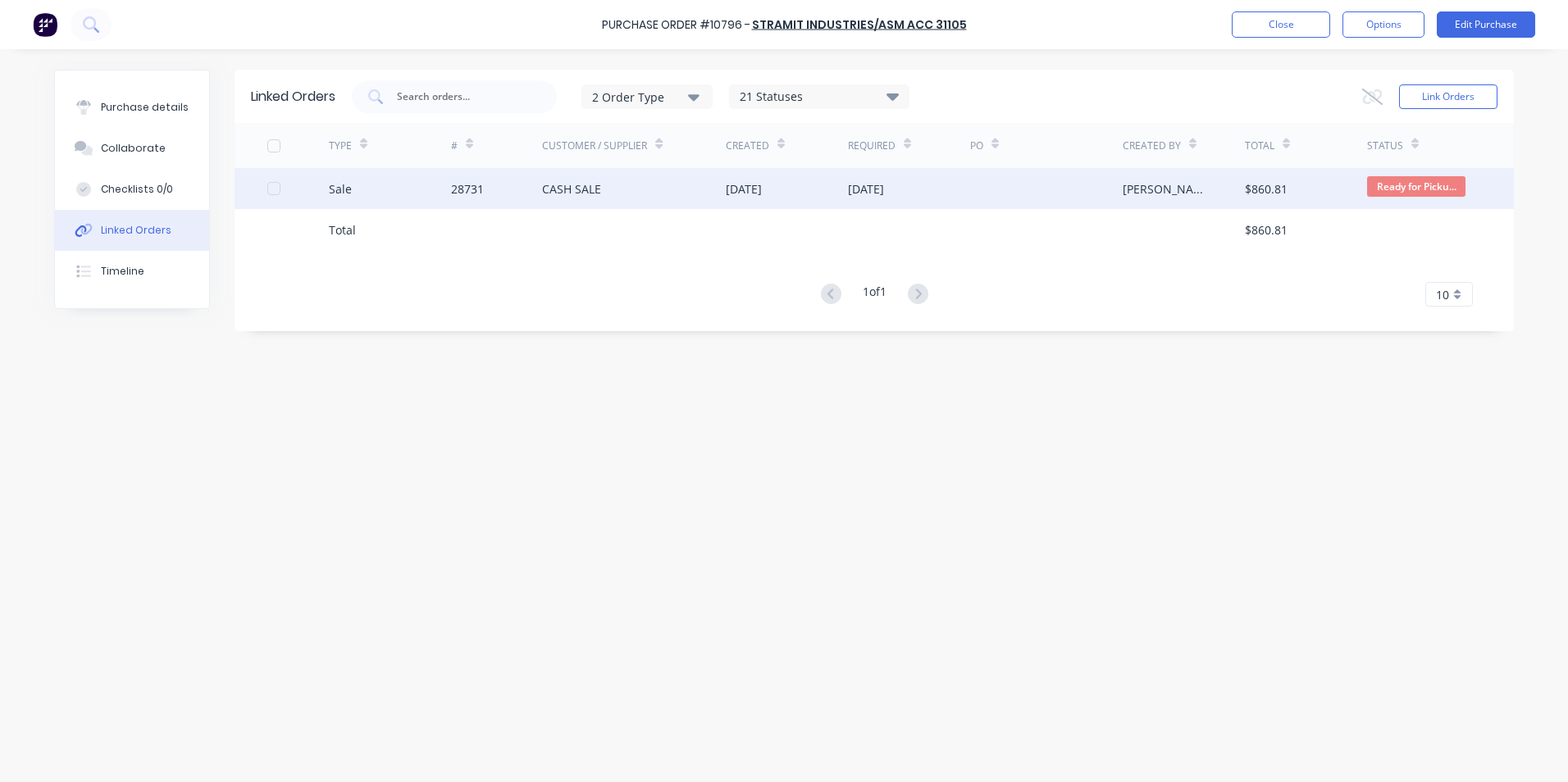
click at [432, 184] on div "Sale" at bounding box center [389, 189] width 122 height 41
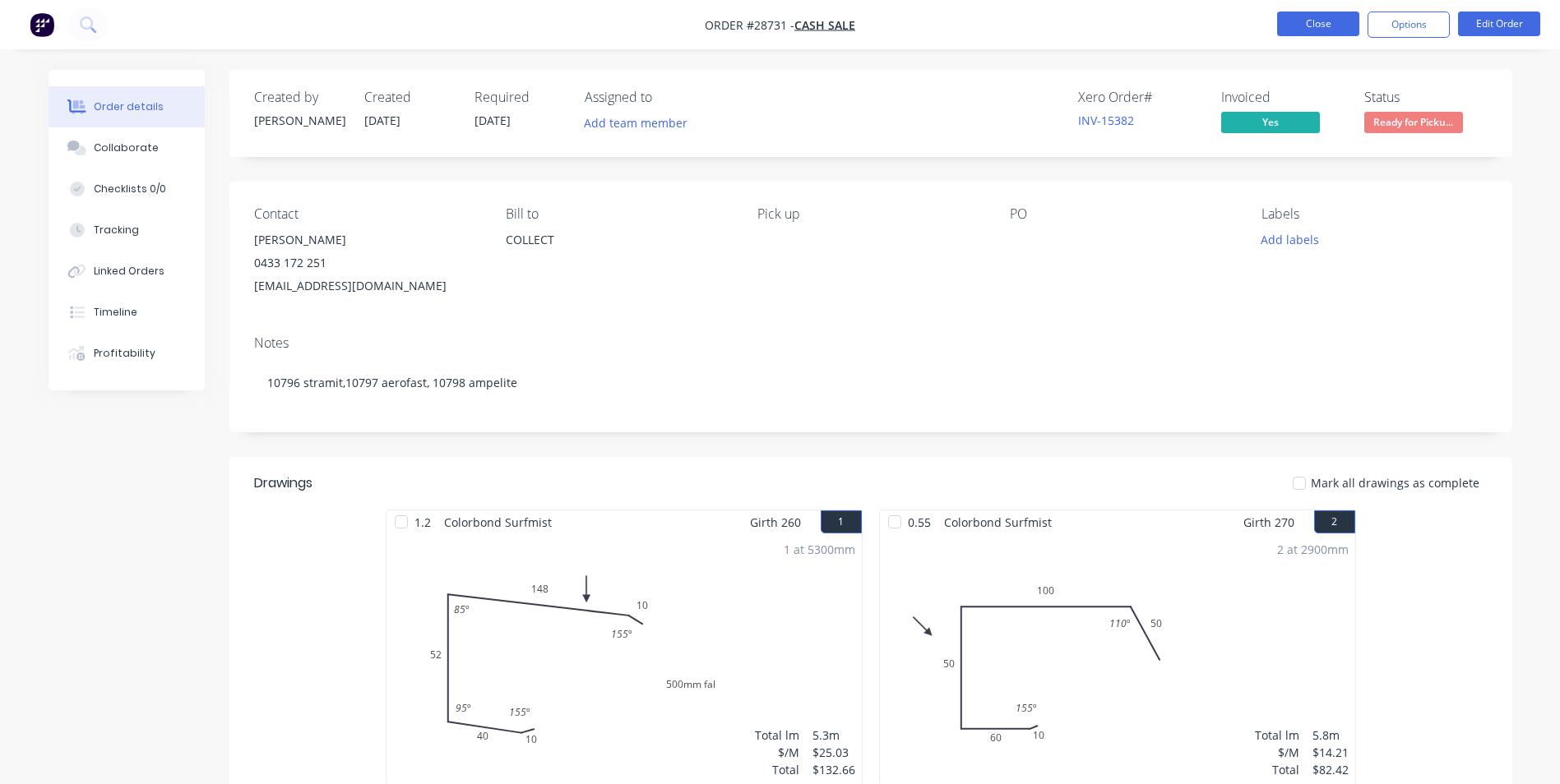
click at [1321, 24] on button "Close" at bounding box center [1319, 23] width 82 height 25
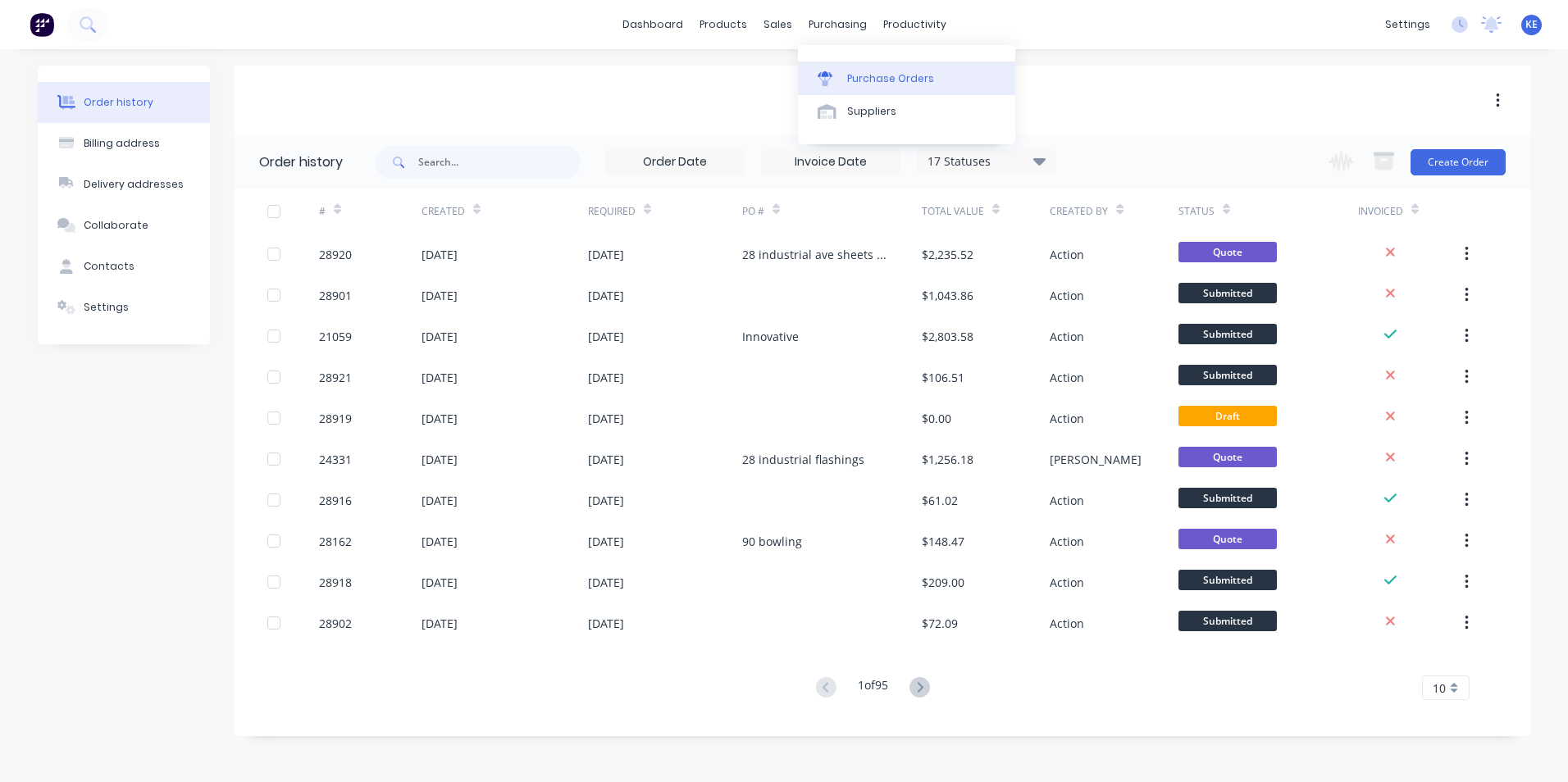
click at [875, 85] on div "Purchase Orders" at bounding box center [891, 78] width 87 height 15
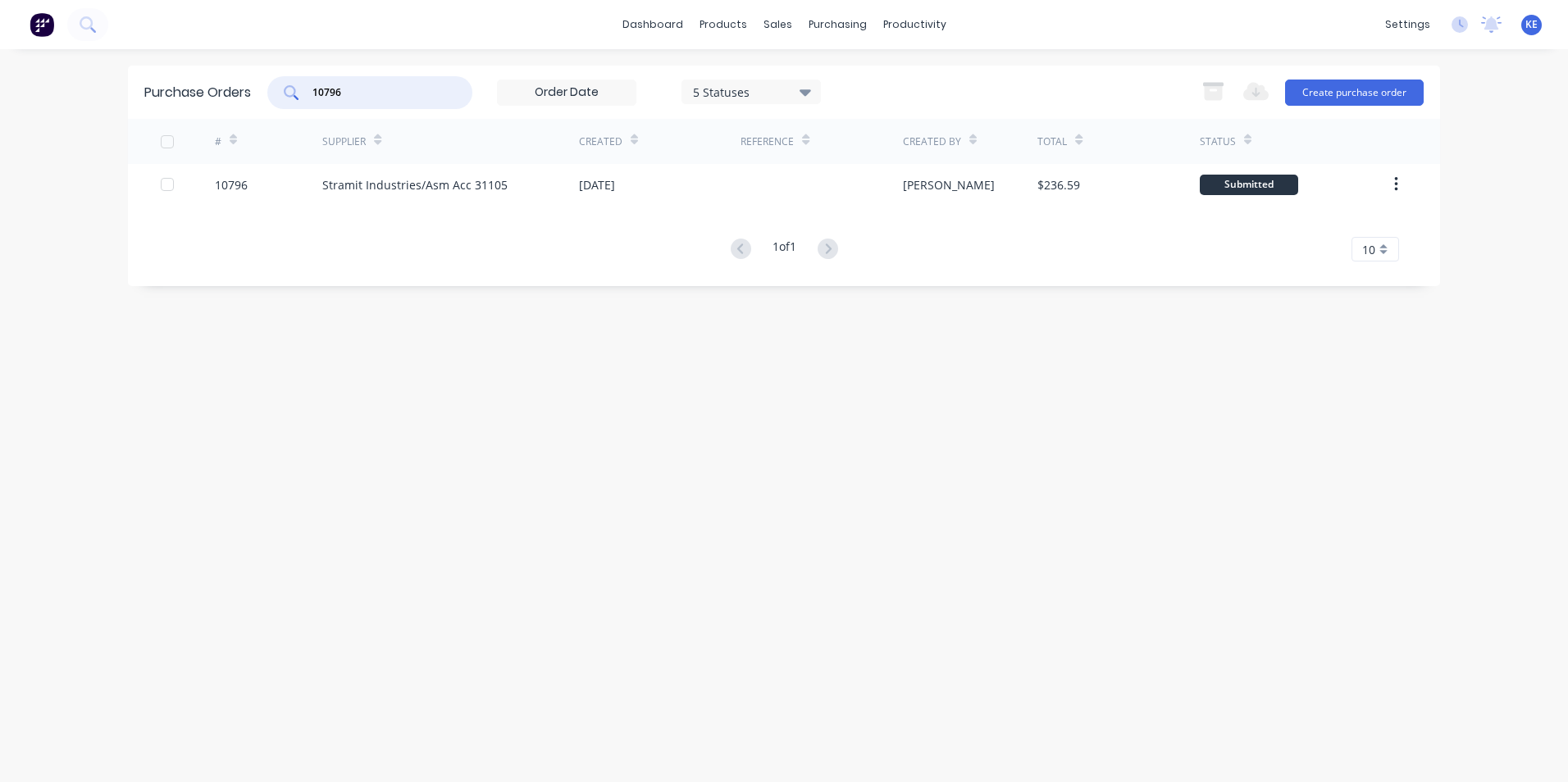
drag, startPoint x: 371, startPoint y: 95, endPoint x: 268, endPoint y: 110, distance: 104.1
click at [268, 110] on div "Purchase Orders 10796 5 Statuses 5 Statuses Export to Excel (XLSX) Create purch…" at bounding box center [784, 92] width 1312 height 53
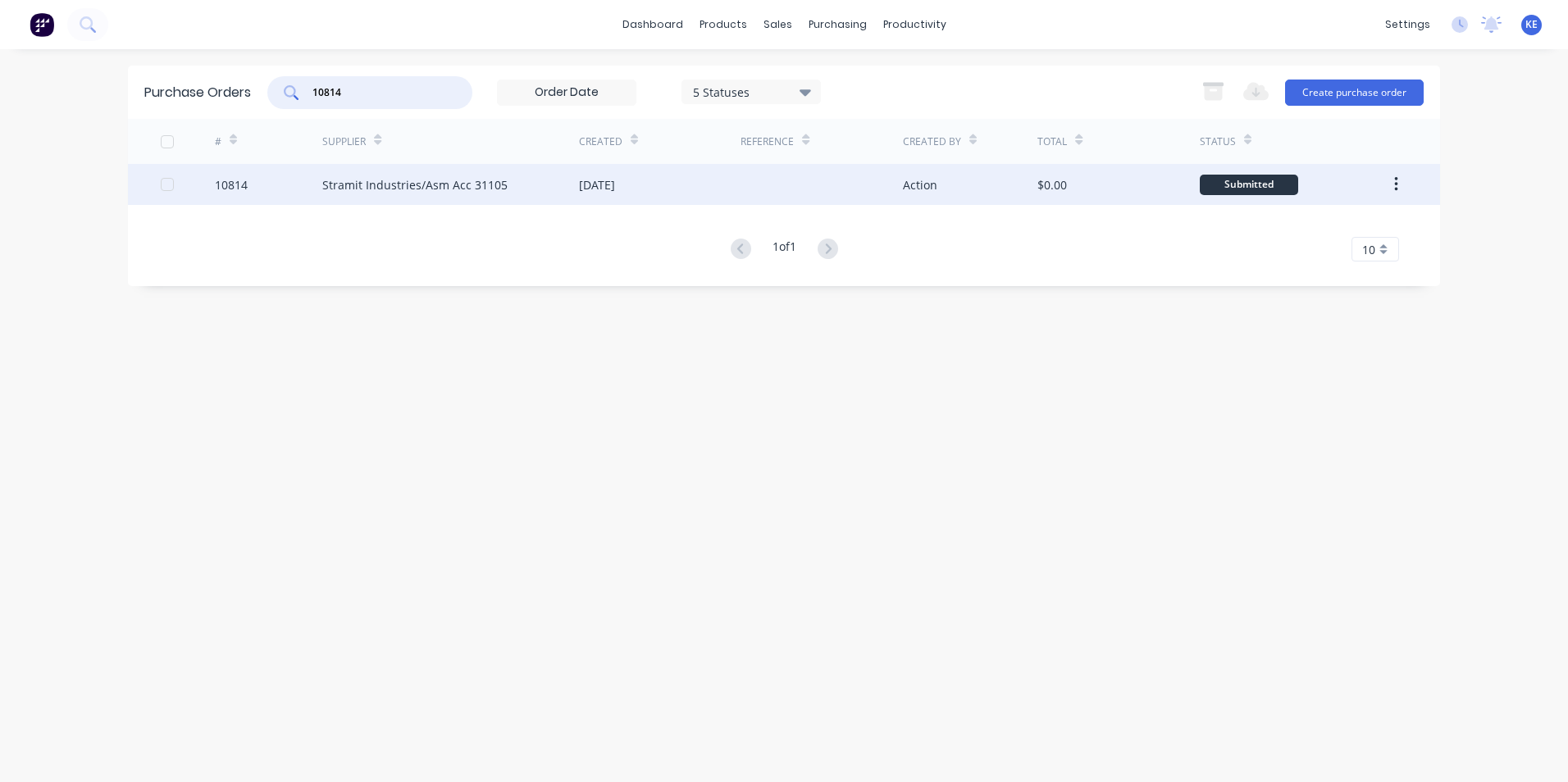
type input "10814"
click at [287, 185] on div "10814" at bounding box center [269, 185] width 109 height 41
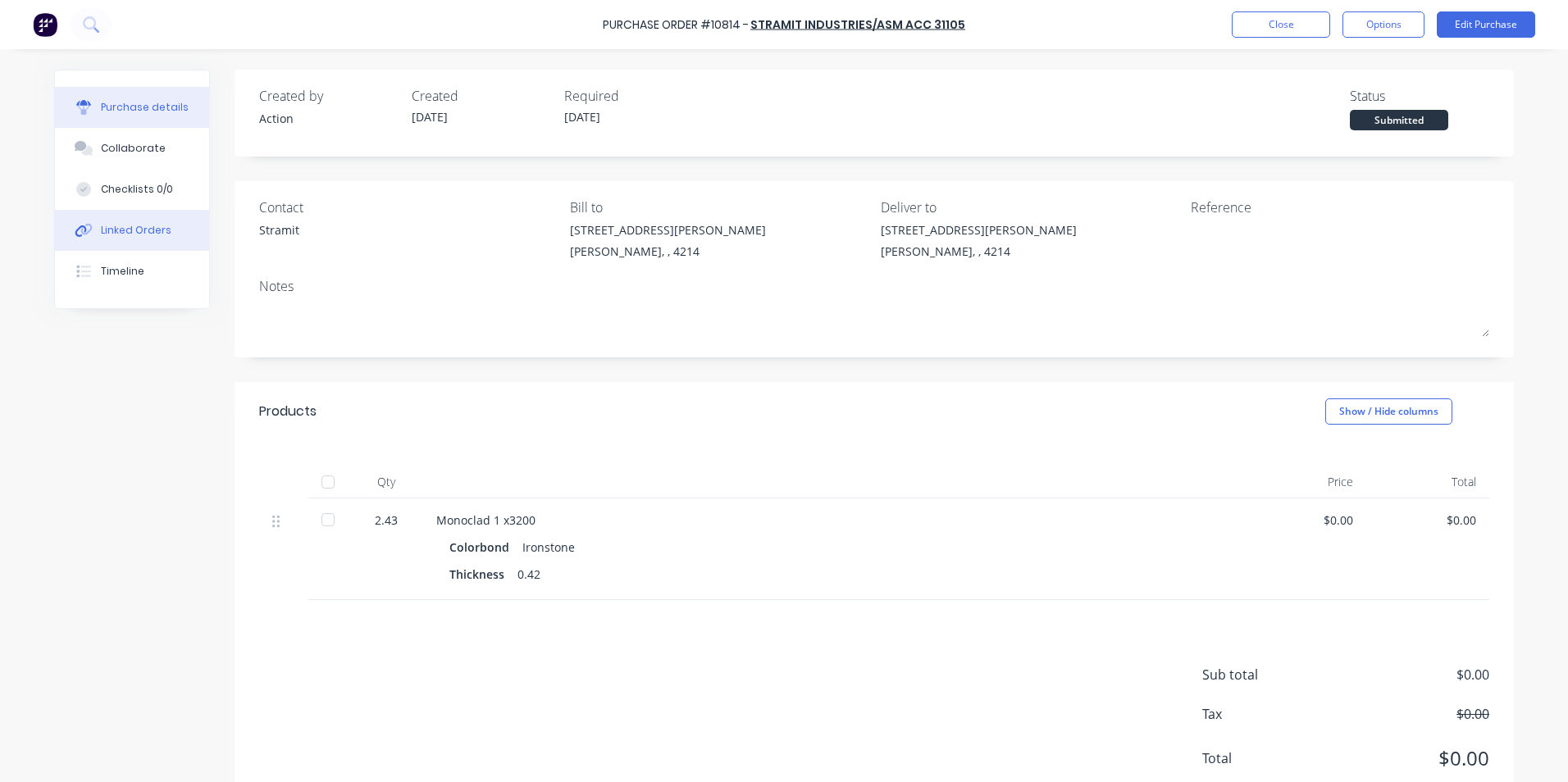
click at [143, 230] on div "Linked Orders" at bounding box center [136, 230] width 70 height 15
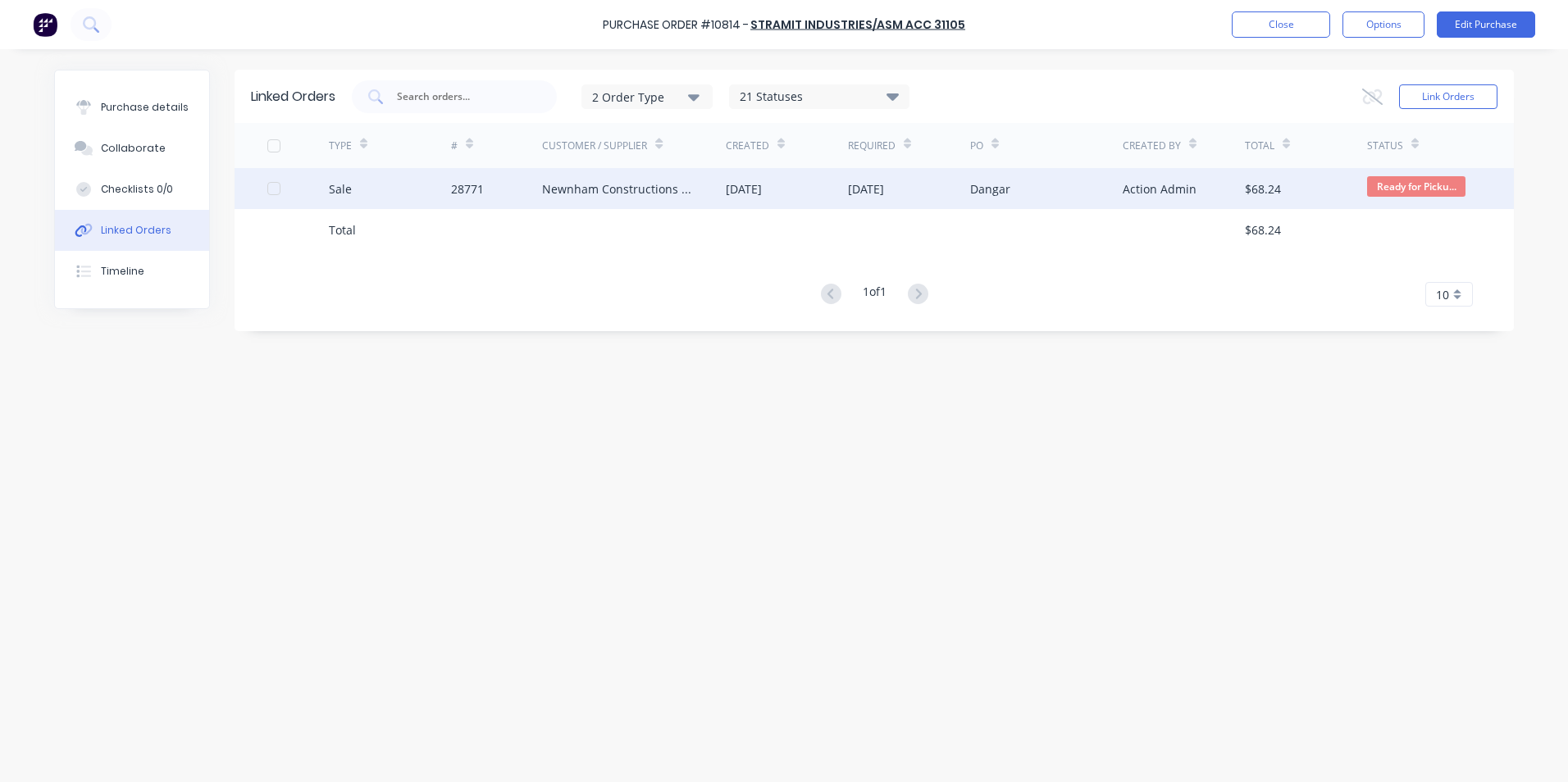
click at [366, 196] on div "Sale" at bounding box center [389, 189] width 122 height 41
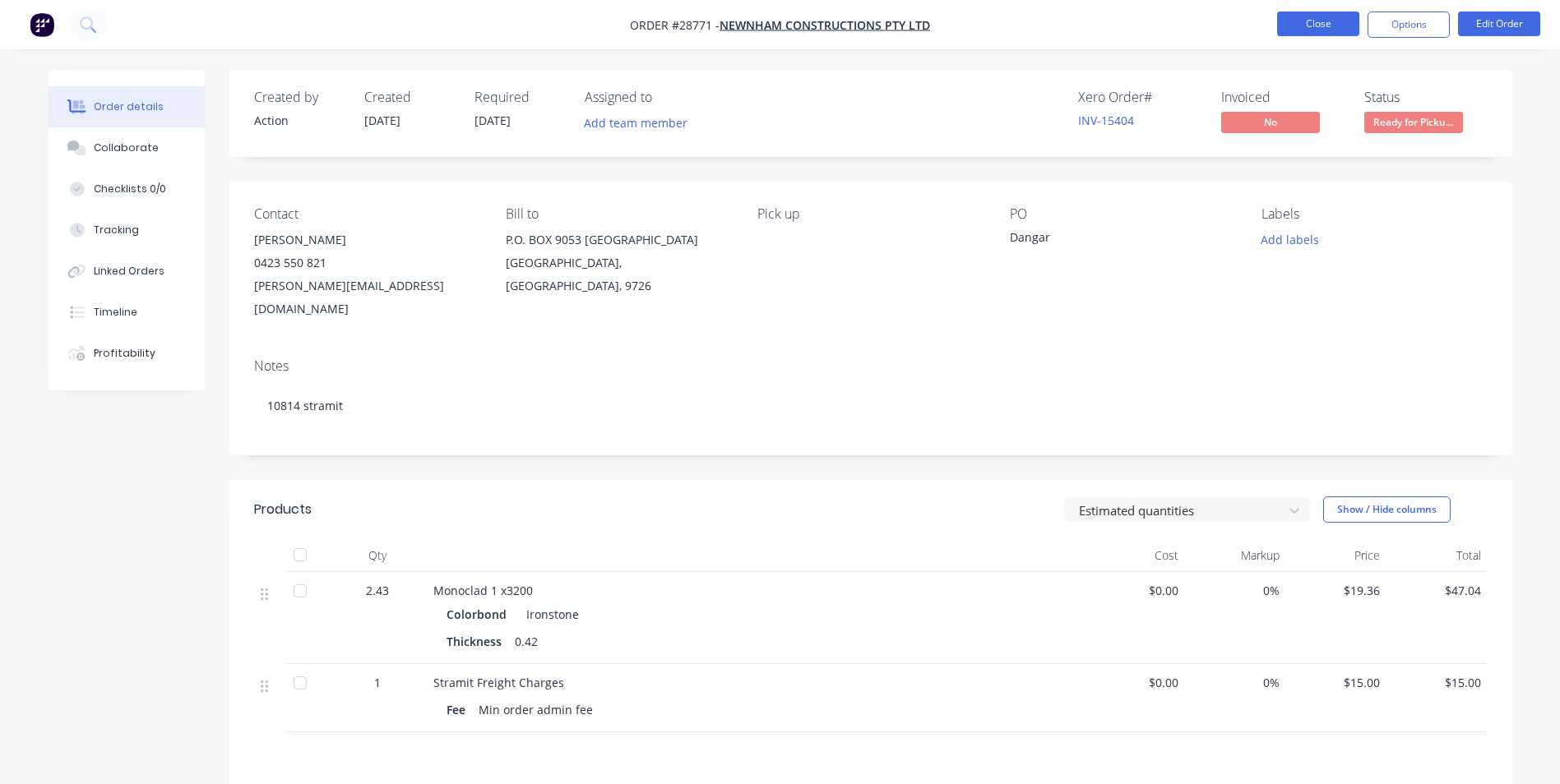
click at [1293, 30] on button "Close" at bounding box center [1319, 23] width 82 height 25
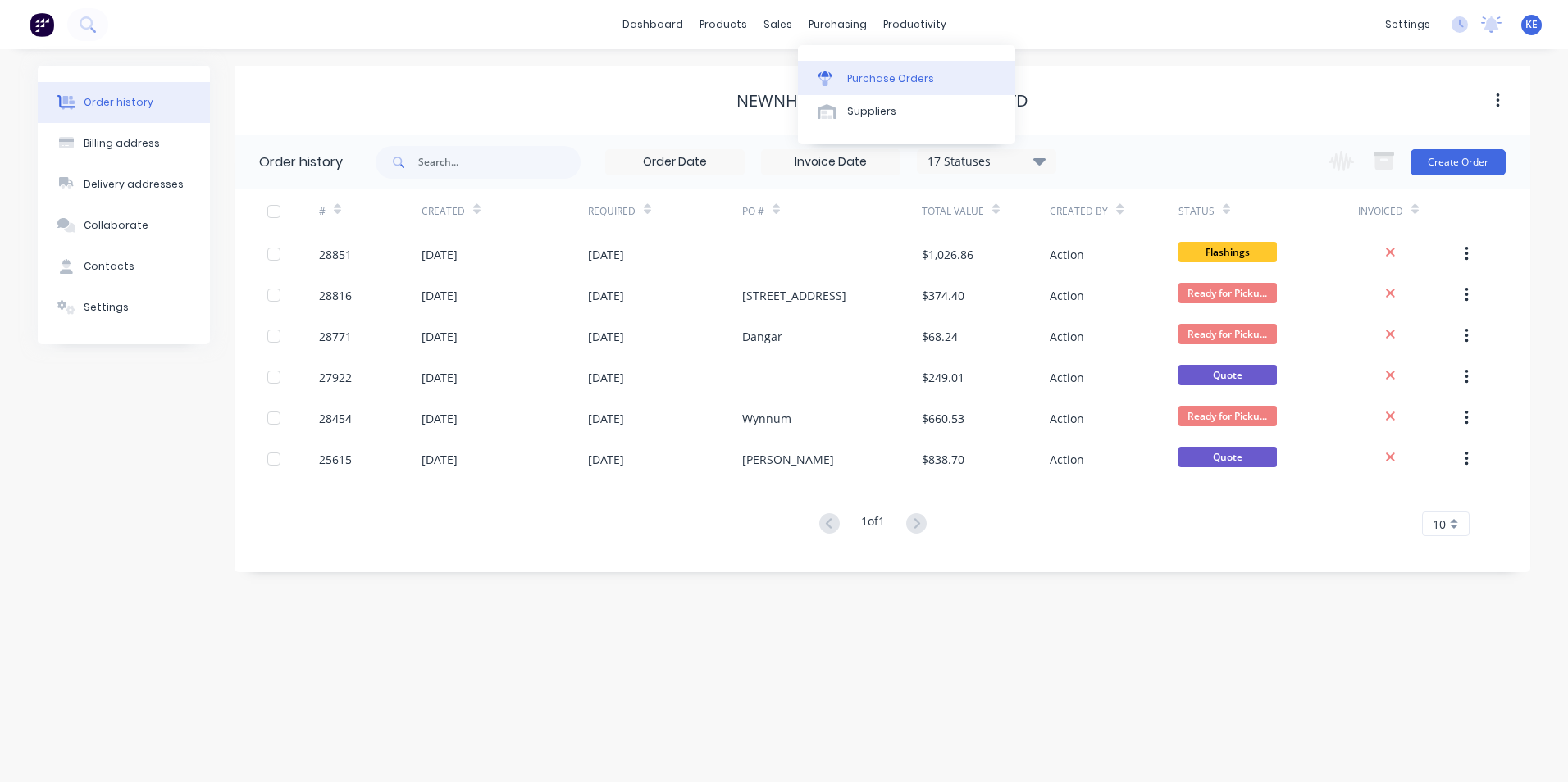
click at [854, 80] on div "Purchase Orders" at bounding box center [891, 78] width 87 height 15
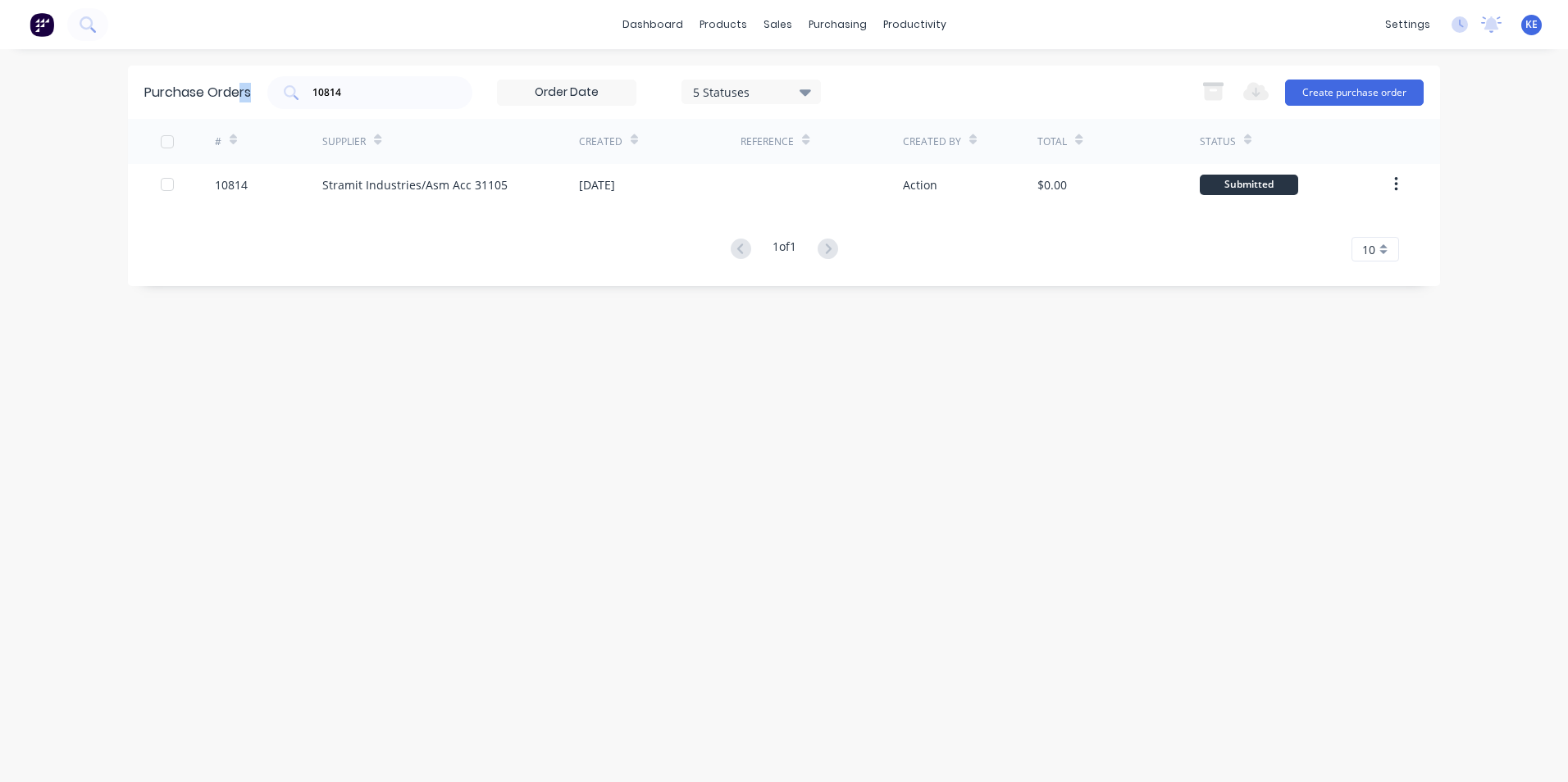
drag, startPoint x: 406, startPoint y: 104, endPoint x: 243, endPoint y: 116, distance: 163.4
click at [243, 116] on div "Purchase Orders 10814 5 Statuses 5 Statuses Export to Excel (XLSX) Create purch…" at bounding box center [784, 92] width 1312 height 53
drag, startPoint x: 222, startPoint y: 382, endPoint x: 311, endPoint y: 152, distance: 246.6
click at [228, 364] on div "Purchase Orders 10814 5 Statuses 5 Statuses Export to Excel (XLSX) Create purch…" at bounding box center [784, 416] width 1312 height 701
drag, startPoint x: 370, startPoint y: 102, endPoint x: 311, endPoint y: 103, distance: 59.0
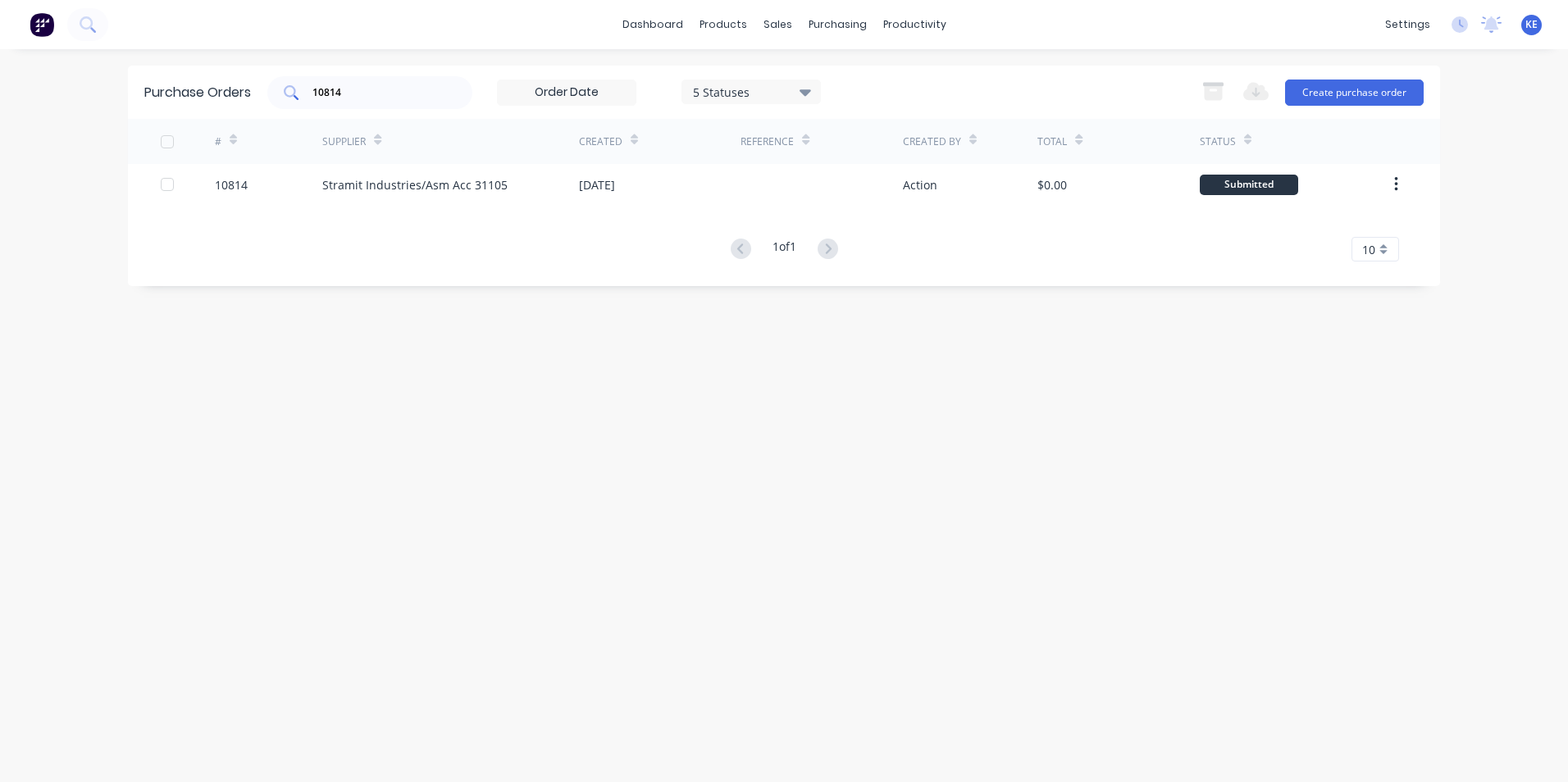
click at [311, 103] on div "10814" at bounding box center [370, 92] width 205 height 33
drag, startPoint x: 346, startPoint y: 92, endPoint x: 302, endPoint y: 93, distance: 44.0
click at [302, 93] on div "10814" at bounding box center [370, 92] width 205 height 33
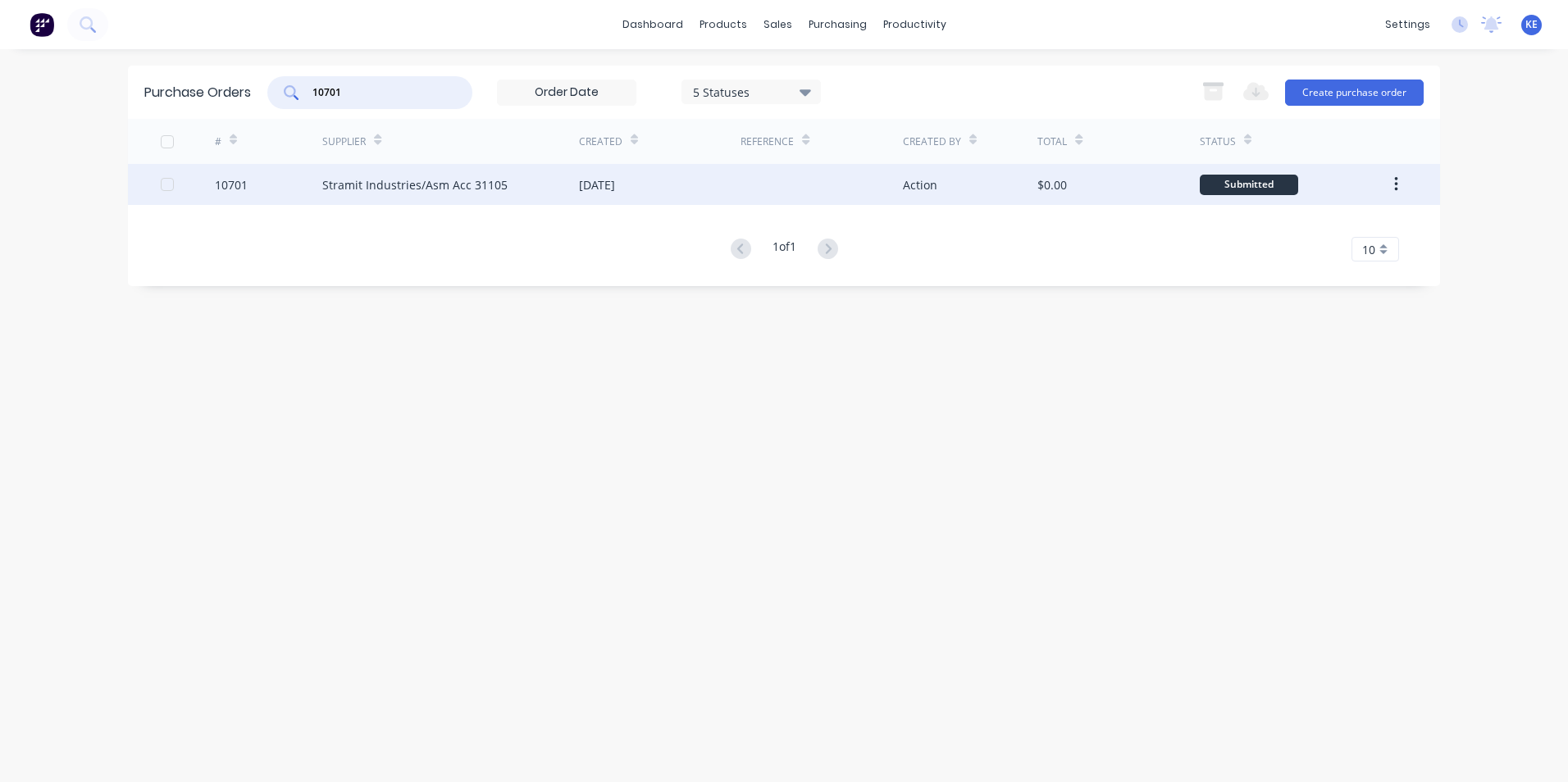
type input "10701"
click at [270, 180] on div "10701" at bounding box center [269, 185] width 109 height 41
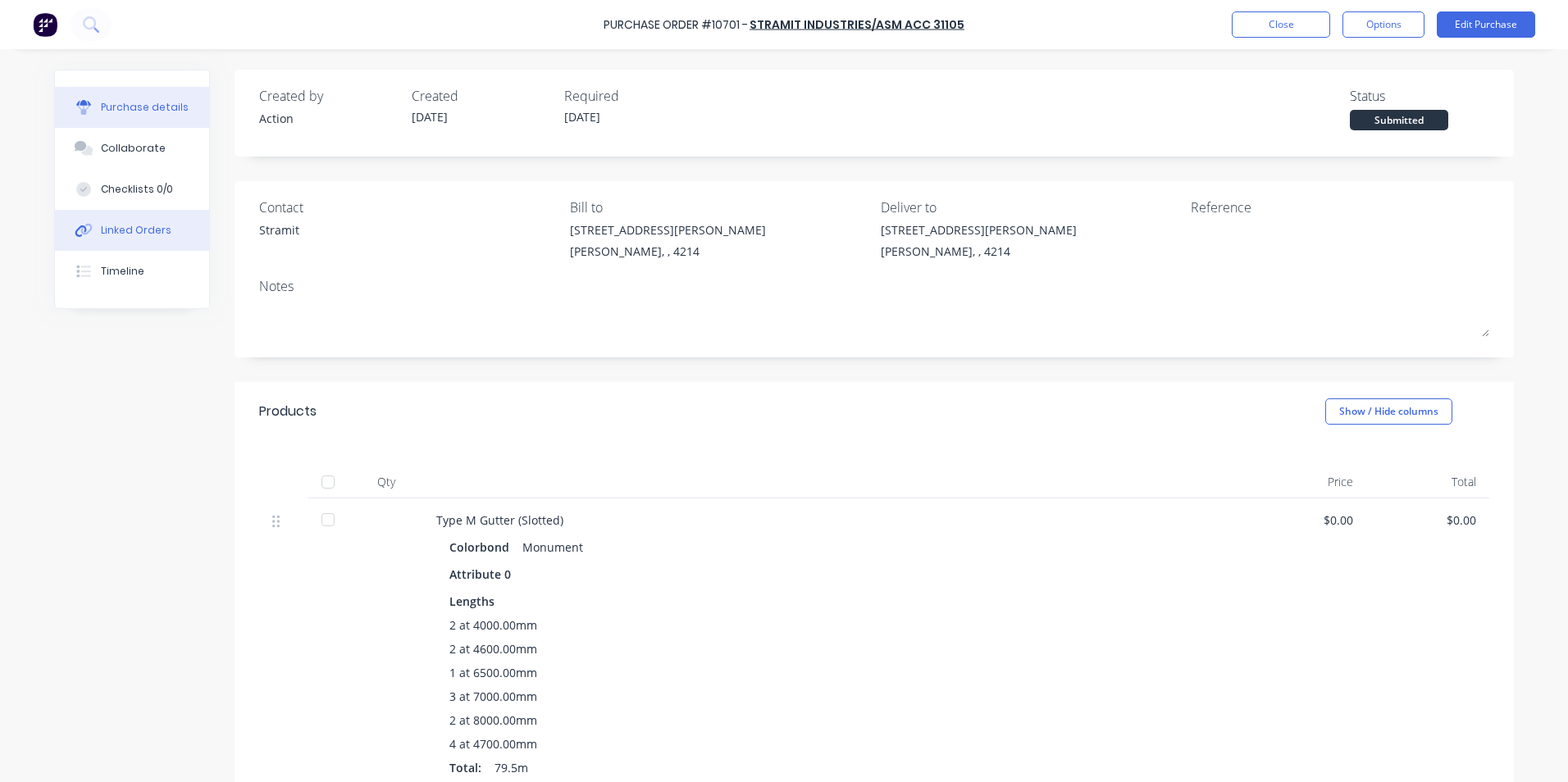
click at [109, 227] on div "Linked Orders" at bounding box center [136, 230] width 70 height 15
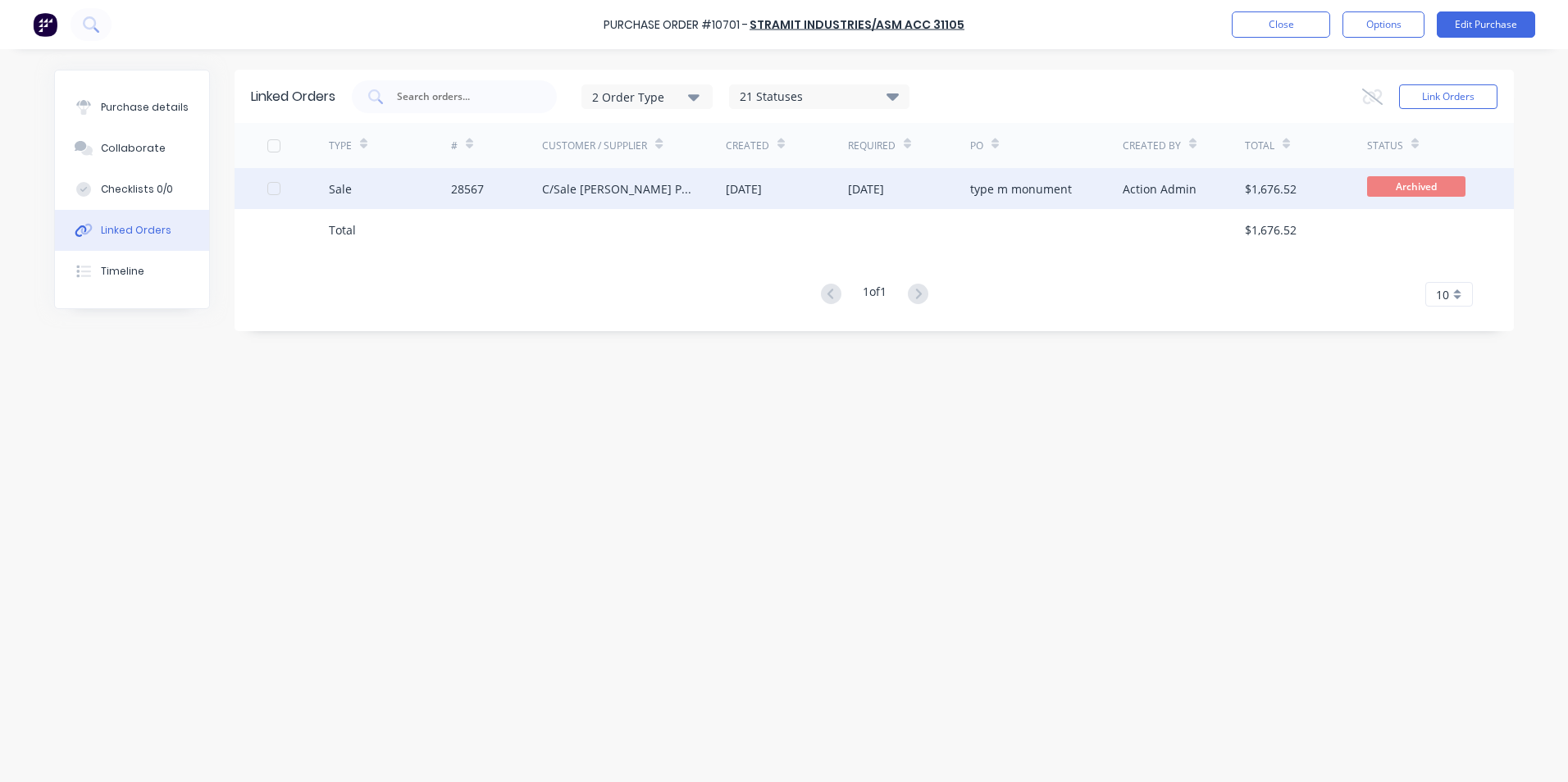
click at [387, 187] on div "Sale" at bounding box center [389, 189] width 122 height 41
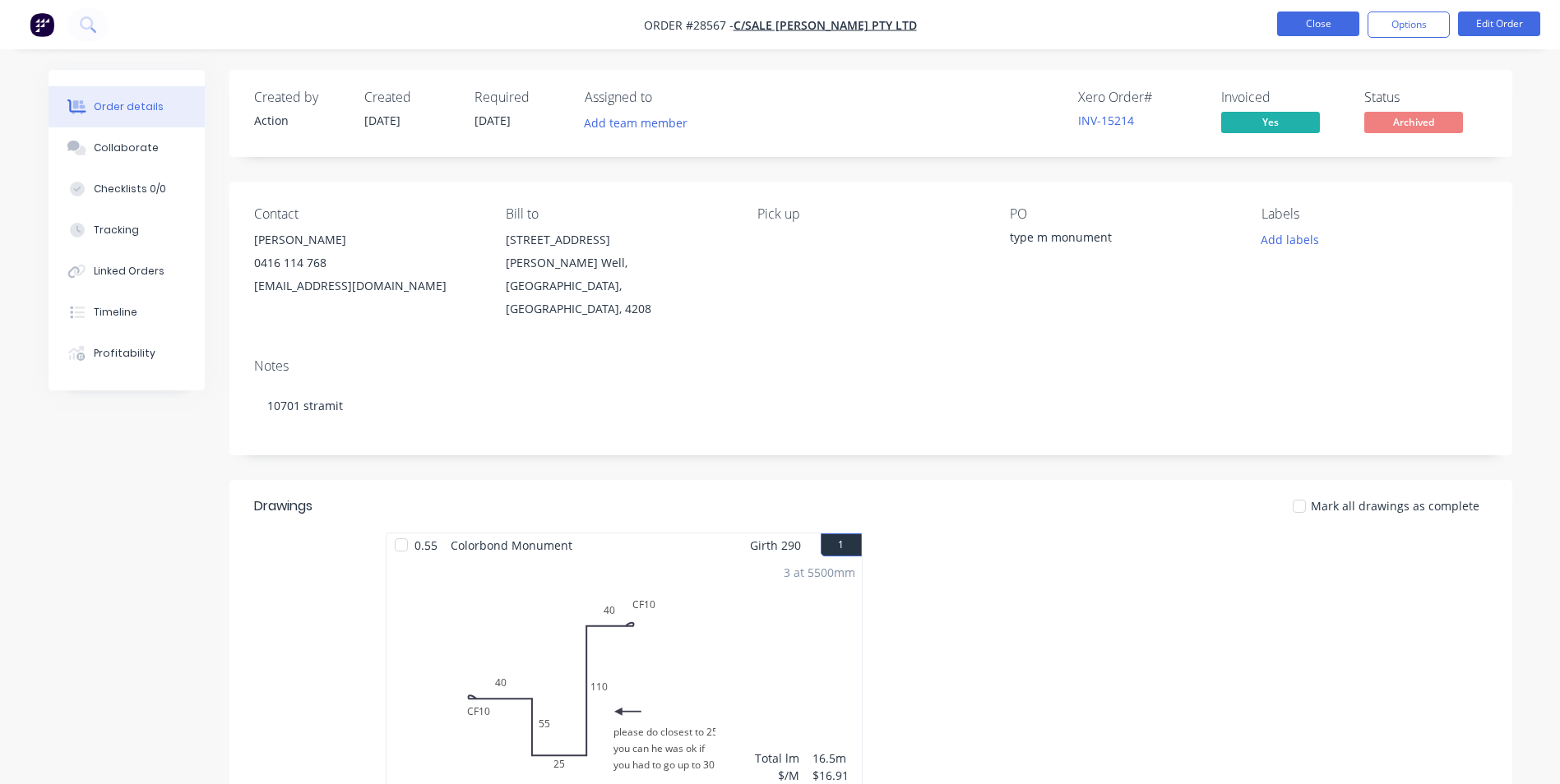
click at [1324, 21] on button "Close" at bounding box center [1319, 23] width 82 height 25
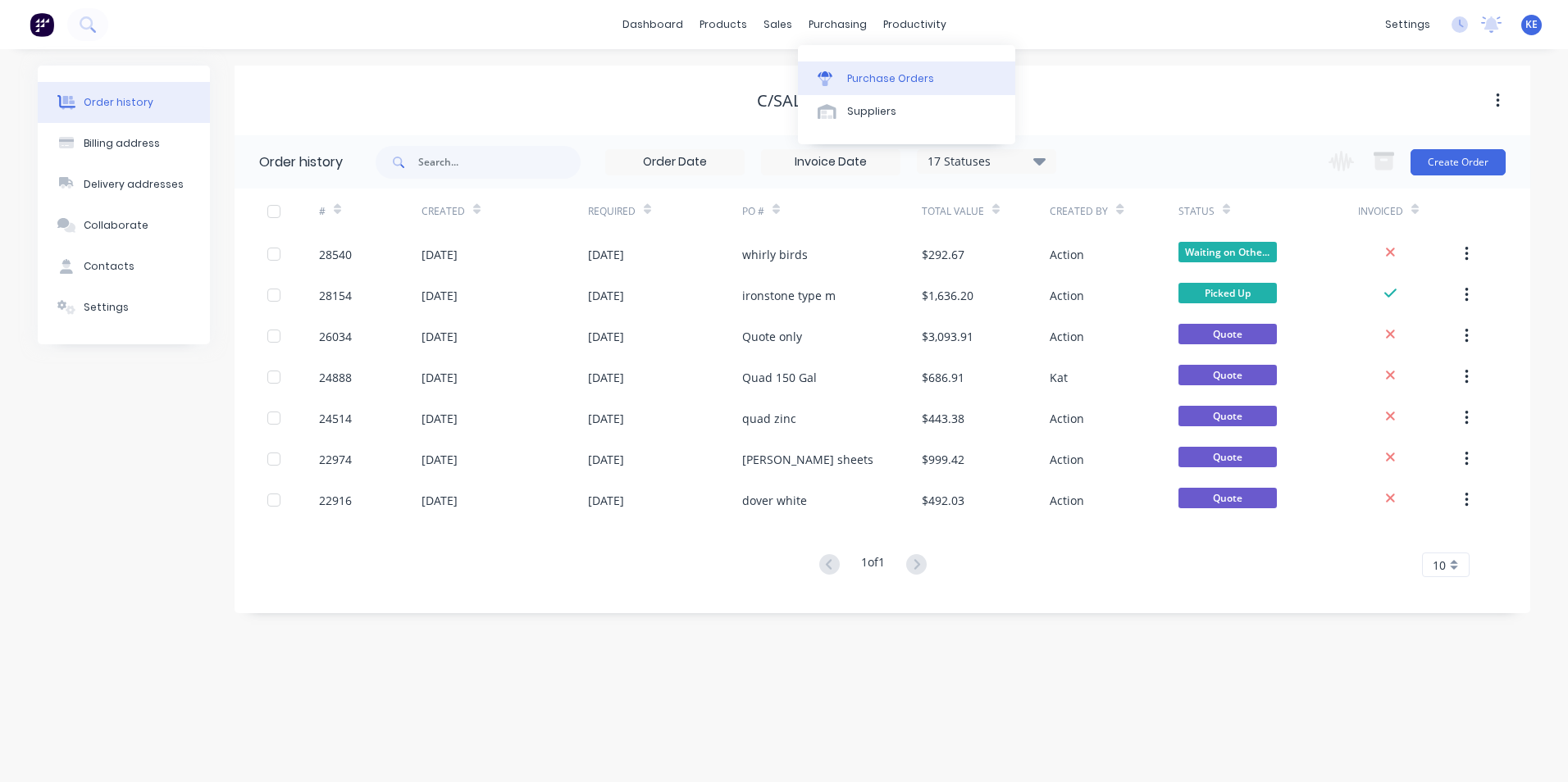
click at [861, 74] on div "Purchase Orders" at bounding box center [891, 78] width 87 height 15
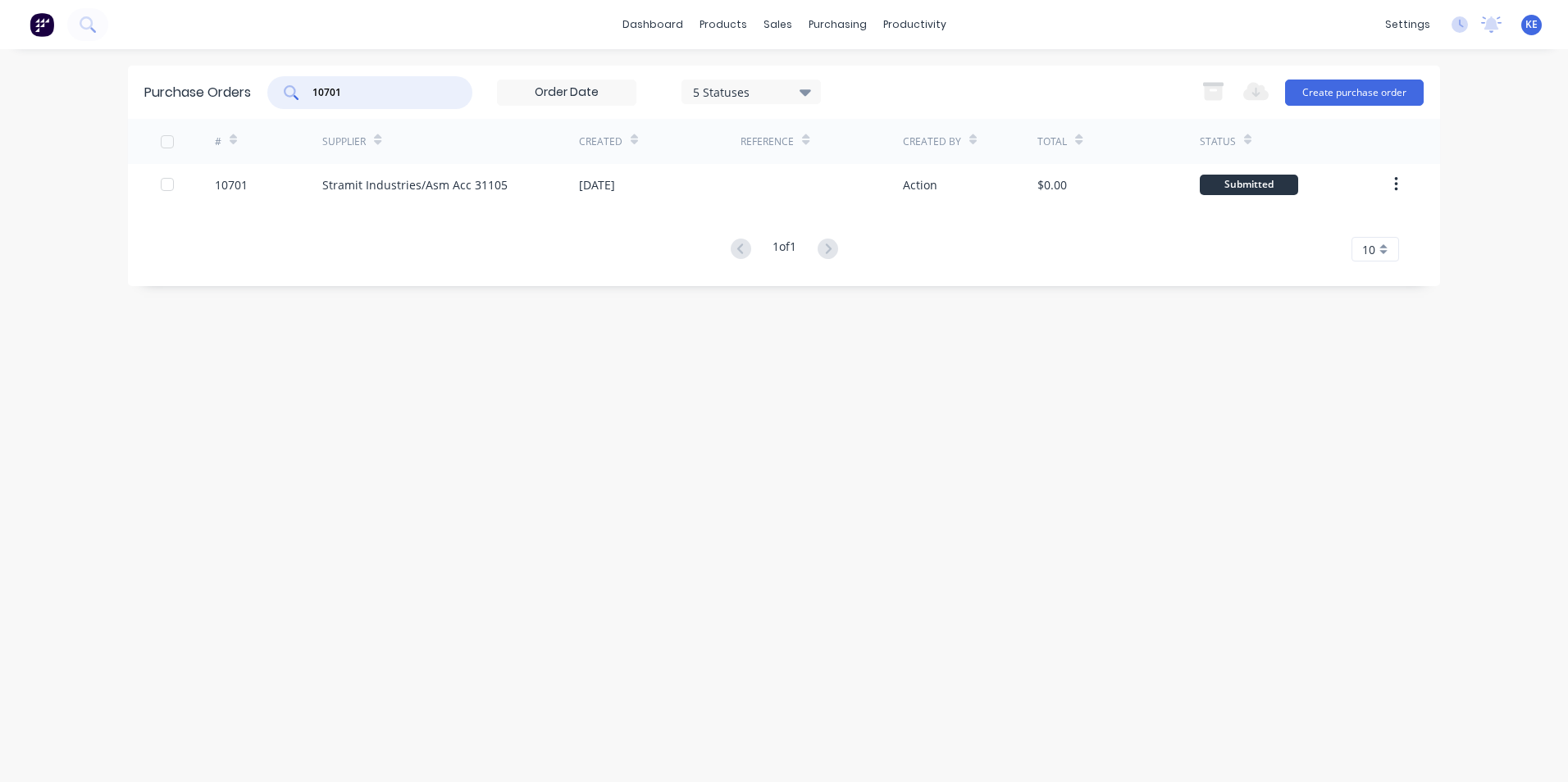
drag, startPoint x: 358, startPoint y: 85, endPoint x: 294, endPoint y: 97, distance: 65.1
click at [294, 97] on div "10701" at bounding box center [370, 92] width 205 height 33
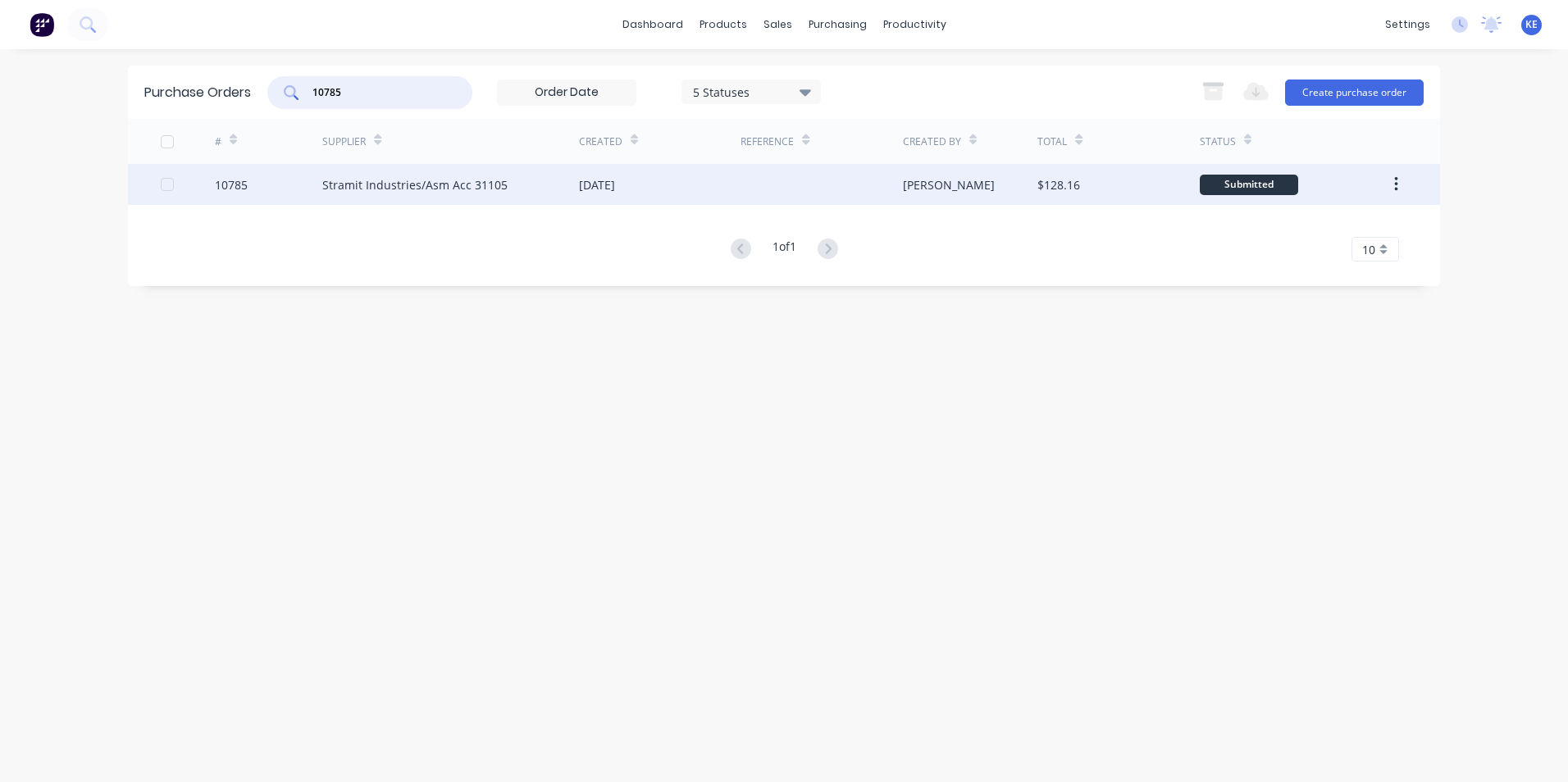
type input "10785"
click at [267, 182] on div "10785" at bounding box center [269, 185] width 109 height 41
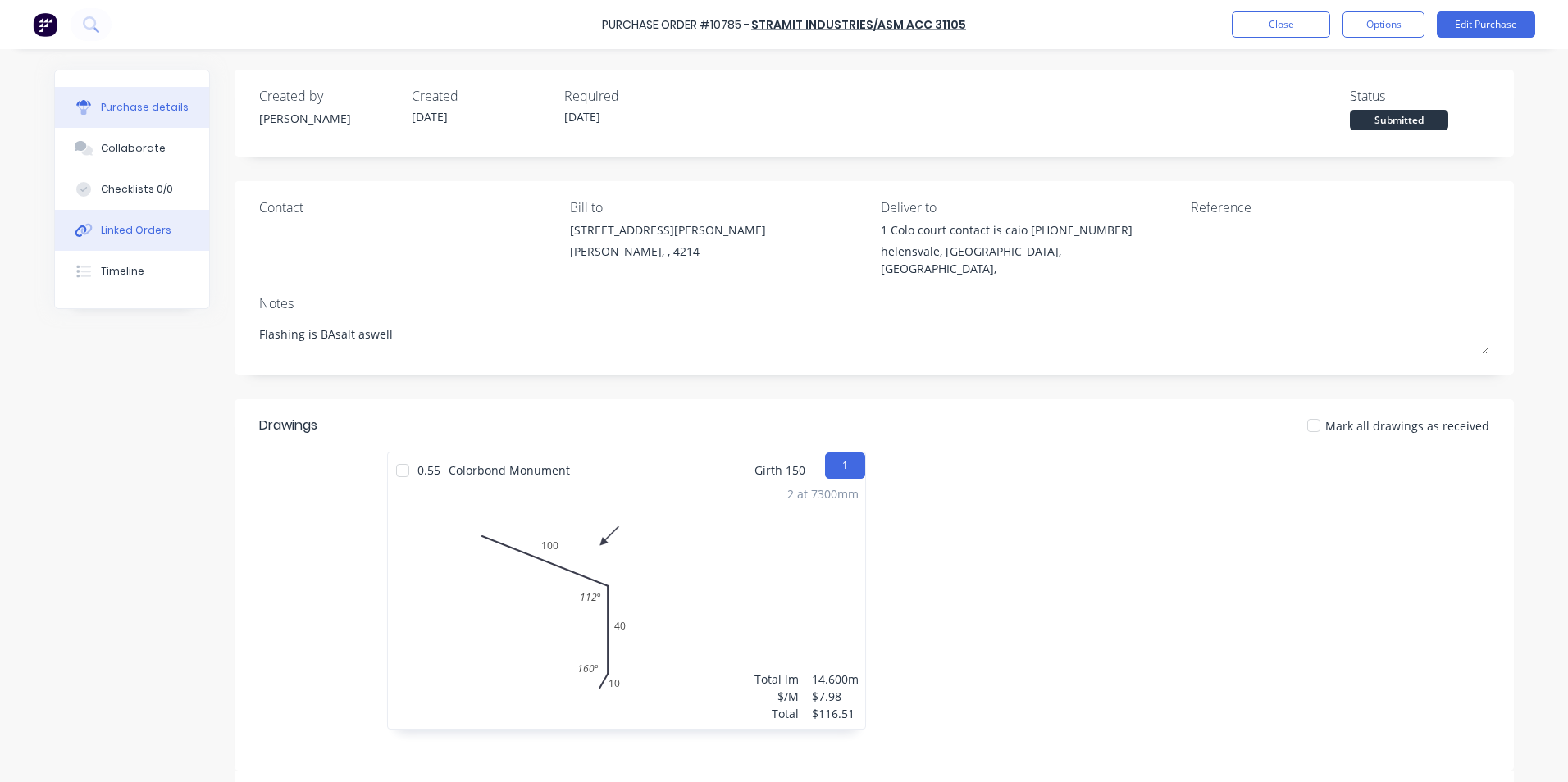
click at [110, 241] on button "Linked Orders" at bounding box center [132, 230] width 154 height 41
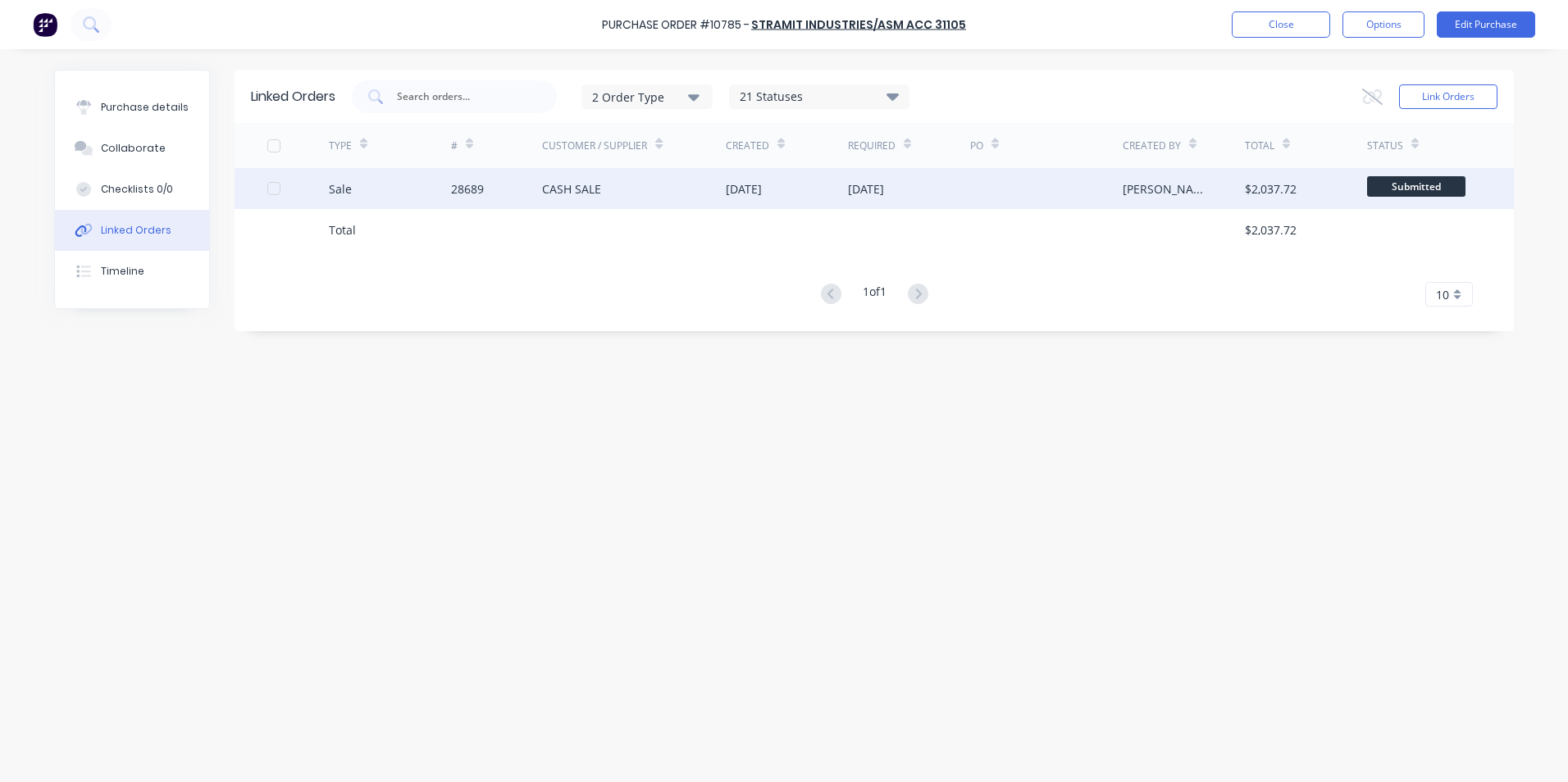
click at [378, 189] on div "Sale" at bounding box center [389, 189] width 122 height 41
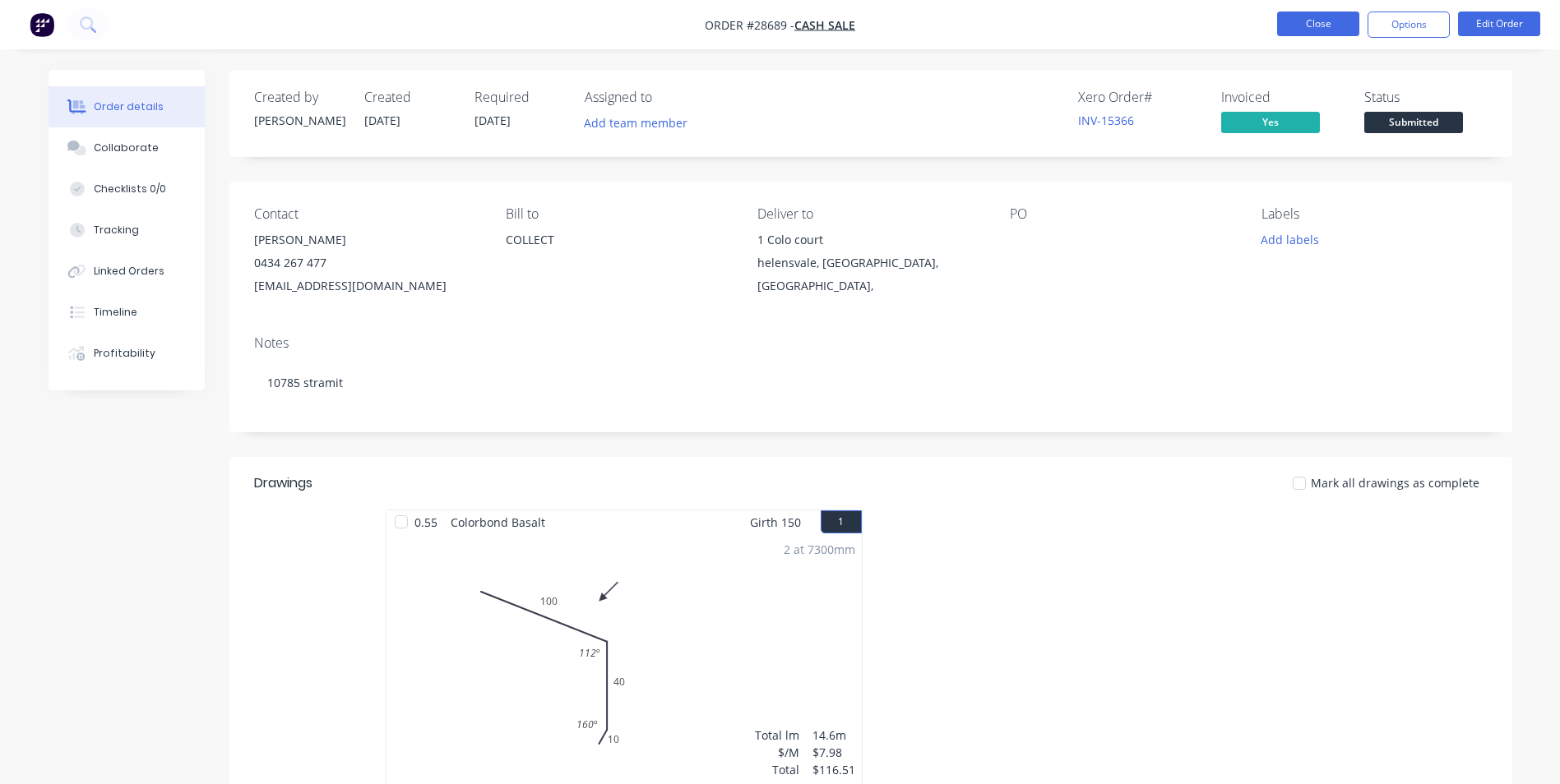
click at [1305, 21] on button "Close" at bounding box center [1319, 23] width 82 height 25
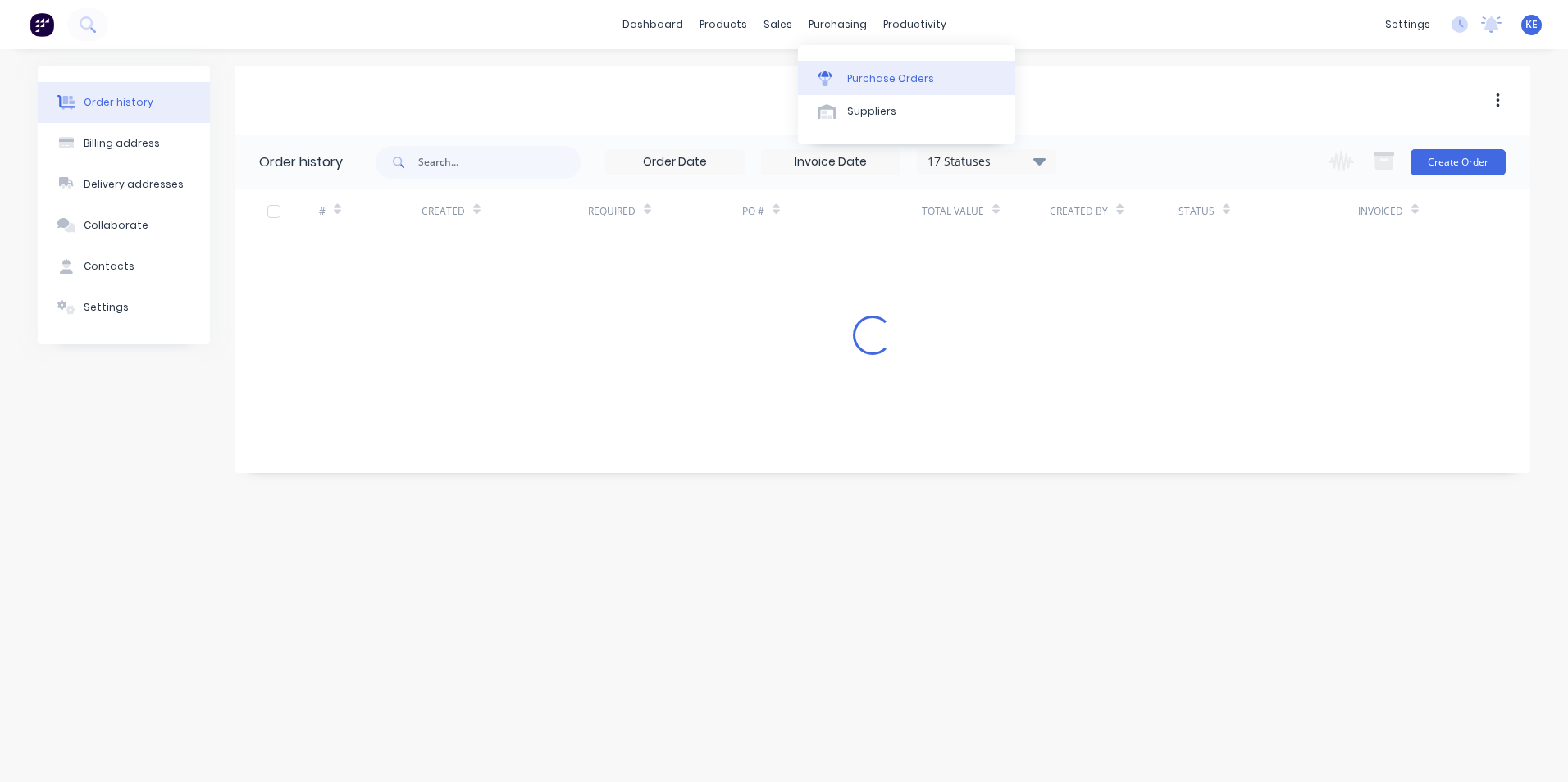
click at [856, 68] on link "Purchase Orders" at bounding box center [907, 78] width 217 height 33
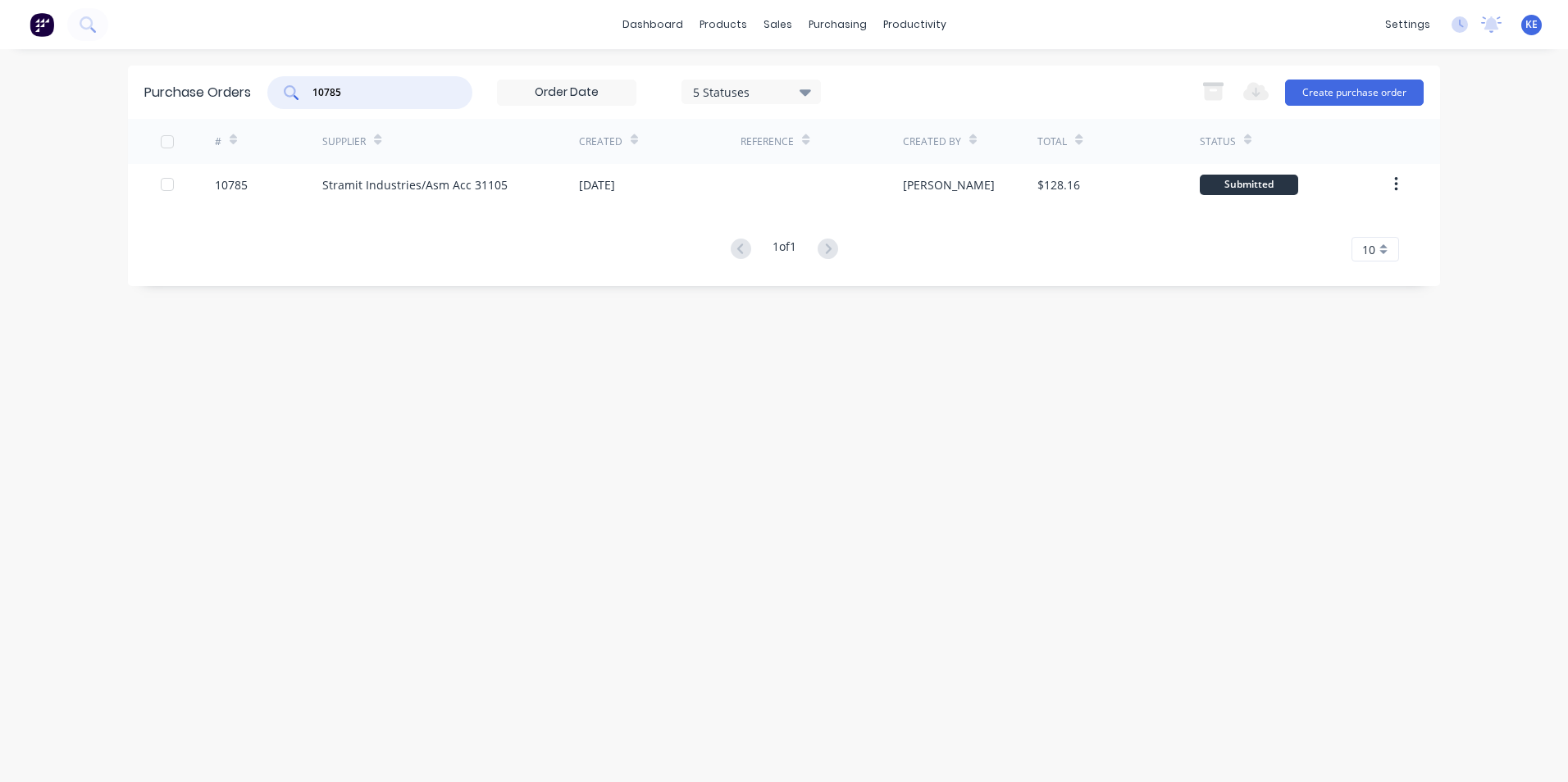
drag, startPoint x: 359, startPoint y: 98, endPoint x: 275, endPoint y: 98, distance: 84.0
click at [275, 98] on div "10785" at bounding box center [370, 92] width 205 height 33
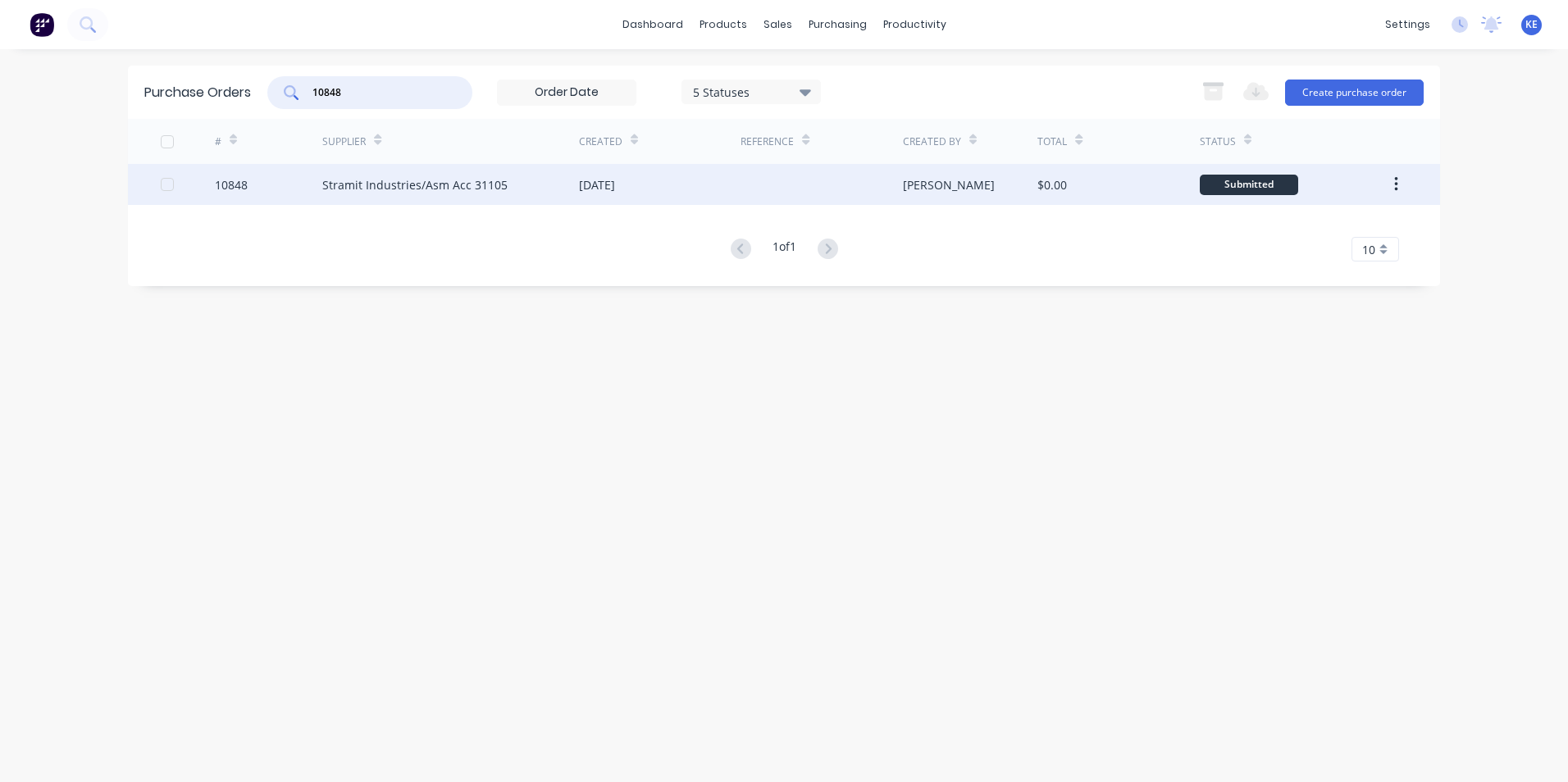
type input "10848"
click at [285, 170] on div "10848" at bounding box center [269, 185] width 109 height 41
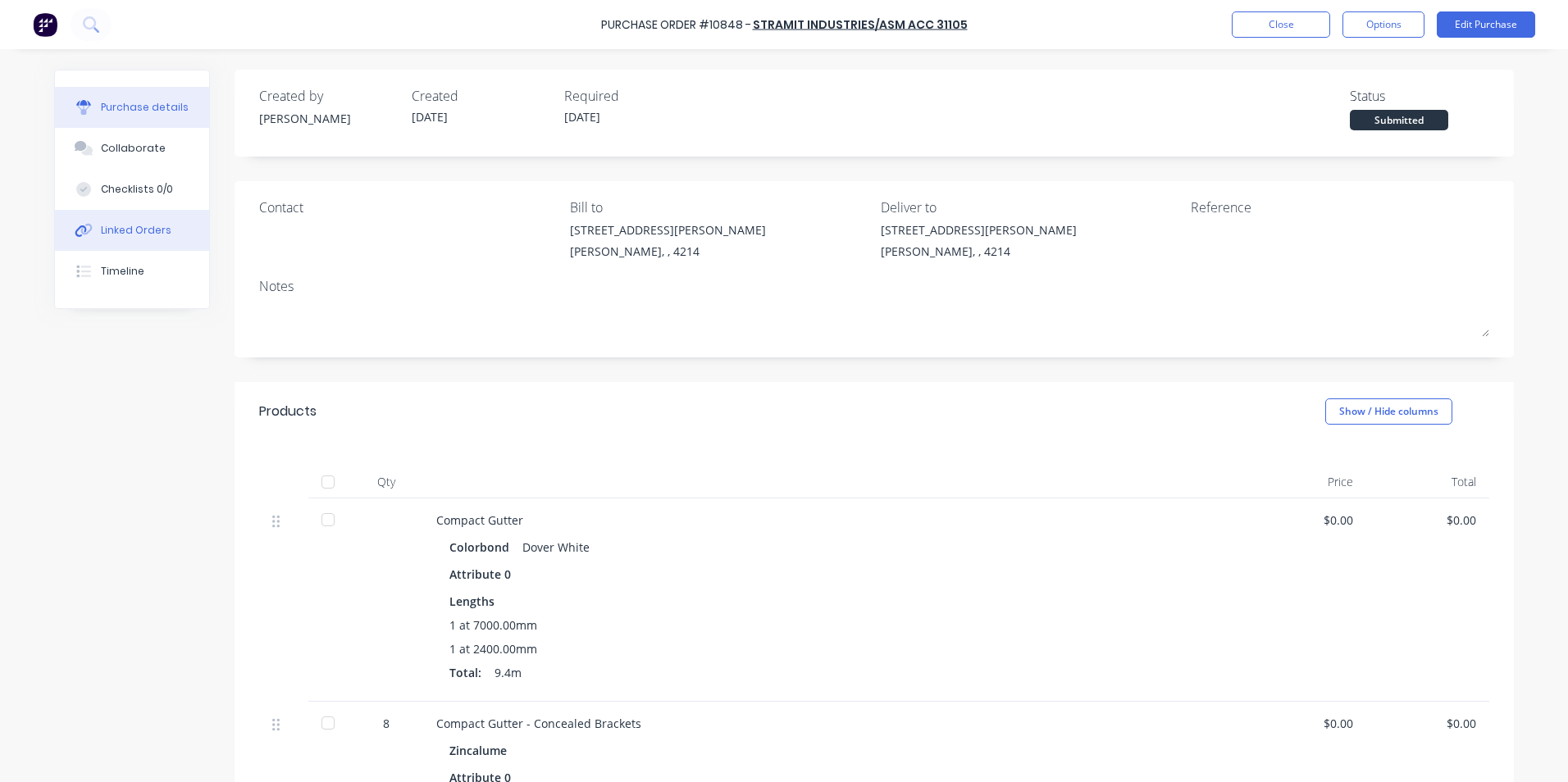
click at [134, 229] on div "Linked Orders" at bounding box center [136, 230] width 70 height 15
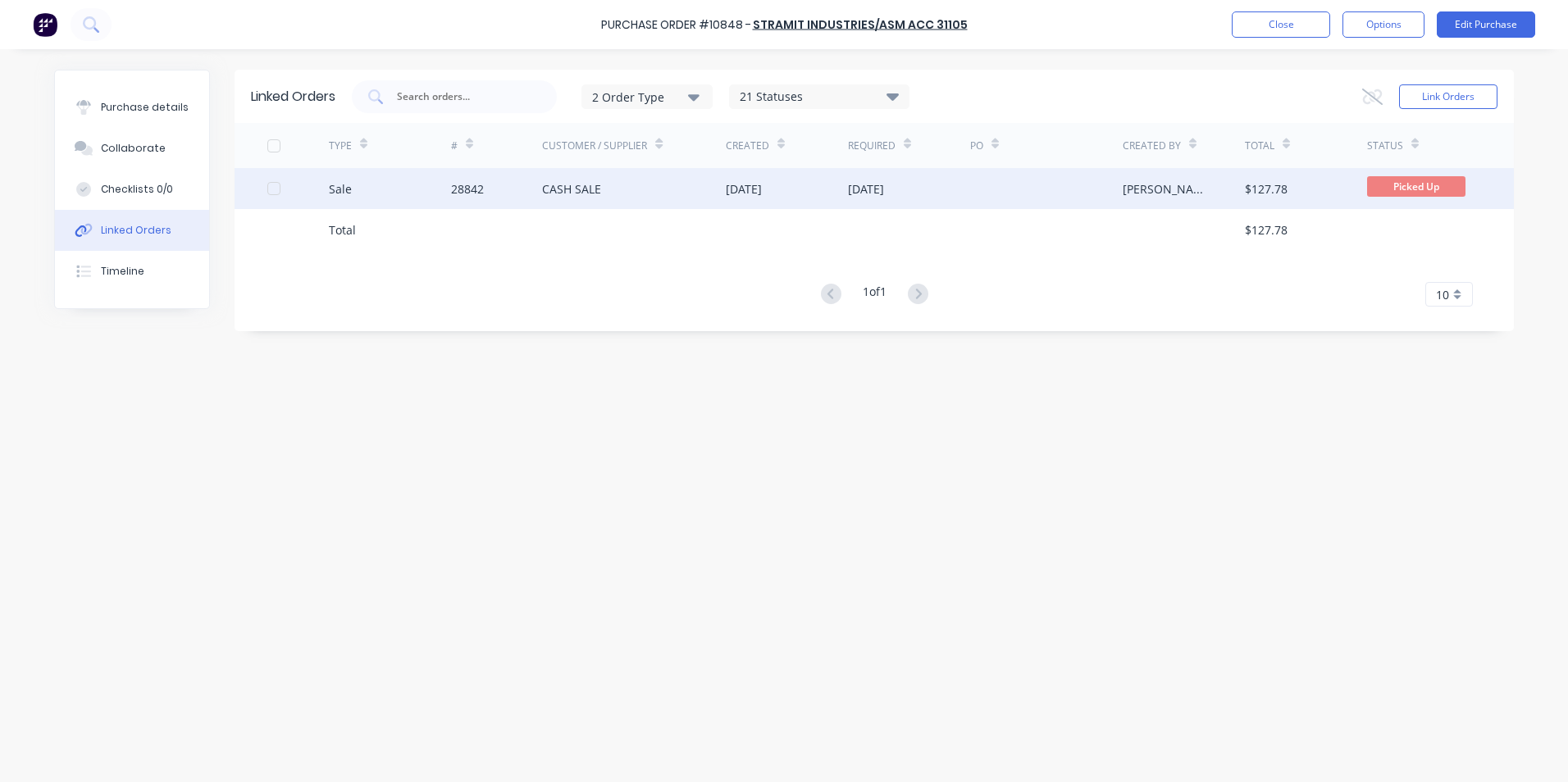
click at [380, 181] on div "Sale" at bounding box center [389, 189] width 122 height 41
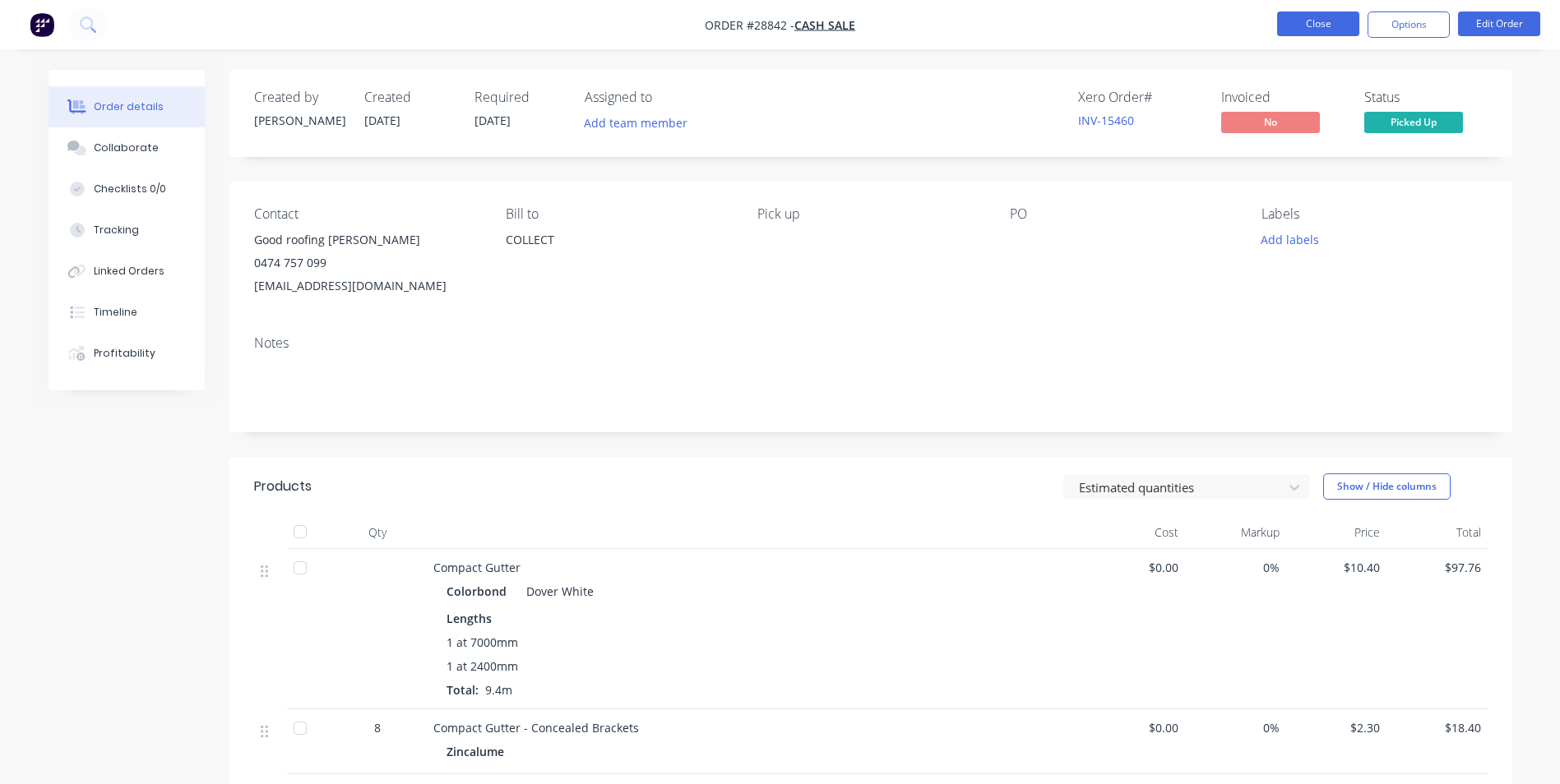
click at [1319, 30] on button "Close" at bounding box center [1319, 23] width 82 height 25
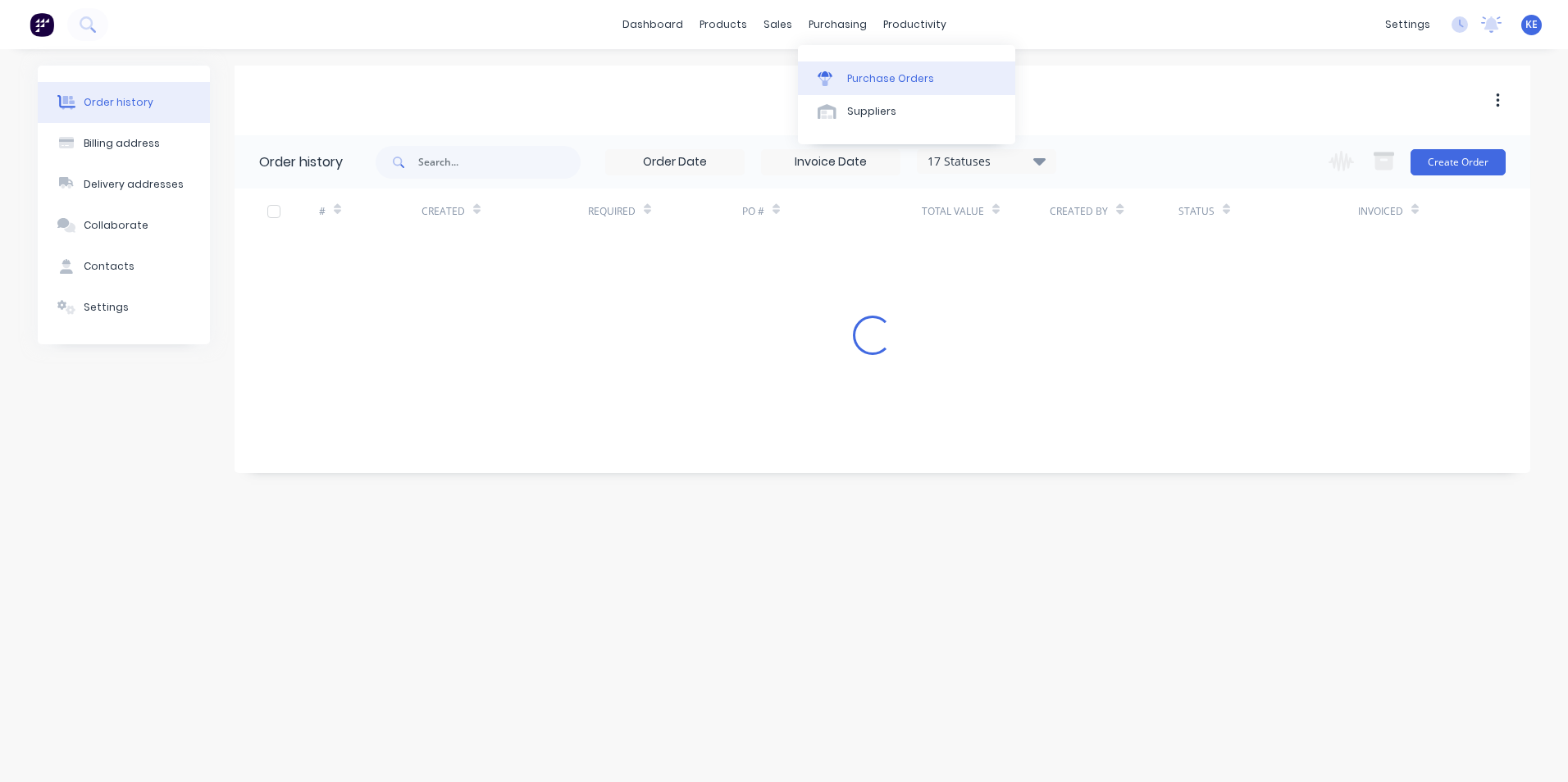
click at [866, 79] on div "Purchase Orders" at bounding box center [891, 78] width 87 height 15
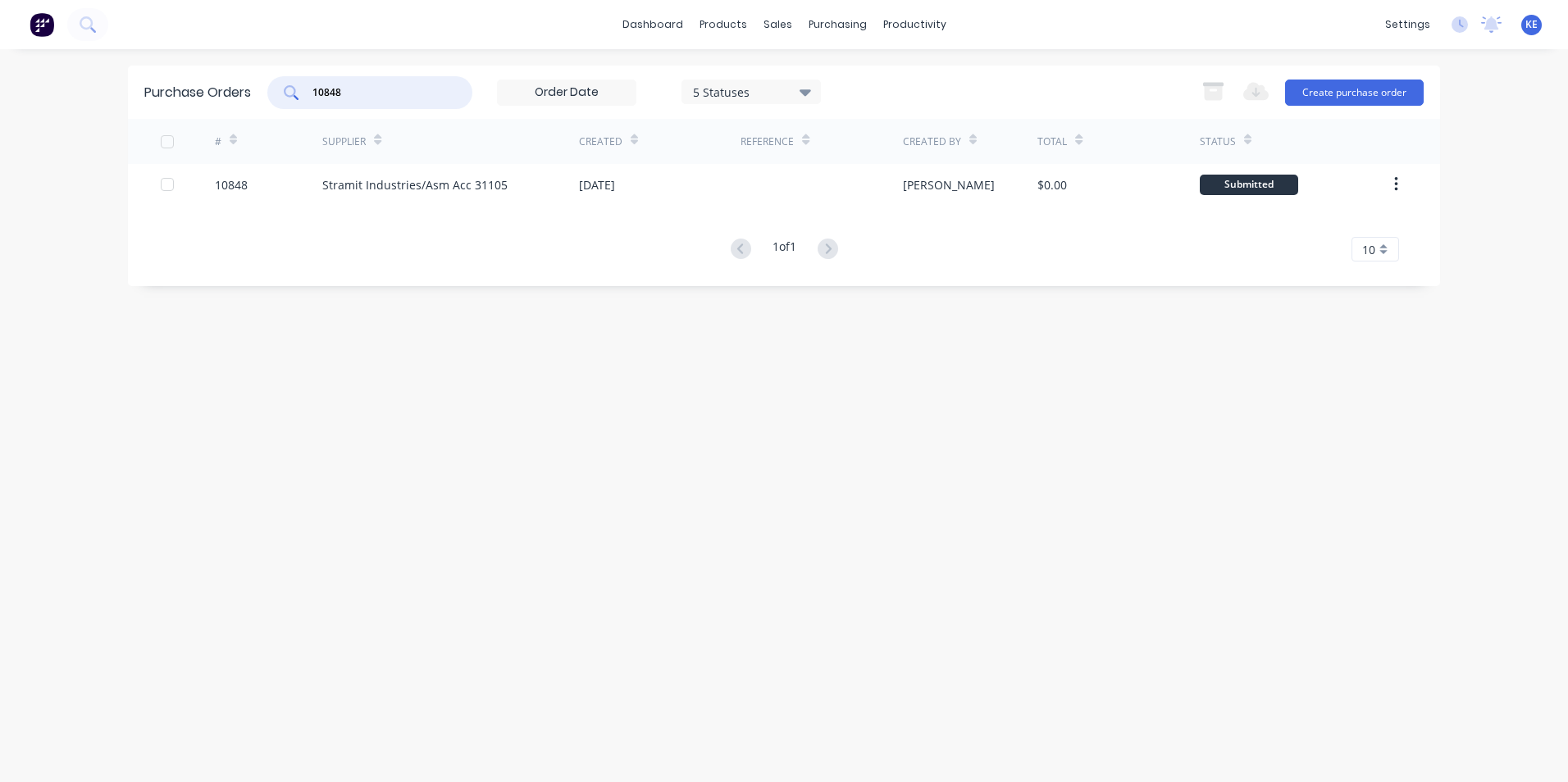
drag, startPoint x: 366, startPoint y: 96, endPoint x: 302, endPoint y: 96, distance: 64.0
click at [302, 96] on div "10848" at bounding box center [370, 92] width 205 height 33
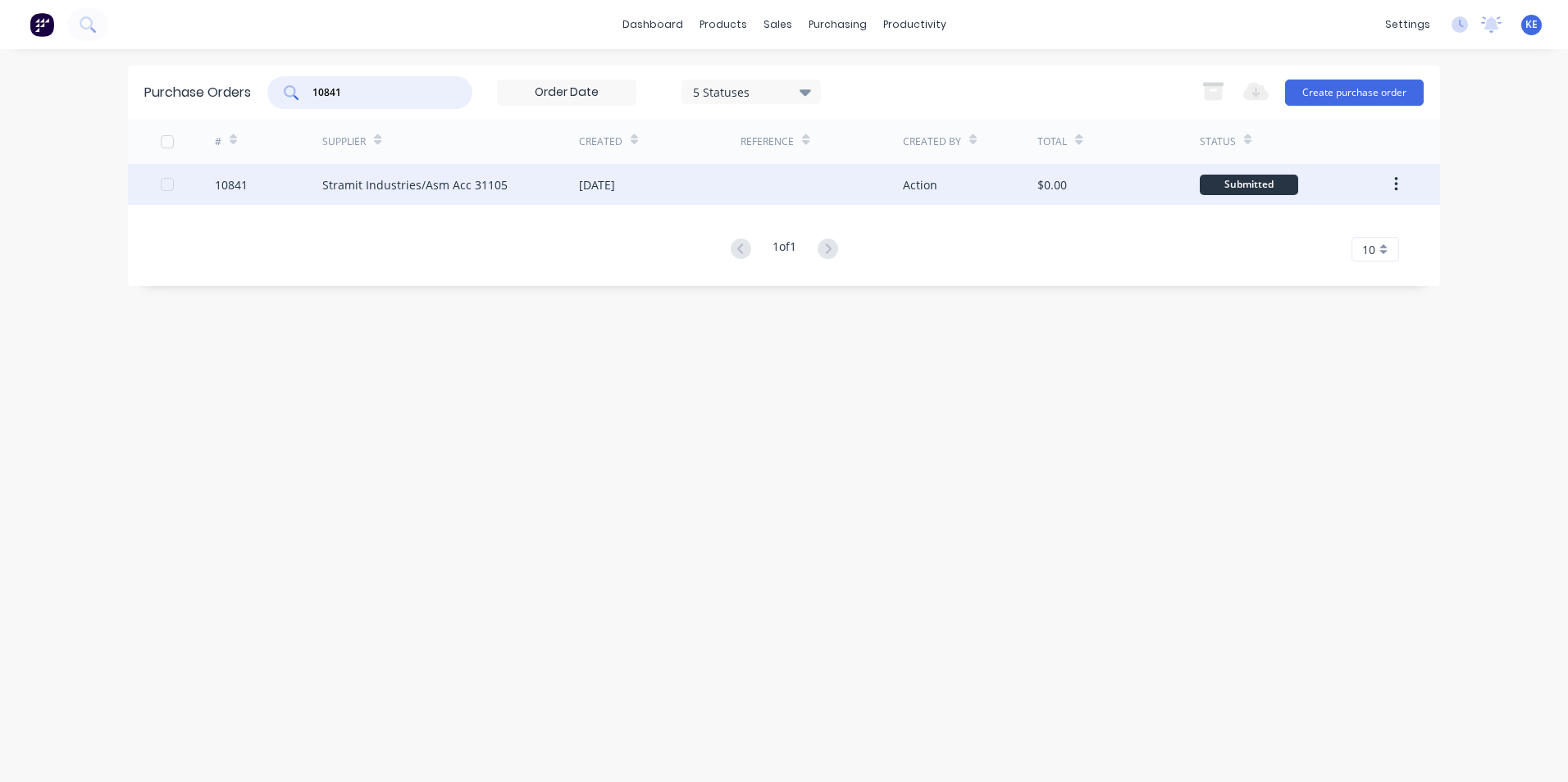
type input "10841"
click at [268, 183] on div "10841" at bounding box center [269, 185] width 109 height 41
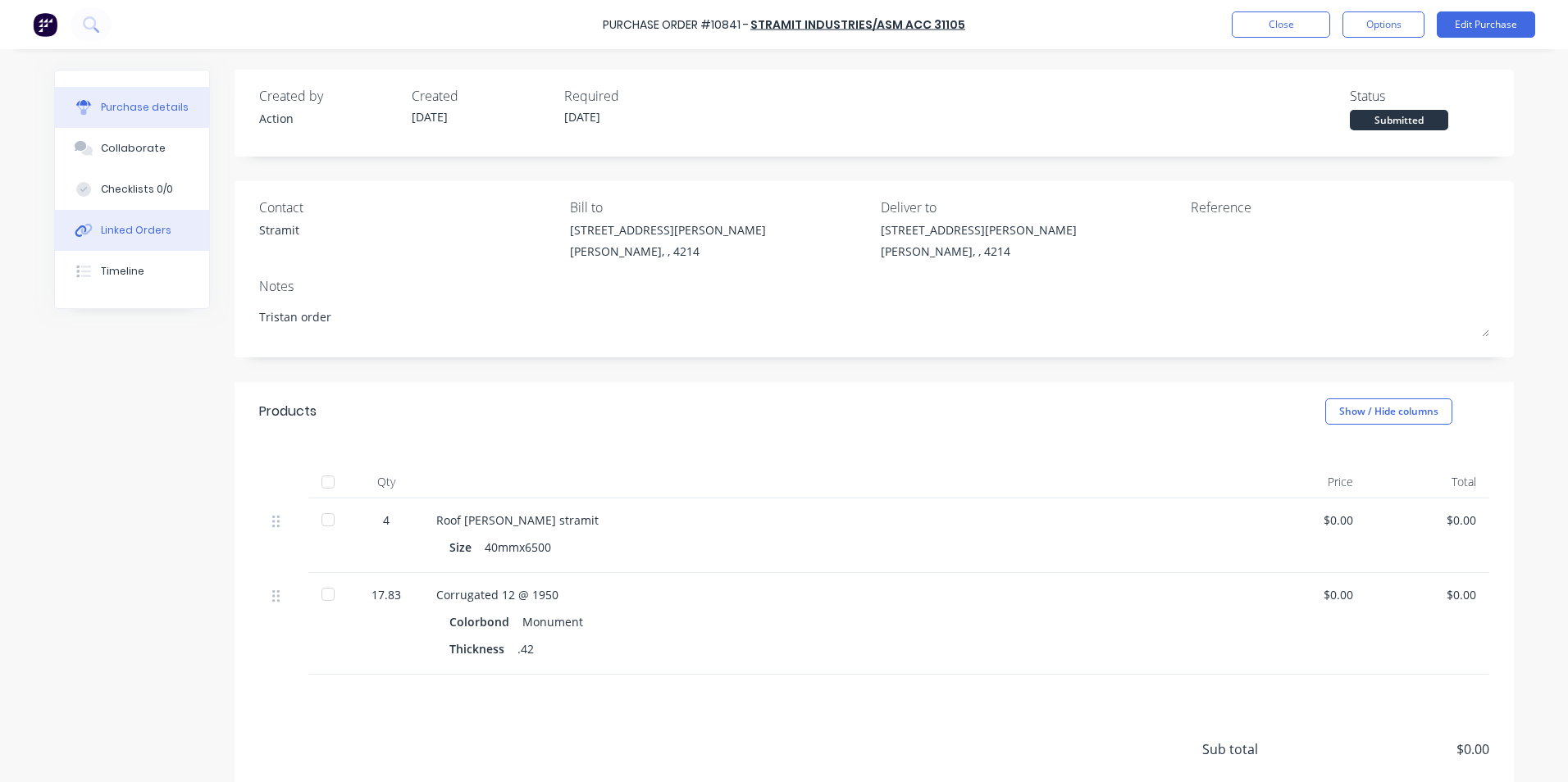
click at [151, 227] on div "Linked Orders" at bounding box center [136, 230] width 70 height 15
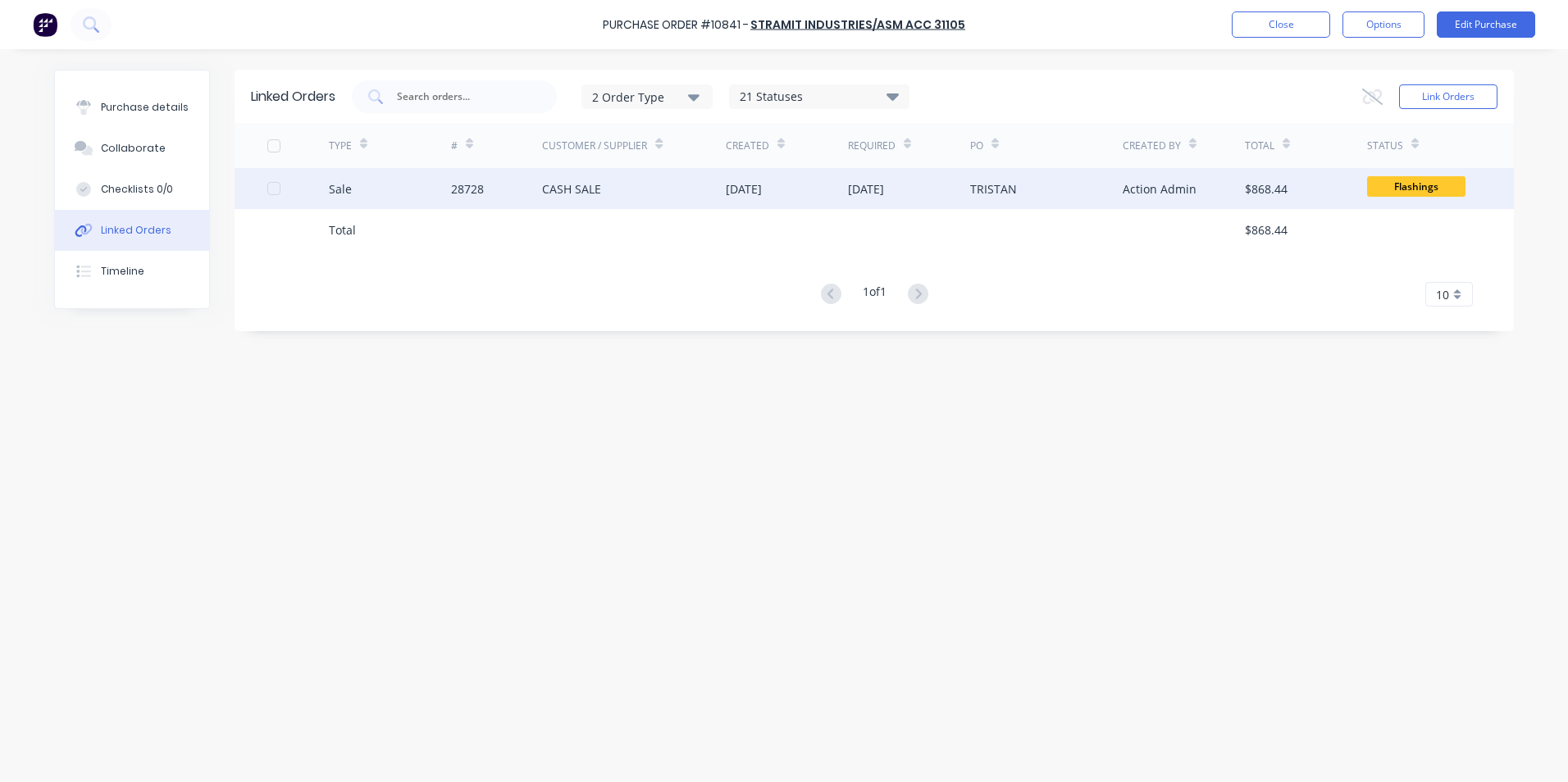
click at [377, 194] on div "Sale" at bounding box center [389, 189] width 122 height 41
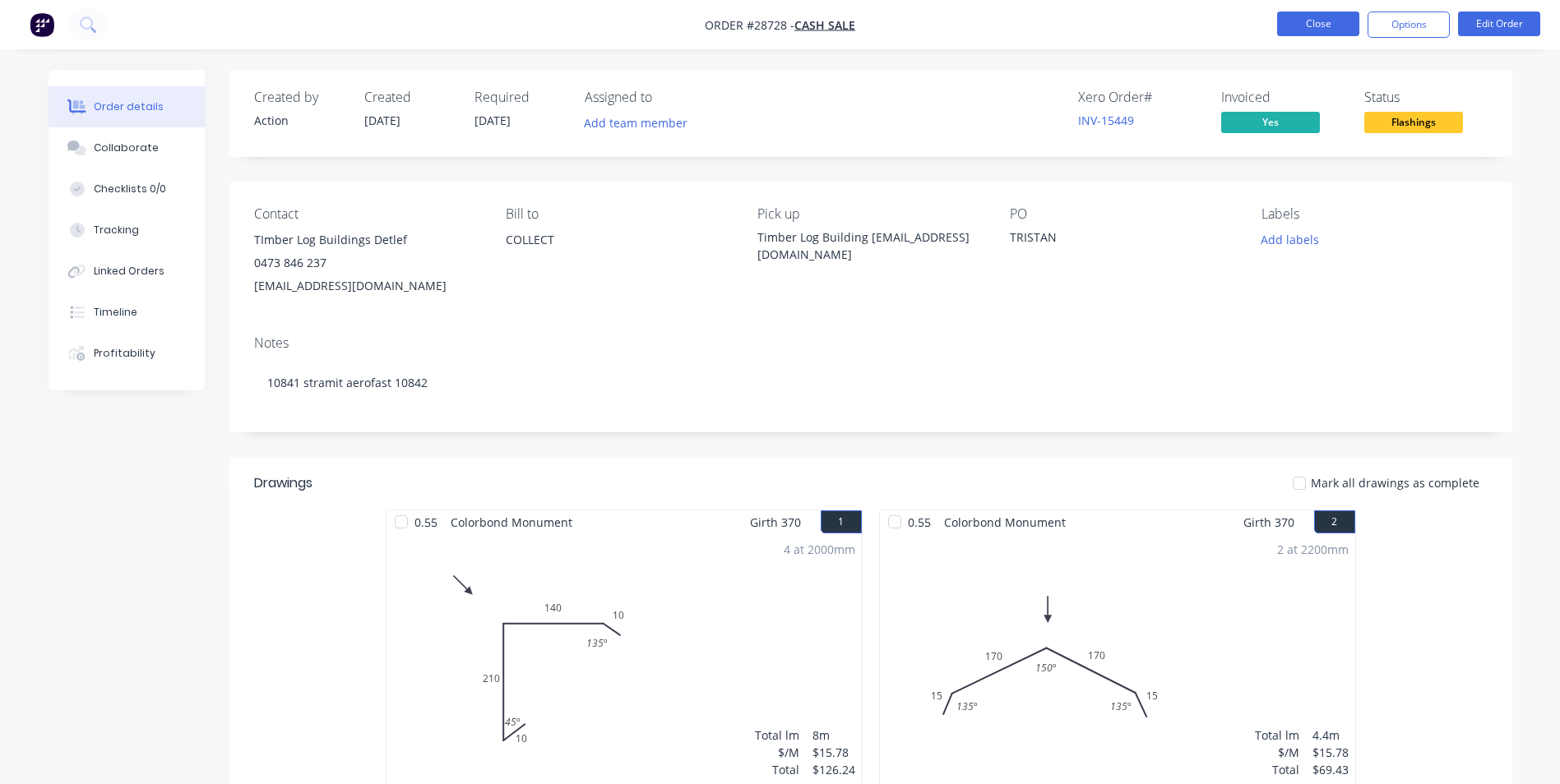
click at [1316, 19] on button "Close" at bounding box center [1319, 23] width 82 height 25
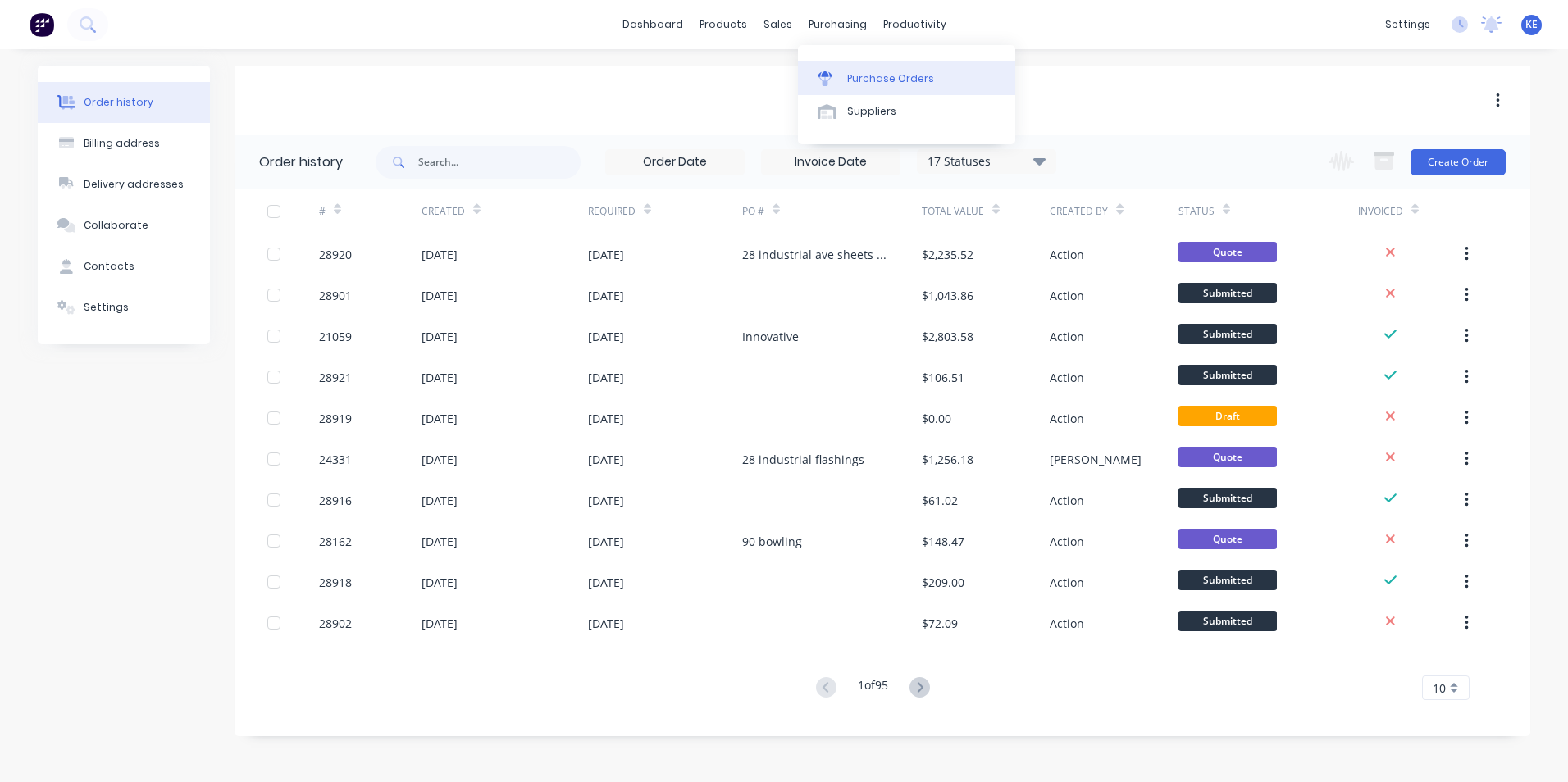
click at [872, 80] on div "Purchase Orders" at bounding box center [891, 78] width 87 height 15
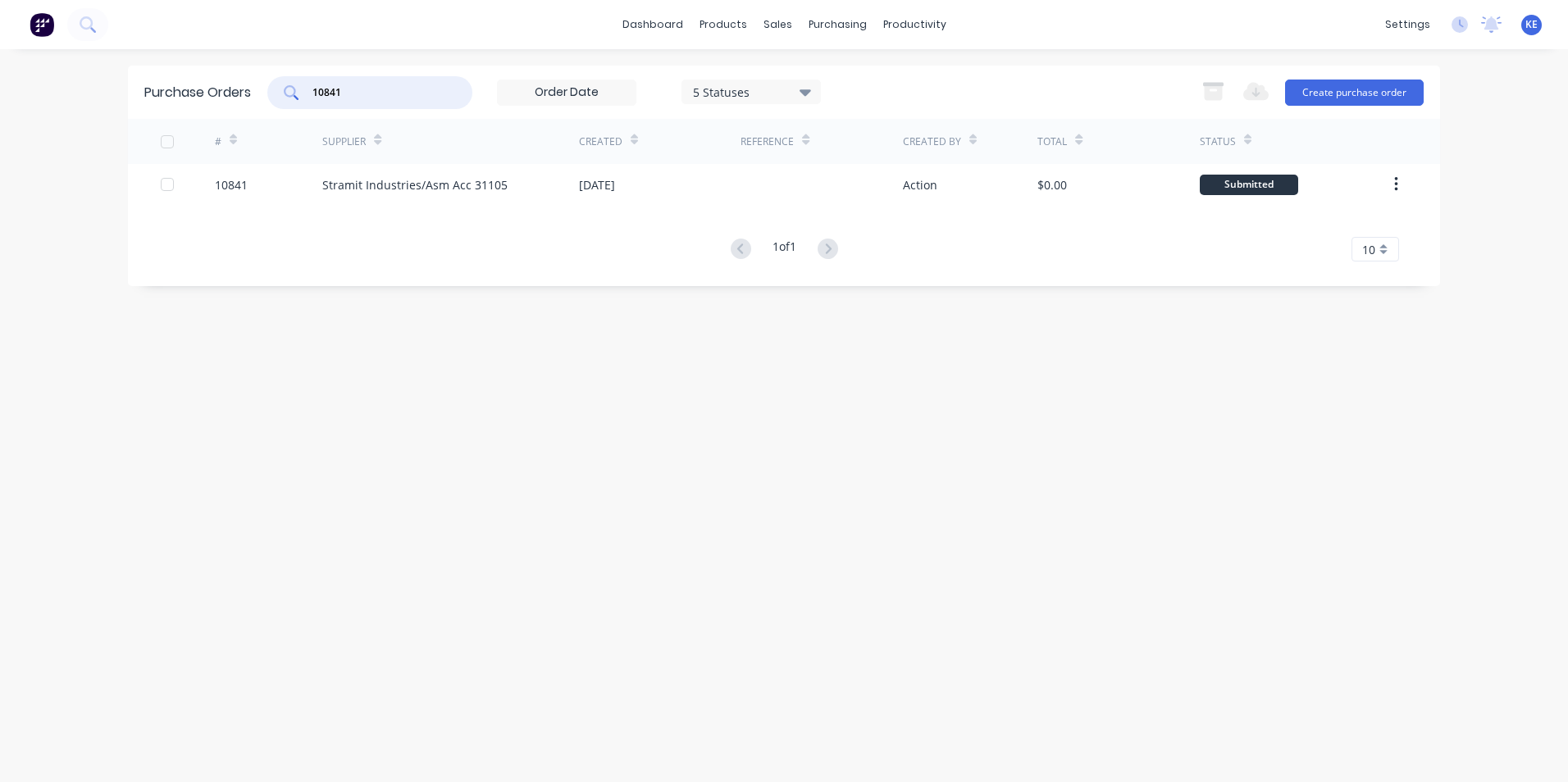
drag, startPoint x: 373, startPoint y: 94, endPoint x: 255, endPoint y: 110, distance: 119.1
click at [255, 110] on div "Purchase Orders 10841 5 Statuses 5 Statuses Export to Excel (XLSX) Create purch…" at bounding box center [784, 92] width 1312 height 53
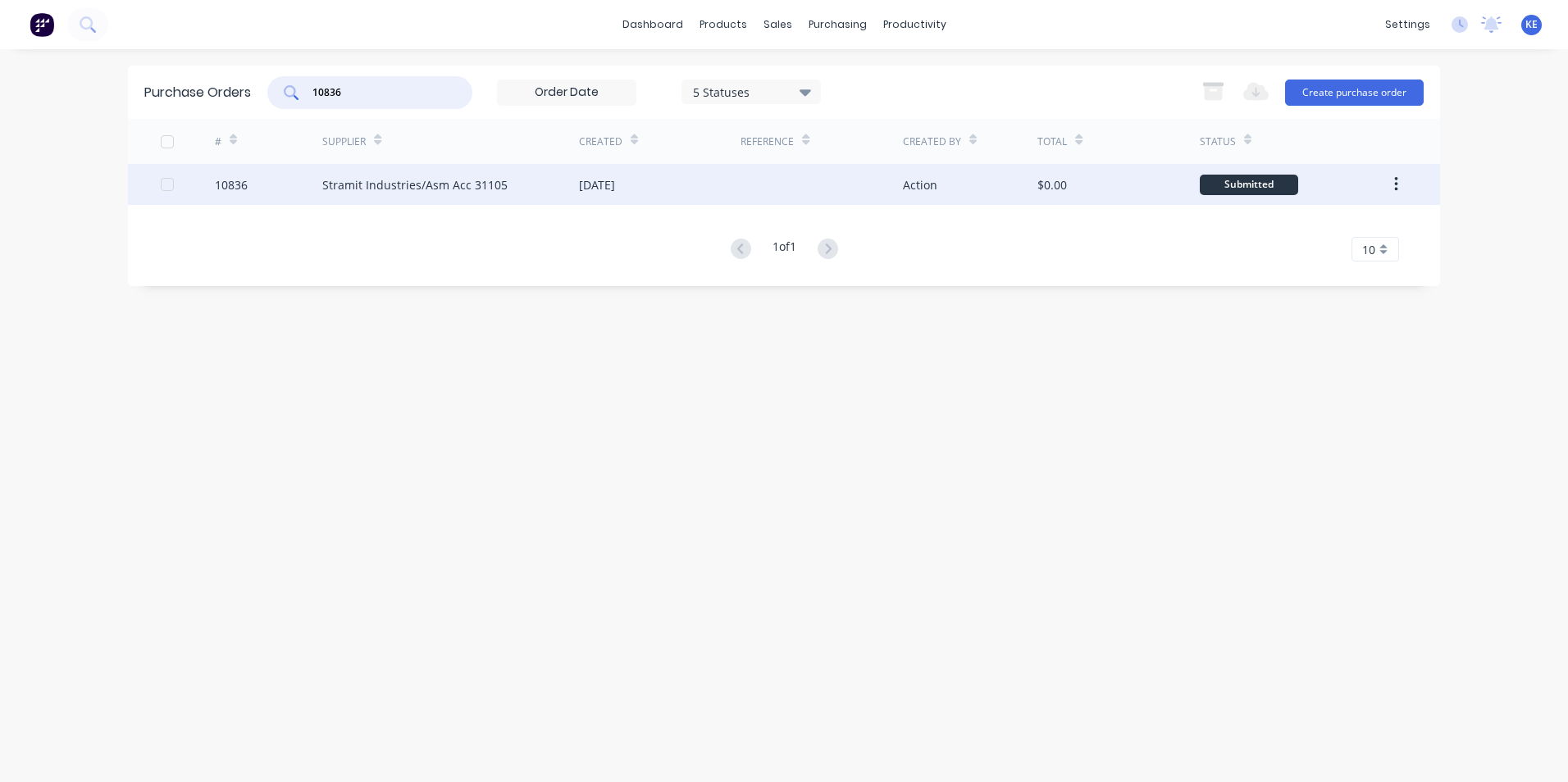
type input "10836"
click at [257, 193] on div "10836" at bounding box center [269, 185] width 109 height 41
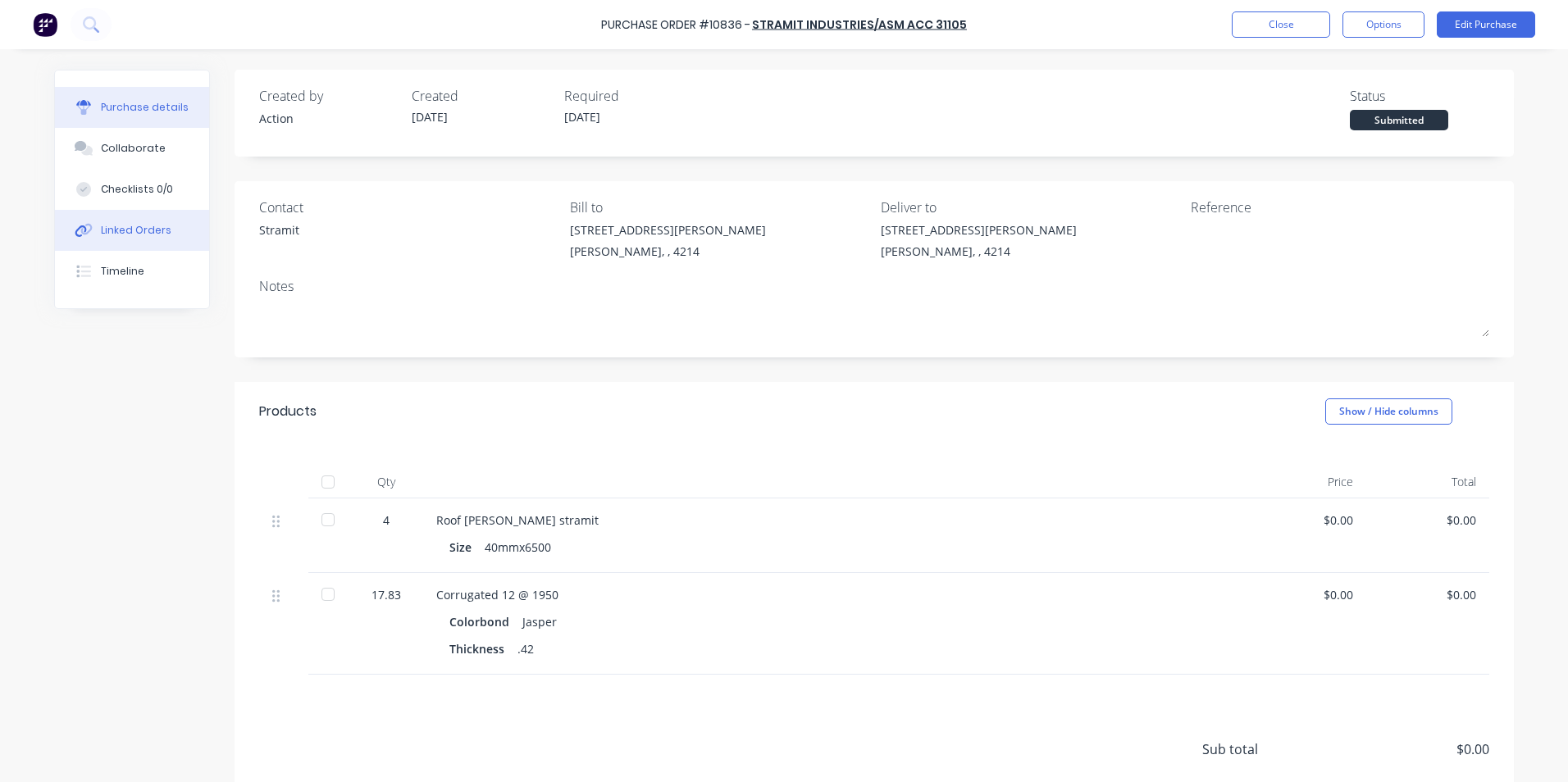
click at [121, 242] on button "Linked Orders" at bounding box center [132, 230] width 154 height 41
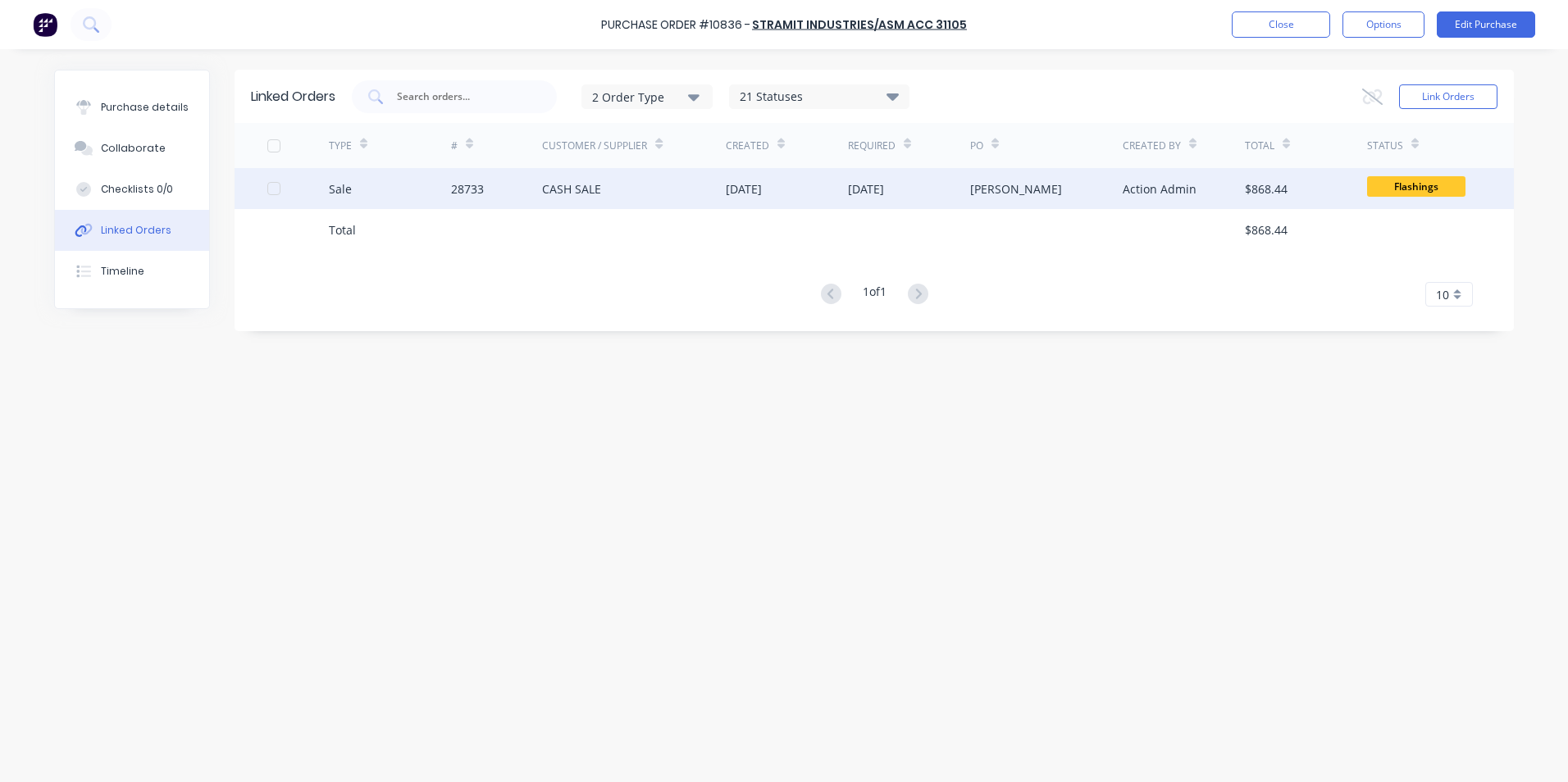
click at [381, 192] on div "Sale" at bounding box center [389, 189] width 122 height 41
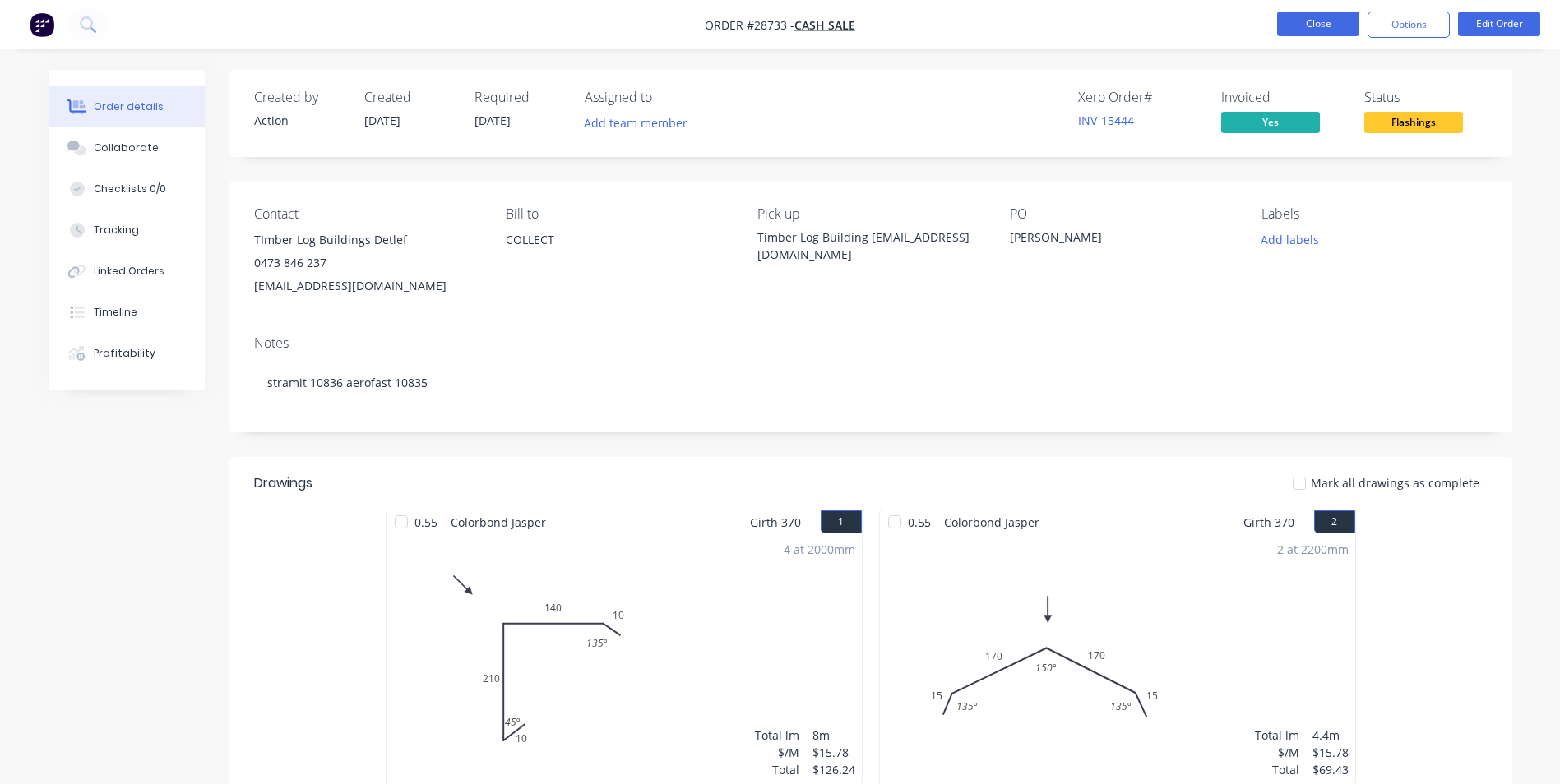
click at [1293, 27] on button "Close" at bounding box center [1319, 23] width 82 height 25
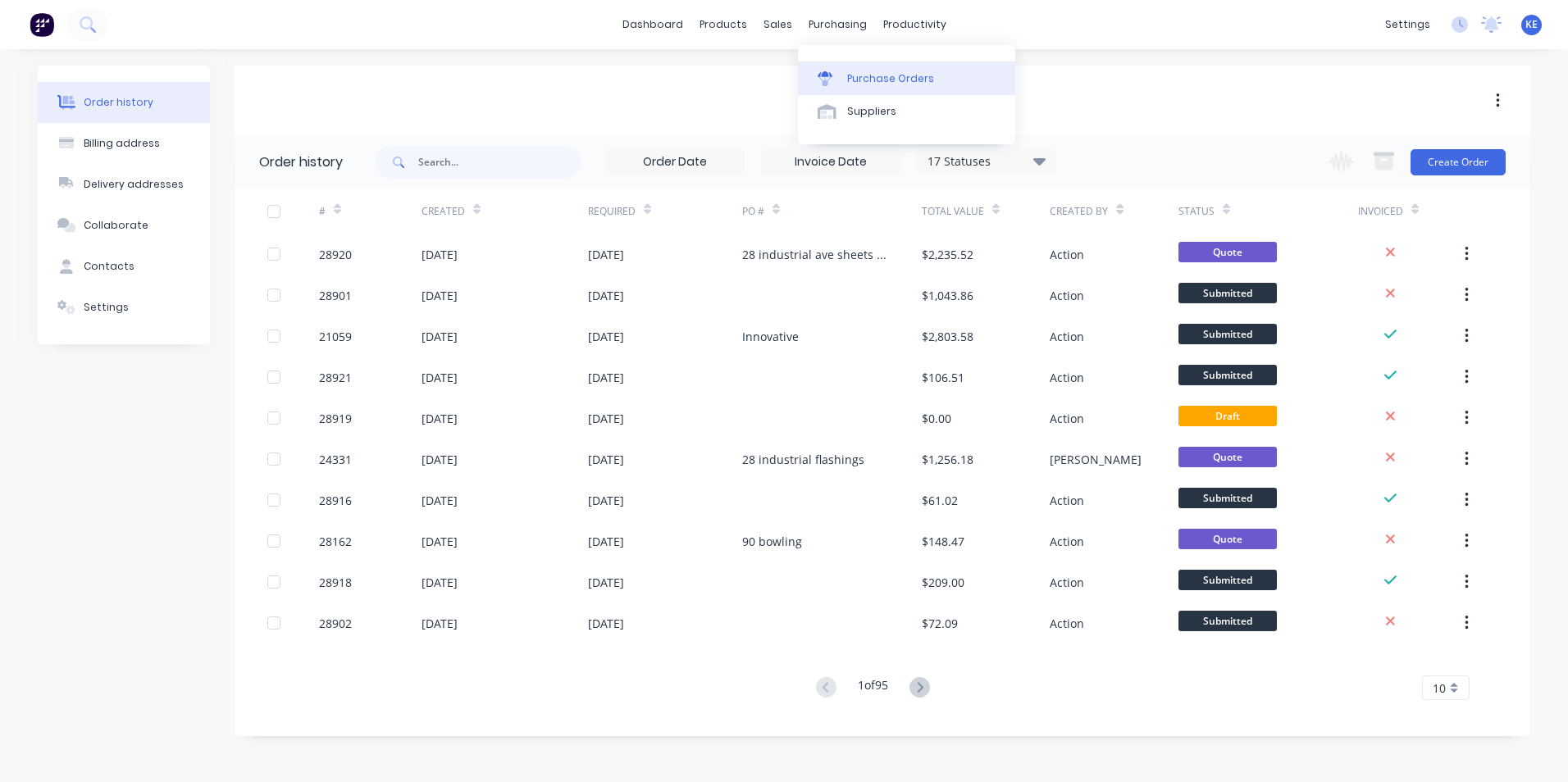
click at [874, 72] on div "Purchase Orders" at bounding box center [891, 78] width 87 height 15
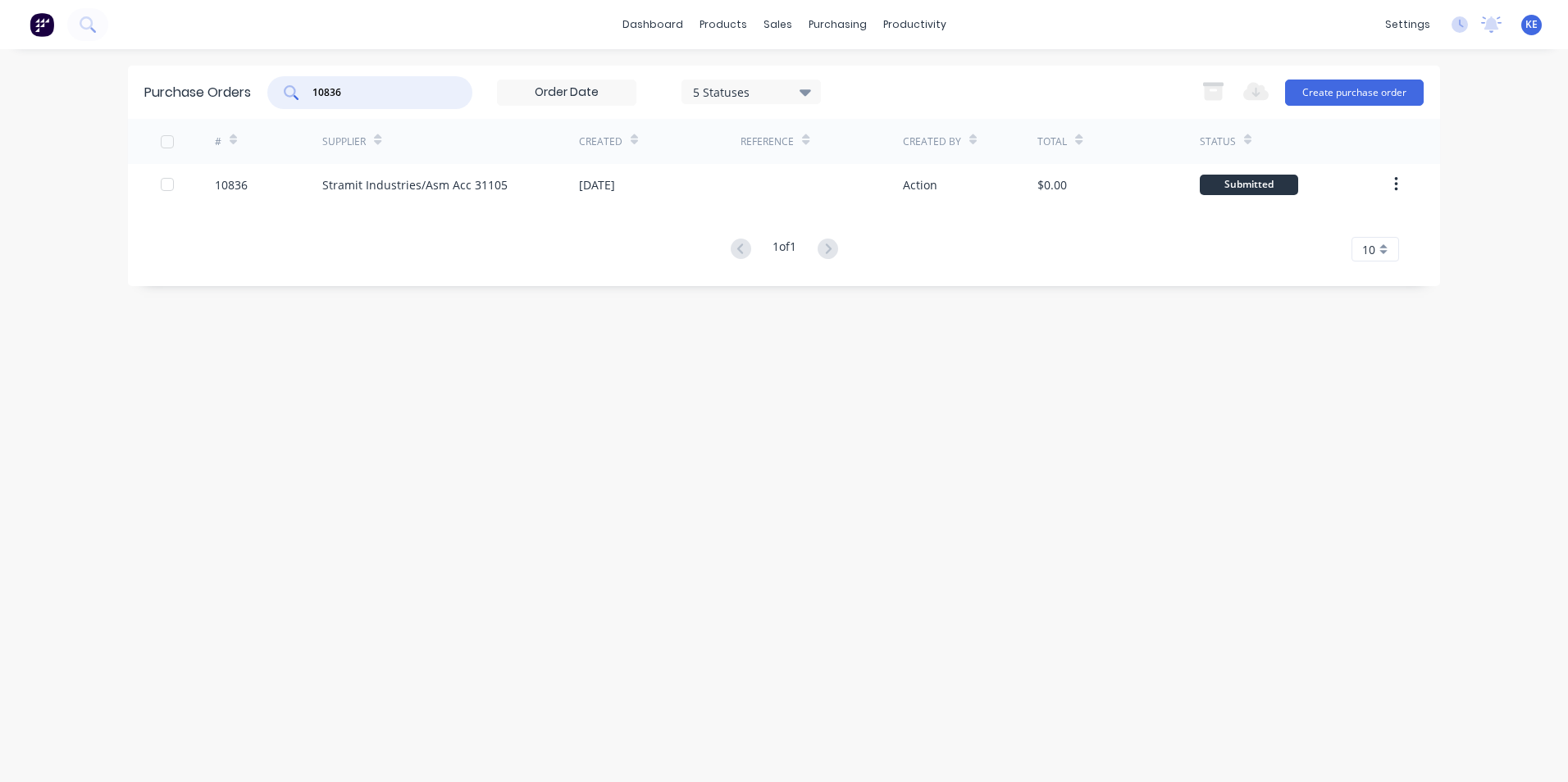
drag, startPoint x: 364, startPoint y: 85, endPoint x: 252, endPoint y: 94, distance: 112.4
click at [252, 94] on div "Purchase Orders 10836 5 Statuses 5 Statuses Export to Excel (XLSX) Create purch…" at bounding box center [784, 92] width 1312 height 53
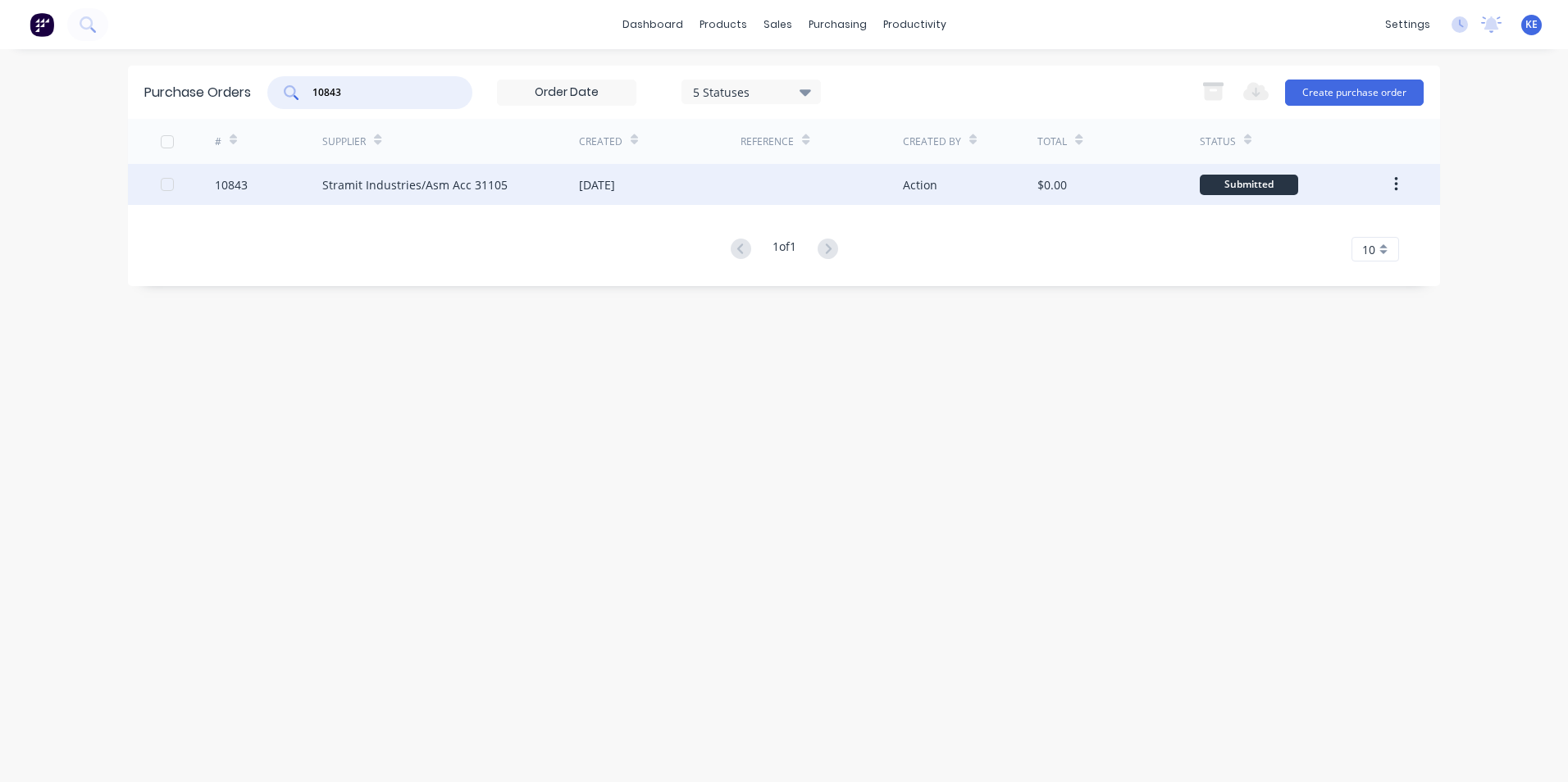
type input "10843"
click at [272, 187] on div "10843" at bounding box center [269, 185] width 109 height 41
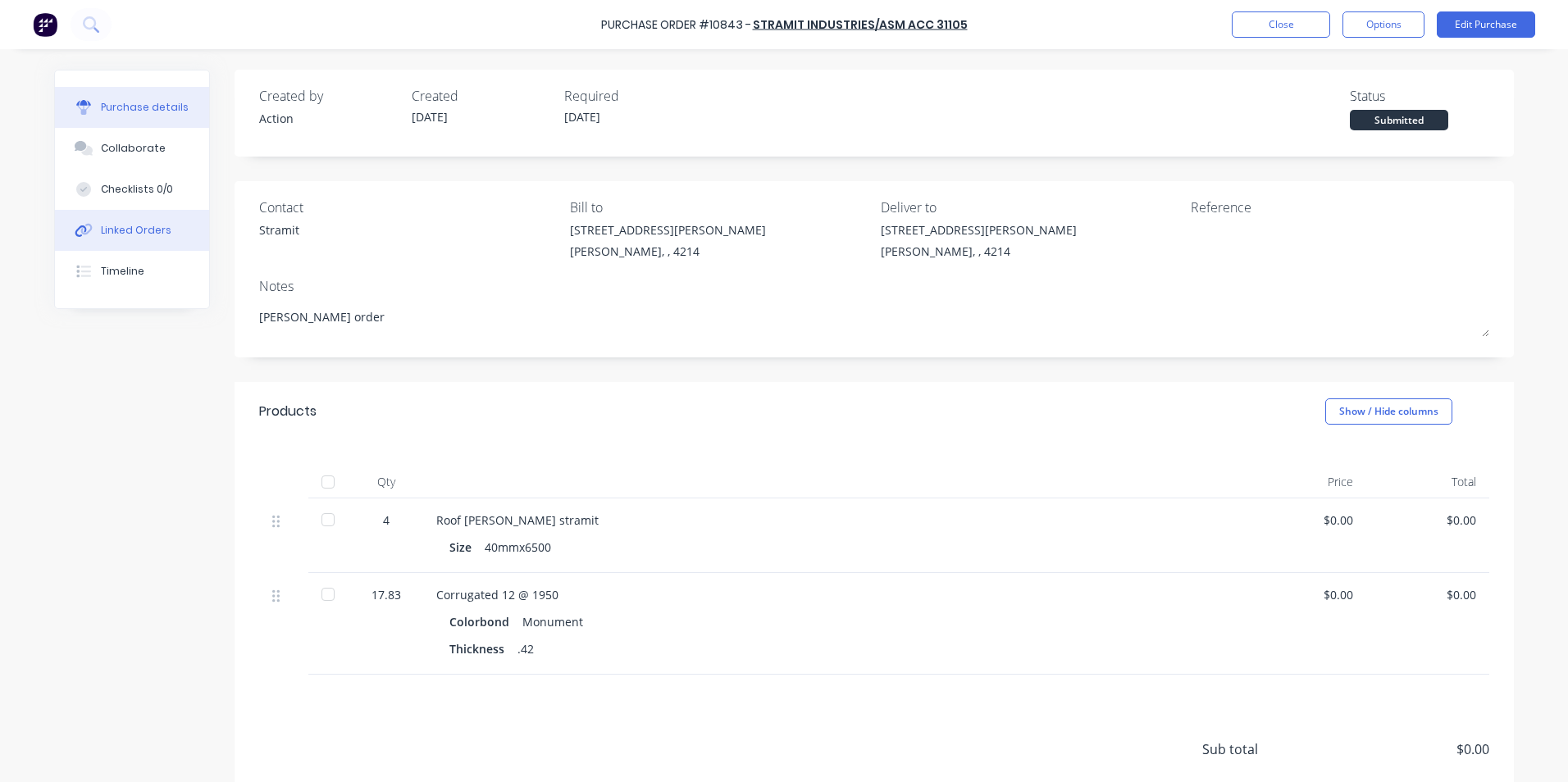
click at [117, 228] on div "Linked Orders" at bounding box center [136, 230] width 70 height 15
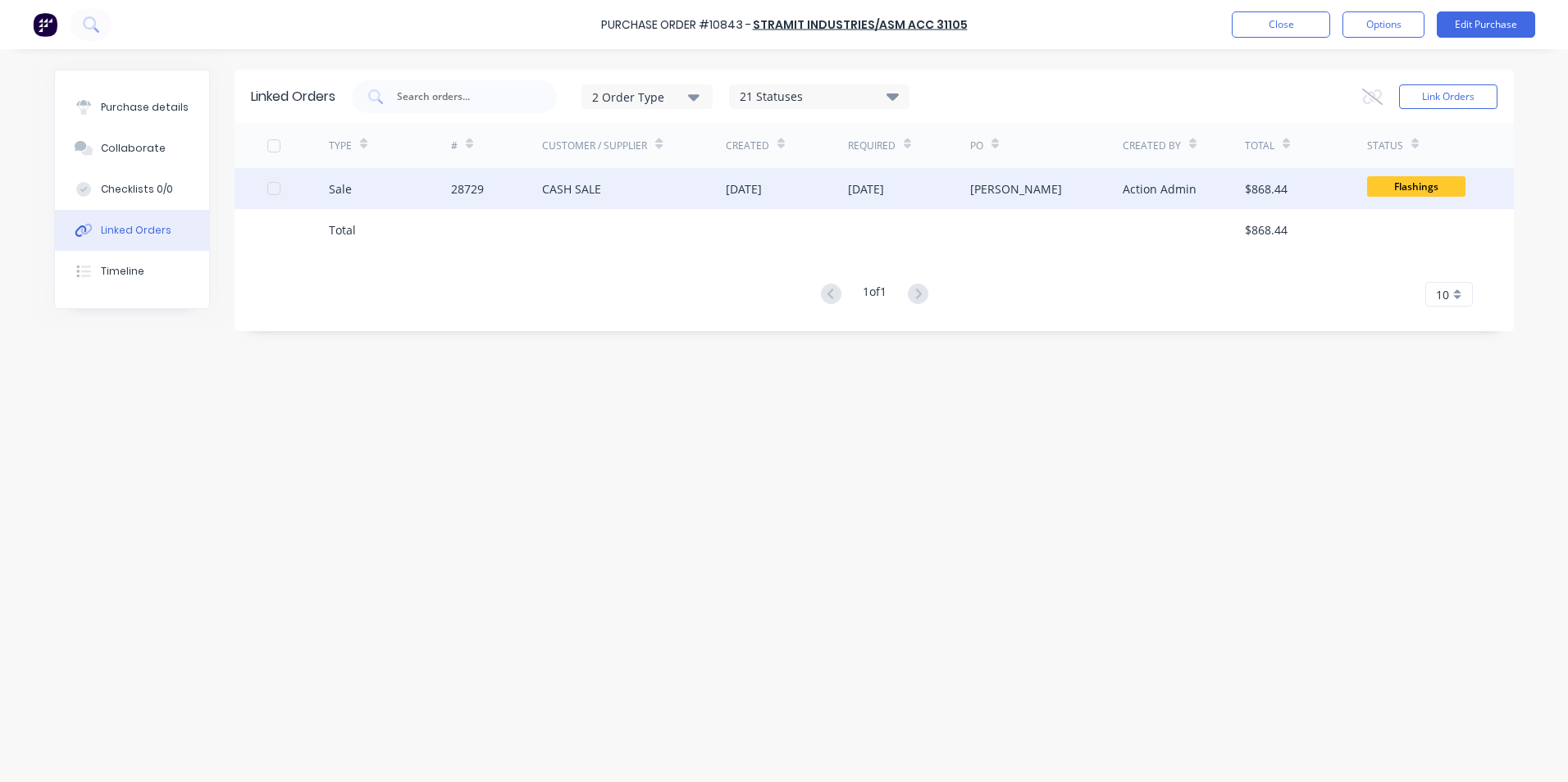
click at [391, 181] on div "Sale" at bounding box center [389, 189] width 122 height 41
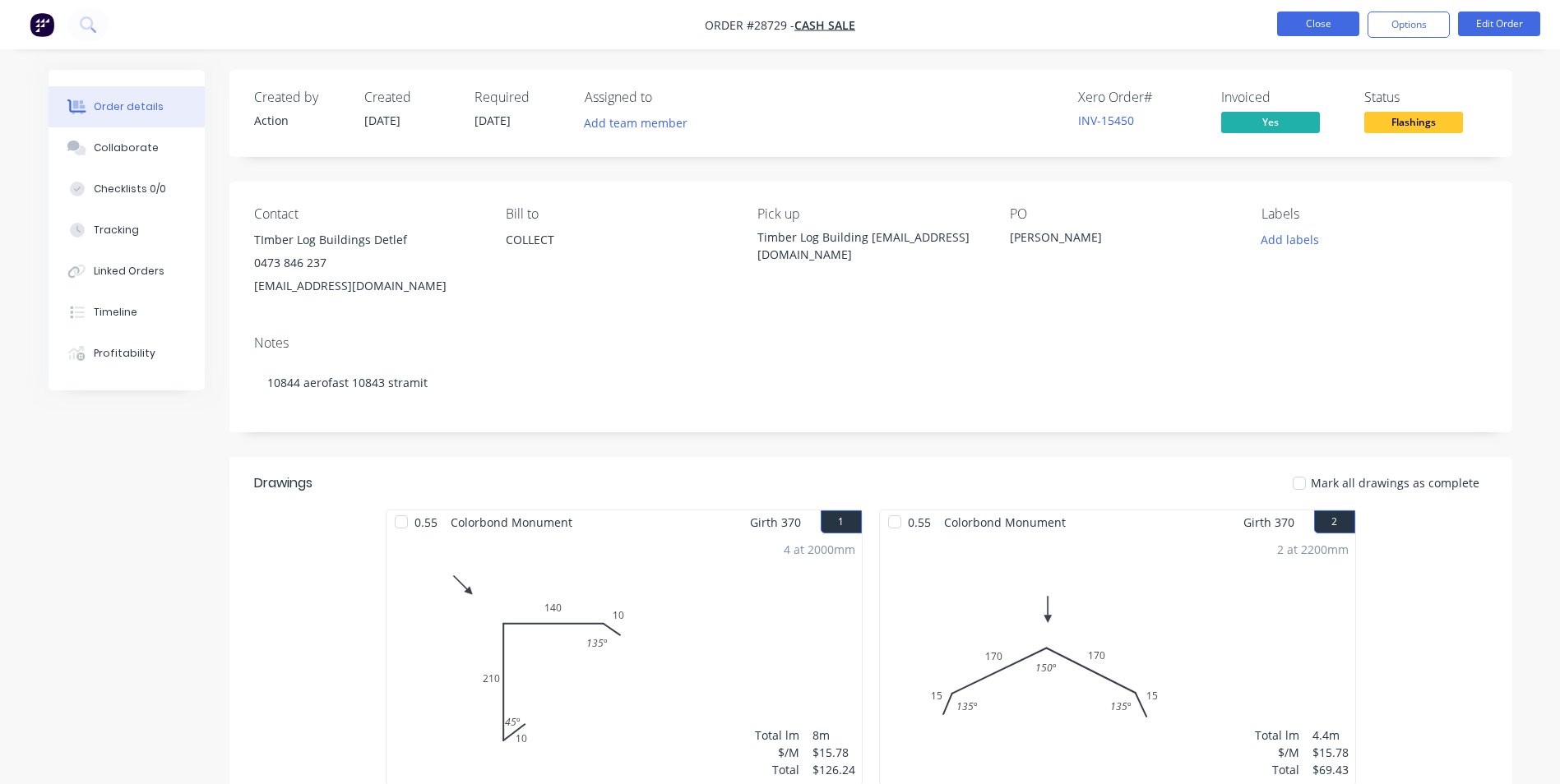
click at [1313, 18] on button "Close" at bounding box center [1319, 23] width 82 height 25
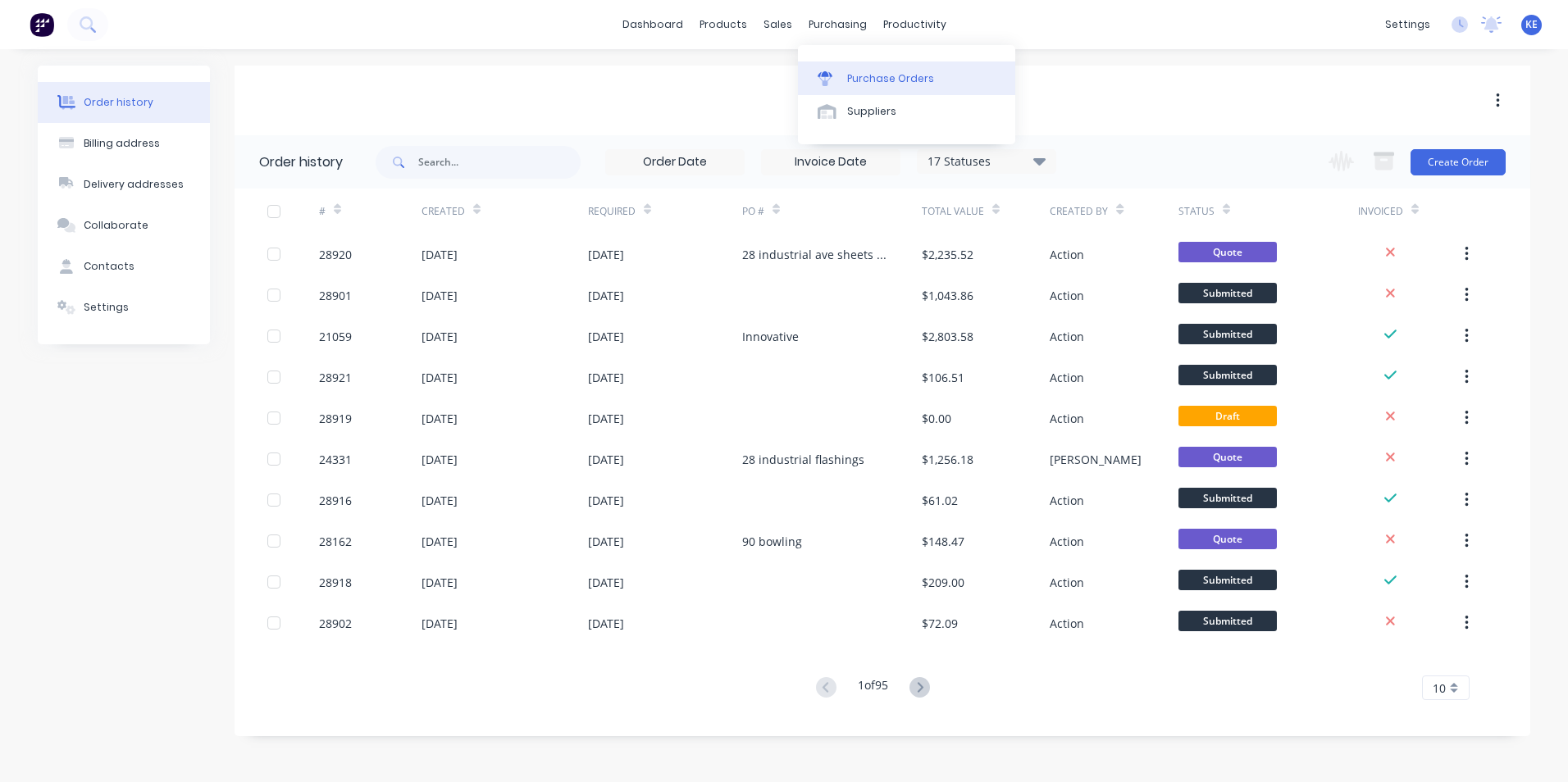
click at [898, 78] on div "Purchase Orders" at bounding box center [891, 78] width 87 height 15
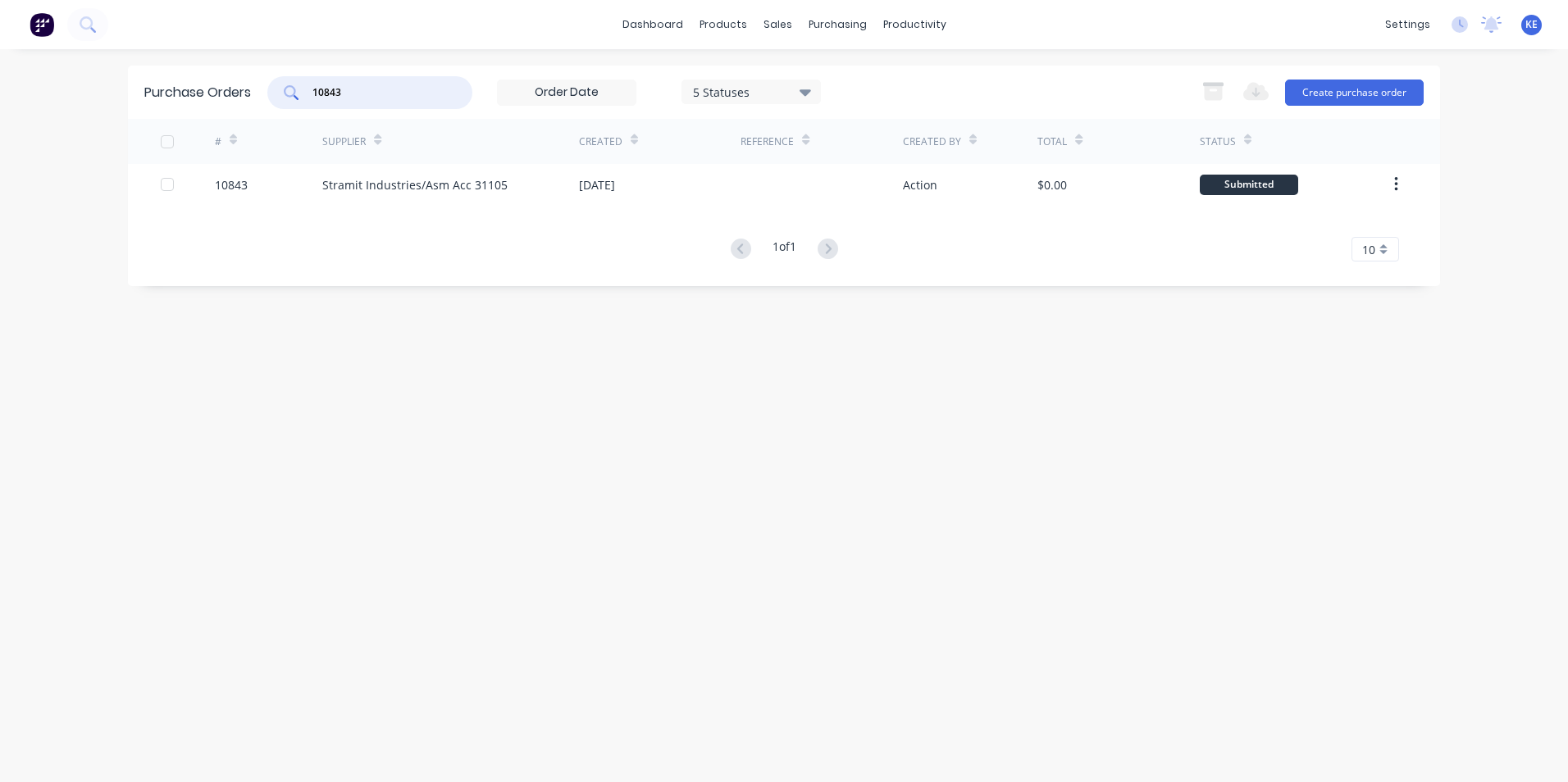
drag, startPoint x: 359, startPoint y: 97, endPoint x: 277, endPoint y: 103, distance: 82.2
click at [277, 103] on div "10843" at bounding box center [370, 92] width 205 height 33
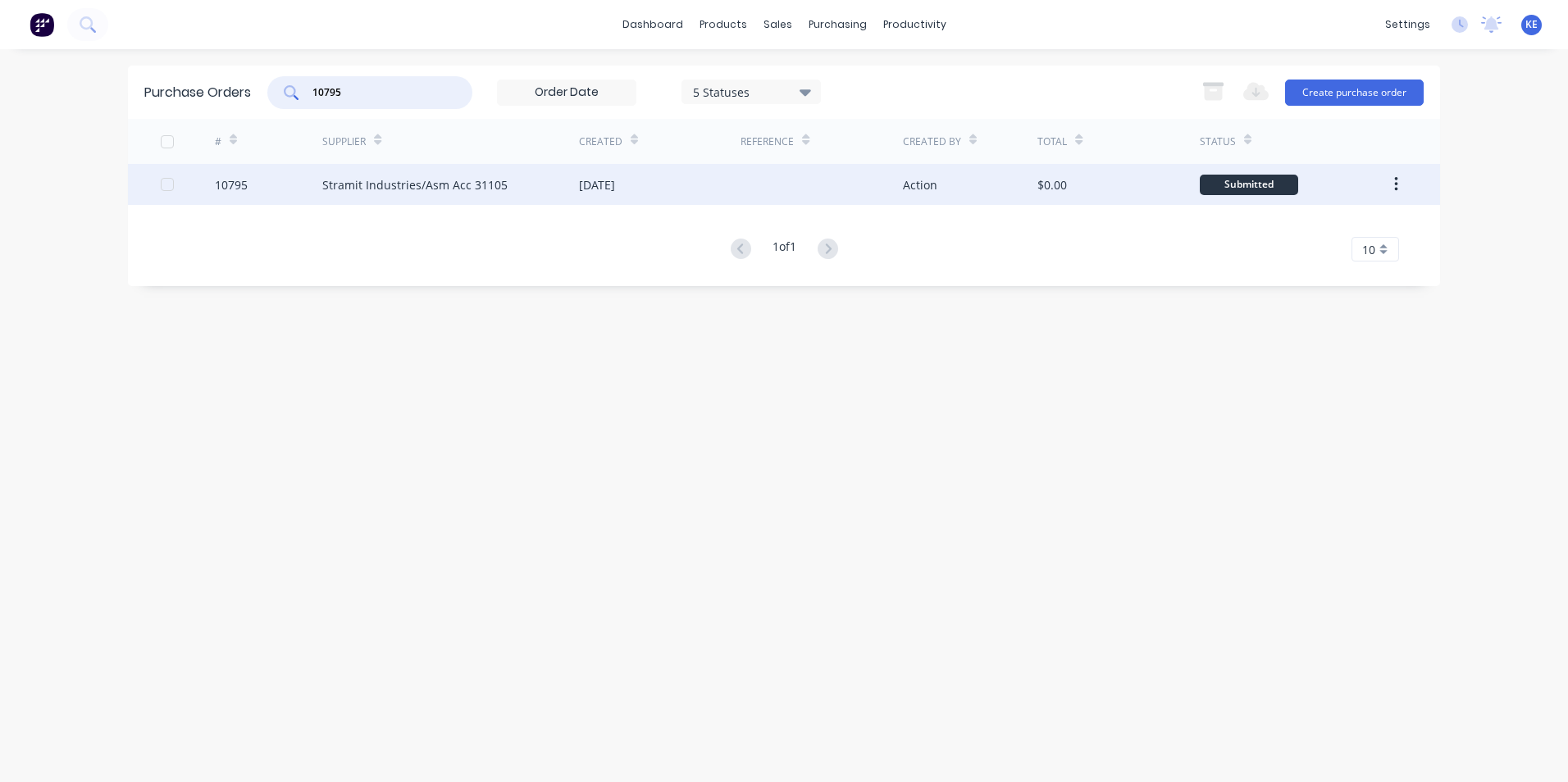
type input "10795"
click at [282, 185] on div "10795" at bounding box center [269, 185] width 109 height 41
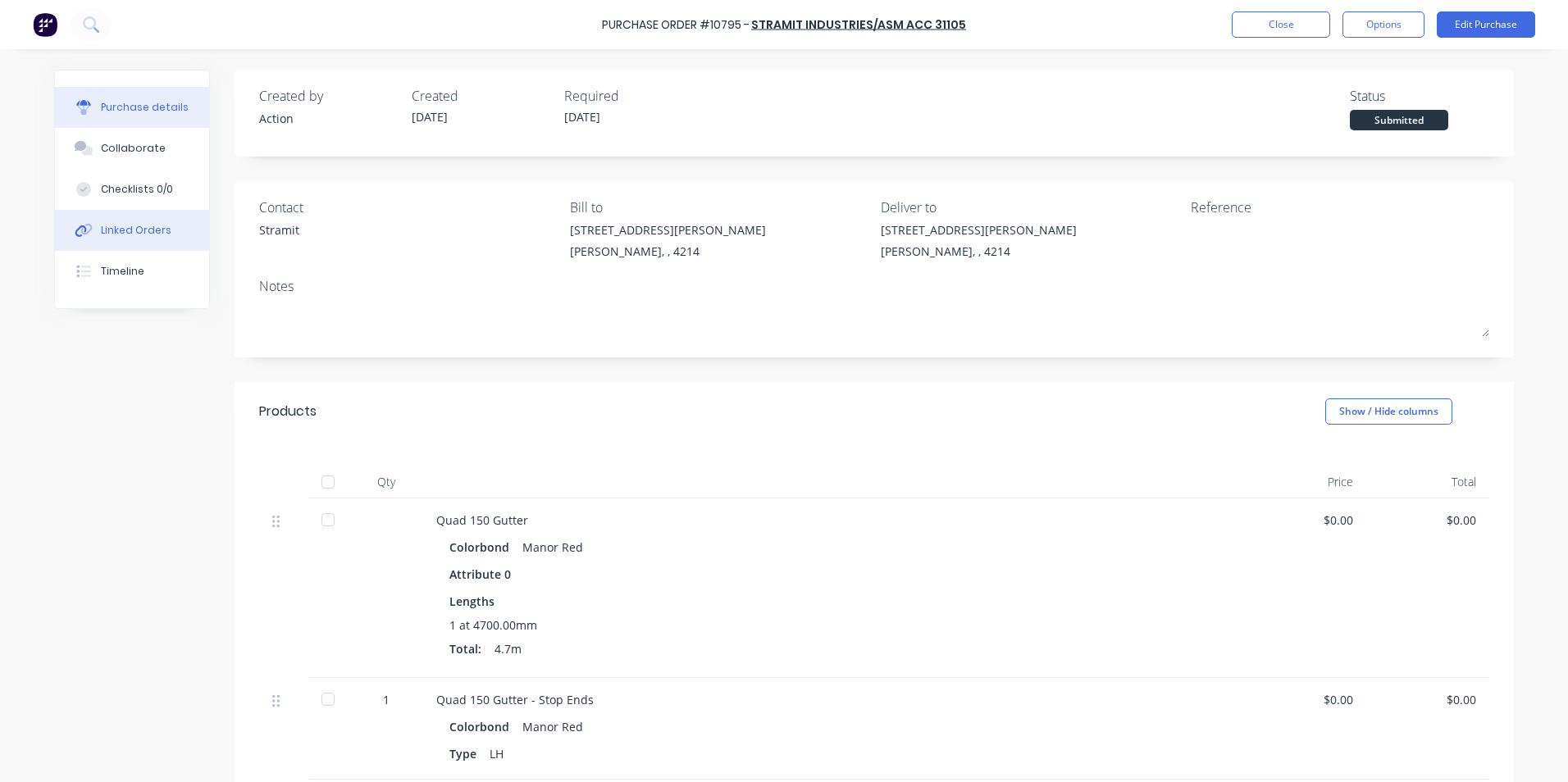
click at [121, 240] on button "Linked Orders" at bounding box center [132, 230] width 154 height 41
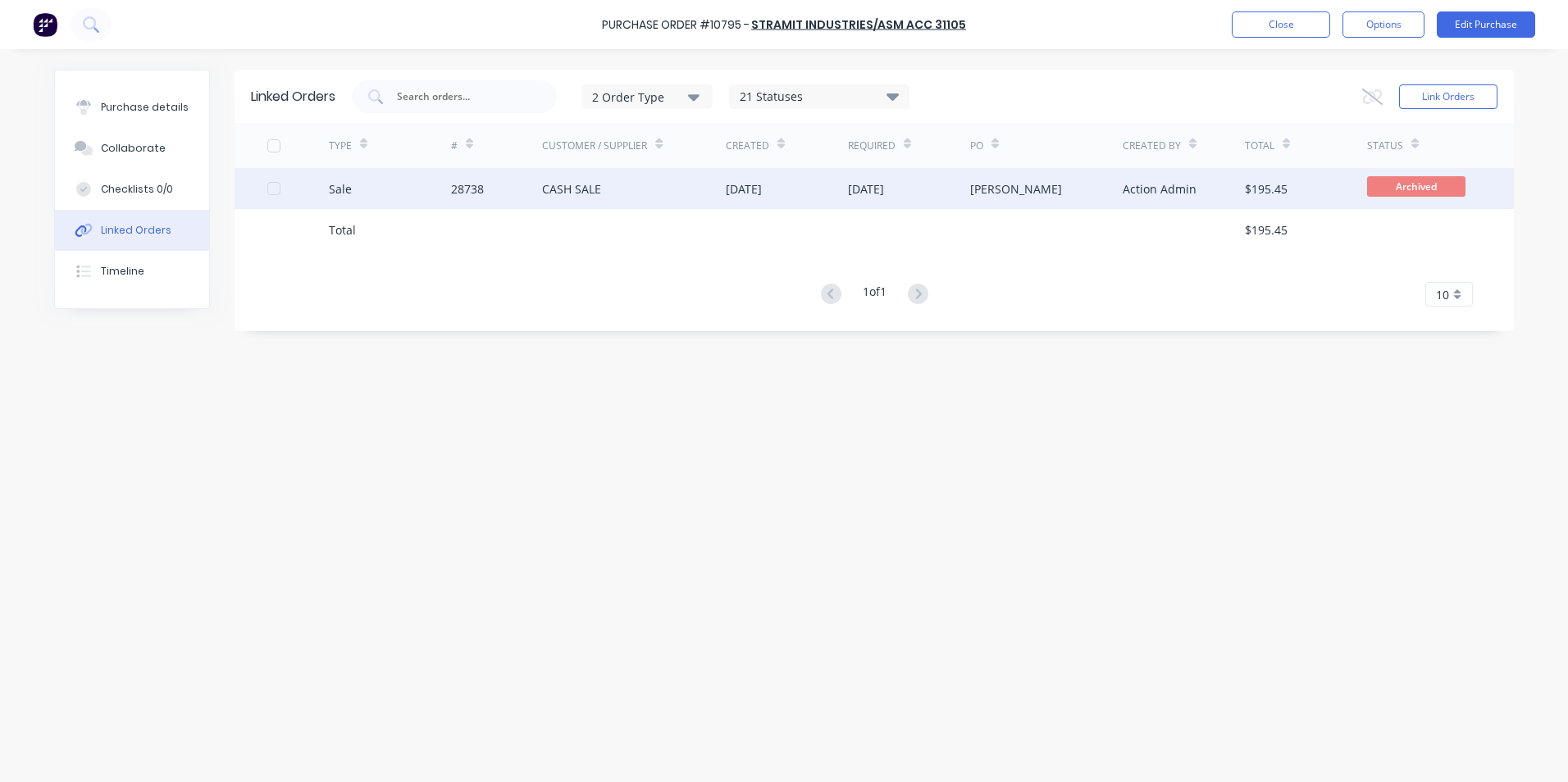
click at [405, 181] on div "Sale" at bounding box center [389, 189] width 122 height 41
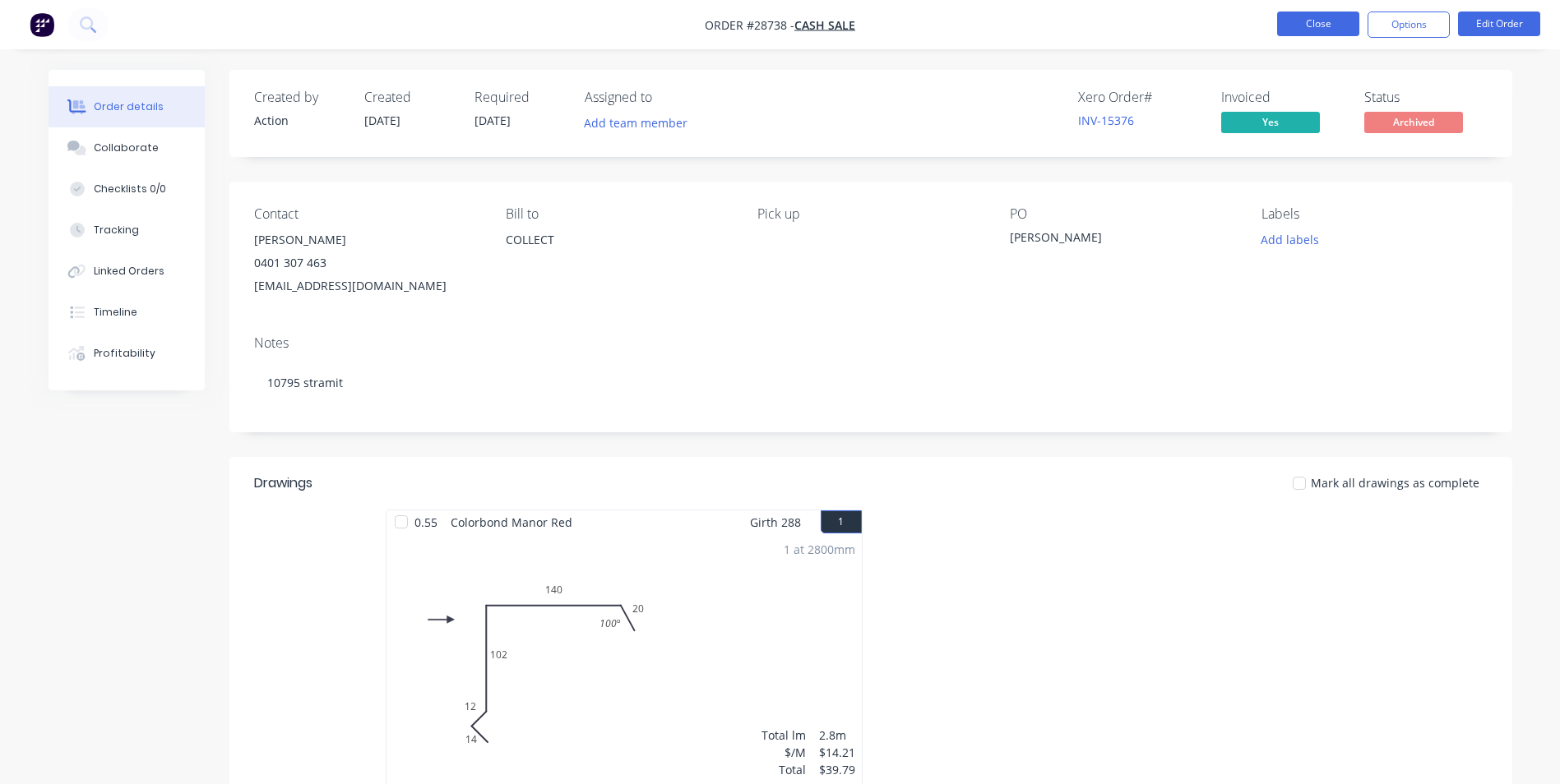
click at [1293, 26] on button "Close" at bounding box center [1319, 23] width 82 height 25
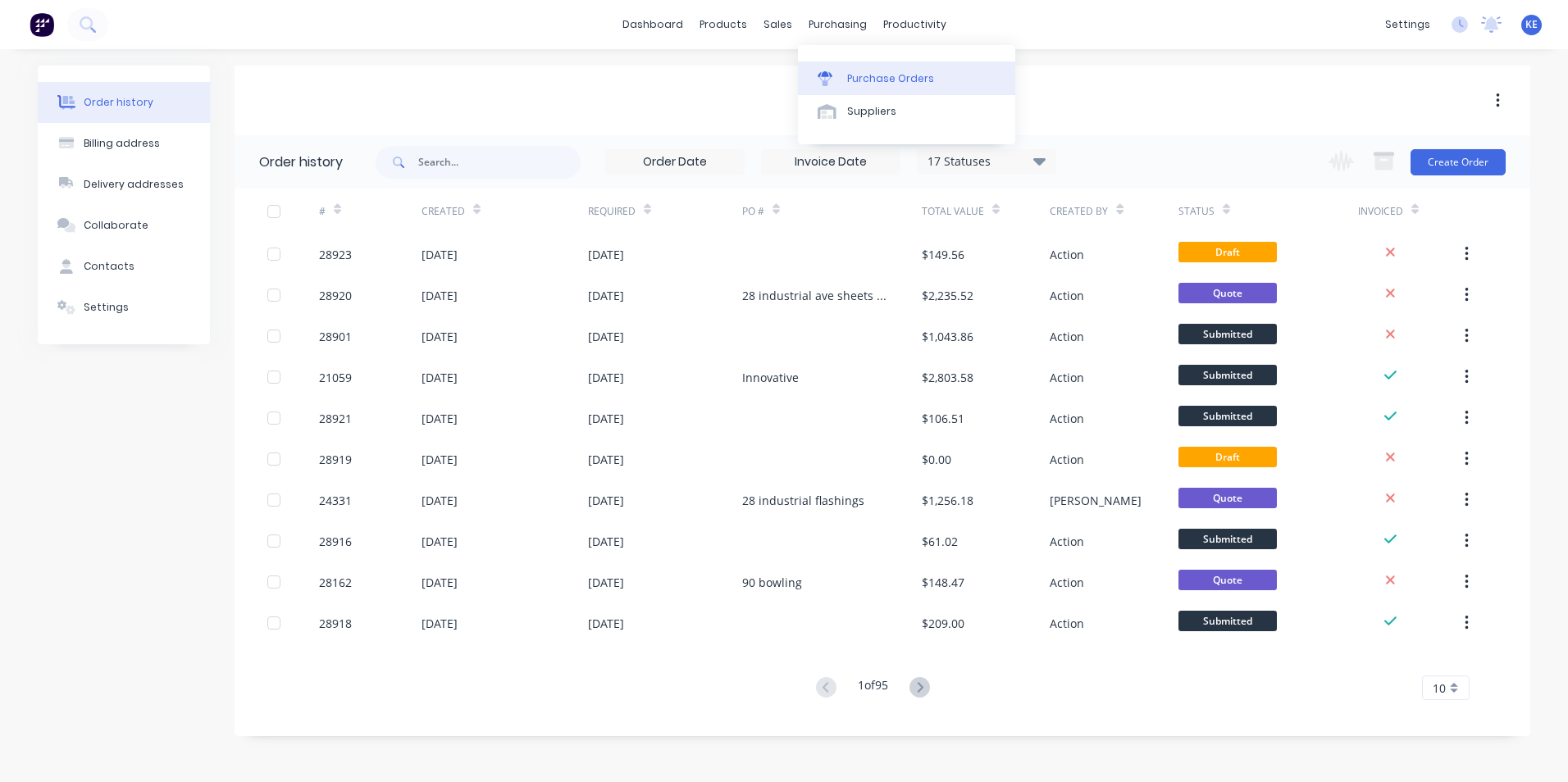
click at [863, 80] on div "Purchase Orders" at bounding box center [891, 78] width 87 height 15
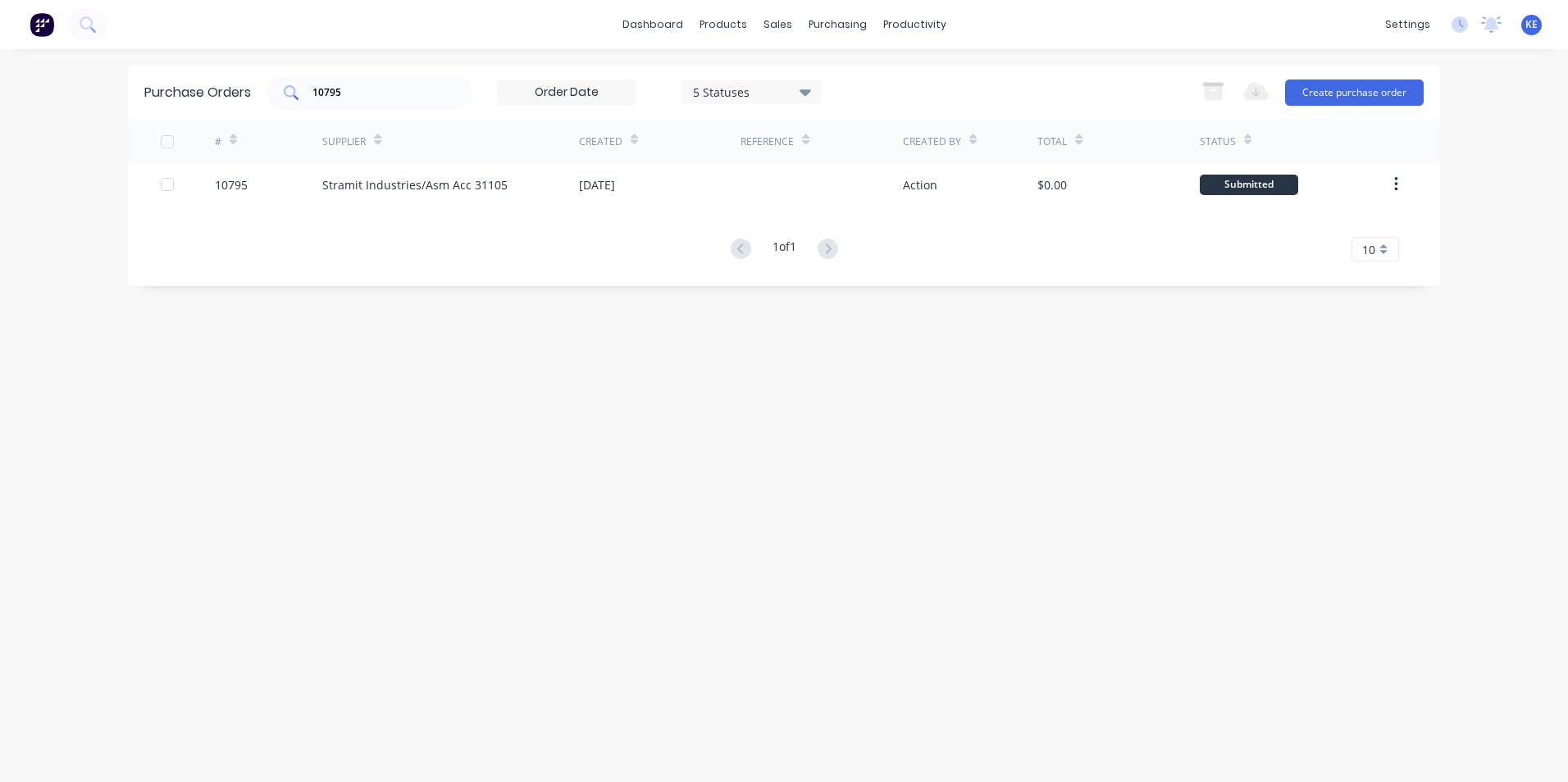
drag, startPoint x: 371, startPoint y: 101, endPoint x: 294, endPoint y: 98, distance: 77.1
click at [294, 98] on div "10795" at bounding box center [370, 92] width 205 height 33
drag, startPoint x: 371, startPoint y: 92, endPoint x: 293, endPoint y: 92, distance: 78.0
click at [293, 92] on div "10795" at bounding box center [370, 92] width 205 height 33
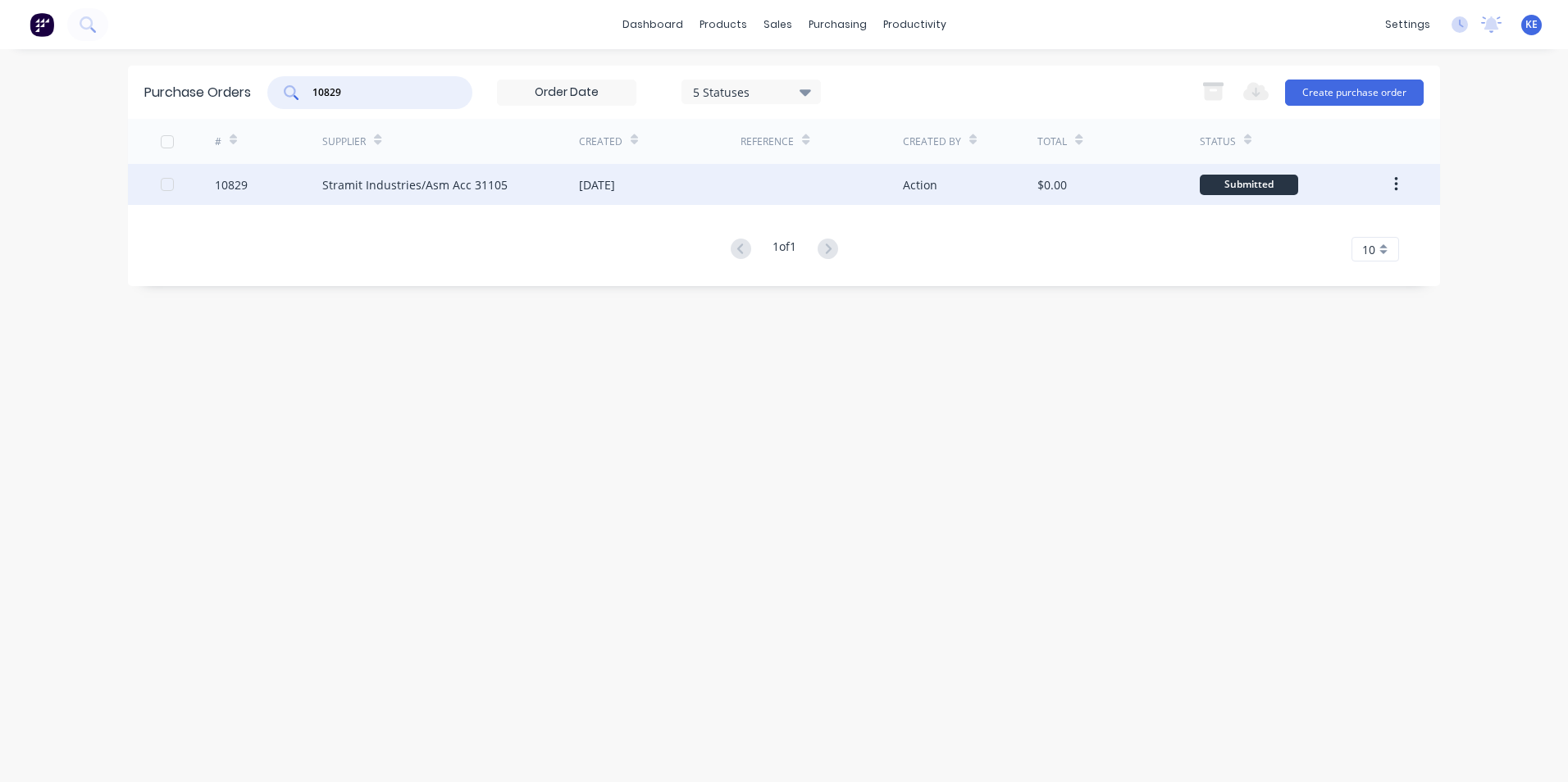
type input "10829"
click at [281, 197] on div "10829" at bounding box center [269, 185] width 109 height 41
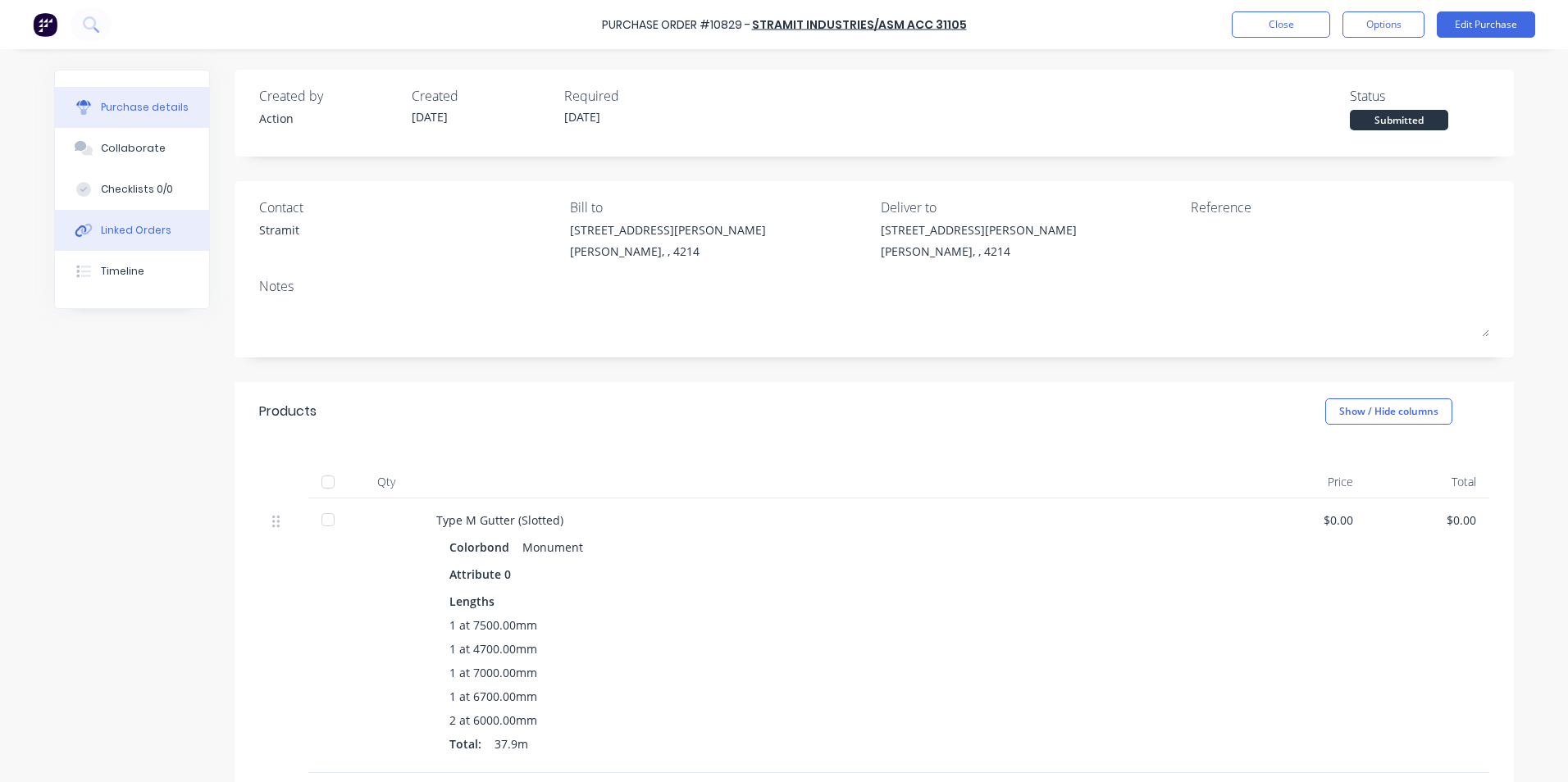
click at [142, 235] on div "Linked Orders" at bounding box center [136, 230] width 70 height 15
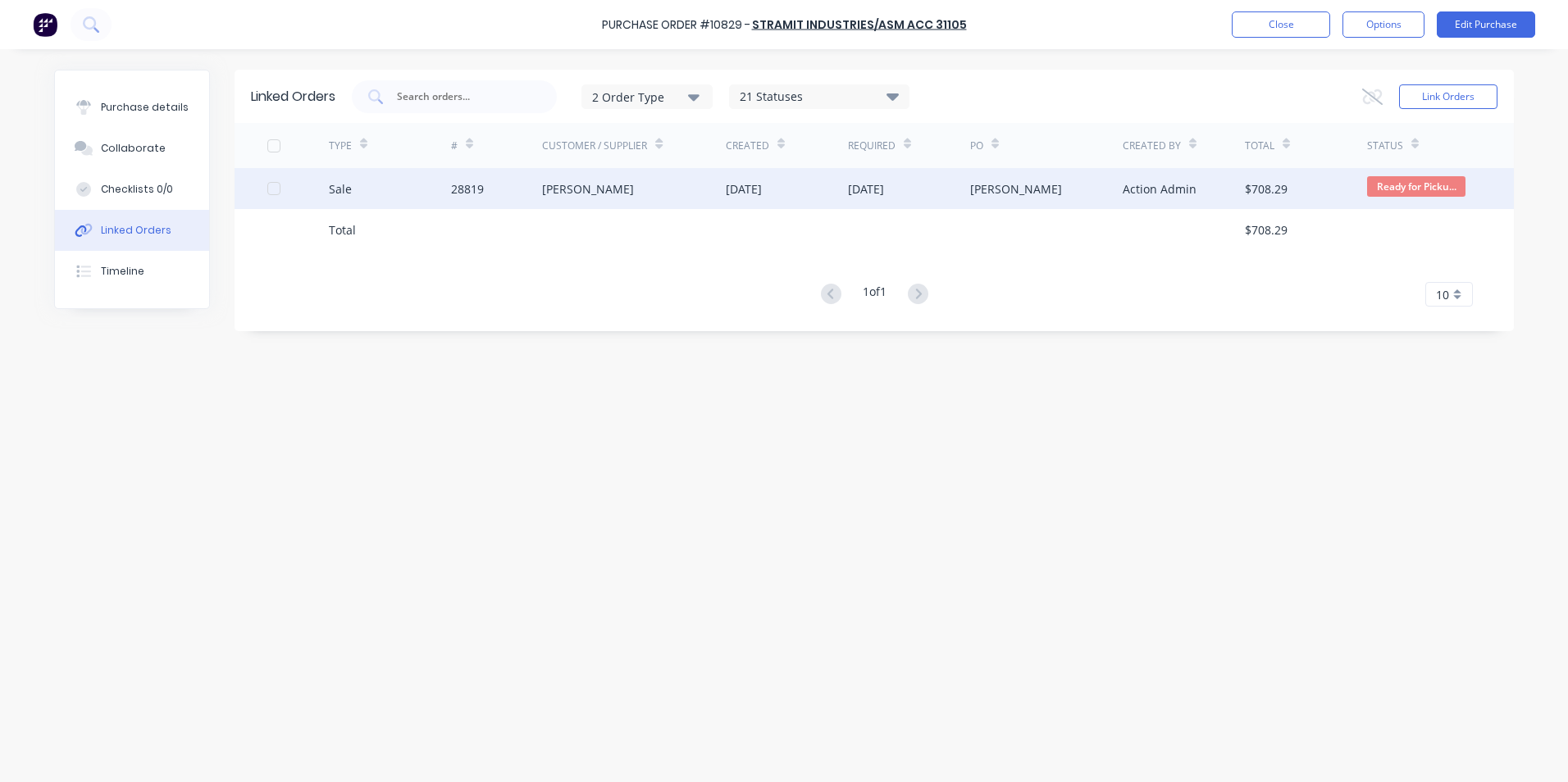
click at [376, 188] on div "Sale" at bounding box center [389, 189] width 122 height 41
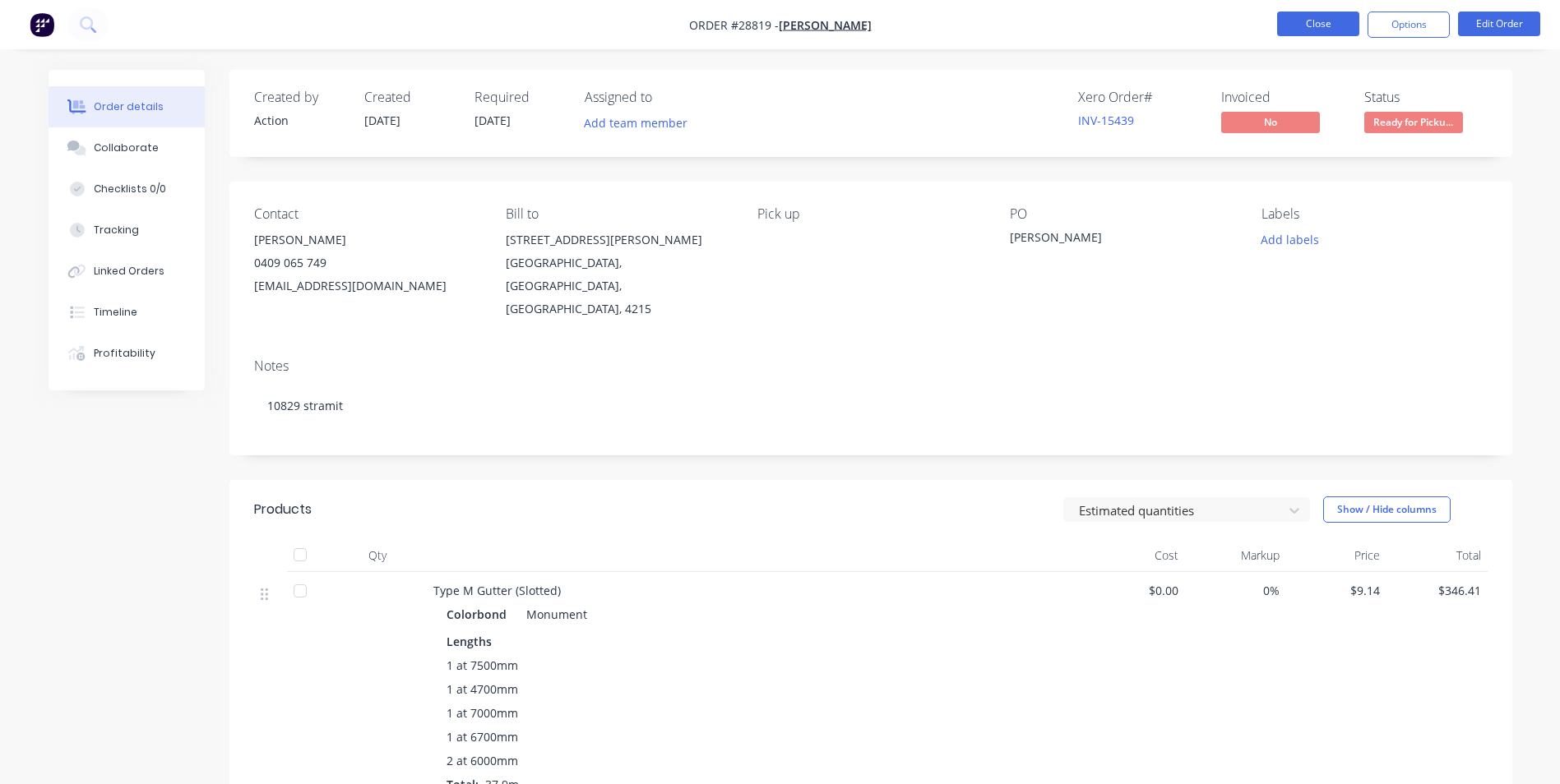
click at [1323, 21] on button "Close" at bounding box center [1319, 23] width 82 height 25
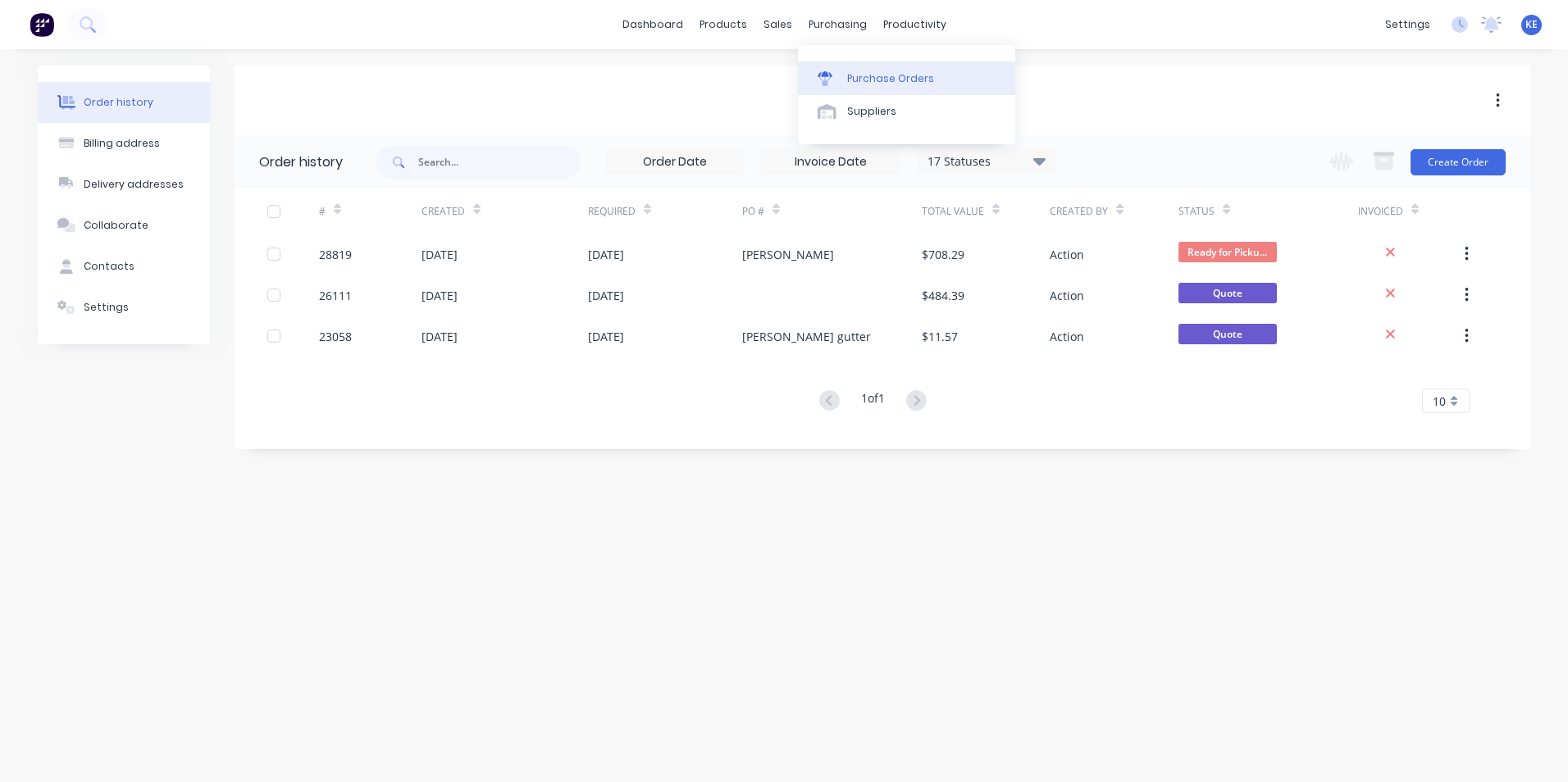
click at [871, 76] on div "Purchase Orders" at bounding box center [891, 78] width 87 height 15
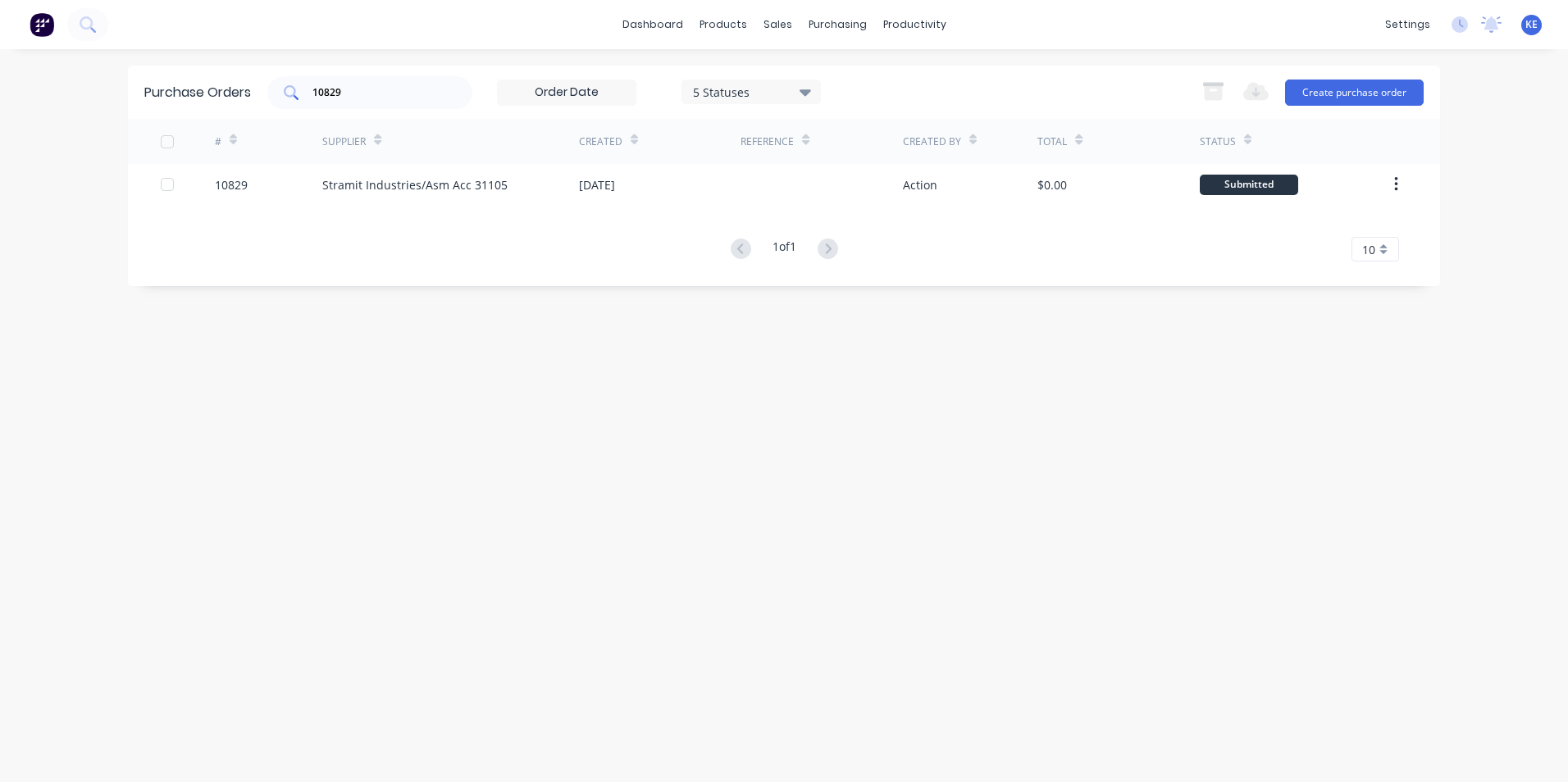
drag, startPoint x: 362, startPoint y: 101, endPoint x: 279, endPoint y: 98, distance: 83.1
click at [279, 98] on div "10829" at bounding box center [370, 92] width 205 height 33
drag, startPoint x: 385, startPoint y: 86, endPoint x: 292, endPoint y: 89, distance: 93.0
click at [292, 89] on div "10829" at bounding box center [370, 92] width 205 height 33
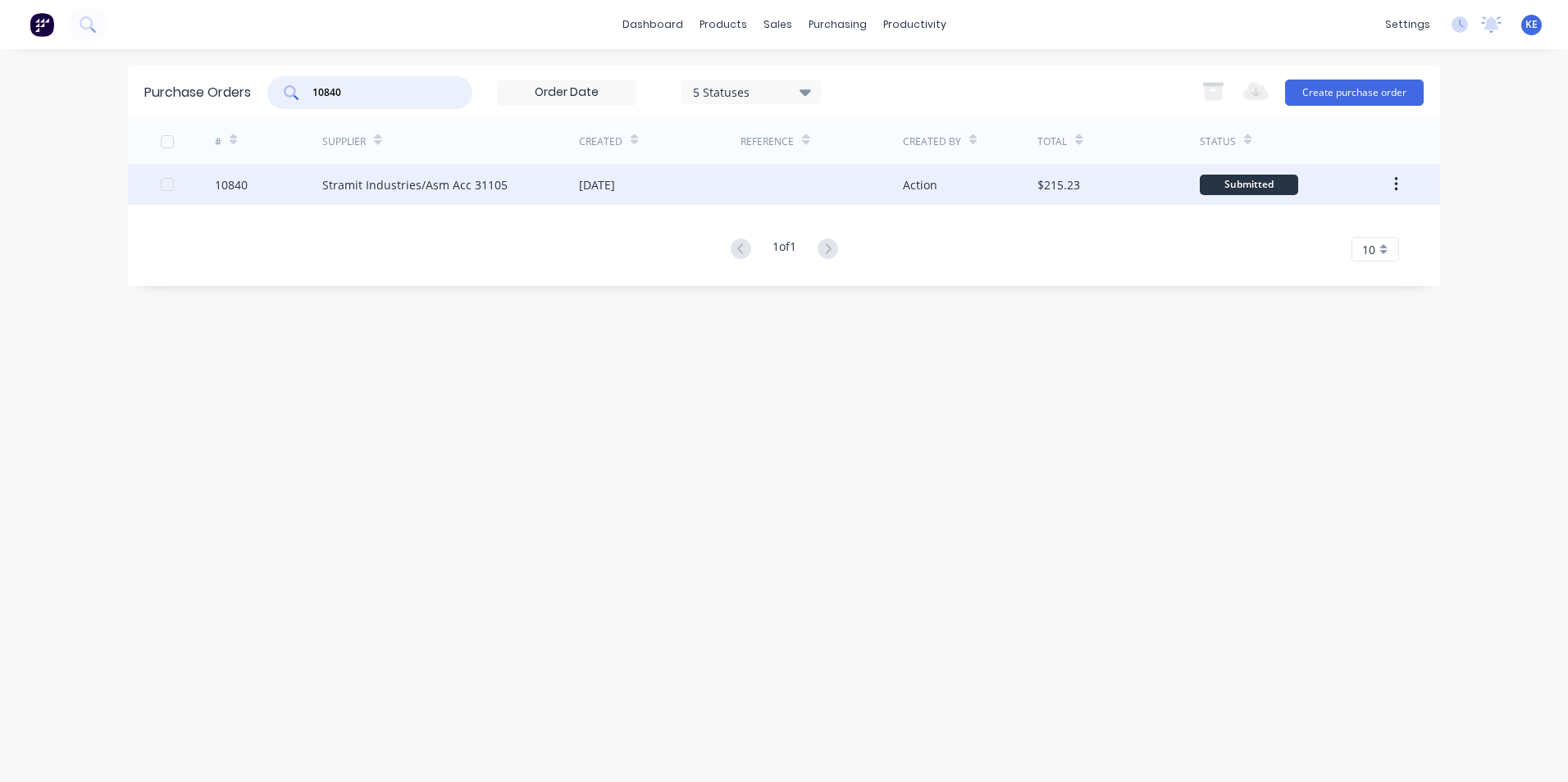
type input "10840"
click at [284, 195] on div "10840" at bounding box center [269, 185] width 109 height 41
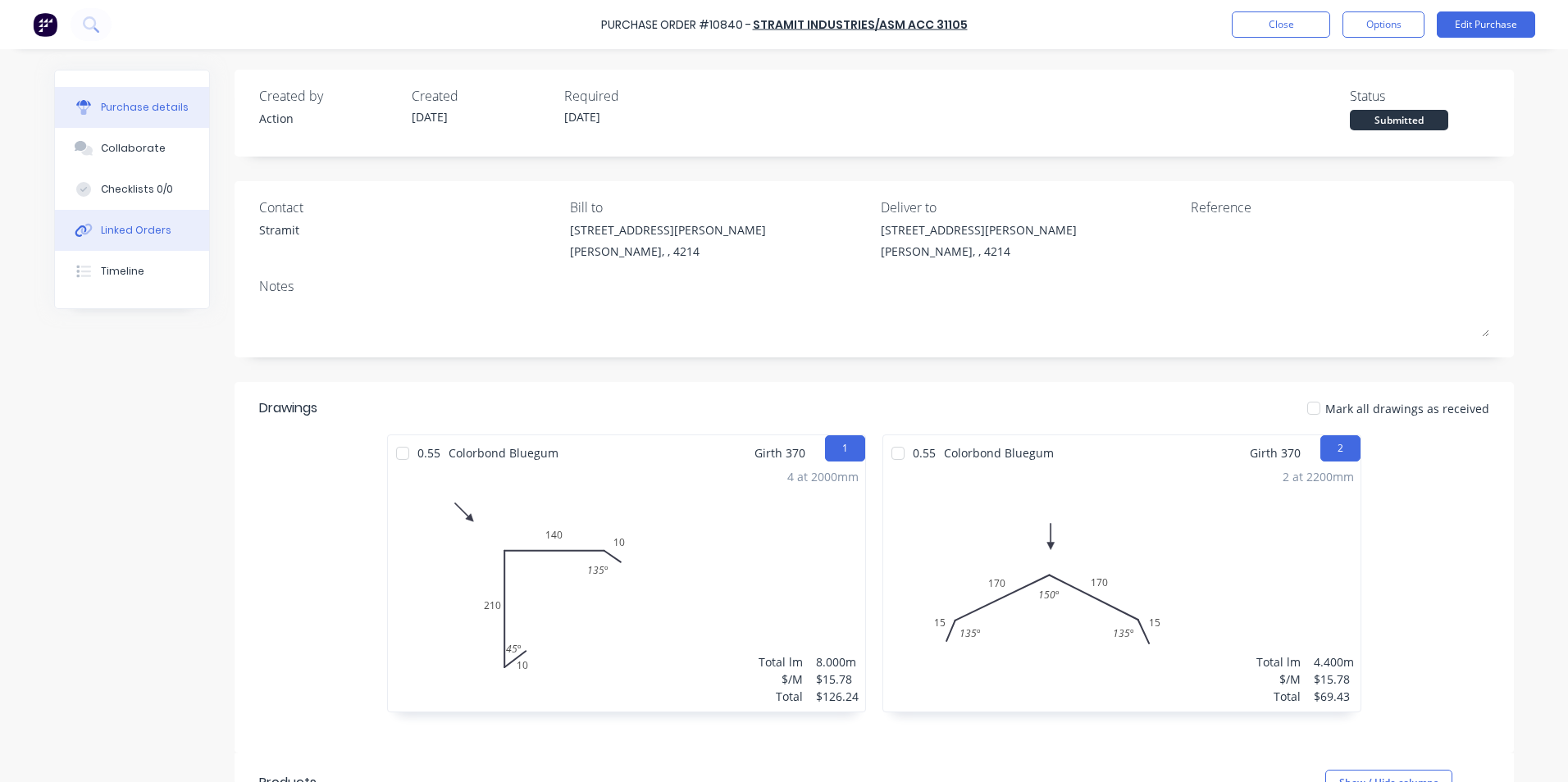
click at [127, 240] on button "Linked Orders" at bounding box center [132, 230] width 154 height 41
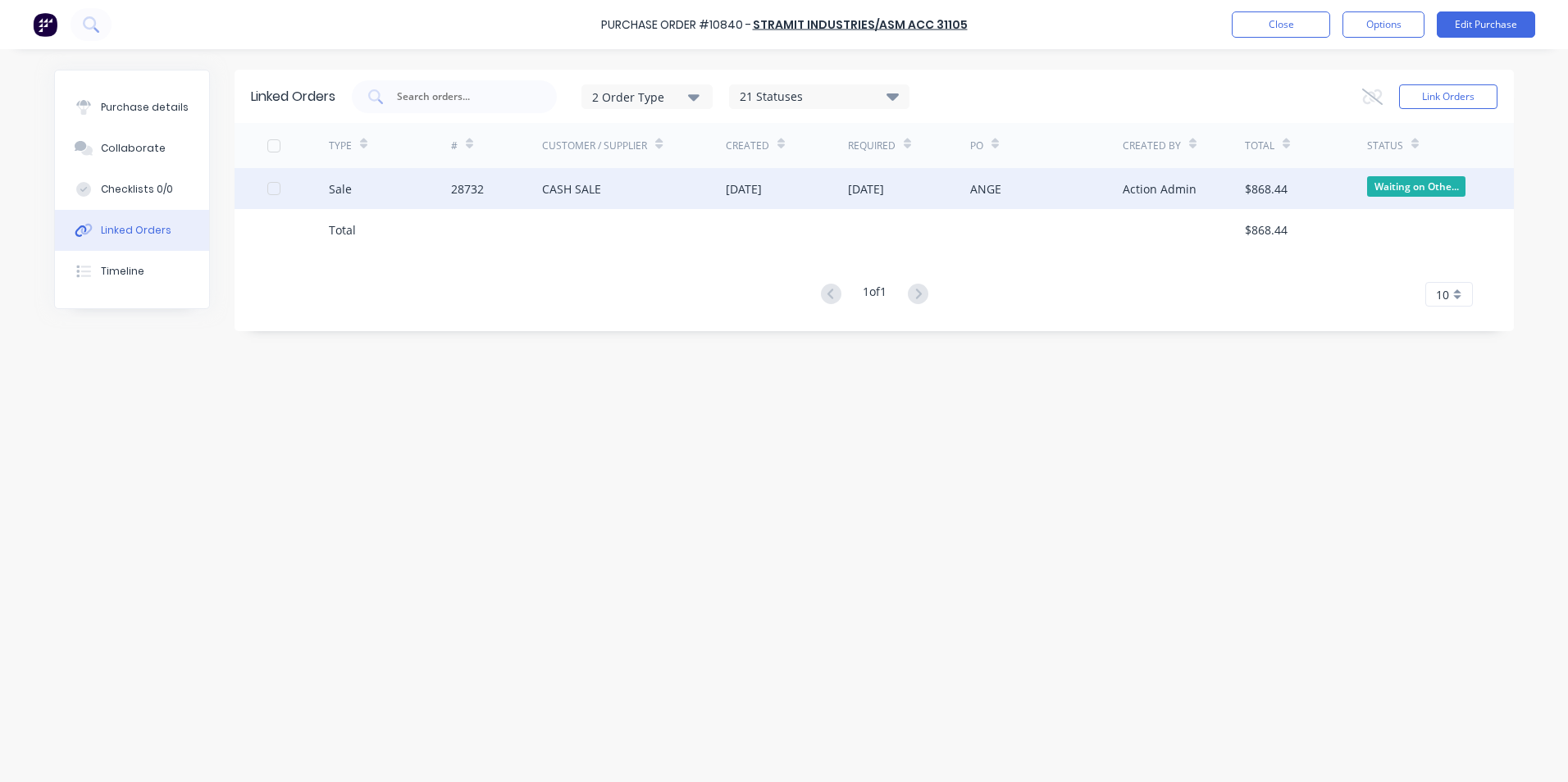
click at [398, 187] on div "Sale" at bounding box center [389, 189] width 122 height 41
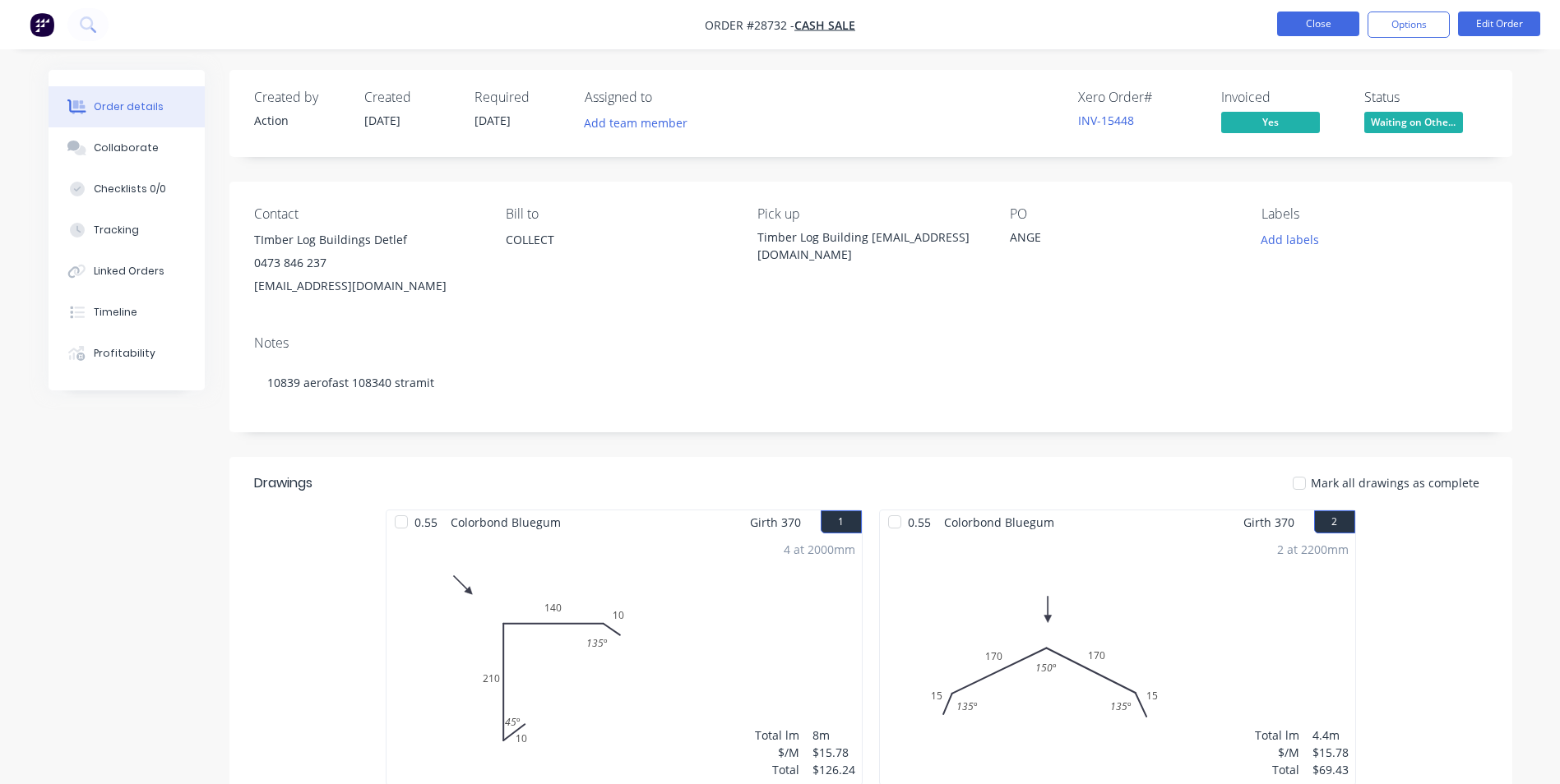
click at [1286, 22] on button "Close" at bounding box center [1319, 23] width 82 height 25
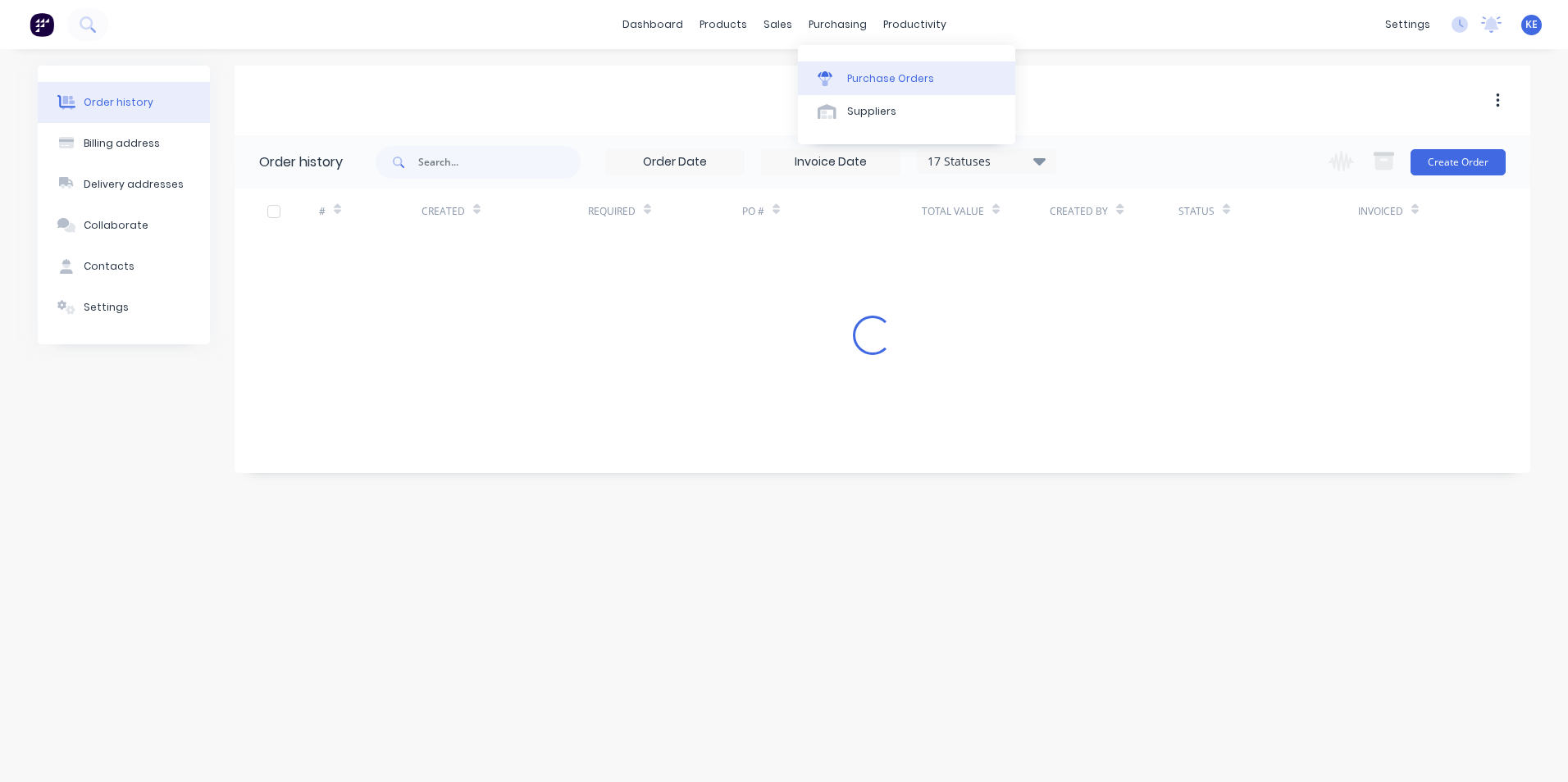
click at [872, 89] on link "Purchase Orders" at bounding box center [907, 78] width 217 height 33
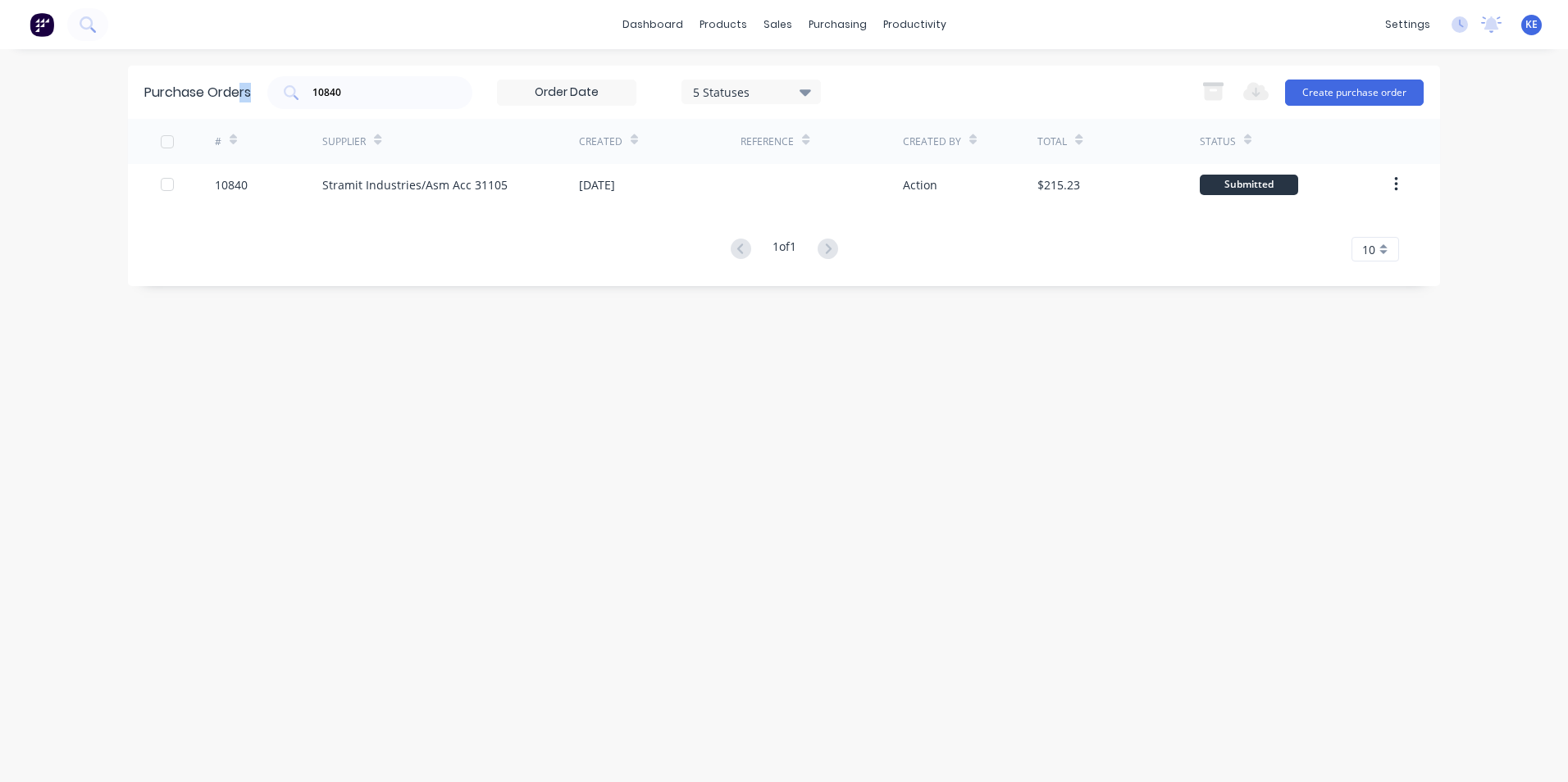
drag, startPoint x: 265, startPoint y: 104, endPoint x: 241, endPoint y: 108, distance: 24.3
click at [241, 108] on div "Purchase Orders 10840 5 Statuses 5 Statuses Export to Excel (XLSX) Create purch…" at bounding box center [784, 92] width 1312 height 53
click at [360, 98] on input "10840" at bounding box center [378, 92] width 136 height 16
drag, startPoint x: 360, startPoint y: 98, endPoint x: 309, endPoint y: 93, distance: 51.2
click at [309, 93] on div "10840" at bounding box center [370, 92] width 205 height 33
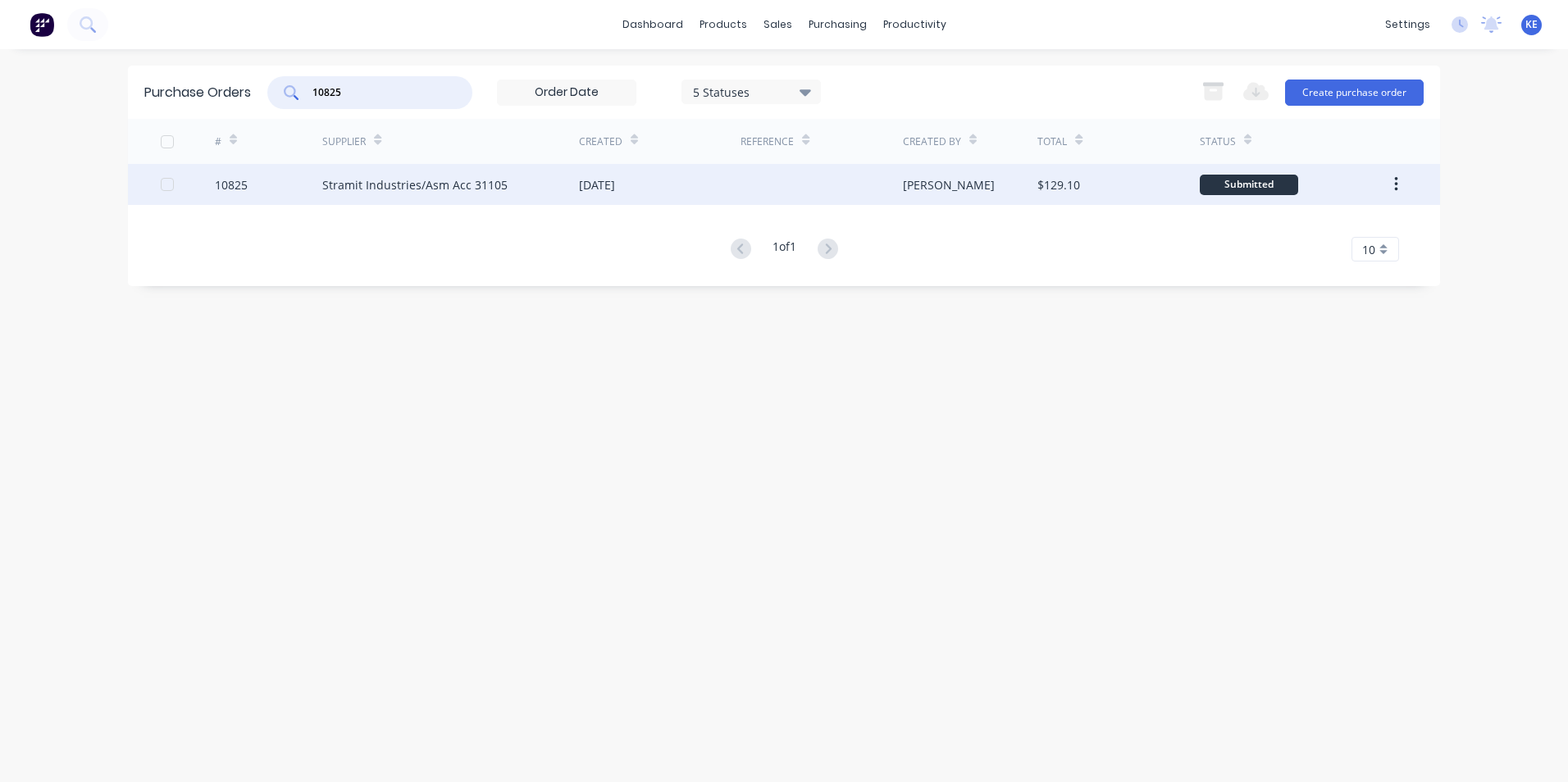
type input "10825"
click at [263, 188] on div "10825" at bounding box center [269, 185] width 109 height 41
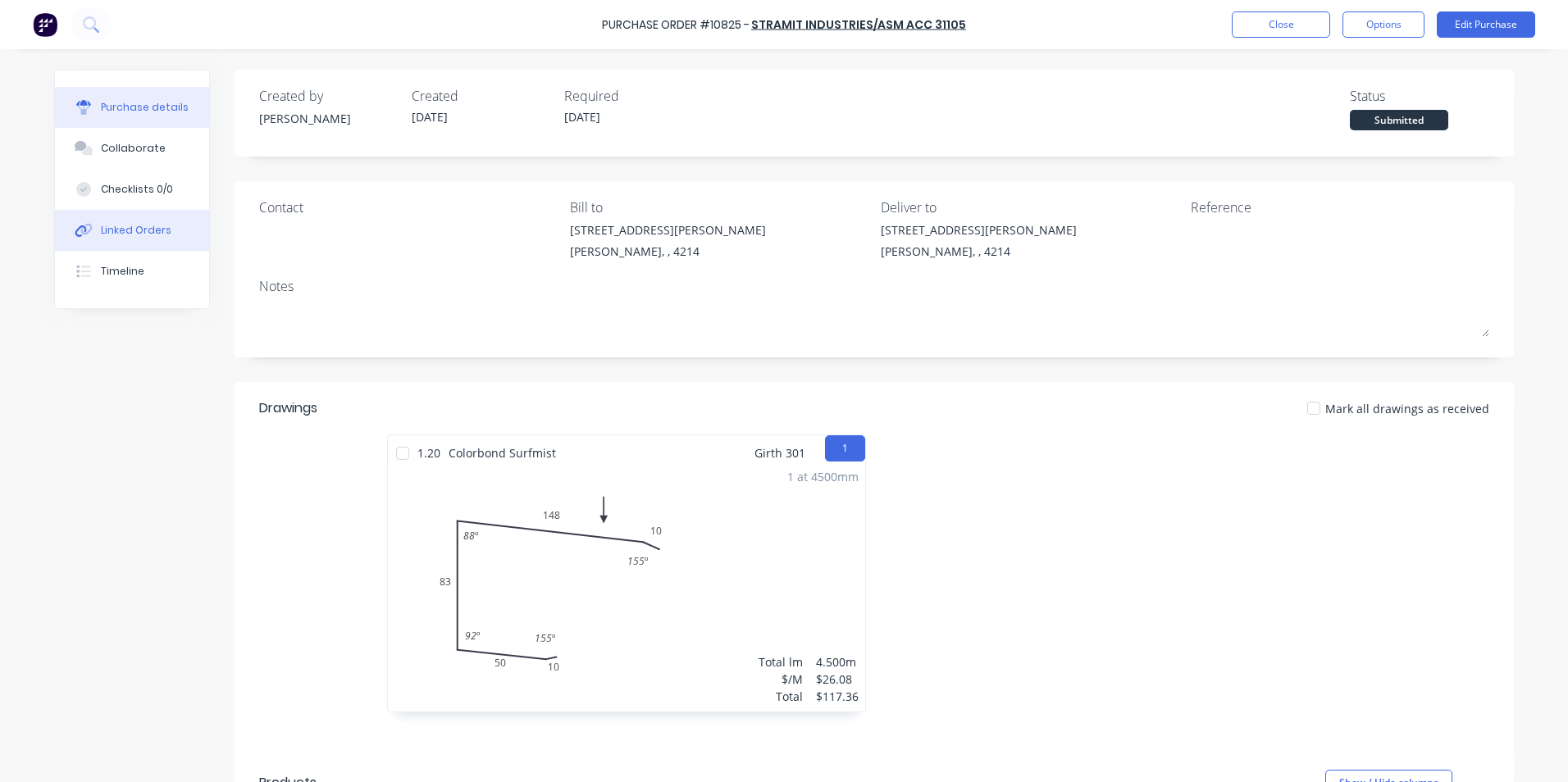
click at [104, 231] on div "Linked Orders" at bounding box center [136, 230] width 70 height 15
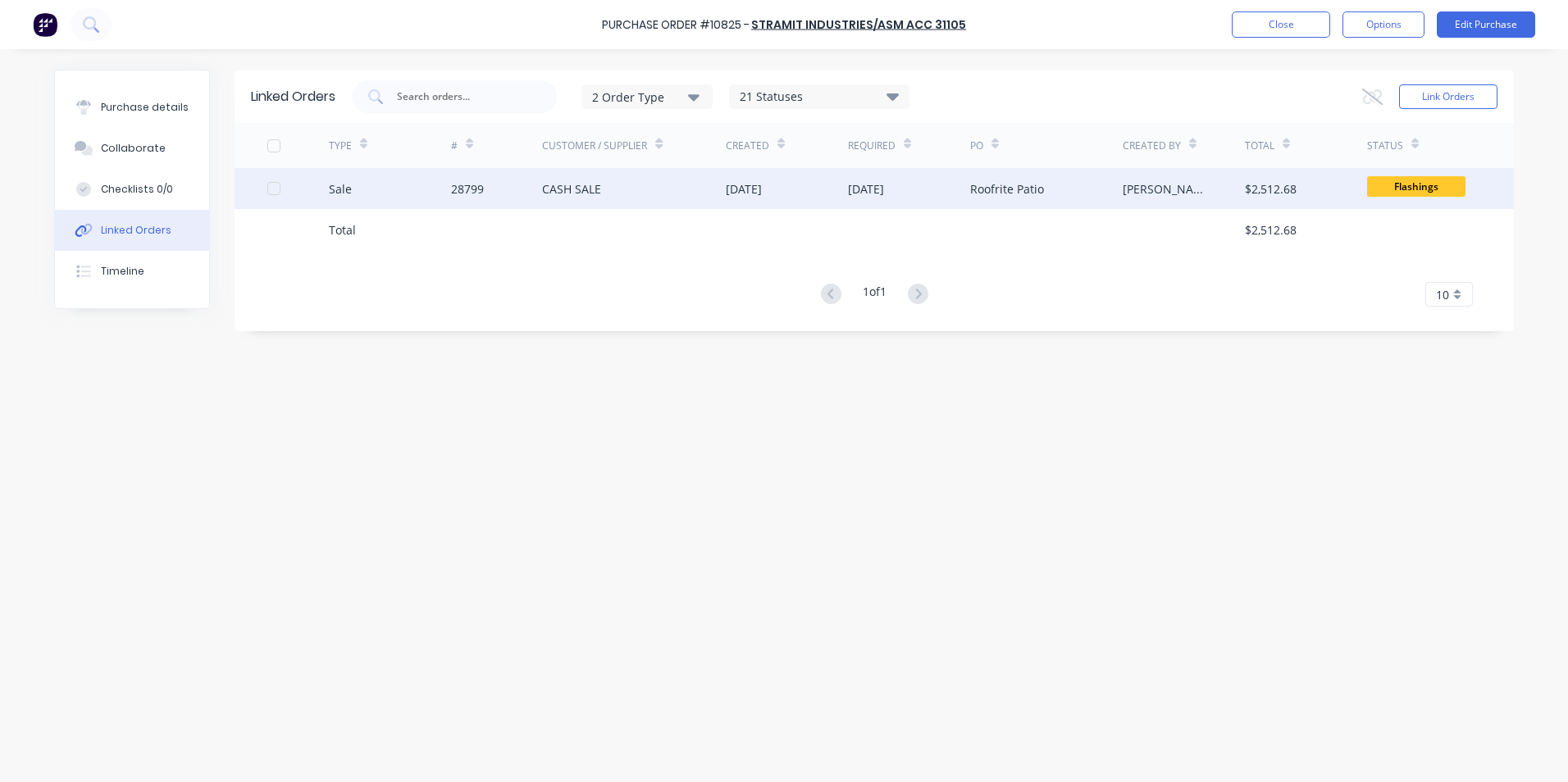
click at [376, 187] on div "Sale" at bounding box center [389, 189] width 122 height 41
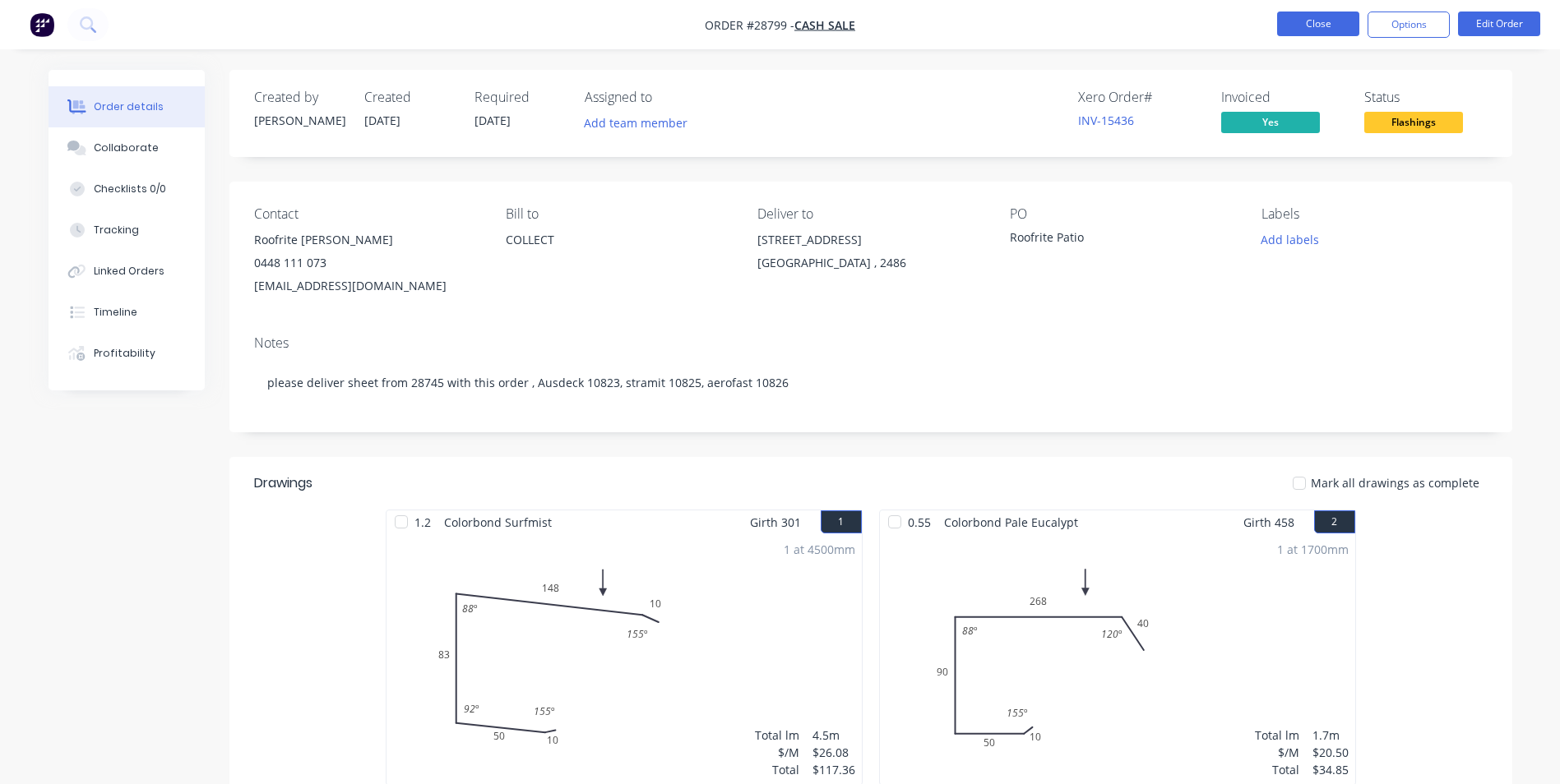
click at [1315, 29] on button "Close" at bounding box center [1319, 23] width 82 height 25
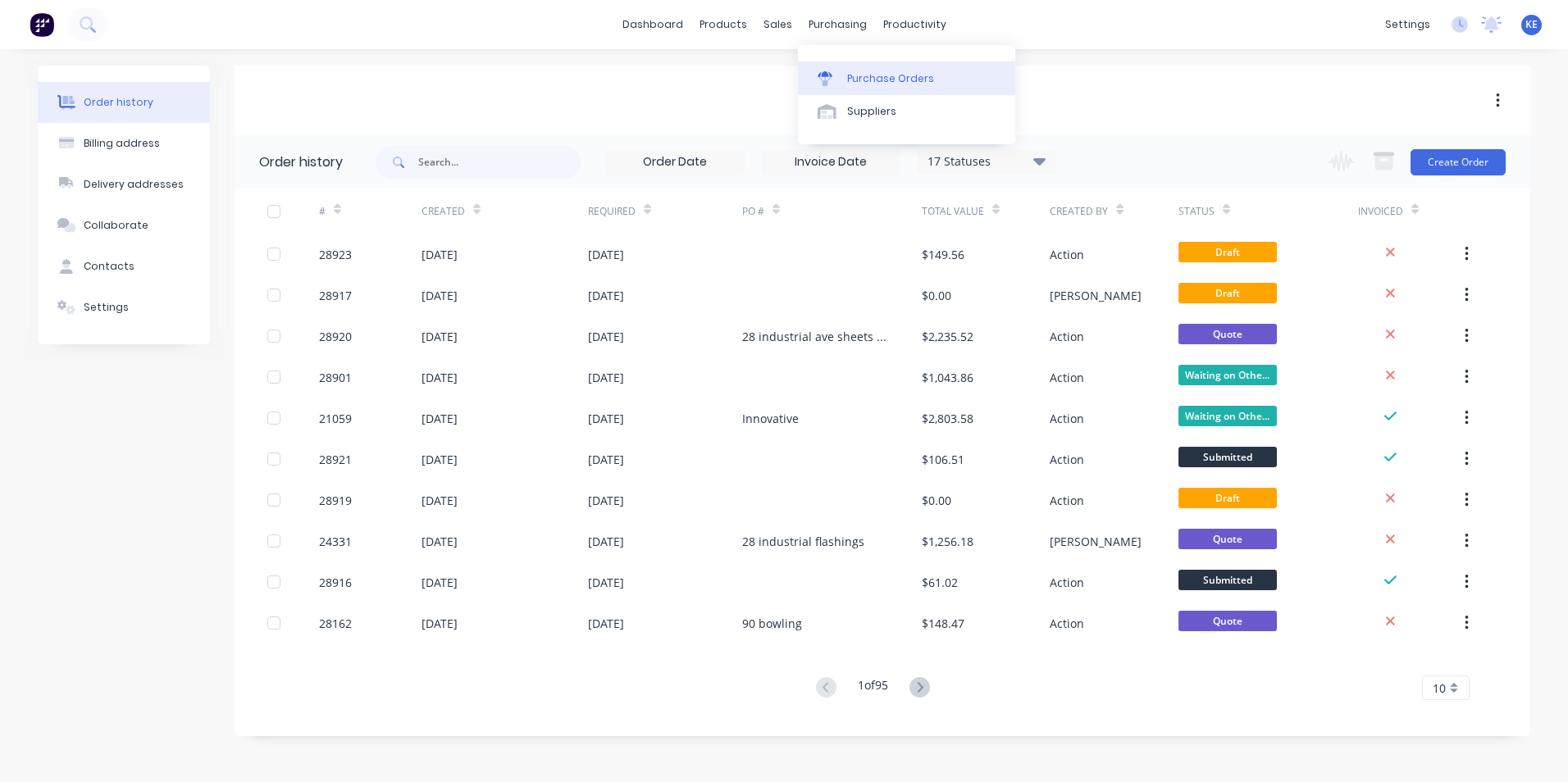
click at [876, 75] on div "Purchase Orders" at bounding box center [891, 78] width 87 height 15
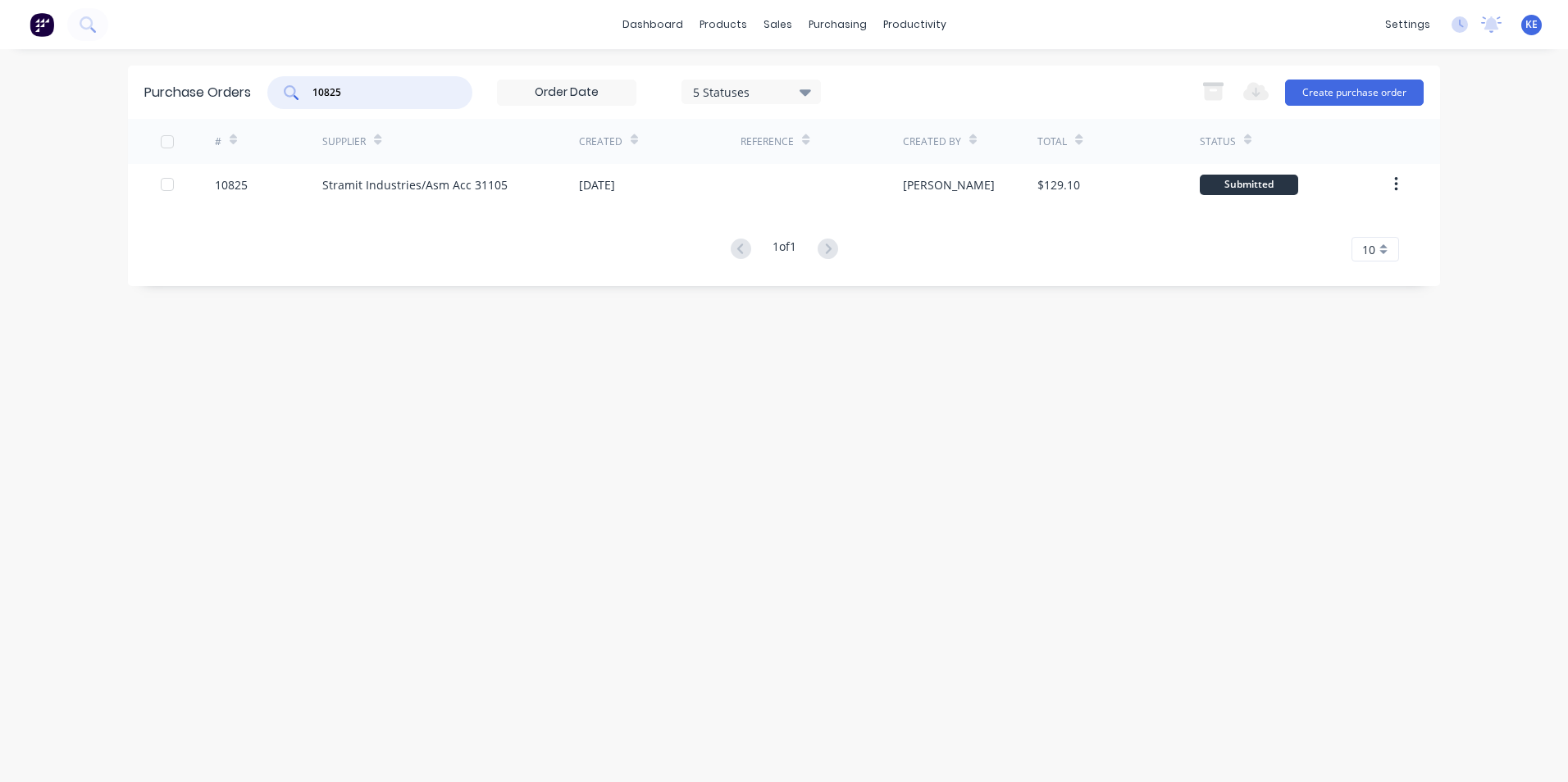
drag, startPoint x: 406, startPoint y: 89, endPoint x: 279, endPoint y: 90, distance: 127.0
click at [279, 90] on div "10825" at bounding box center [370, 92] width 205 height 33
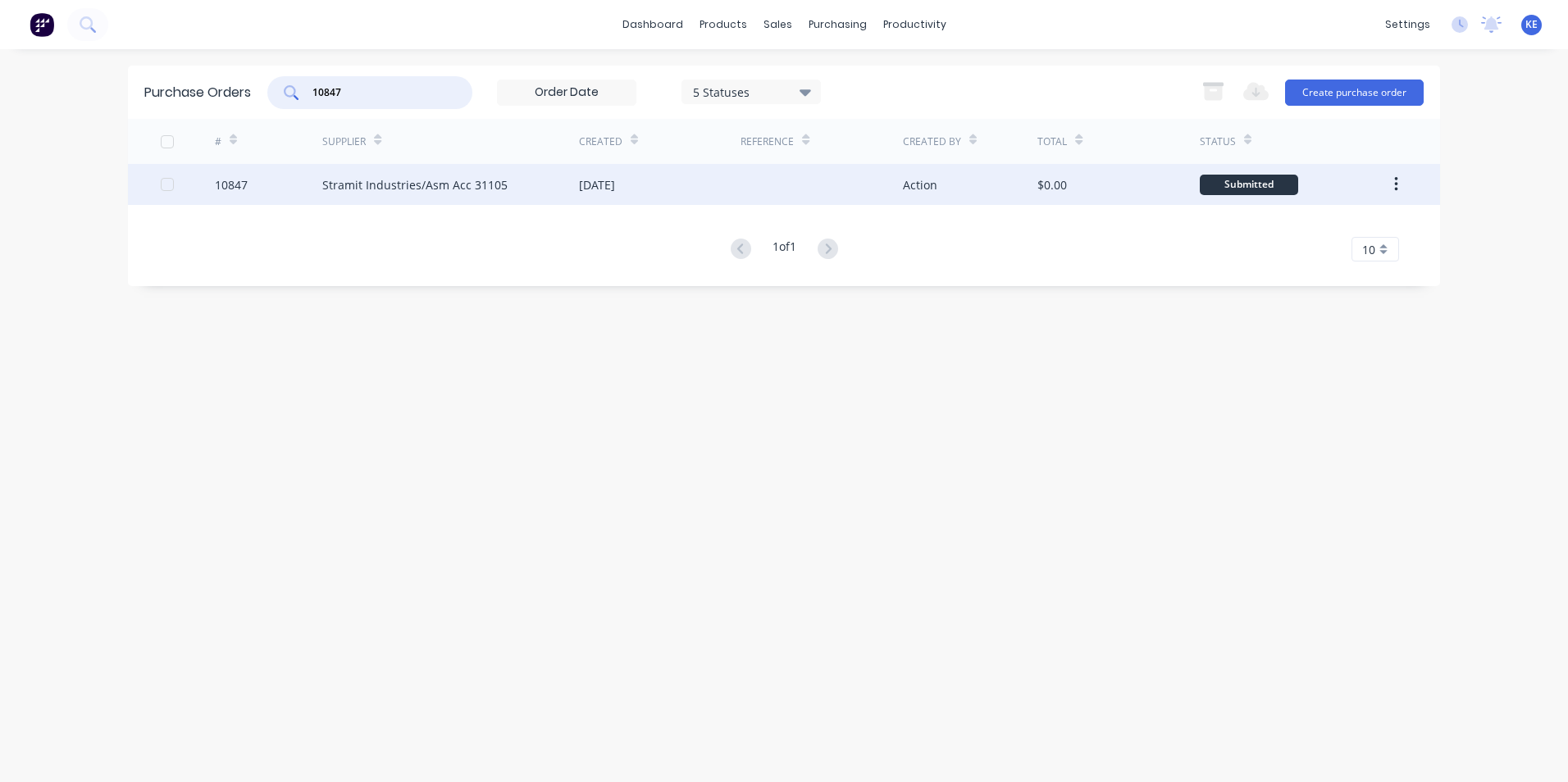
type input "10847"
click at [265, 193] on div "10847" at bounding box center [269, 185] width 109 height 41
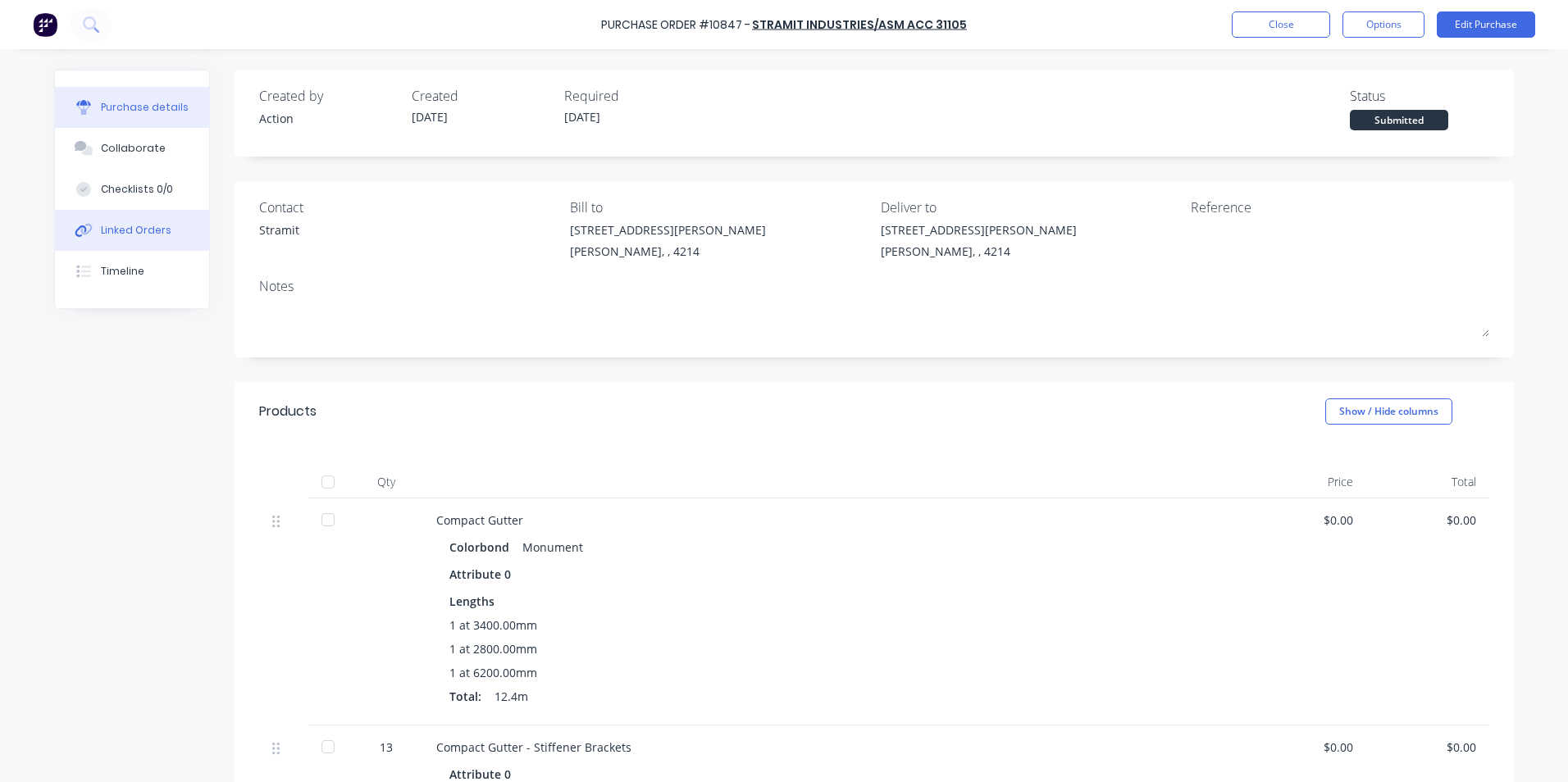
click at [126, 233] on div "Linked Orders" at bounding box center [136, 230] width 70 height 15
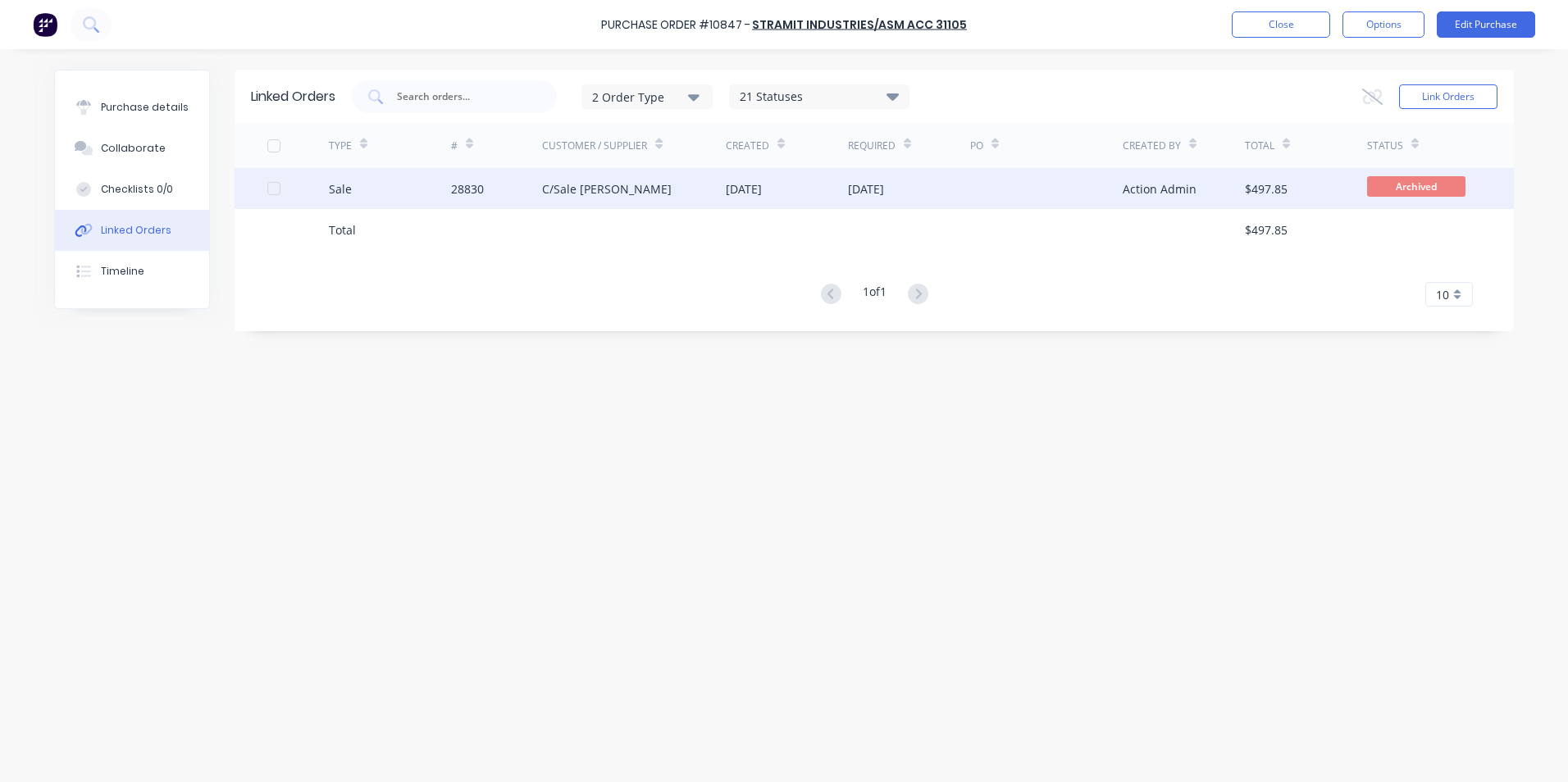
click at [388, 198] on div "Sale" at bounding box center [389, 189] width 122 height 41
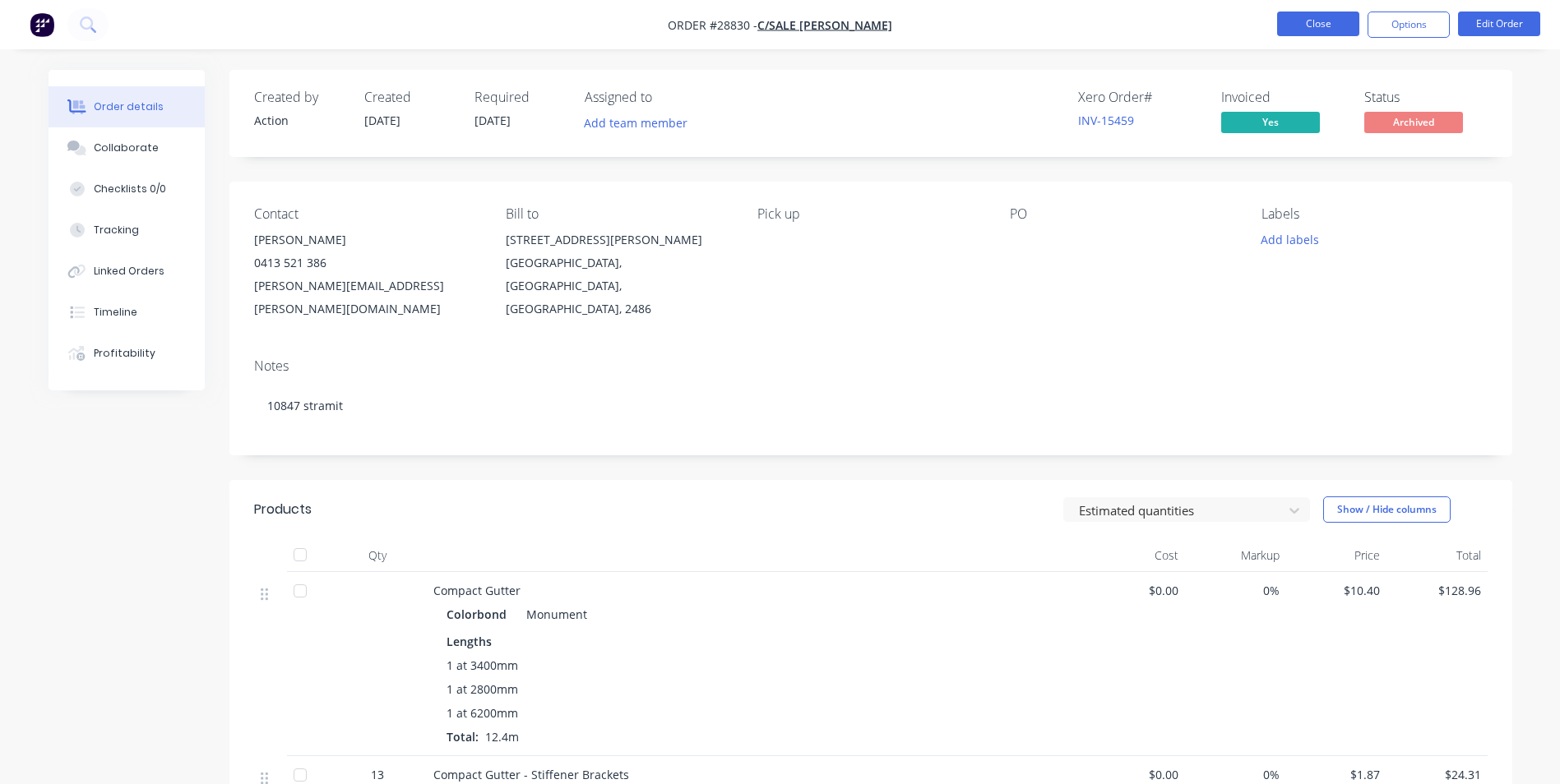
click at [1293, 29] on button "Close" at bounding box center [1319, 23] width 82 height 25
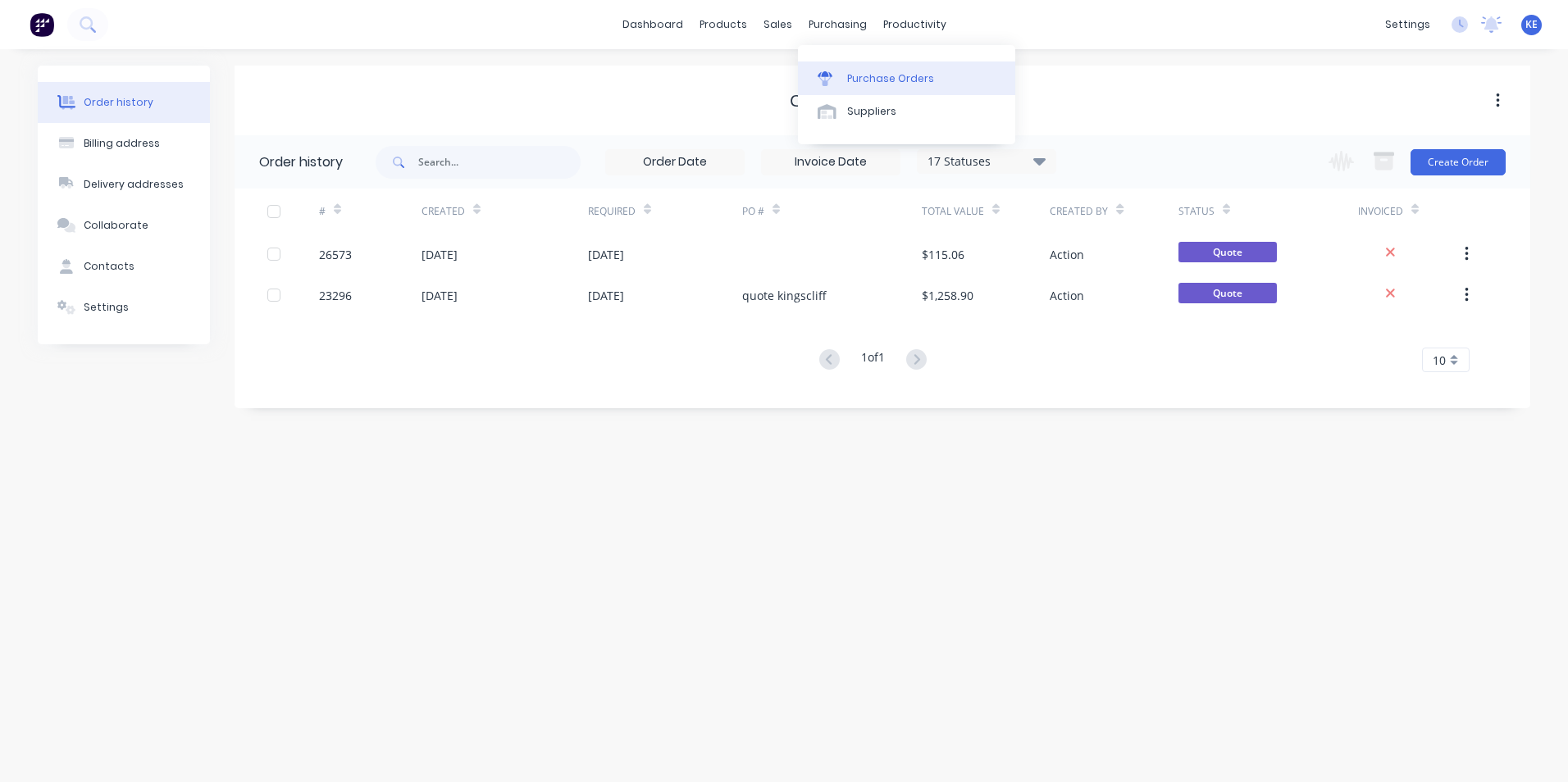
click at [870, 74] on div "Purchase Orders" at bounding box center [891, 78] width 87 height 15
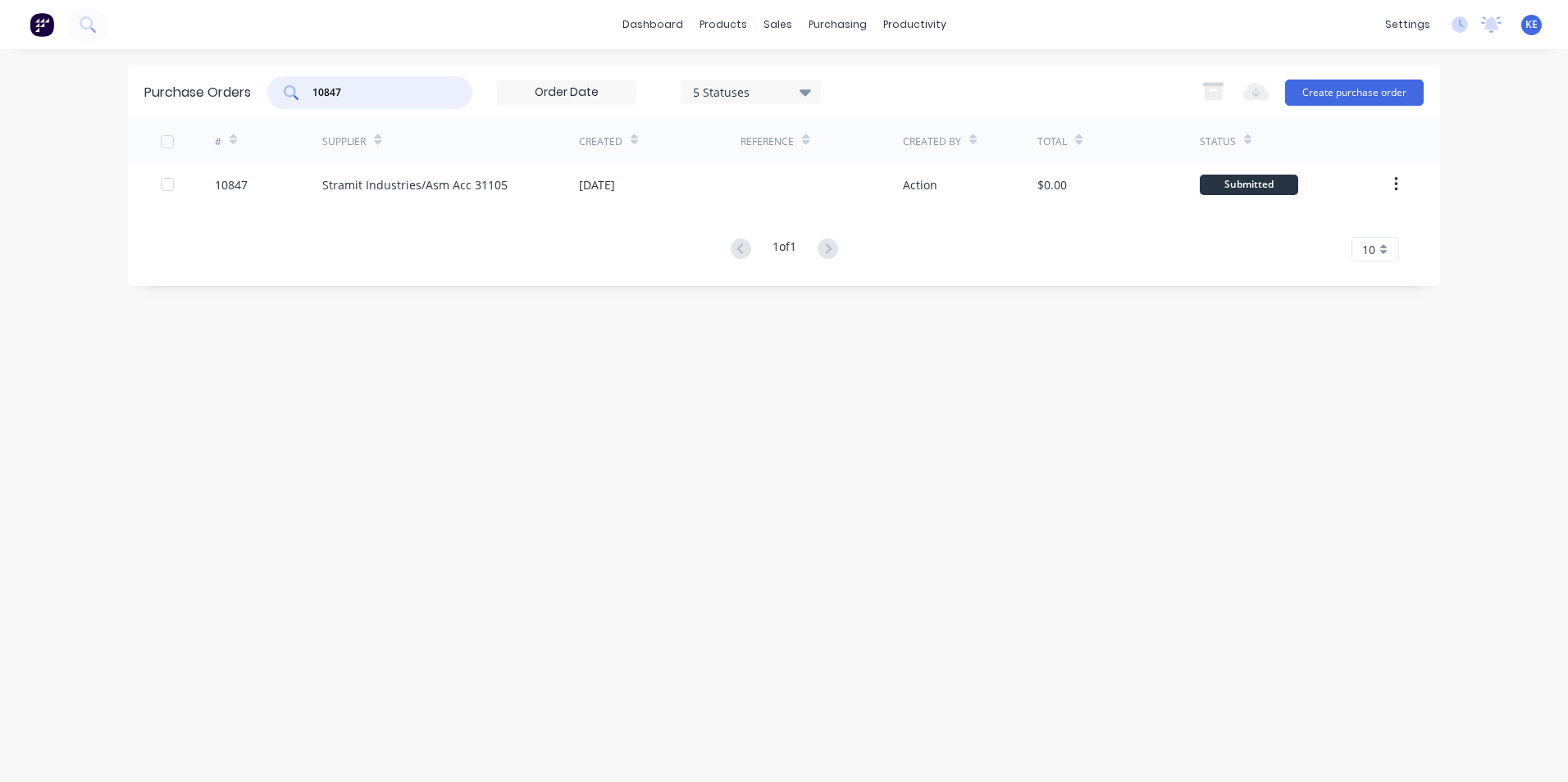
drag, startPoint x: 378, startPoint y: 89, endPoint x: 281, endPoint y: 88, distance: 97.0
click at [281, 88] on div "10847" at bounding box center [370, 92] width 205 height 33
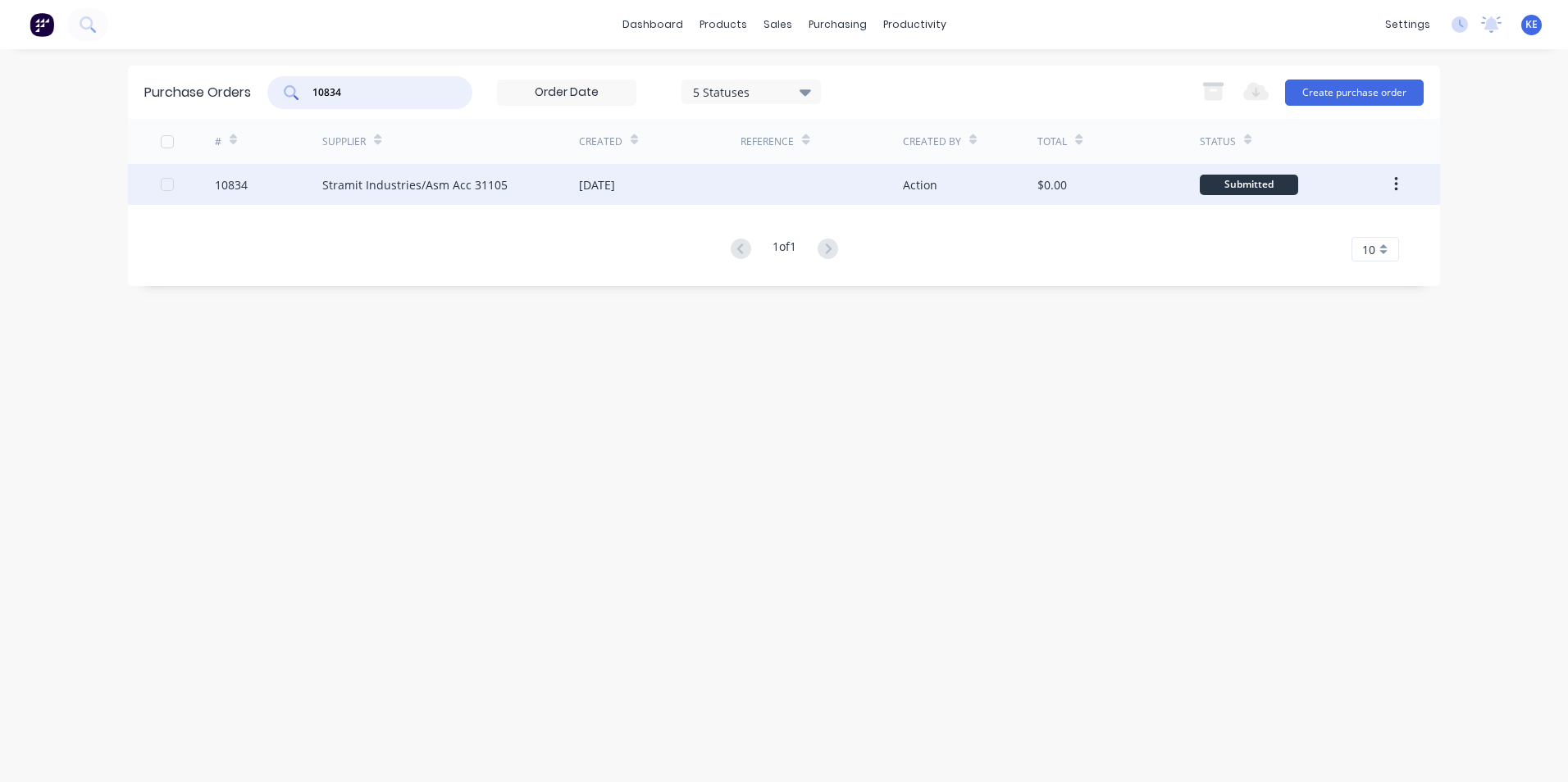
type input "10834"
click at [278, 194] on div "10834" at bounding box center [269, 185] width 109 height 41
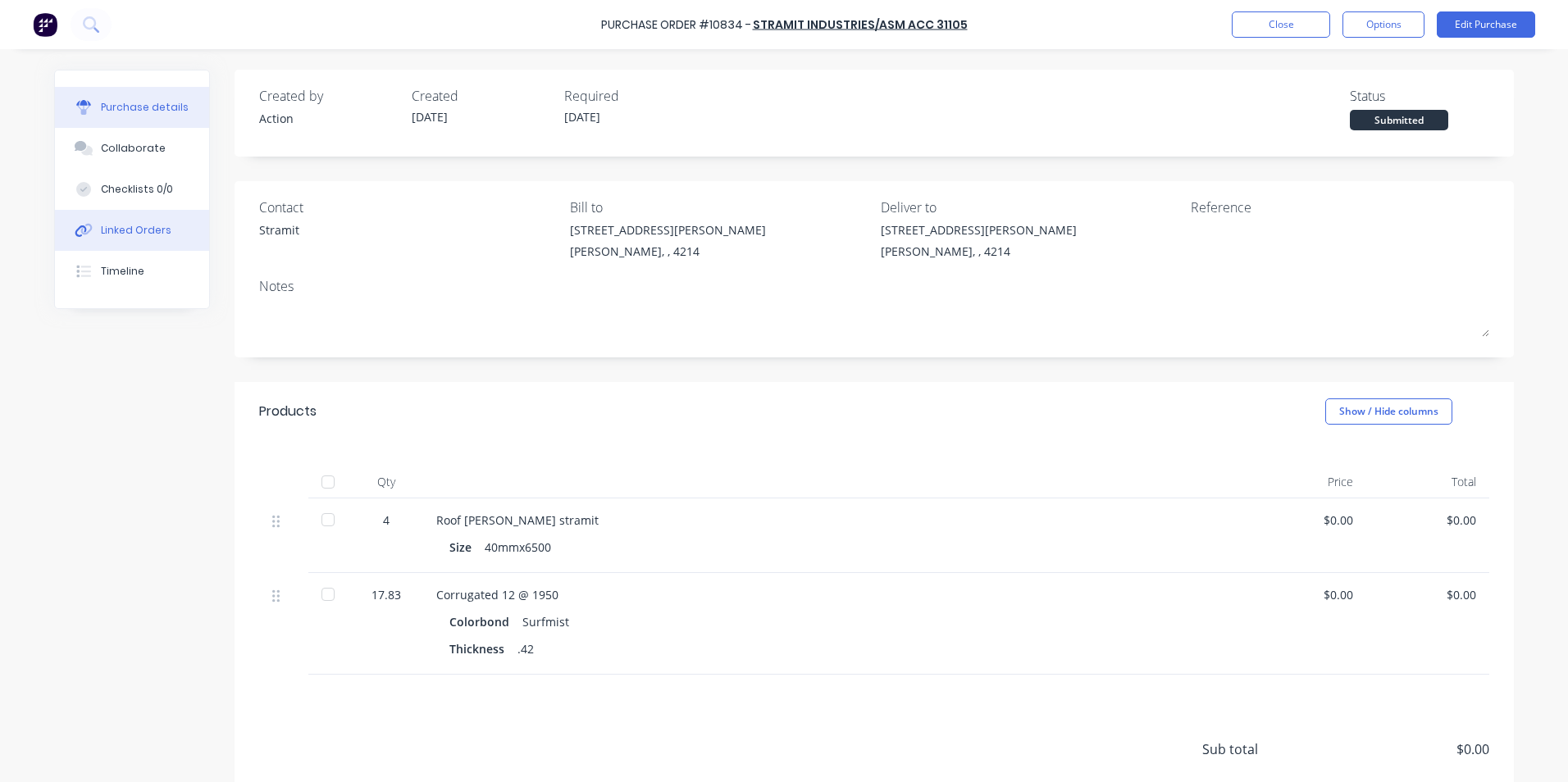
click at [121, 237] on div "Linked Orders" at bounding box center [136, 230] width 70 height 15
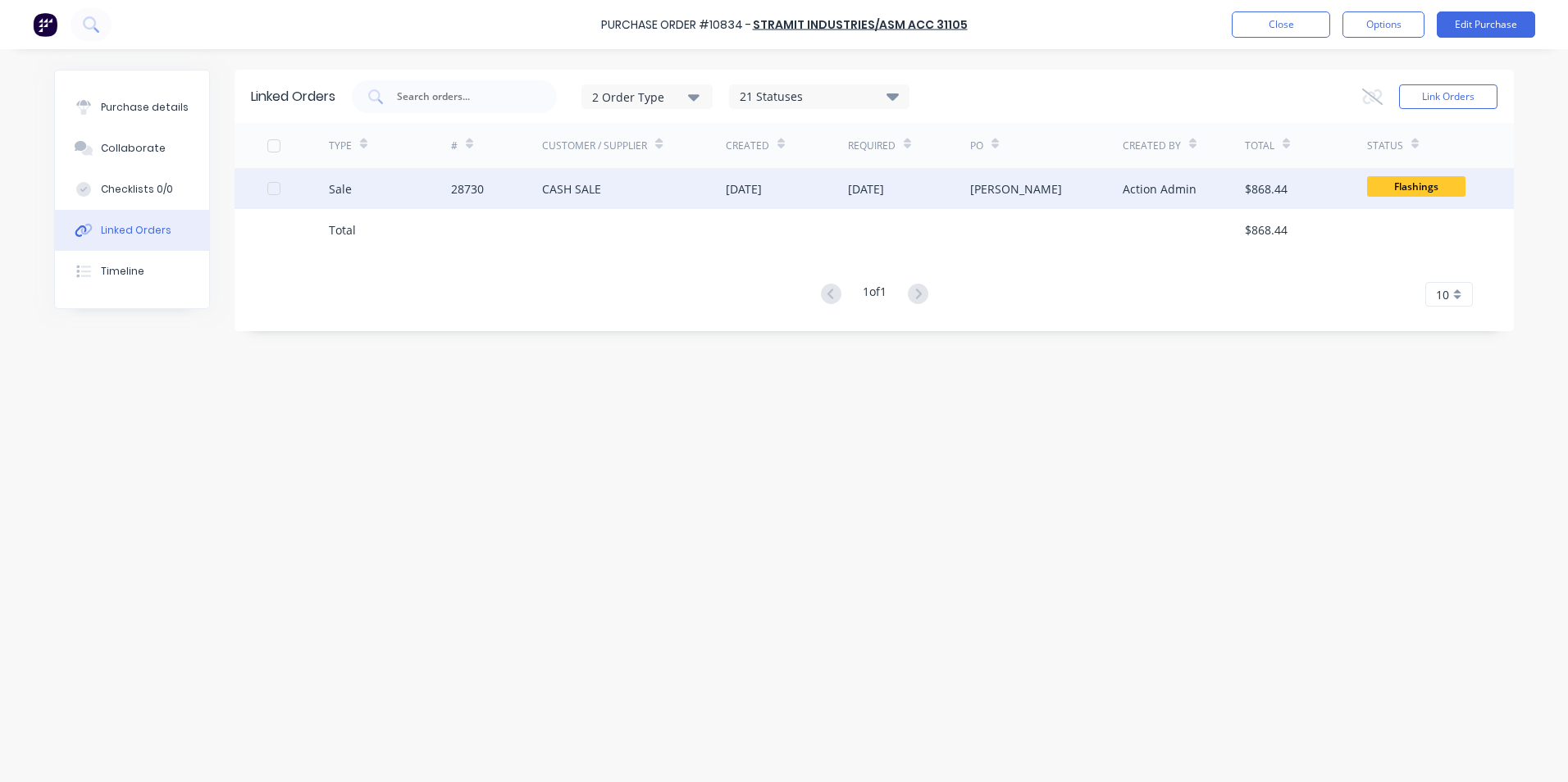
click at [397, 192] on div "Sale" at bounding box center [389, 189] width 122 height 41
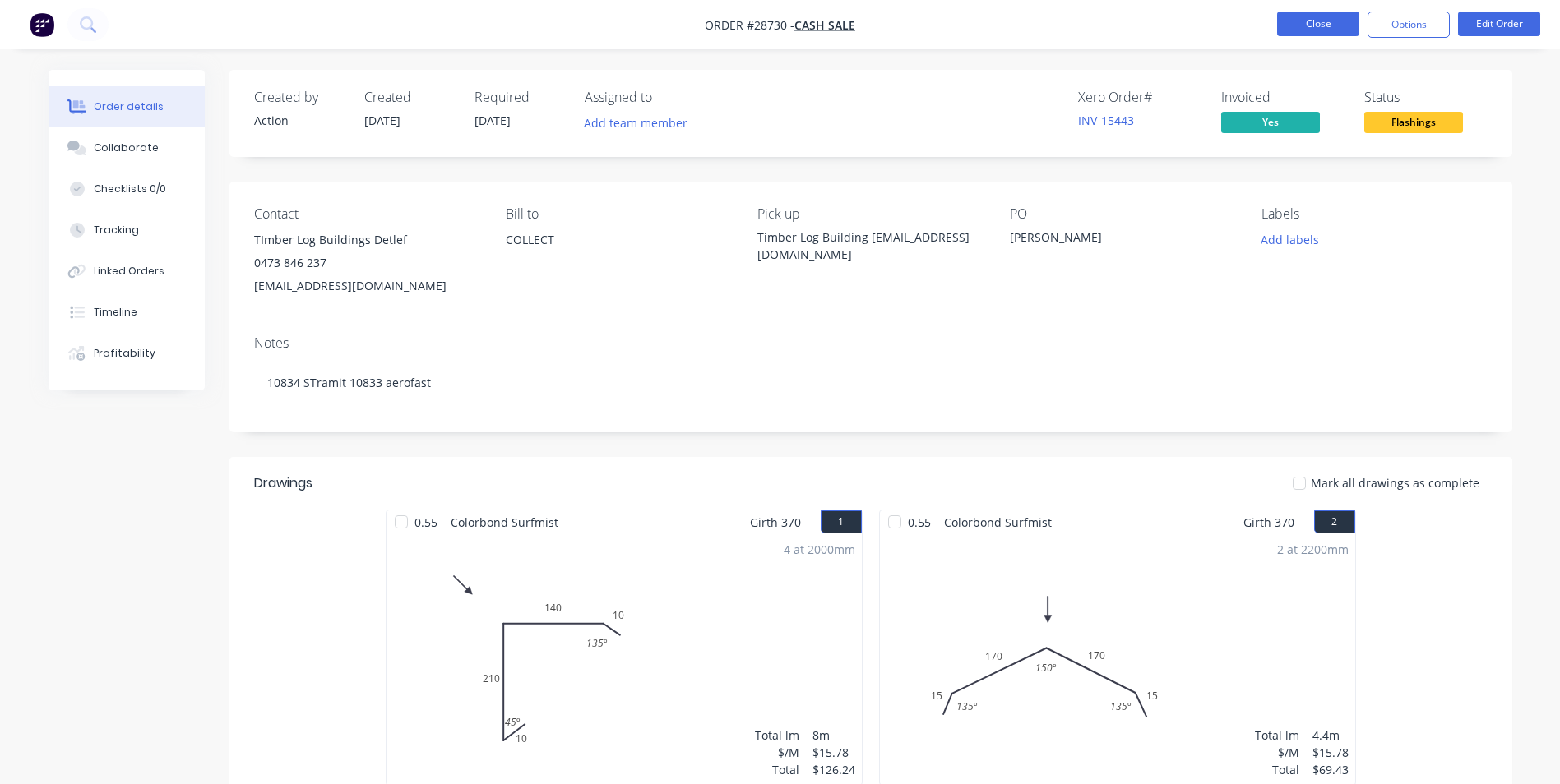
click at [1316, 26] on button "Close" at bounding box center [1319, 23] width 82 height 25
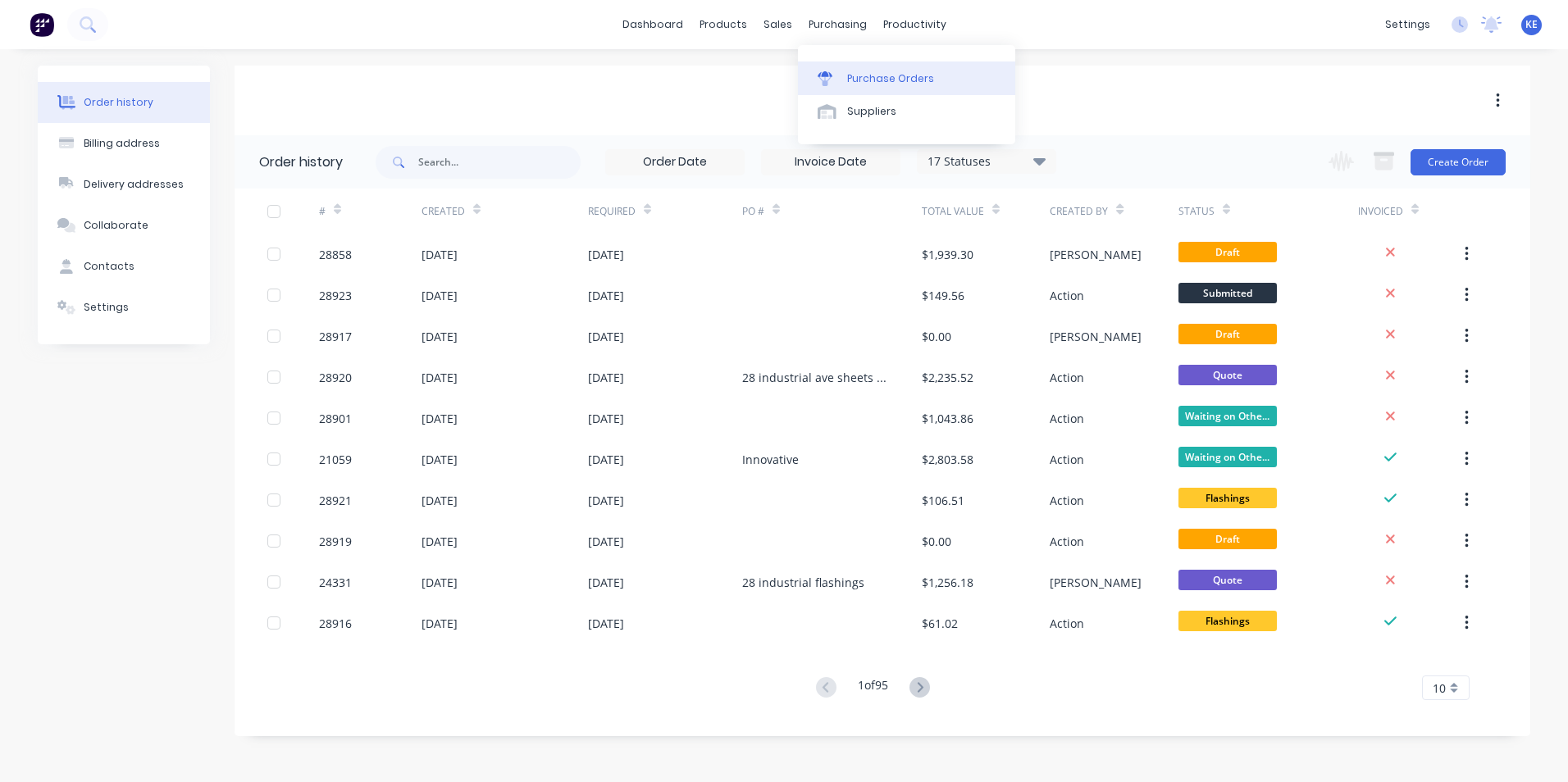
click at [857, 64] on link "Purchase Orders" at bounding box center [907, 78] width 217 height 33
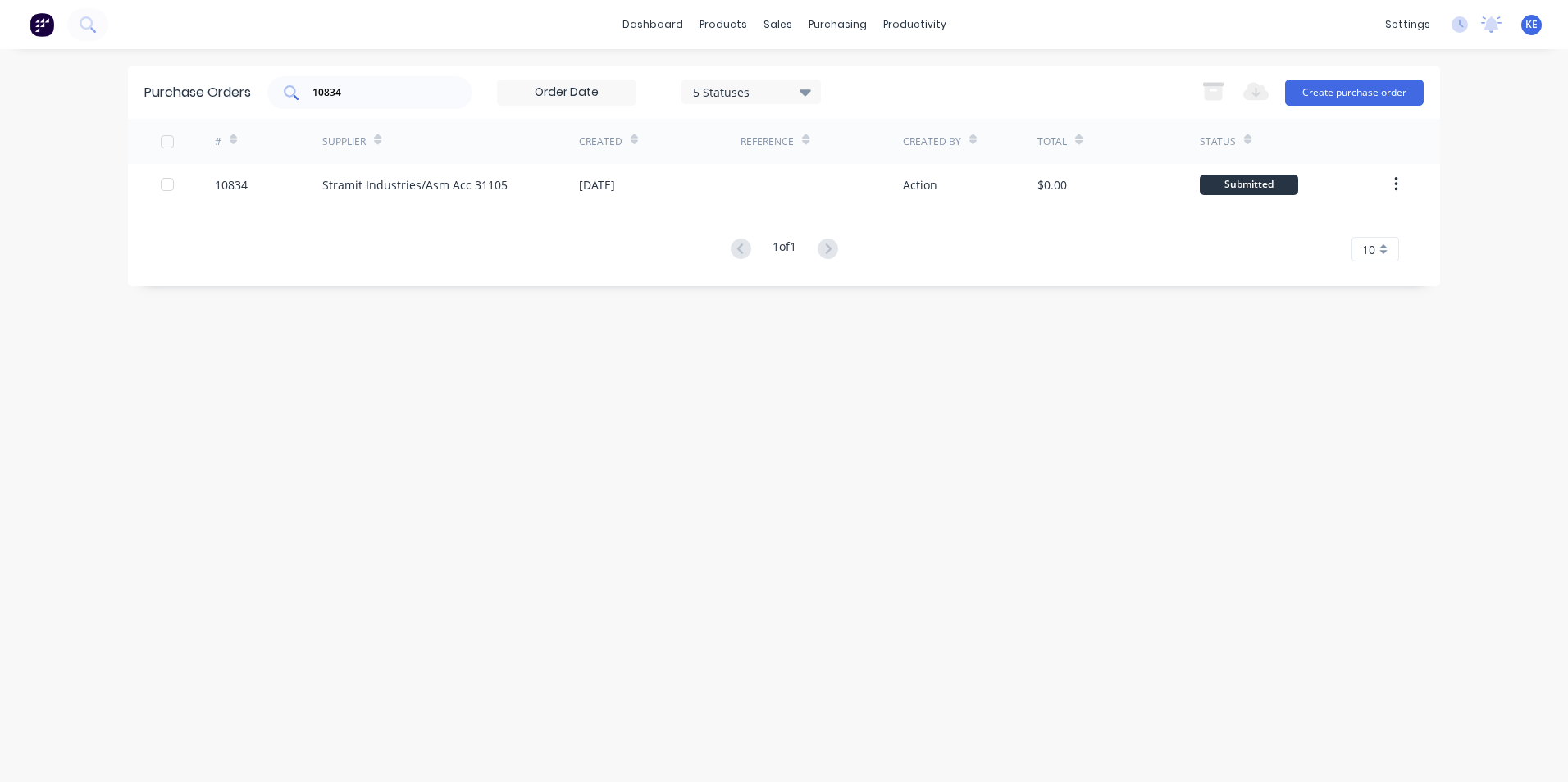
drag, startPoint x: 295, startPoint y: 103, endPoint x: 274, endPoint y: 103, distance: 21.0
click at [274, 103] on div "10834" at bounding box center [370, 92] width 205 height 33
drag, startPoint x: 355, startPoint y: 90, endPoint x: 306, endPoint y: 89, distance: 49.0
click at [306, 89] on div "10834" at bounding box center [370, 92] width 205 height 33
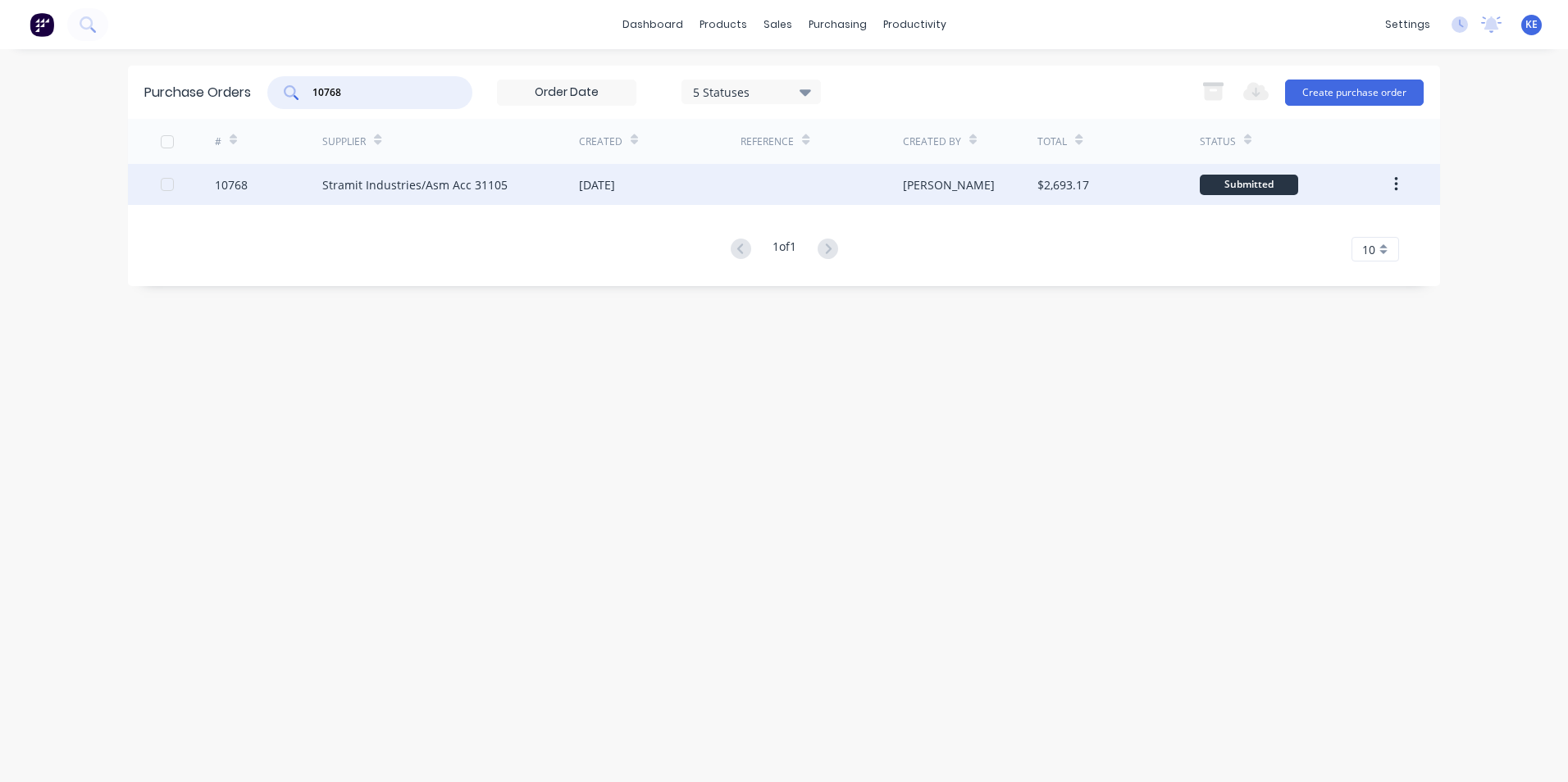
type input "10768"
click at [266, 196] on div "10768" at bounding box center [269, 185] width 109 height 41
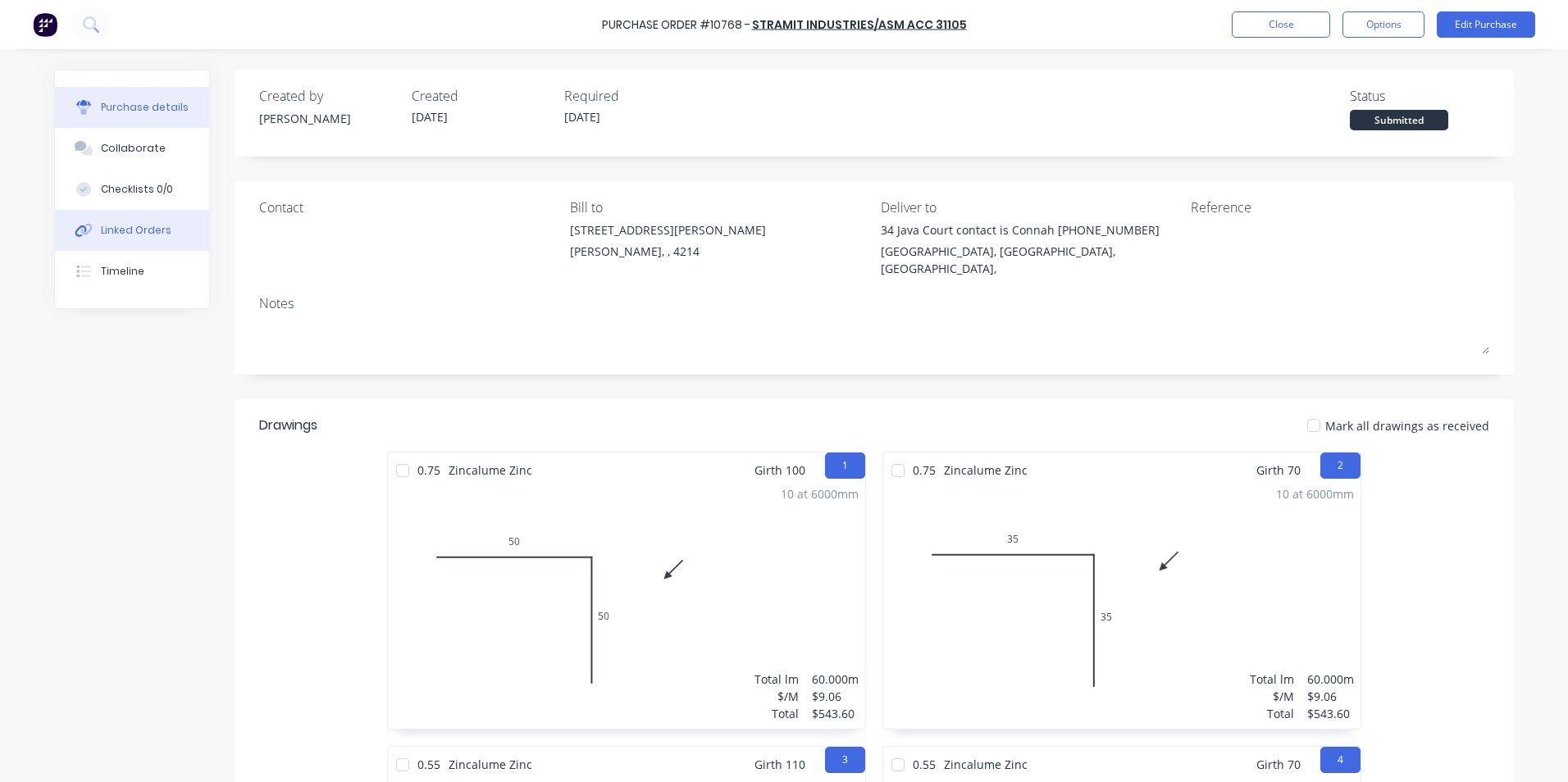
click at [134, 235] on div "Linked Orders" at bounding box center [136, 230] width 70 height 15
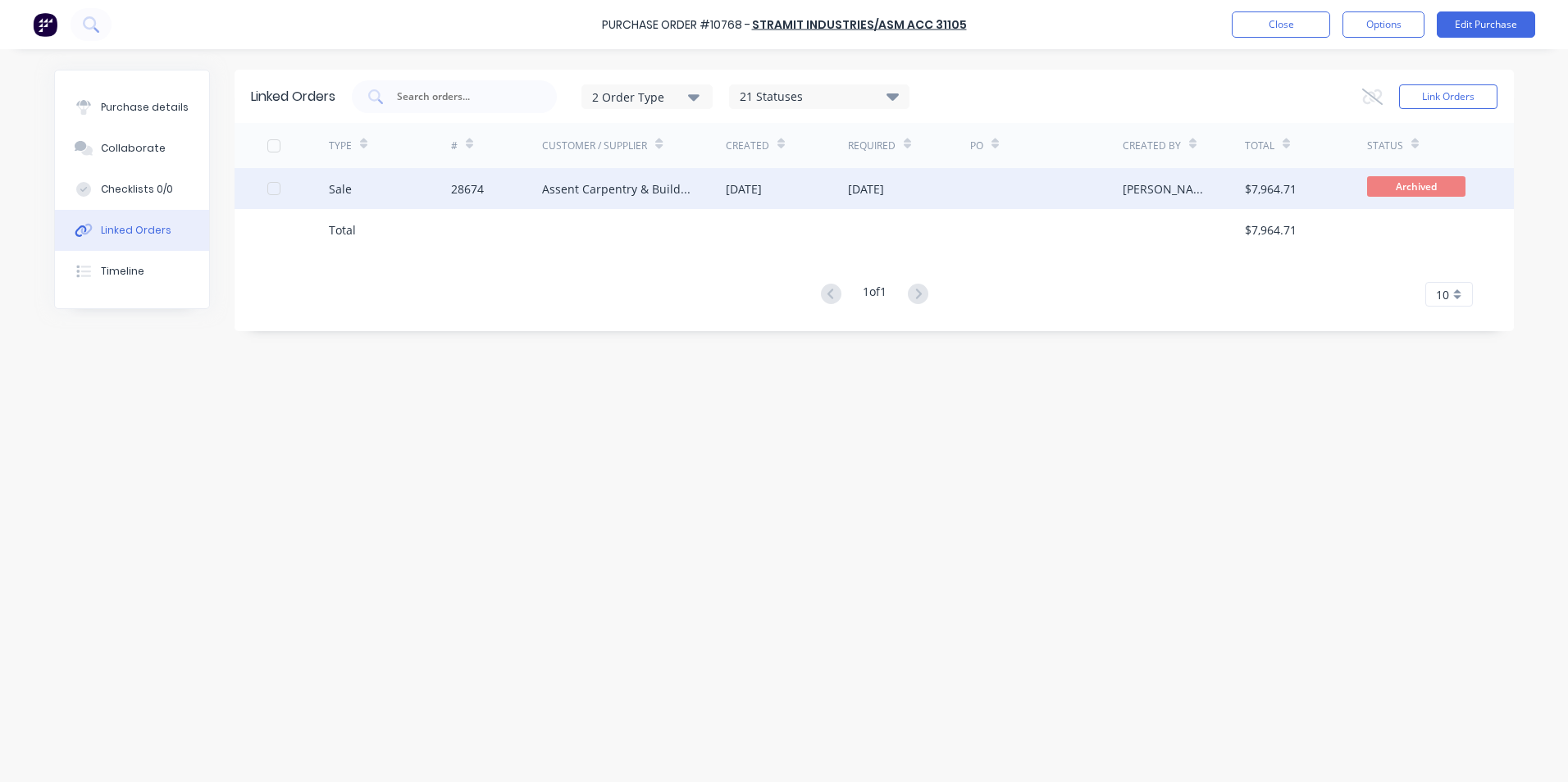
click at [389, 193] on div "Sale" at bounding box center [389, 189] width 122 height 41
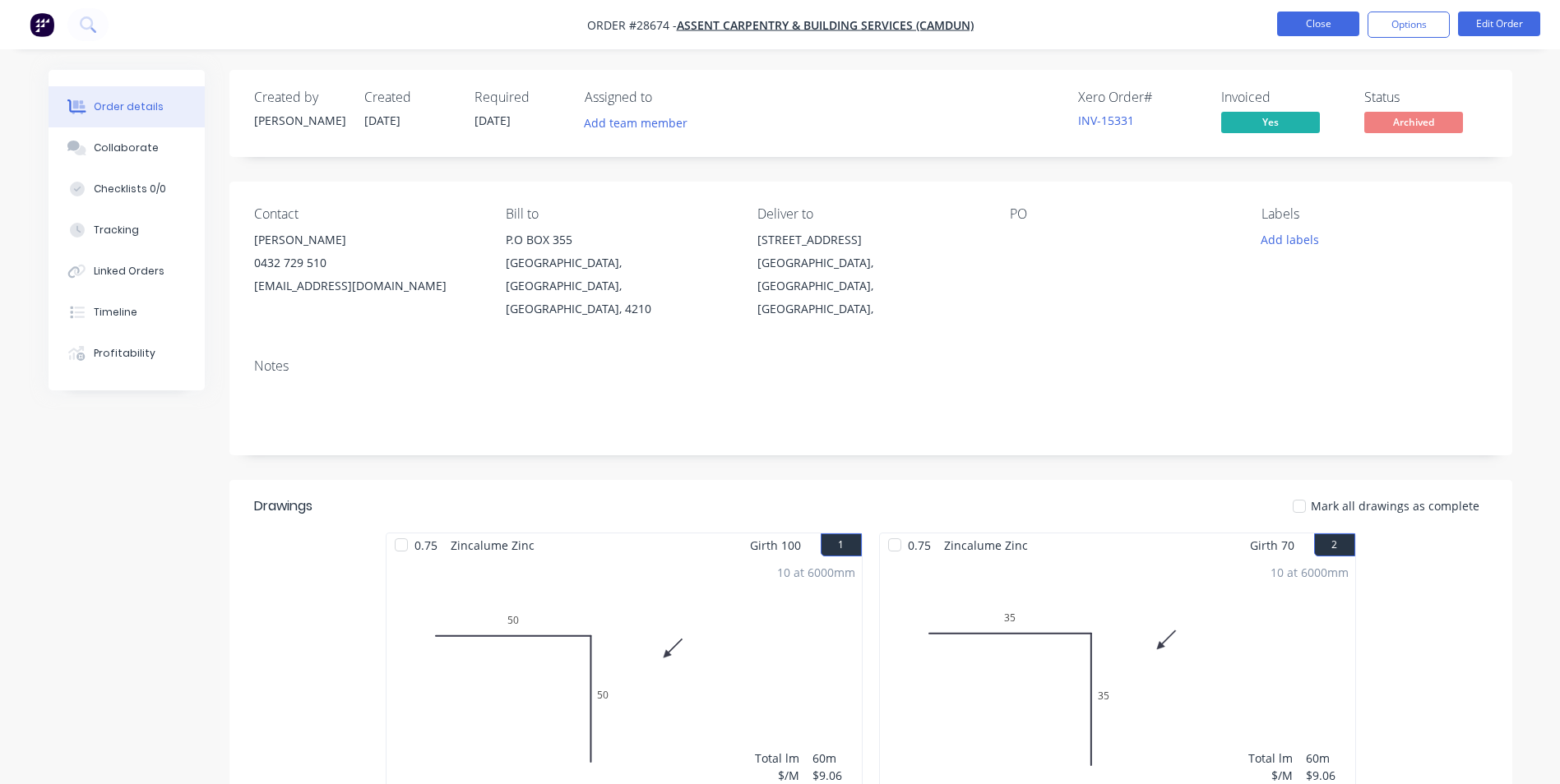
click at [1294, 29] on button "Close" at bounding box center [1319, 23] width 82 height 25
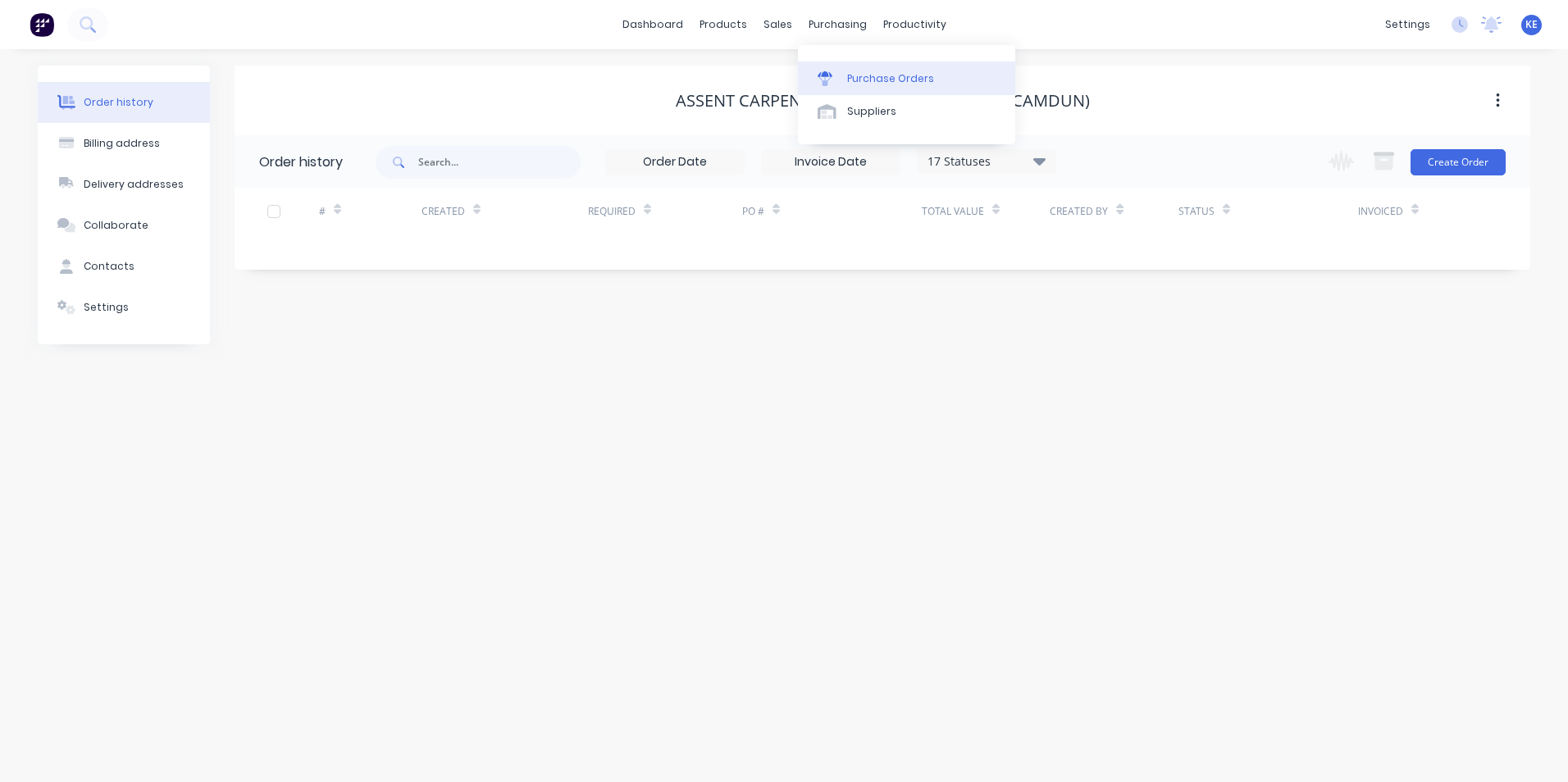
click at [861, 81] on div "Purchase Orders" at bounding box center [891, 78] width 87 height 15
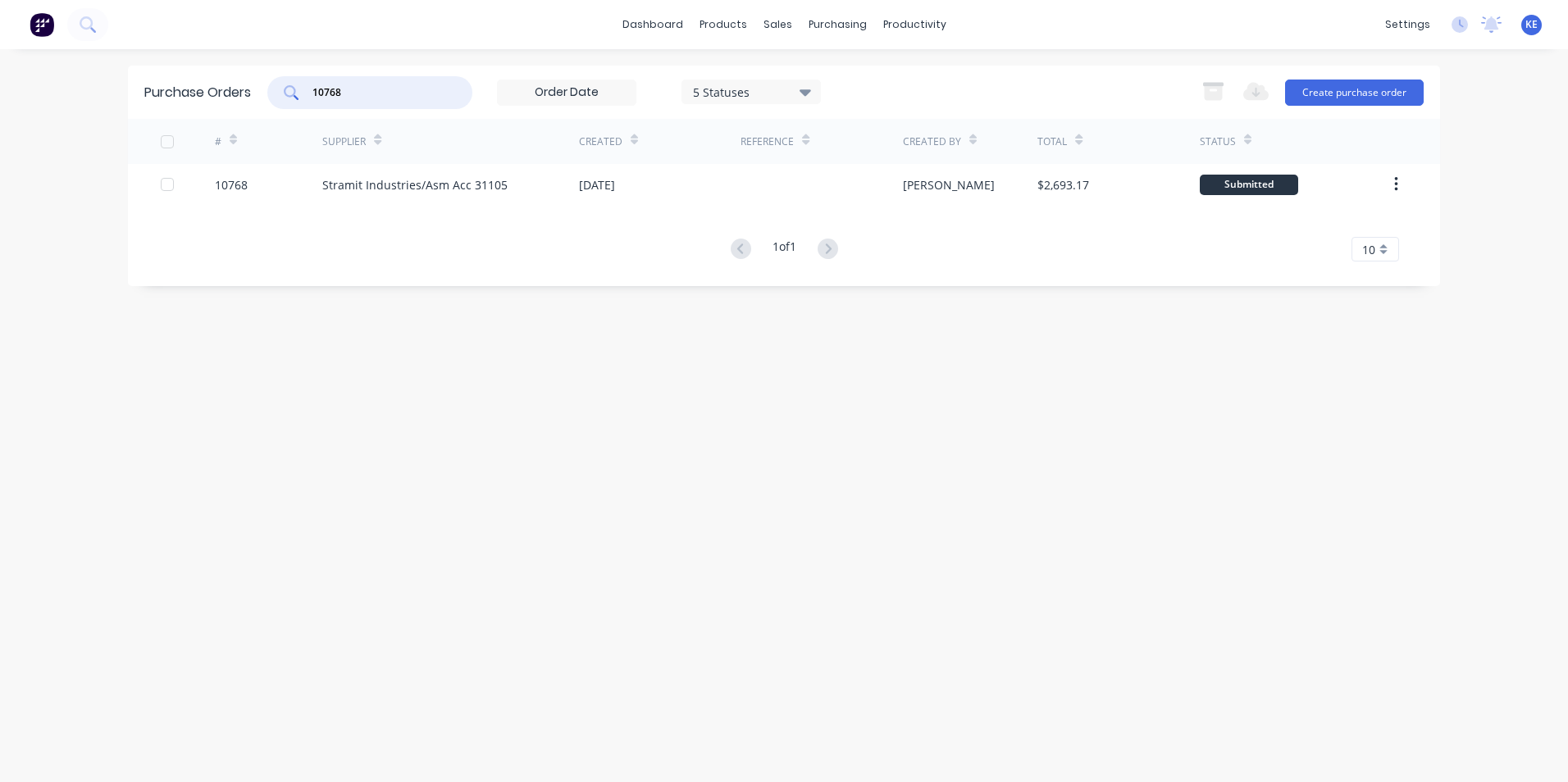
drag, startPoint x: 373, startPoint y: 87, endPoint x: 249, endPoint y: 98, distance: 124.5
click at [249, 98] on div "Purchase Orders 10768 5 Statuses 5 Statuses Export to Excel (XLSX) Create purch…" at bounding box center [784, 92] width 1312 height 53
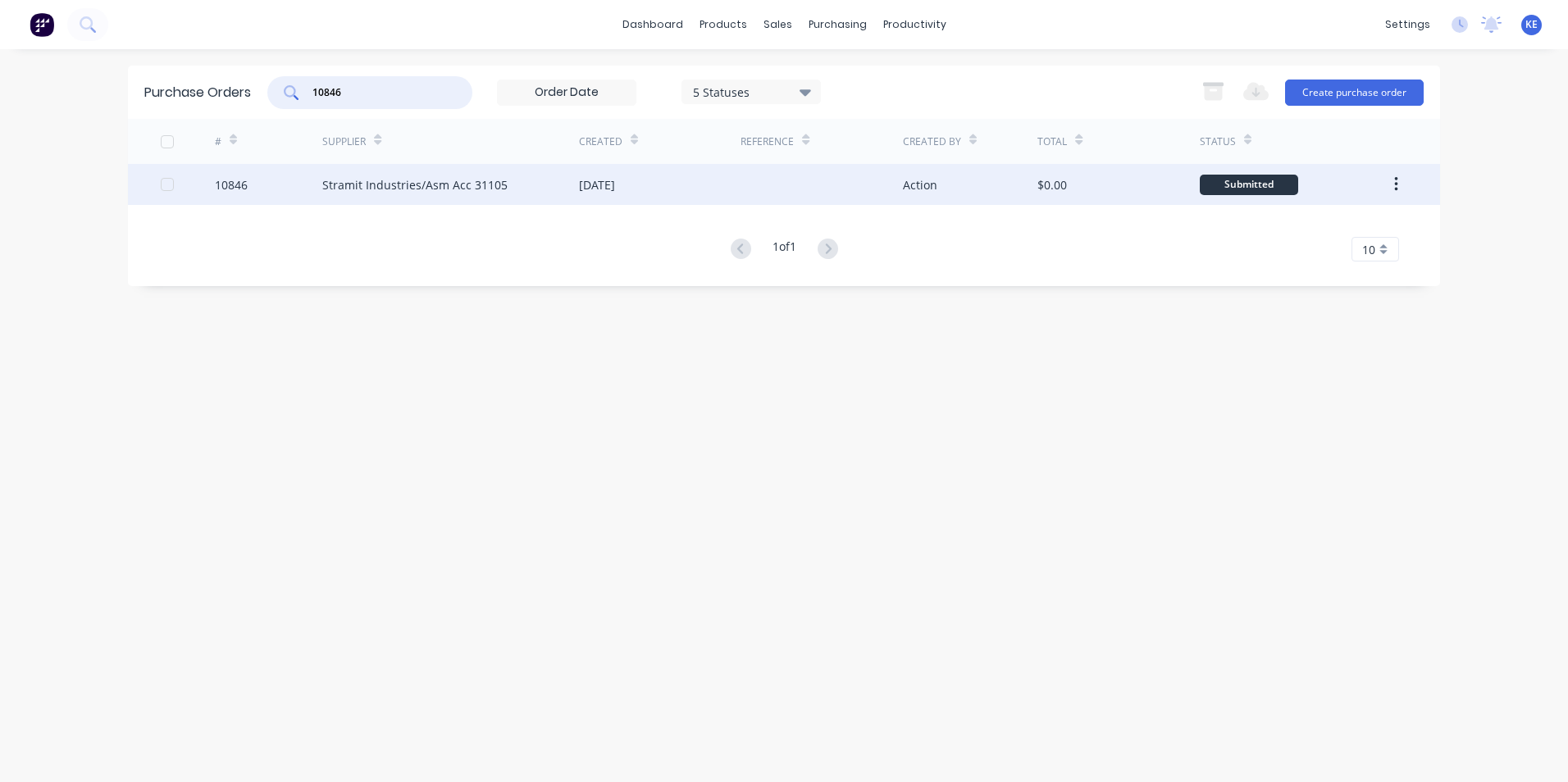
type input "10846"
click at [275, 180] on div "10846" at bounding box center [269, 185] width 109 height 41
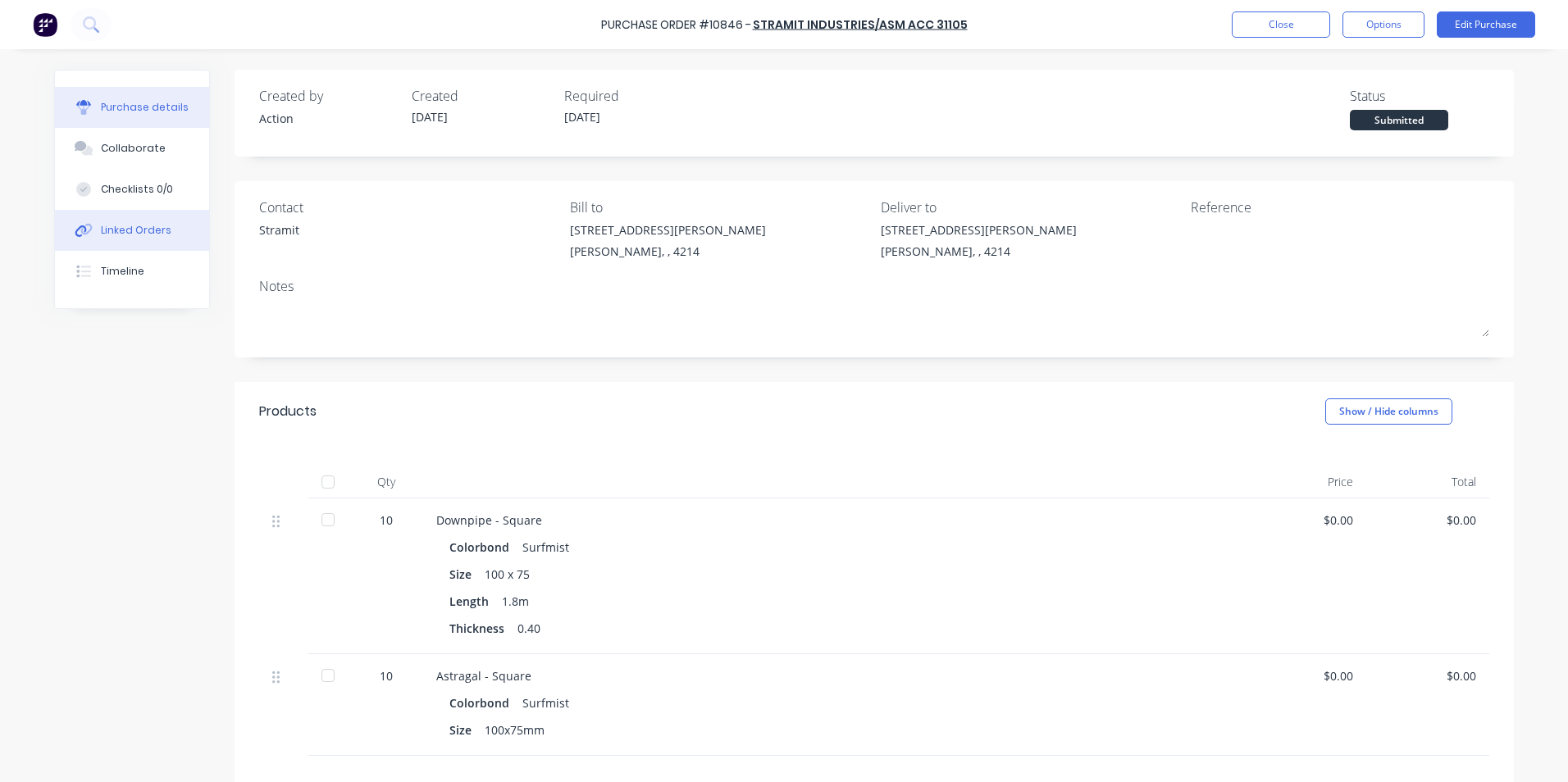
click at [118, 233] on div "Linked Orders" at bounding box center [136, 230] width 70 height 15
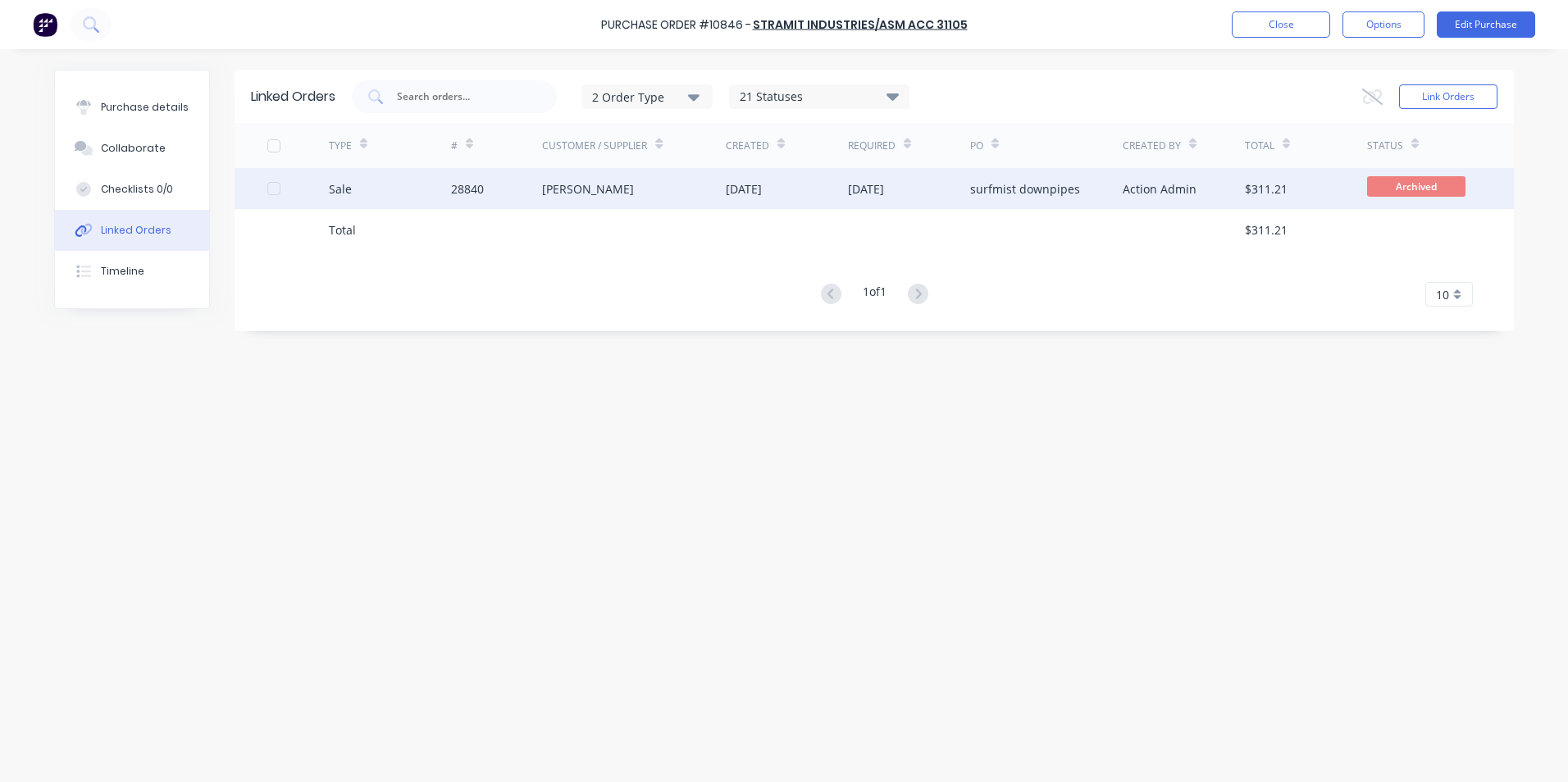
click at [392, 188] on div "Sale" at bounding box center [389, 189] width 122 height 41
